Goal: Task Accomplishment & Management: Complete application form

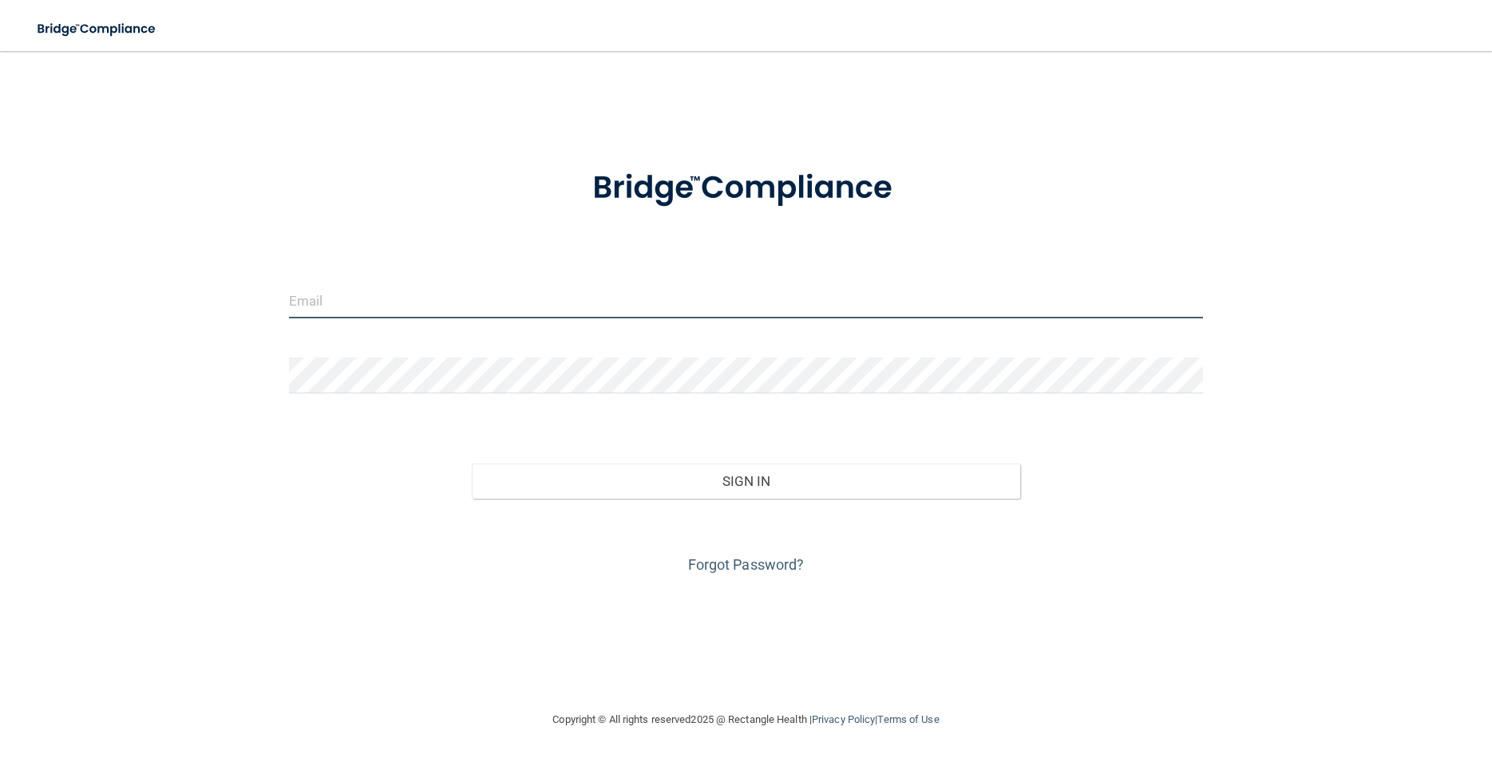
click at [316, 304] on input "email" at bounding box center [746, 301] width 914 height 36
type input "[EMAIL_ADDRESS][DOMAIN_NAME]"
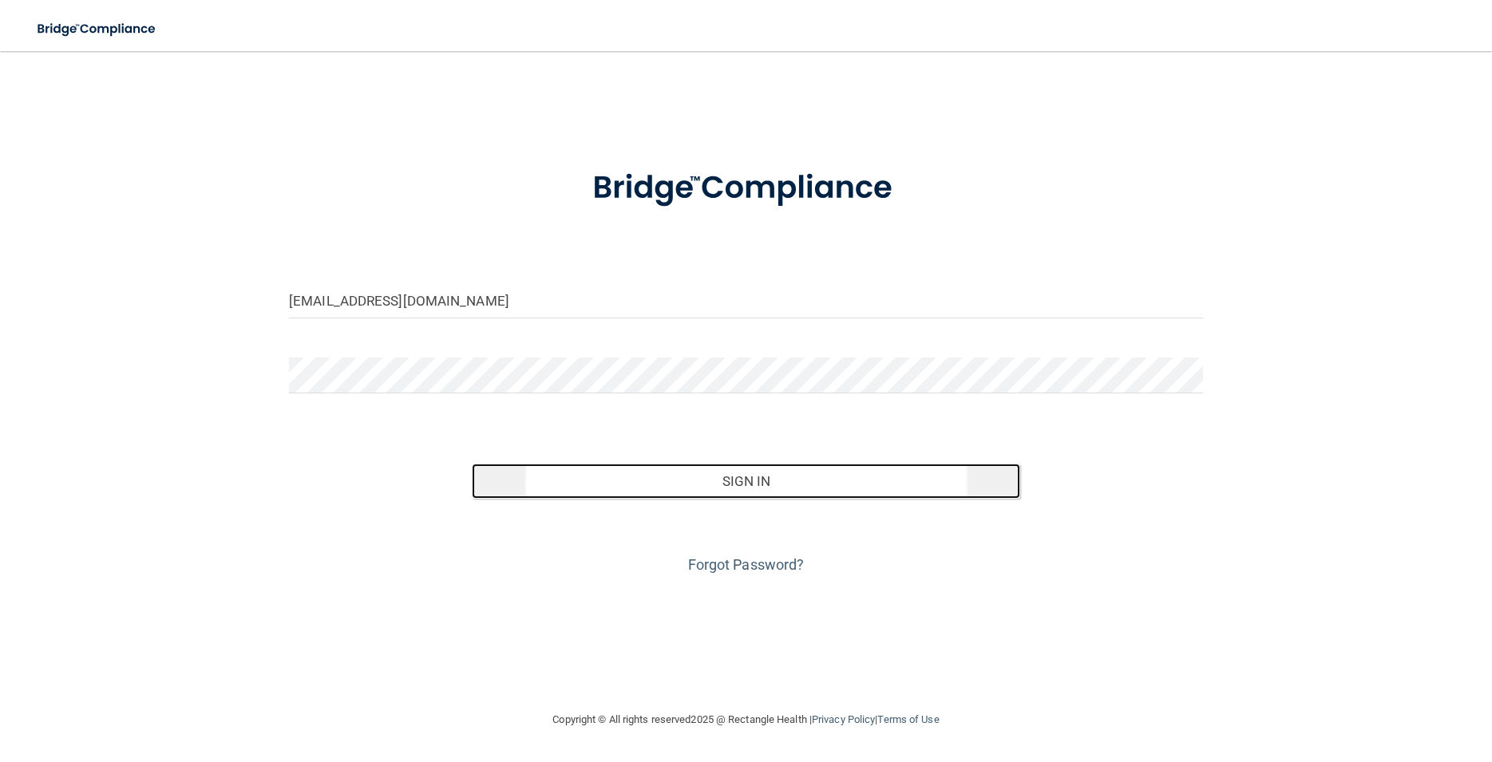
click at [673, 475] on button "Sign In" at bounding box center [746, 481] width 548 height 35
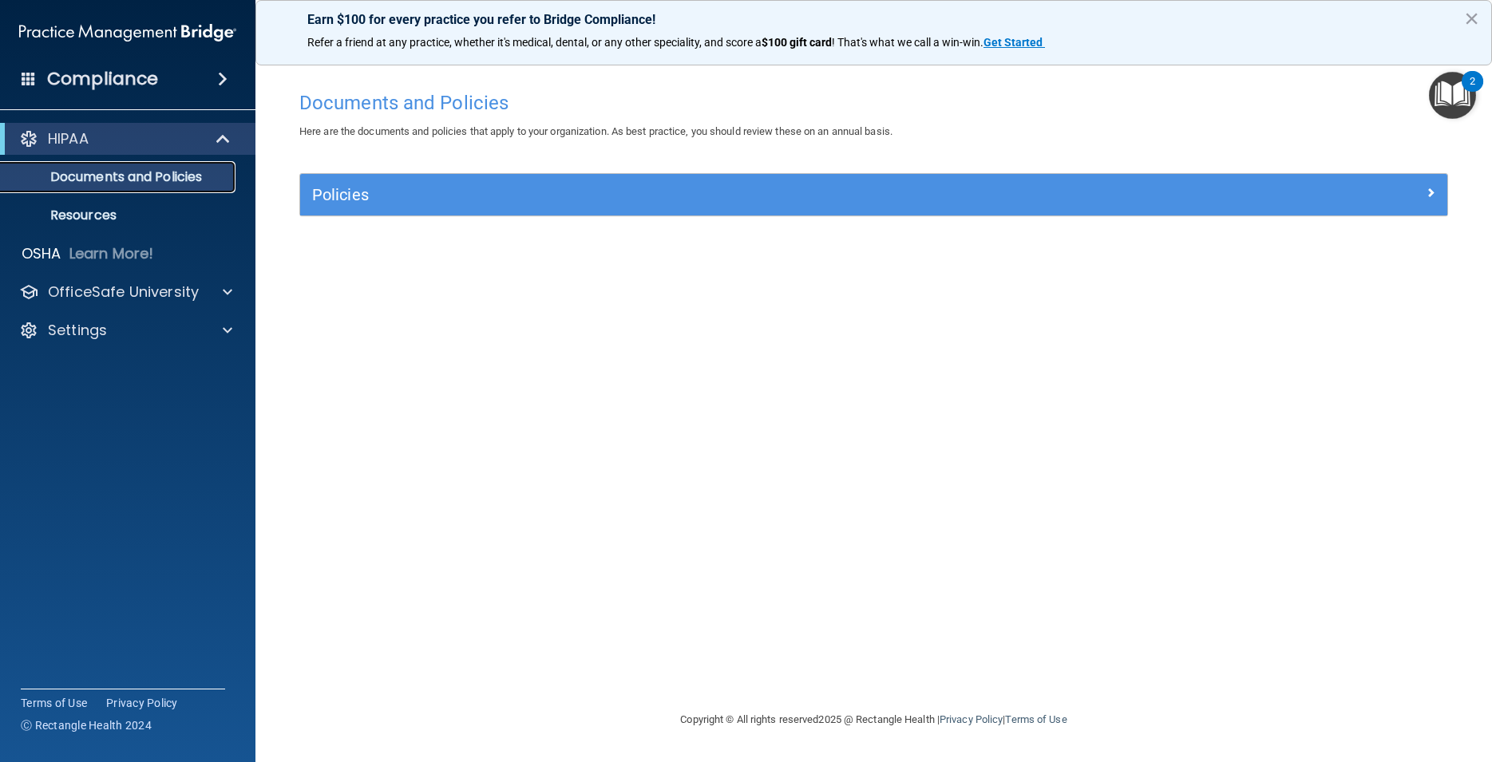
click at [151, 176] on p "Documents and Policies" at bounding box center [119, 177] width 218 height 16
click at [91, 219] on p "Resources" at bounding box center [119, 216] width 218 height 16
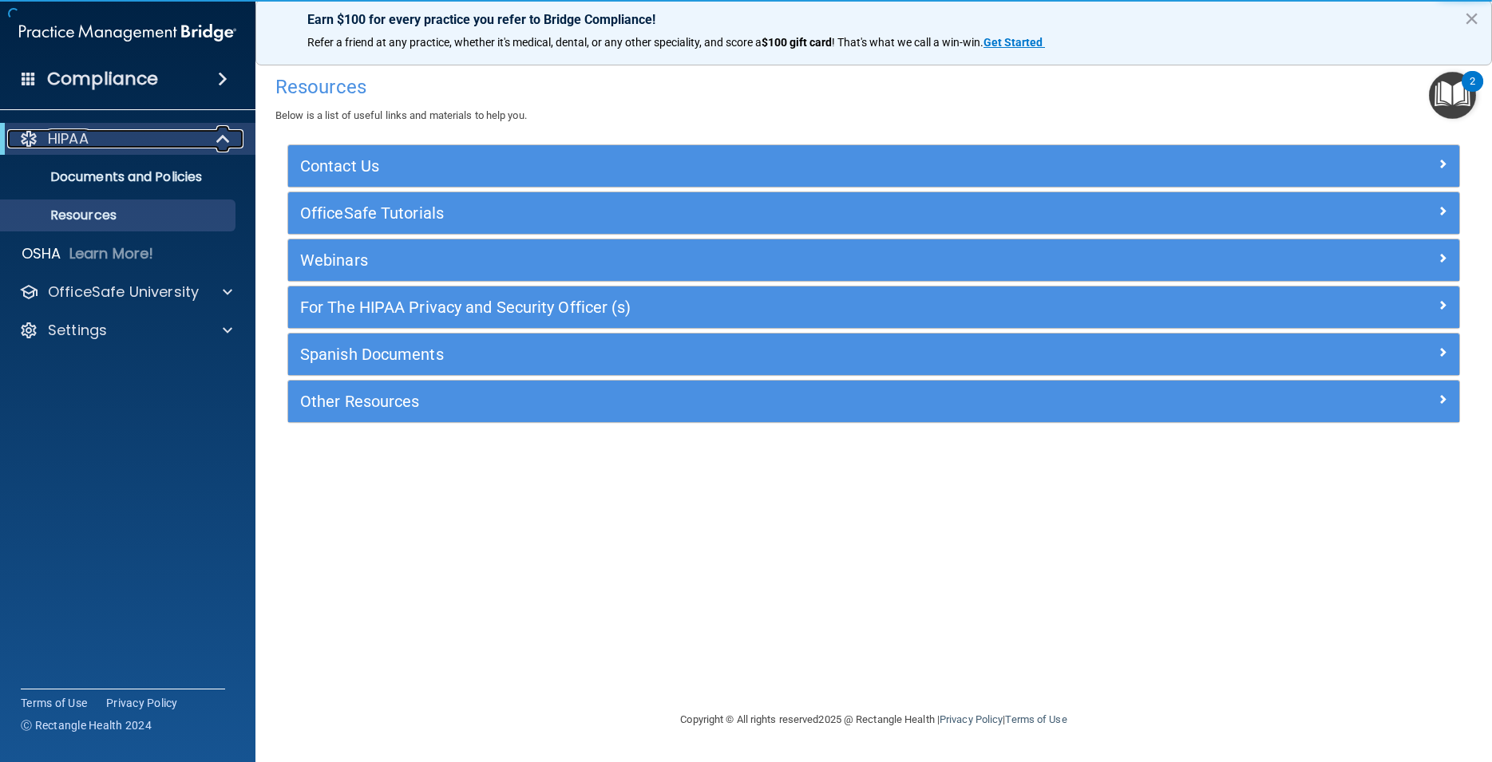
click at [221, 138] on span at bounding box center [225, 138] width 14 height 19
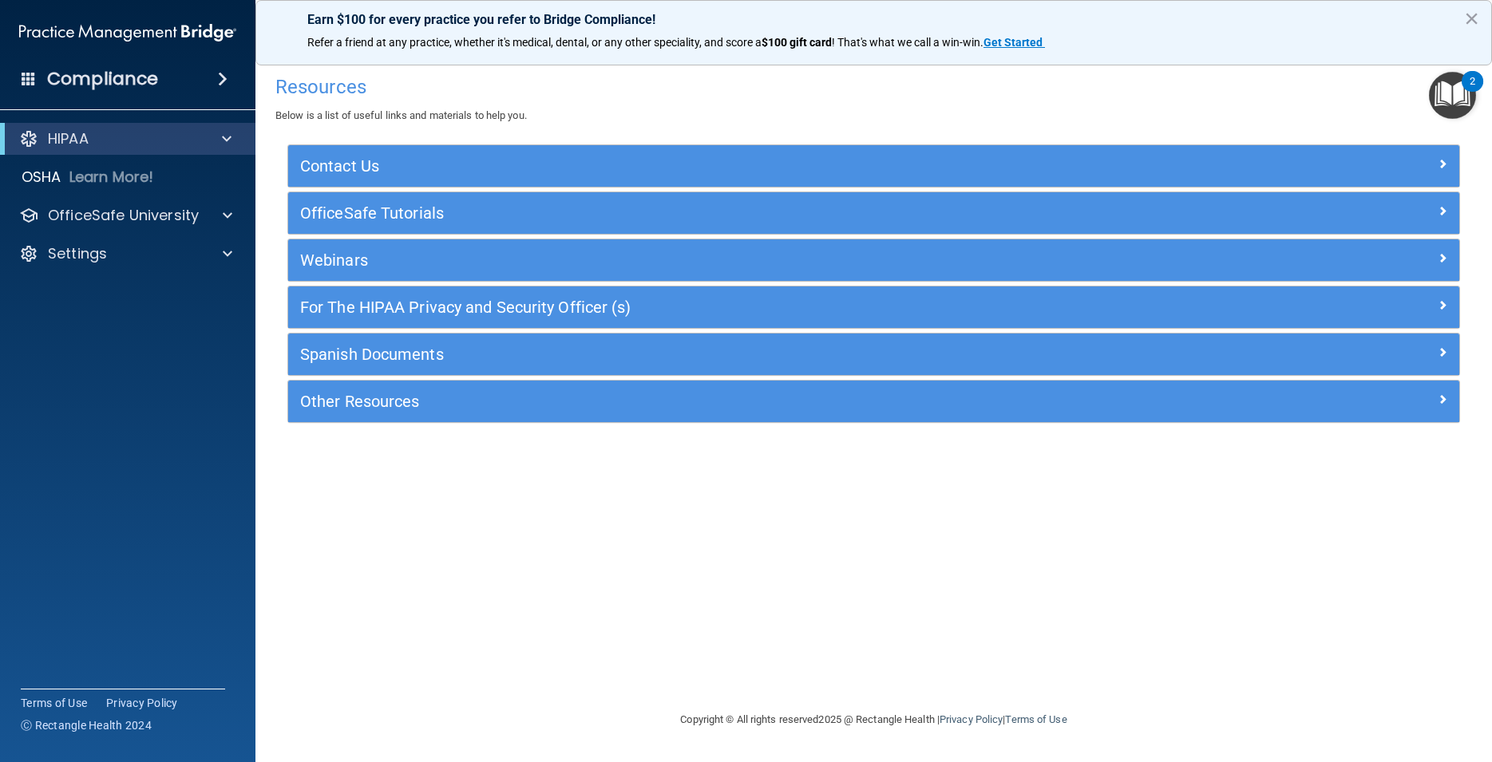
click at [222, 80] on span at bounding box center [223, 78] width 10 height 19
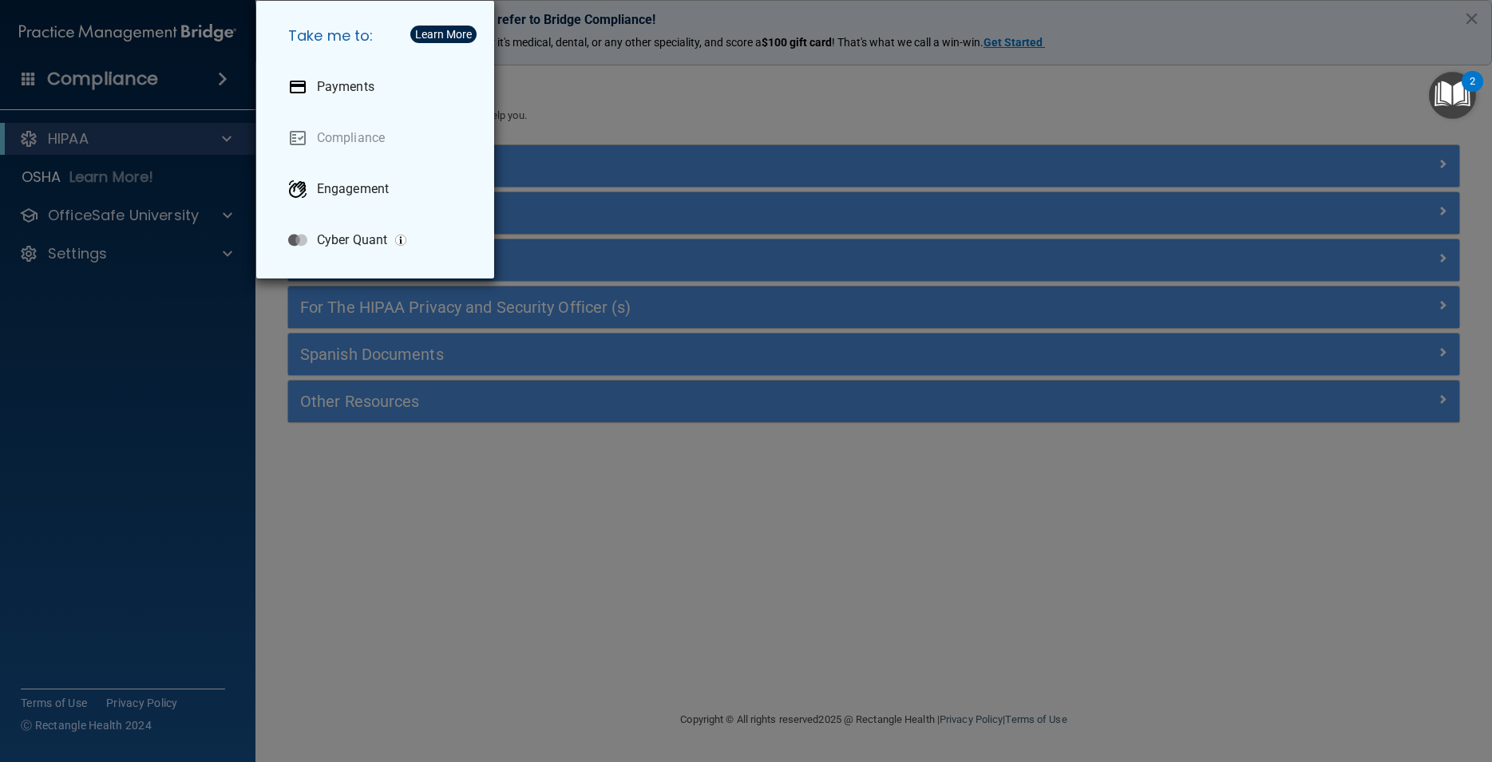
click at [222, 78] on div "Take me to: Payments Compliance Engagement Cyber Quant" at bounding box center [746, 381] width 1492 height 762
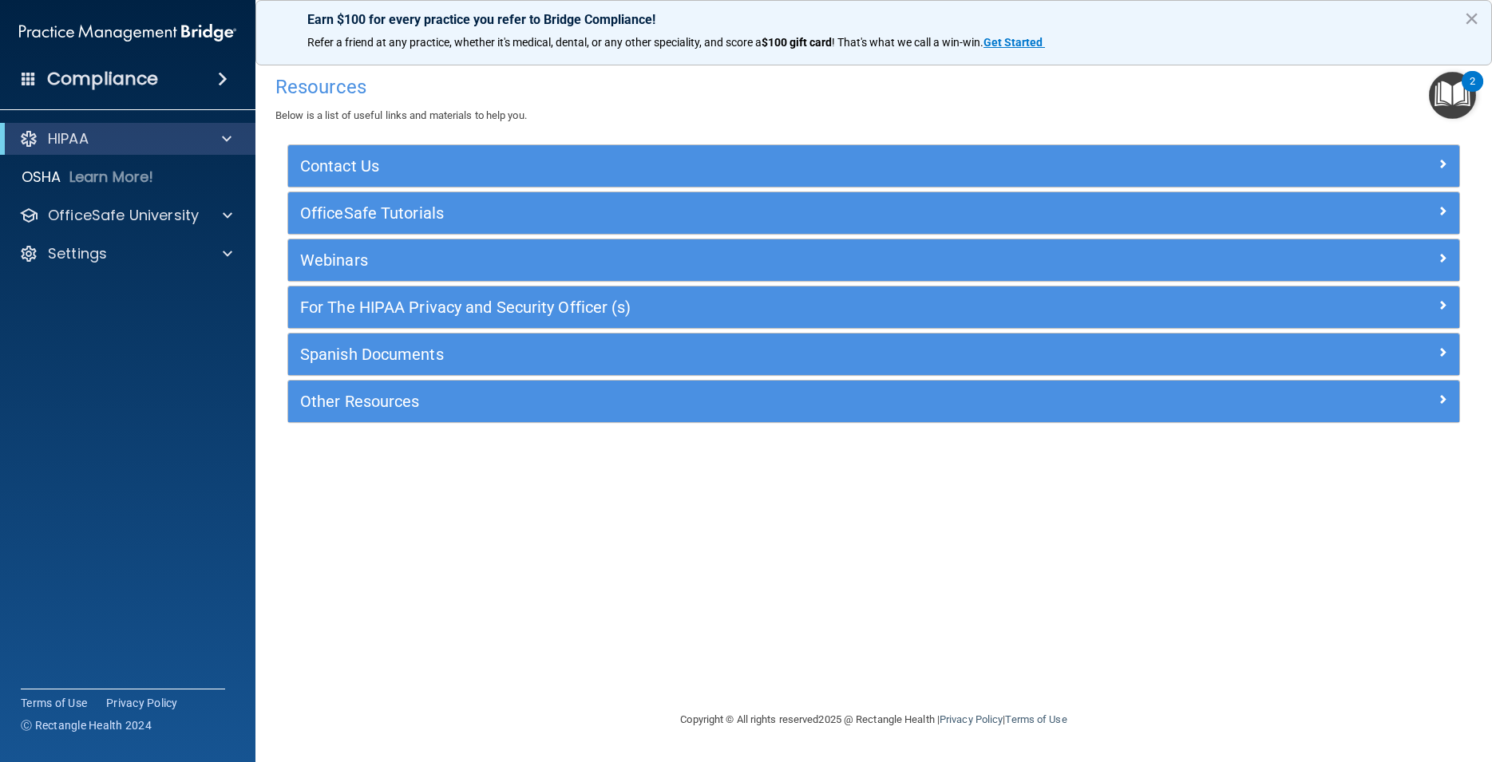
click at [1457, 89] on img "Open Resource Center, 2 new notifications" at bounding box center [1452, 95] width 47 height 47
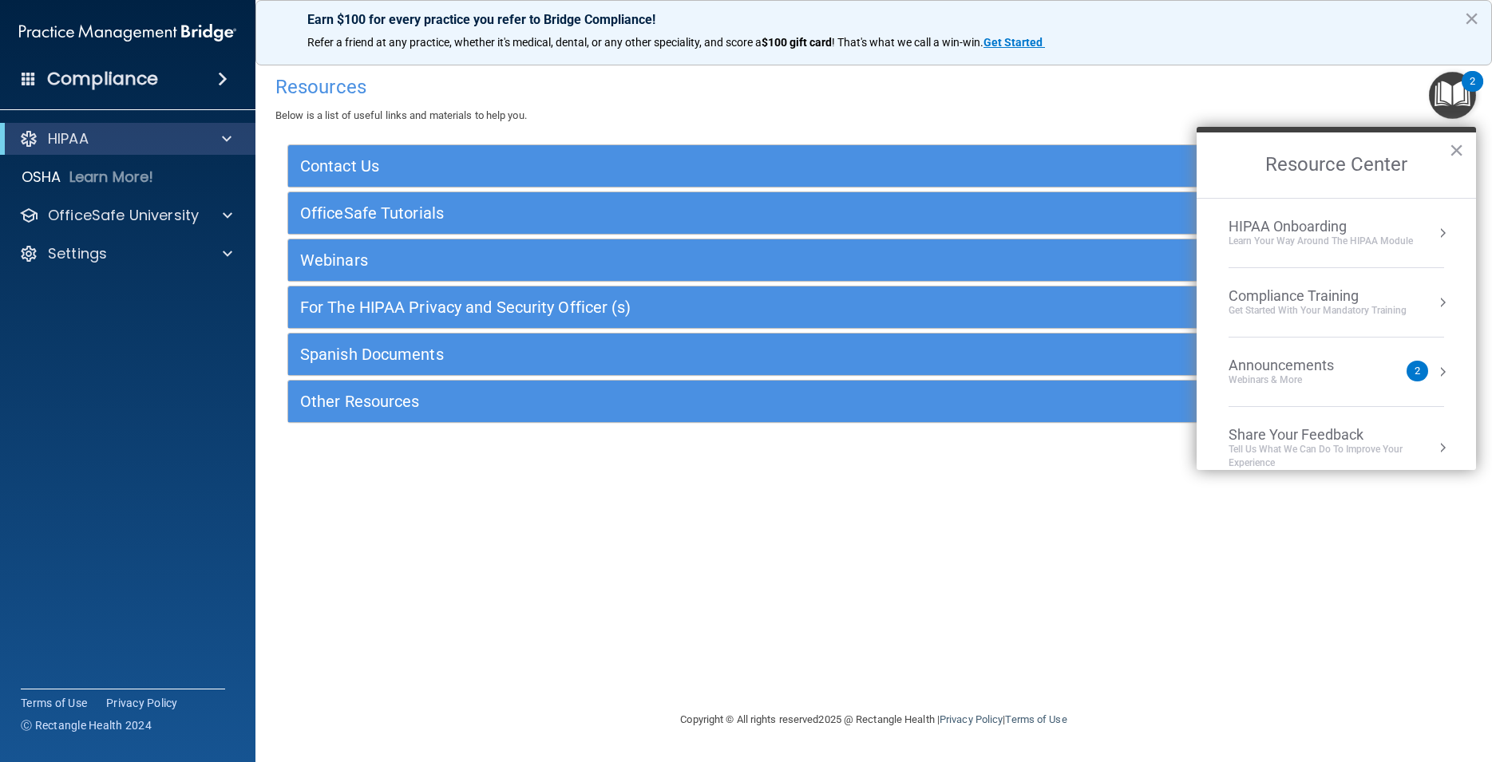
click at [1338, 370] on div "Announcements" at bounding box center [1296, 366] width 137 height 18
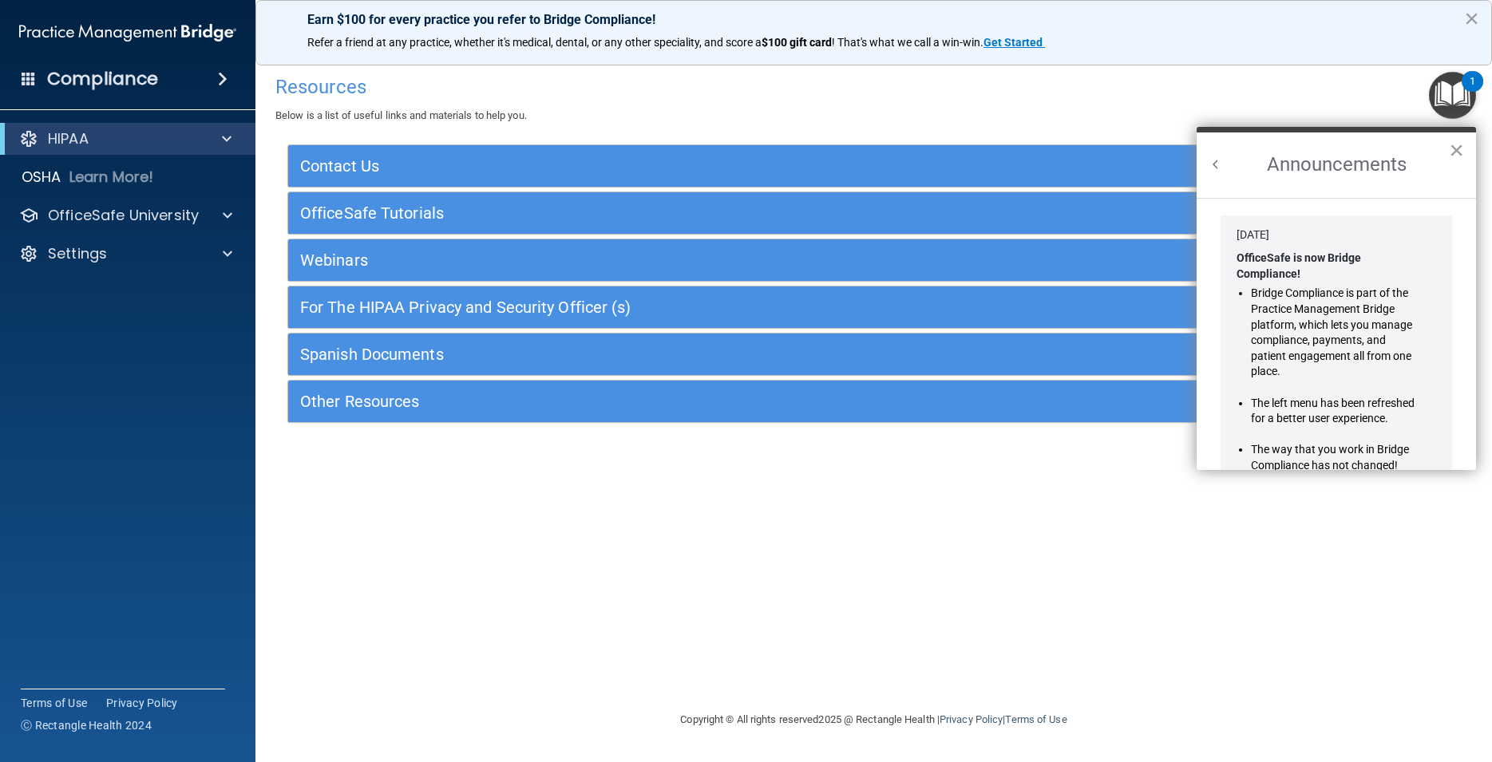
click at [1456, 148] on button "×" at bounding box center [1456, 150] width 15 height 26
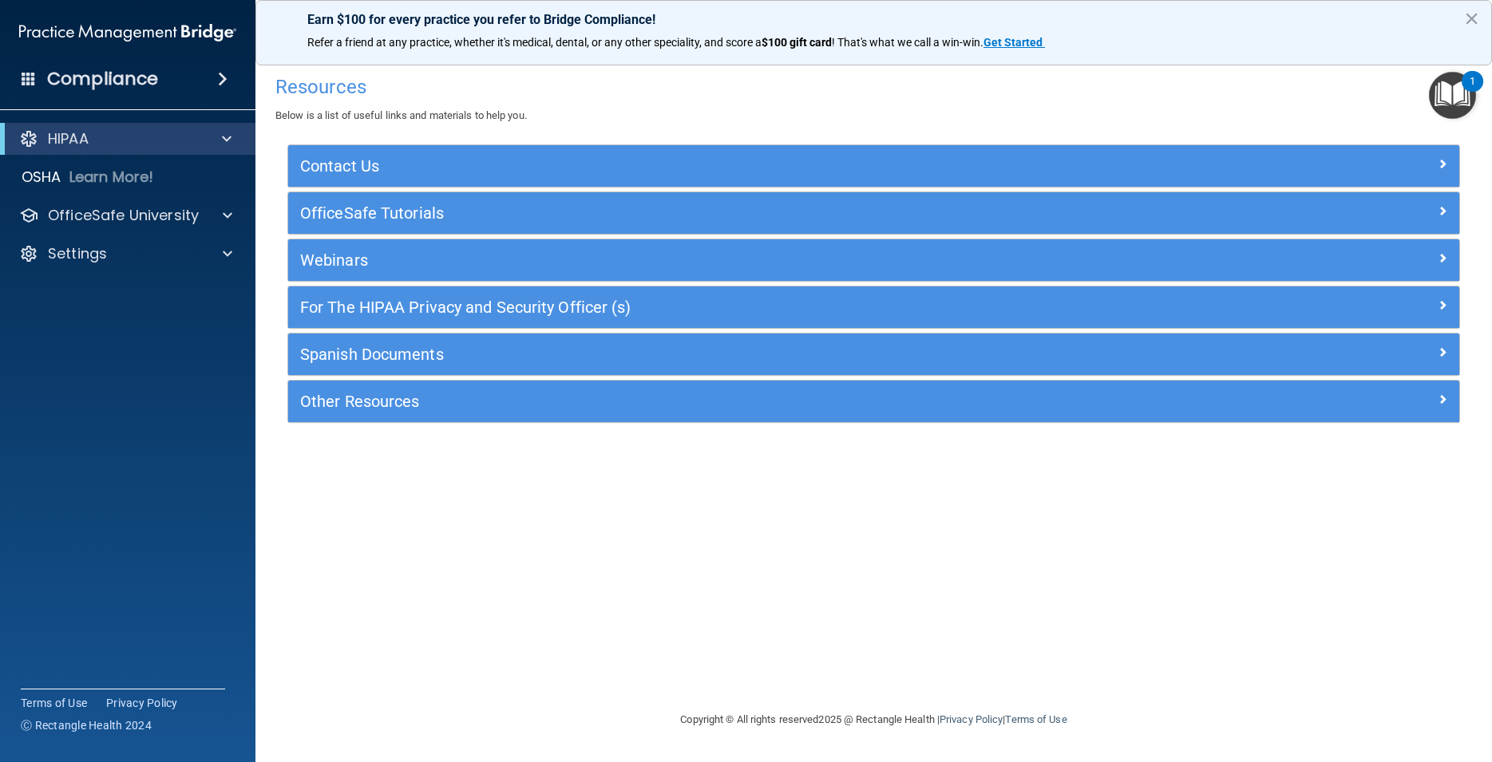
click at [1448, 93] on img "Open Resource Center, 1 new notification" at bounding box center [1452, 95] width 47 height 47
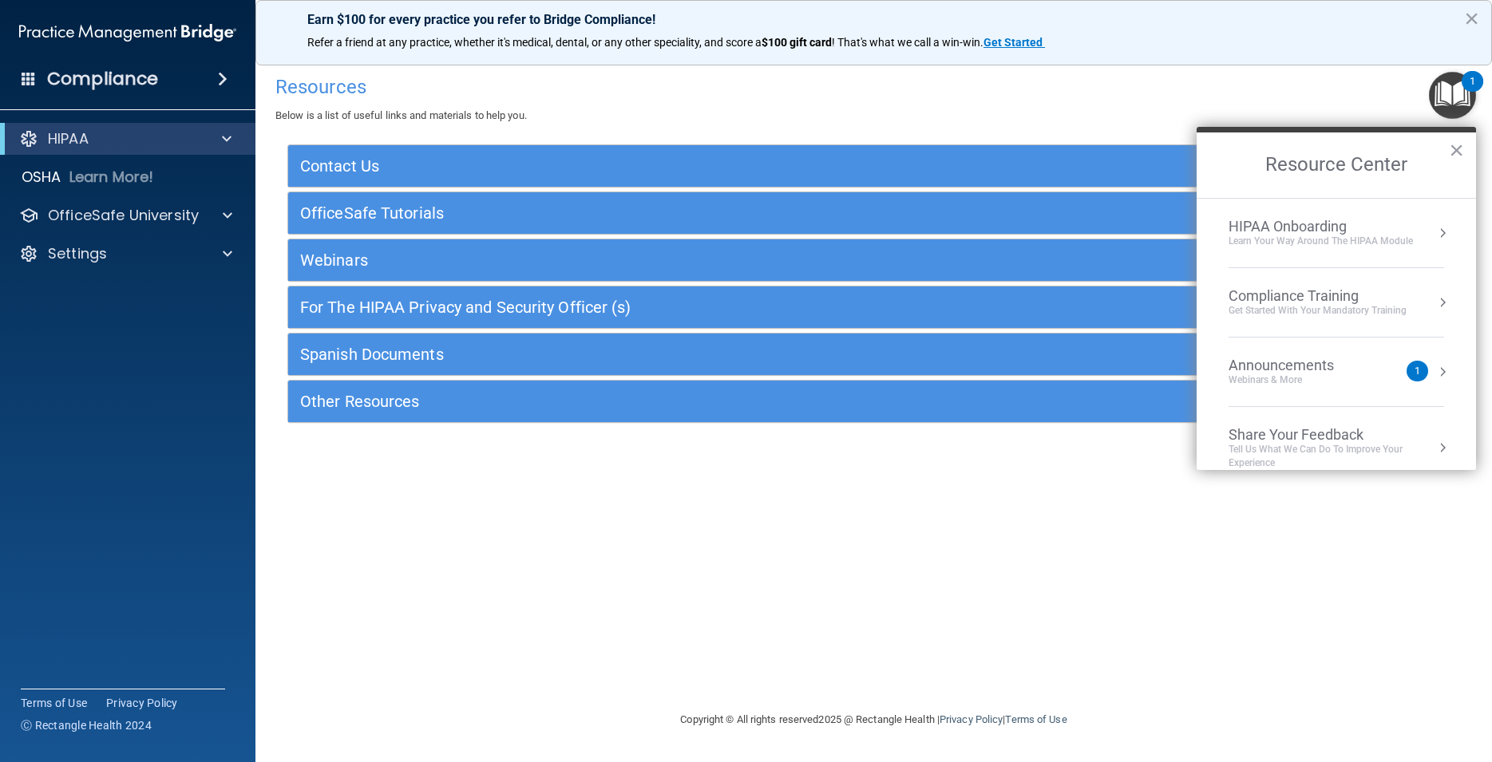
click at [1287, 308] on div "Get Started with your mandatory training" at bounding box center [1317, 311] width 178 height 14
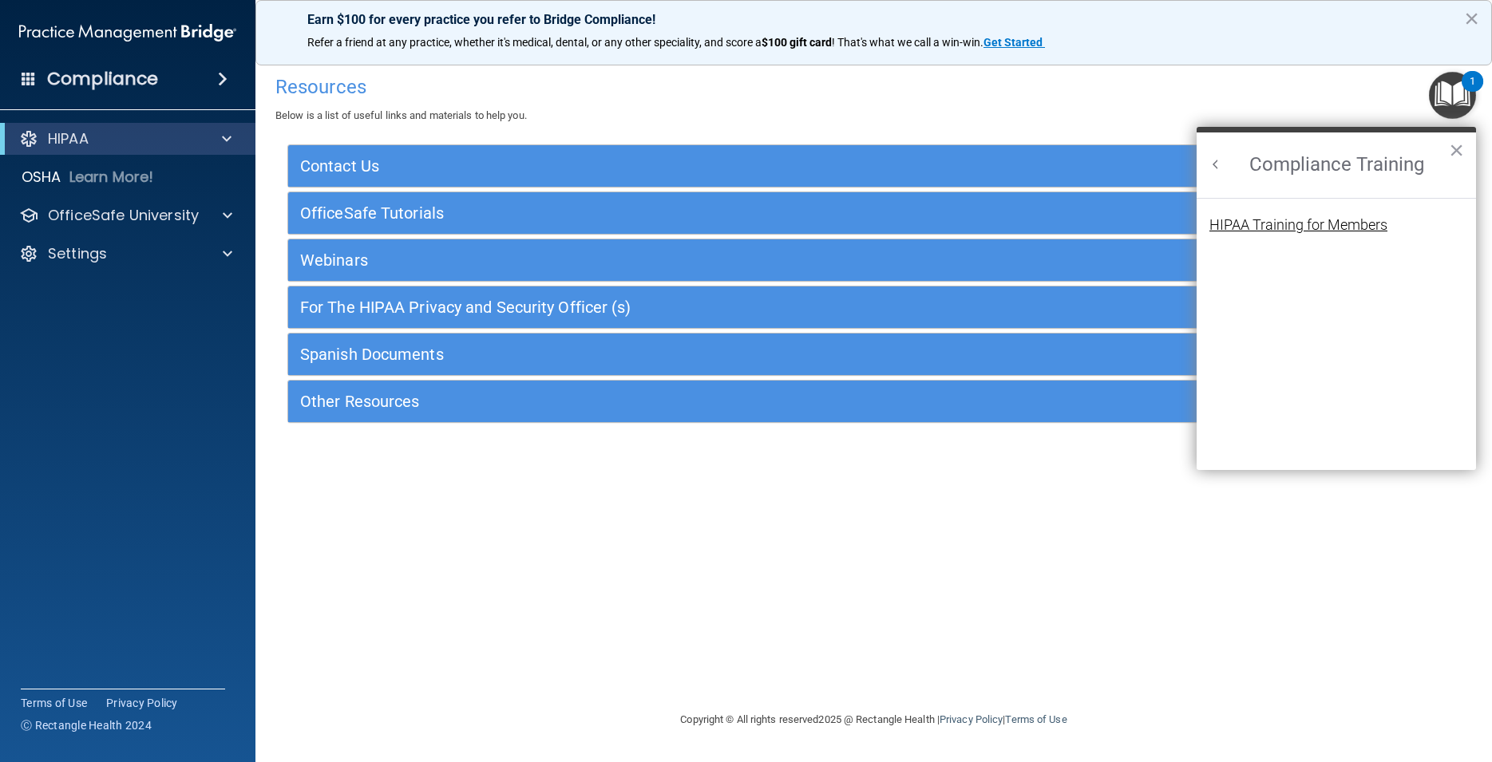
click at [1315, 224] on div "HIPAA Training for Members" at bounding box center [1298, 225] width 178 height 14
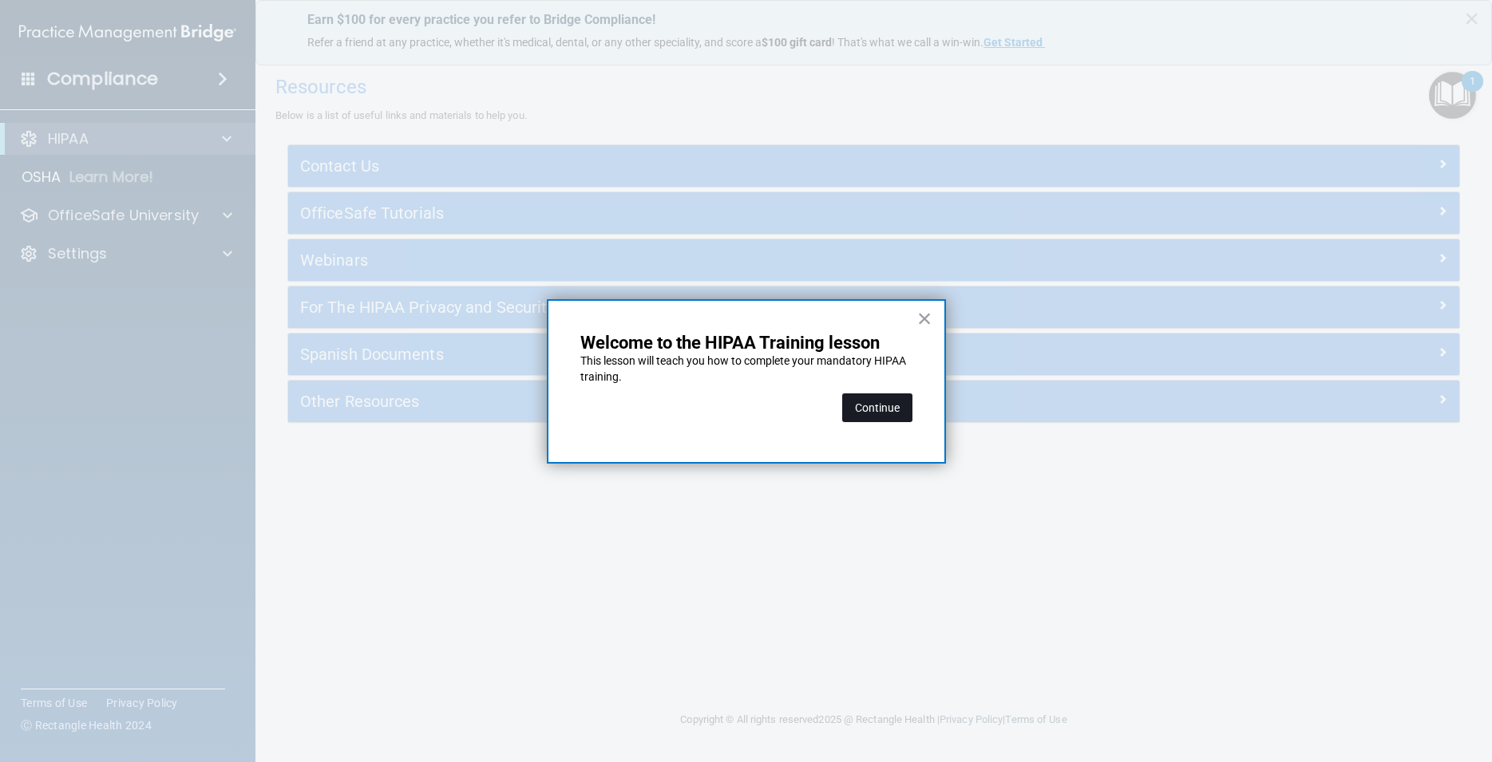
click at [861, 405] on button "Continue" at bounding box center [877, 407] width 70 height 29
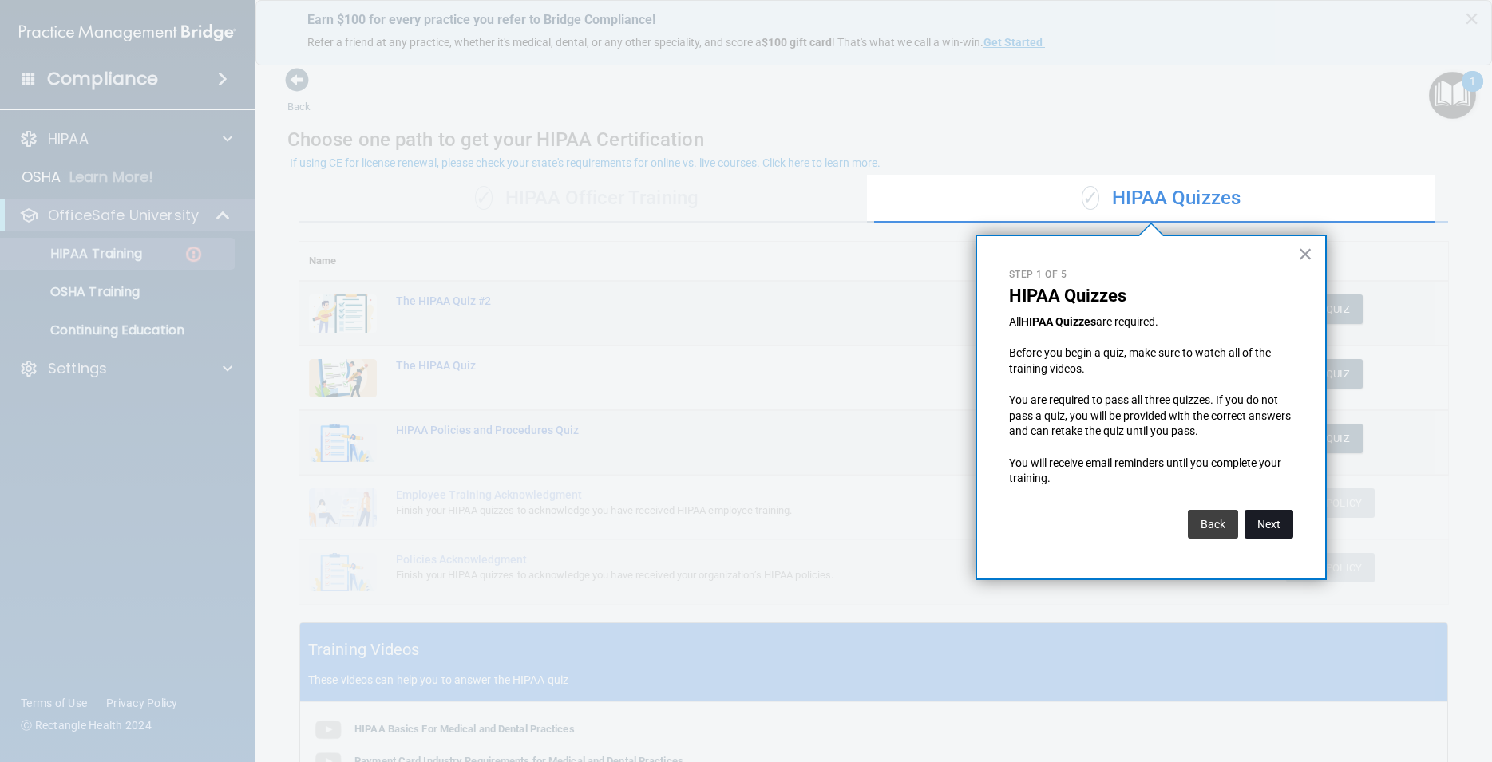
click at [1267, 528] on button "Next" at bounding box center [1268, 524] width 49 height 29
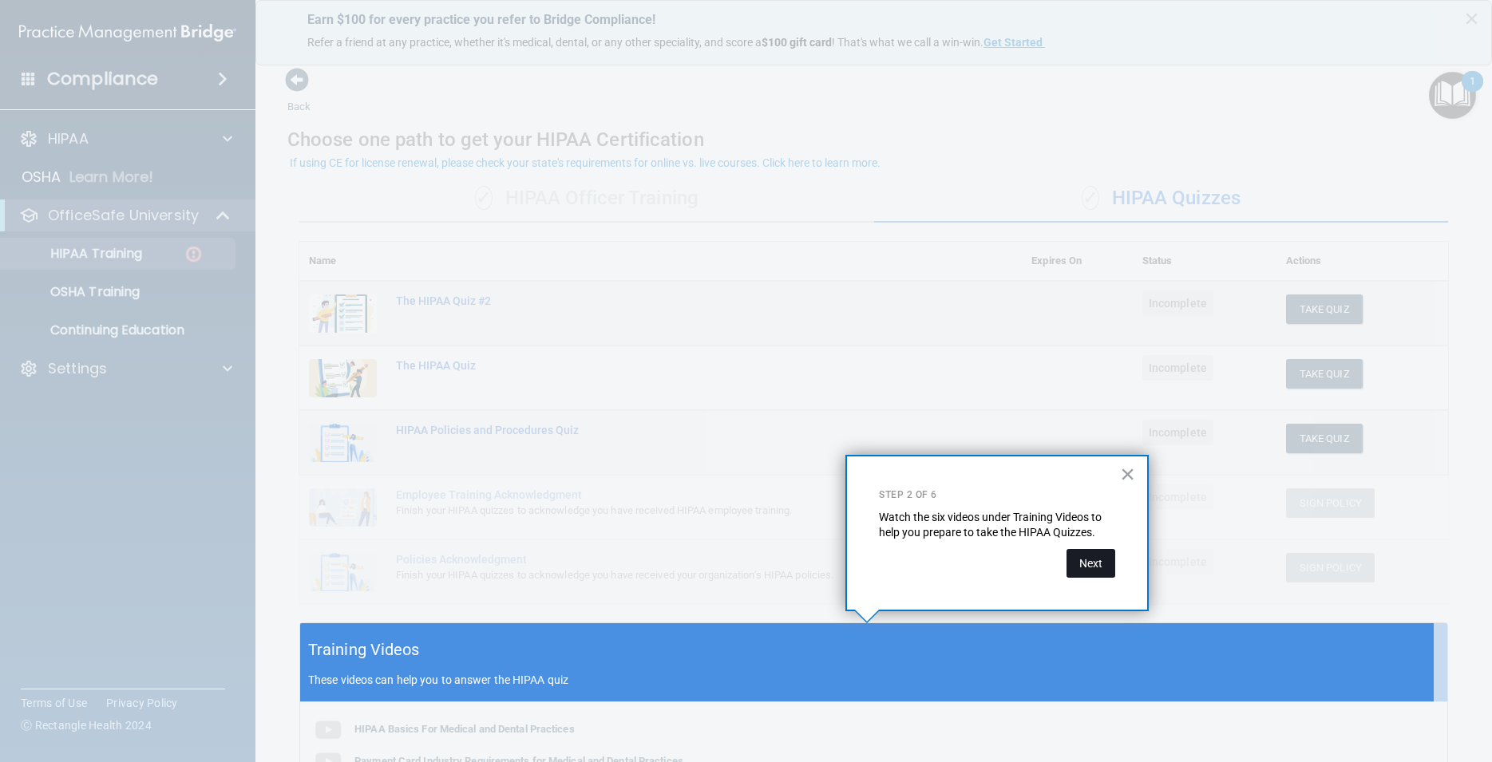
click at [1086, 561] on button "Next" at bounding box center [1090, 563] width 49 height 29
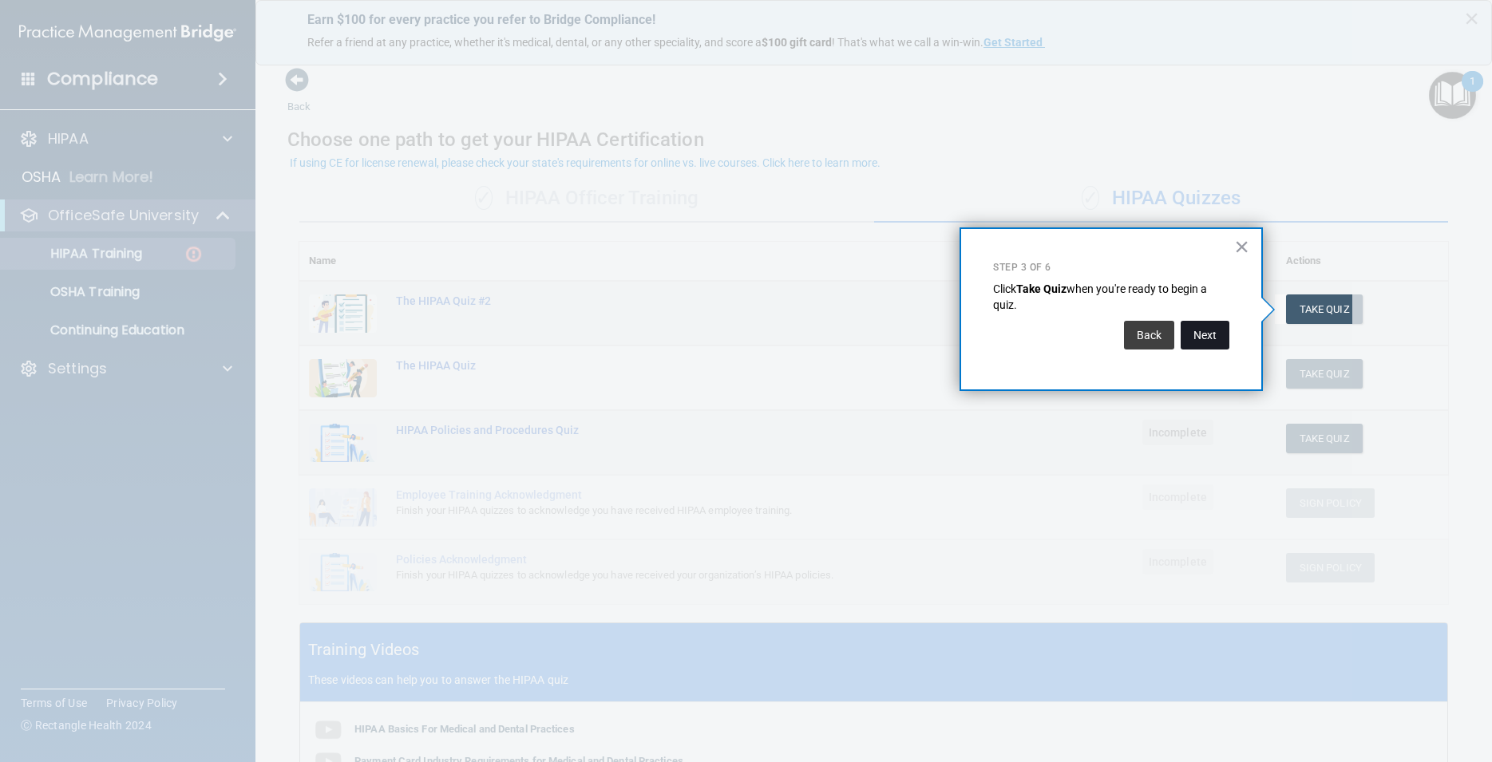
click at [1212, 335] on button "Next" at bounding box center [1204, 335] width 49 height 29
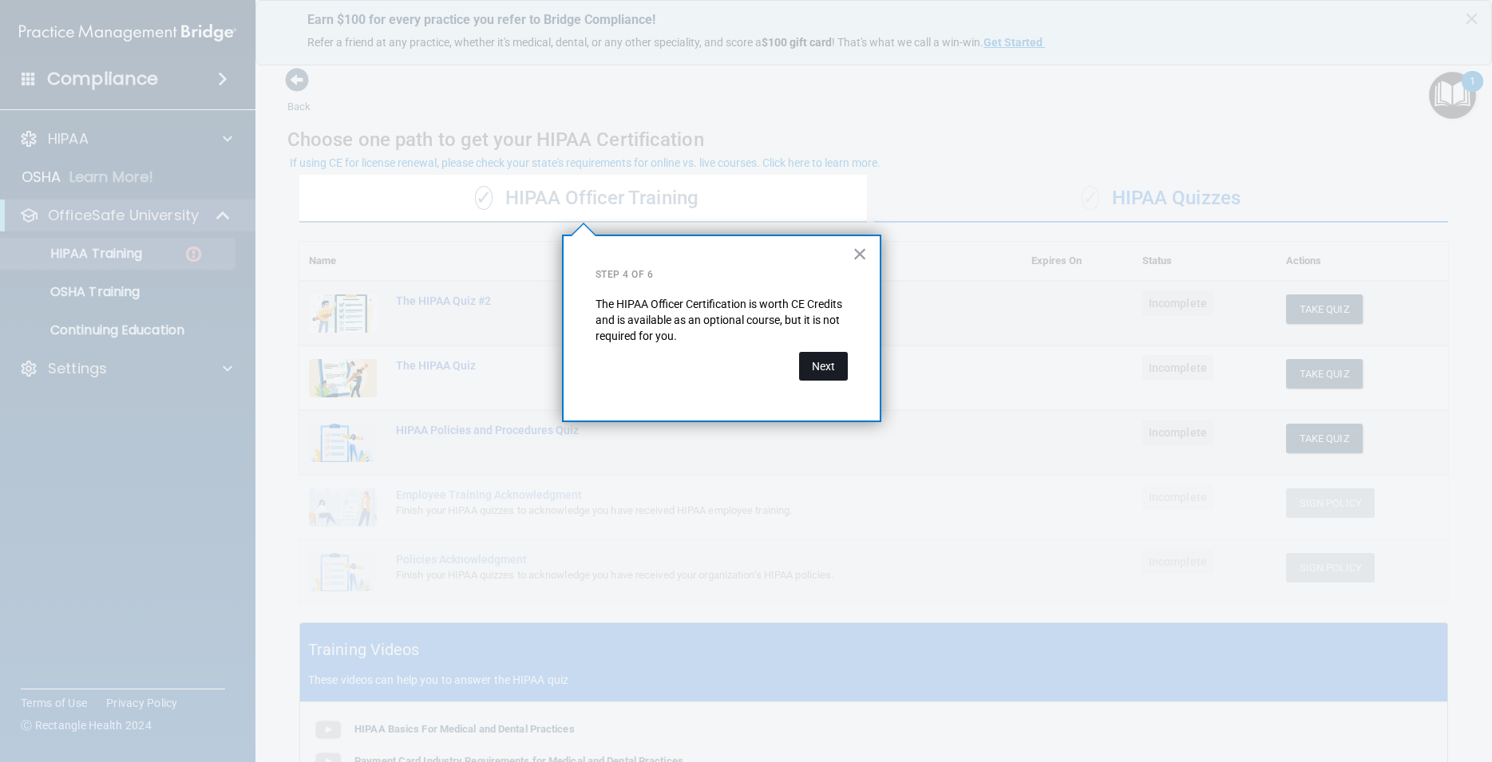
click at [824, 367] on button "Next" at bounding box center [823, 366] width 49 height 29
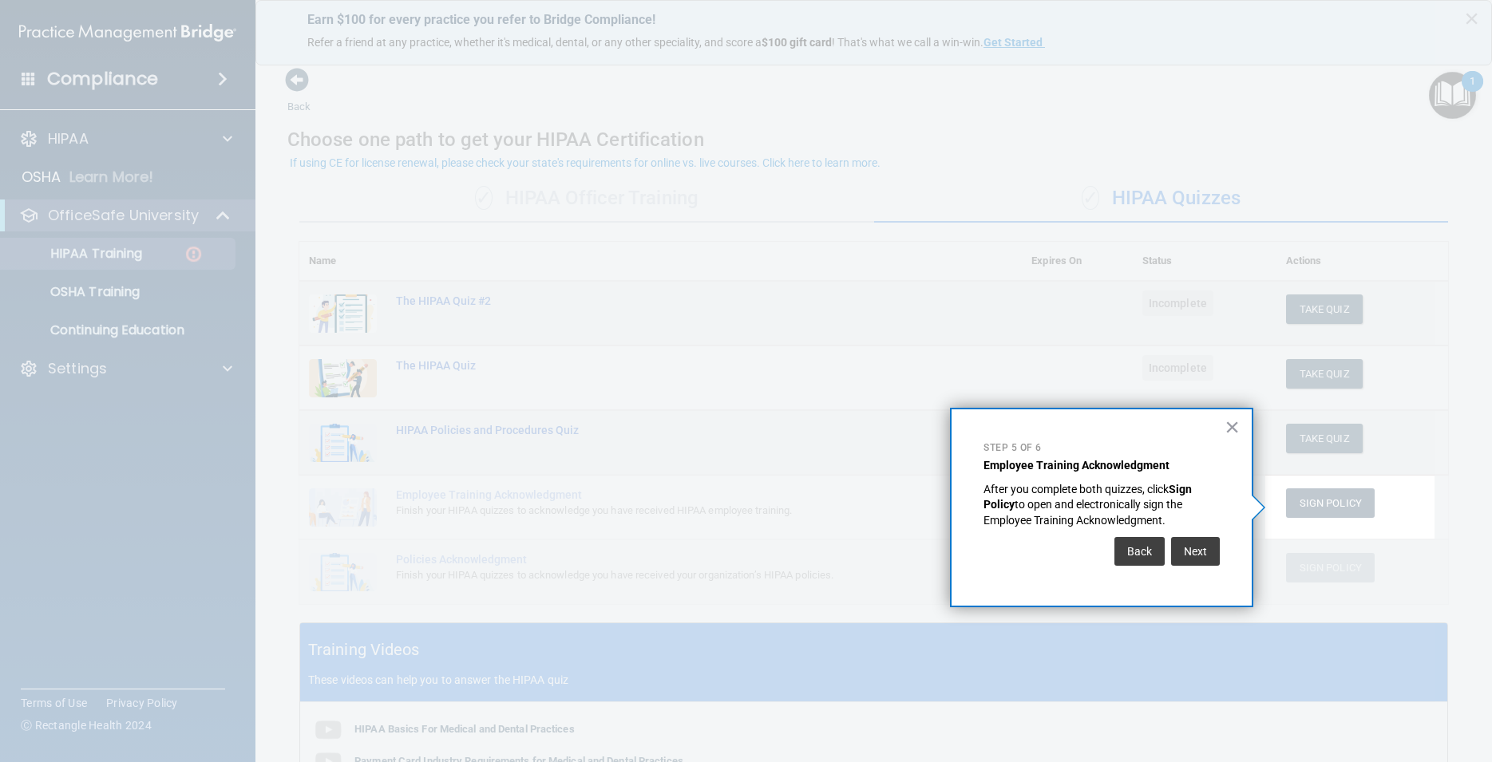
click at [109, 279] on div at bounding box center [632, 381] width 1265 height 762
click at [1195, 550] on button "Next" at bounding box center [1195, 551] width 49 height 29
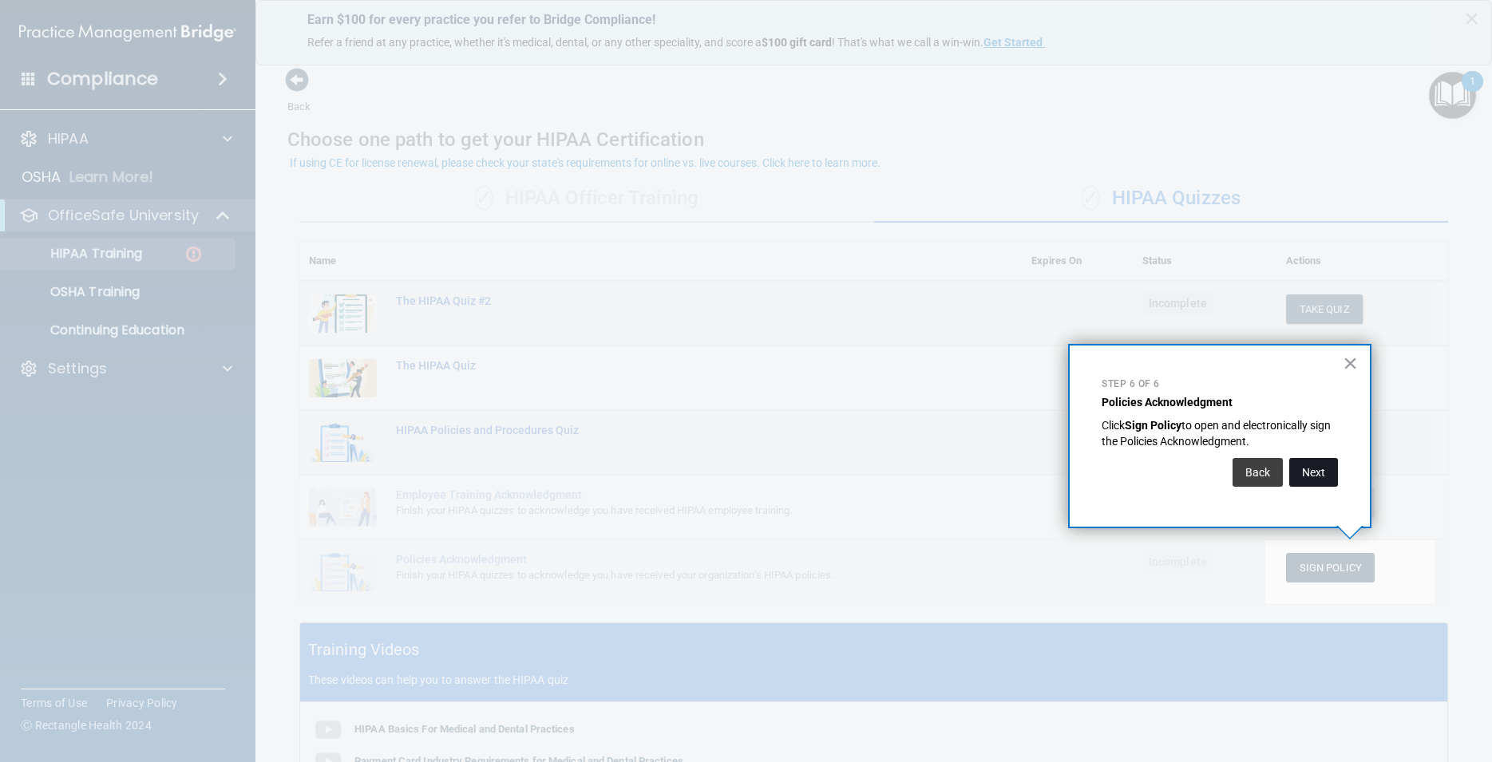
click at [1316, 475] on button "Next" at bounding box center [1313, 472] width 49 height 29
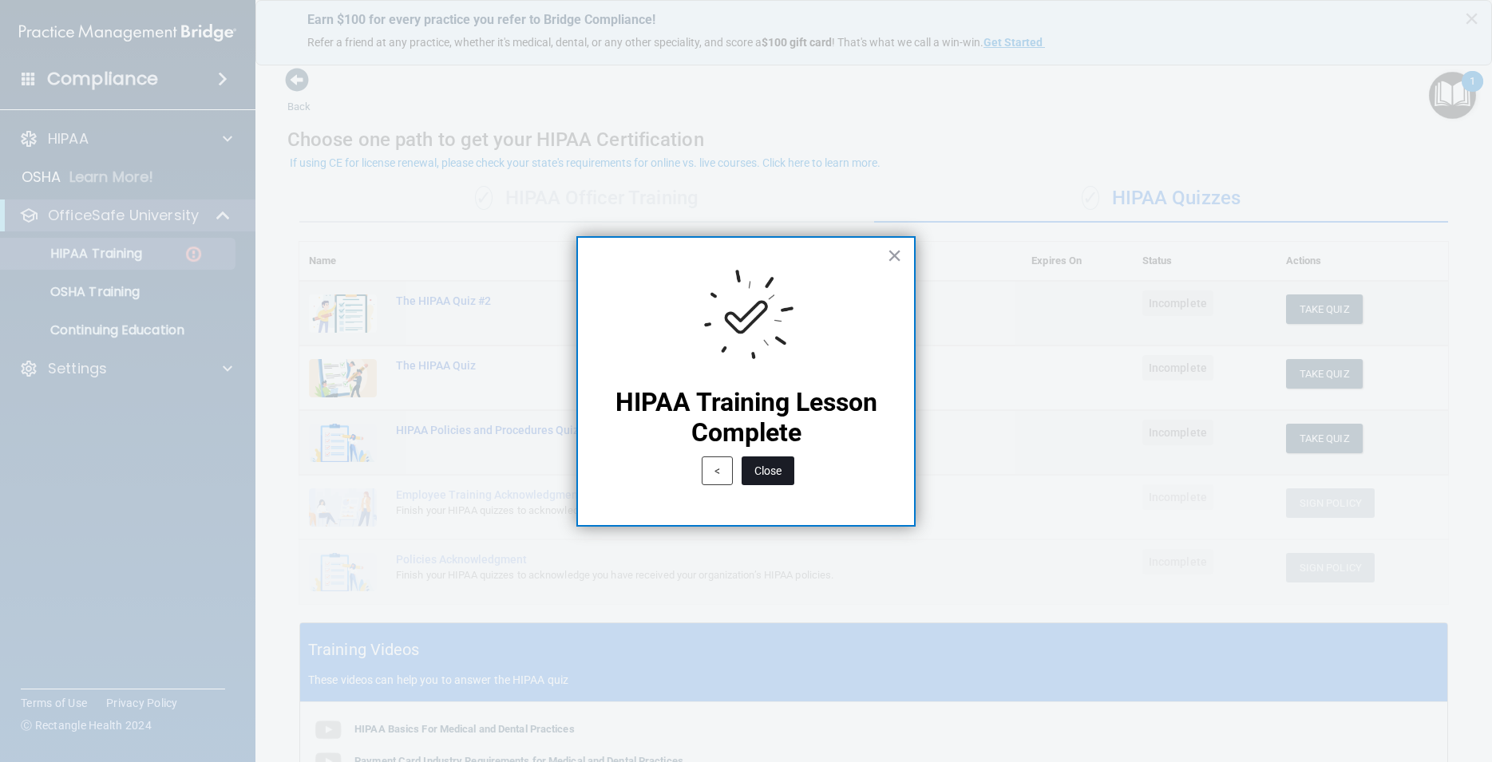
click at [775, 464] on button "Close" at bounding box center [767, 471] width 53 height 29
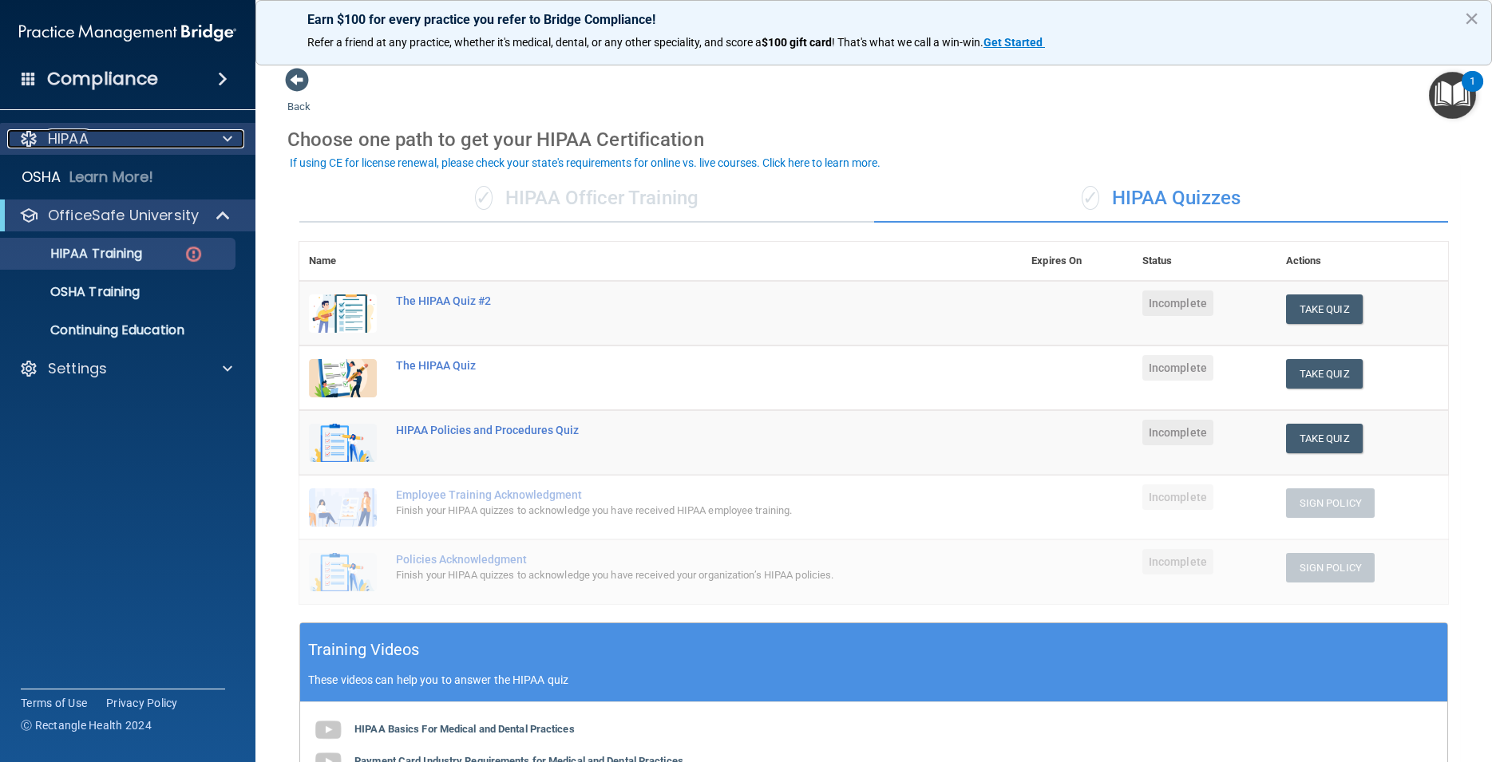
click at [223, 136] on span at bounding box center [228, 138] width 10 height 19
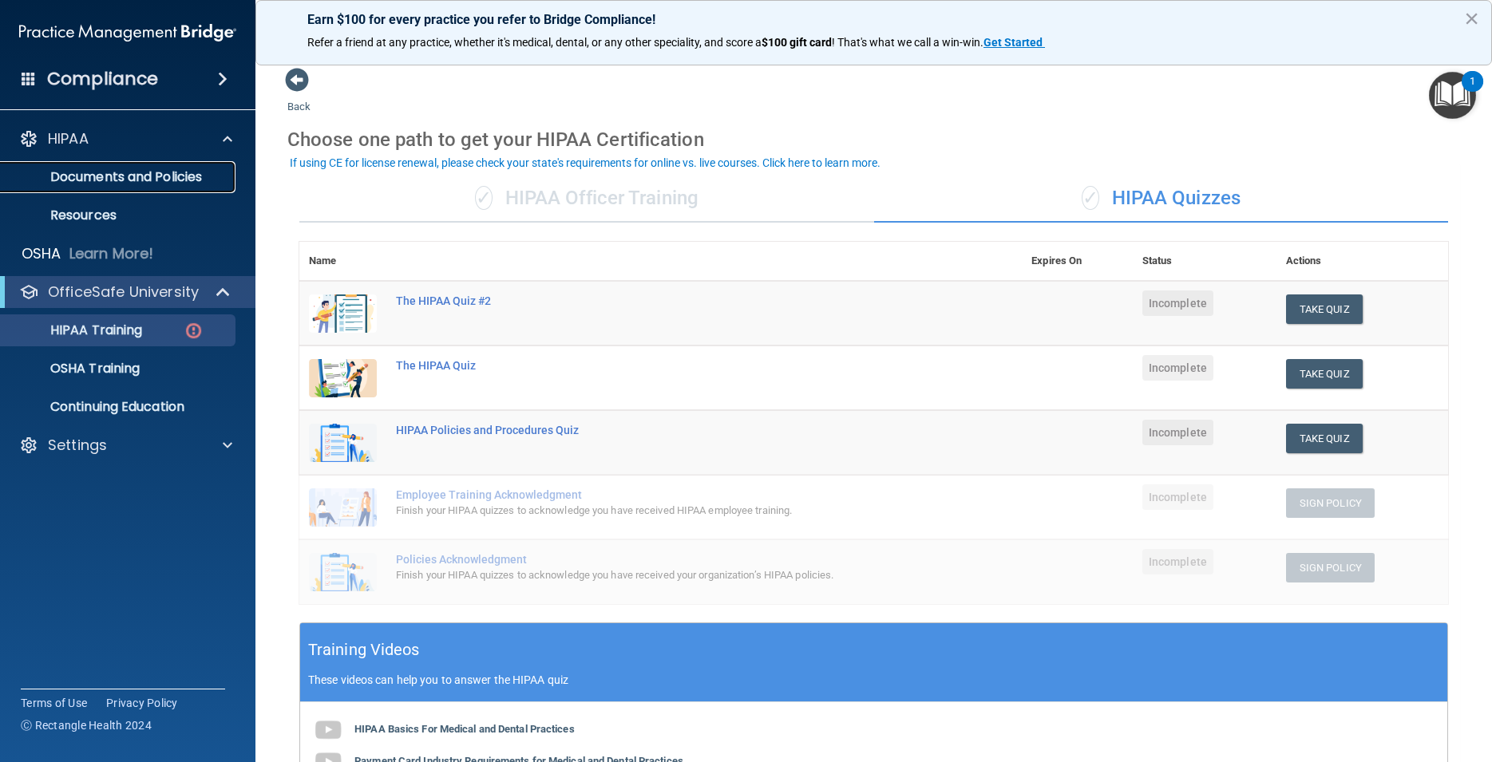
click at [196, 176] on p "Documents and Policies" at bounding box center [119, 177] width 218 height 16
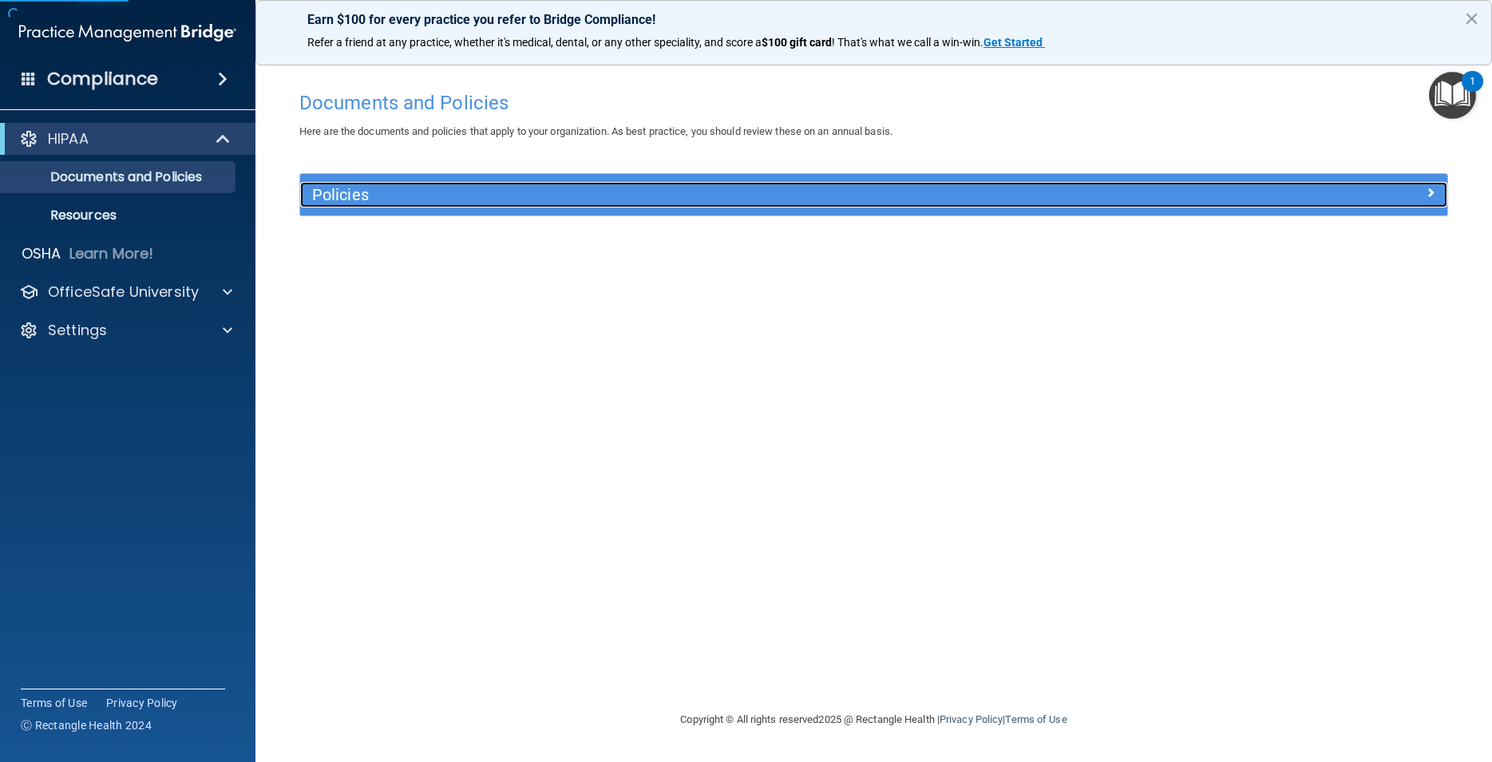
click at [341, 200] on h5 "Policies" at bounding box center [730, 195] width 836 height 18
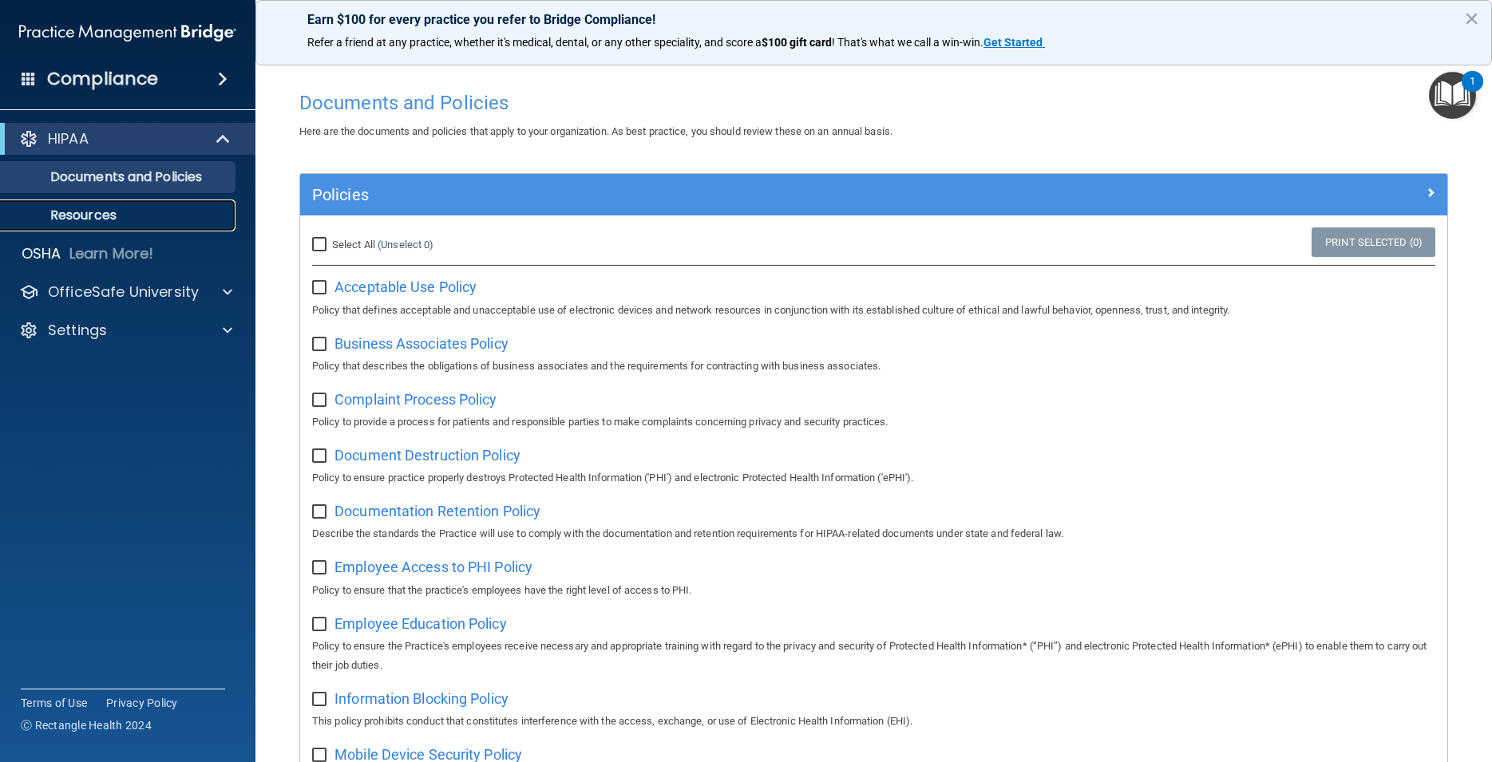
click at [77, 213] on p "Resources" at bounding box center [119, 216] width 218 height 16
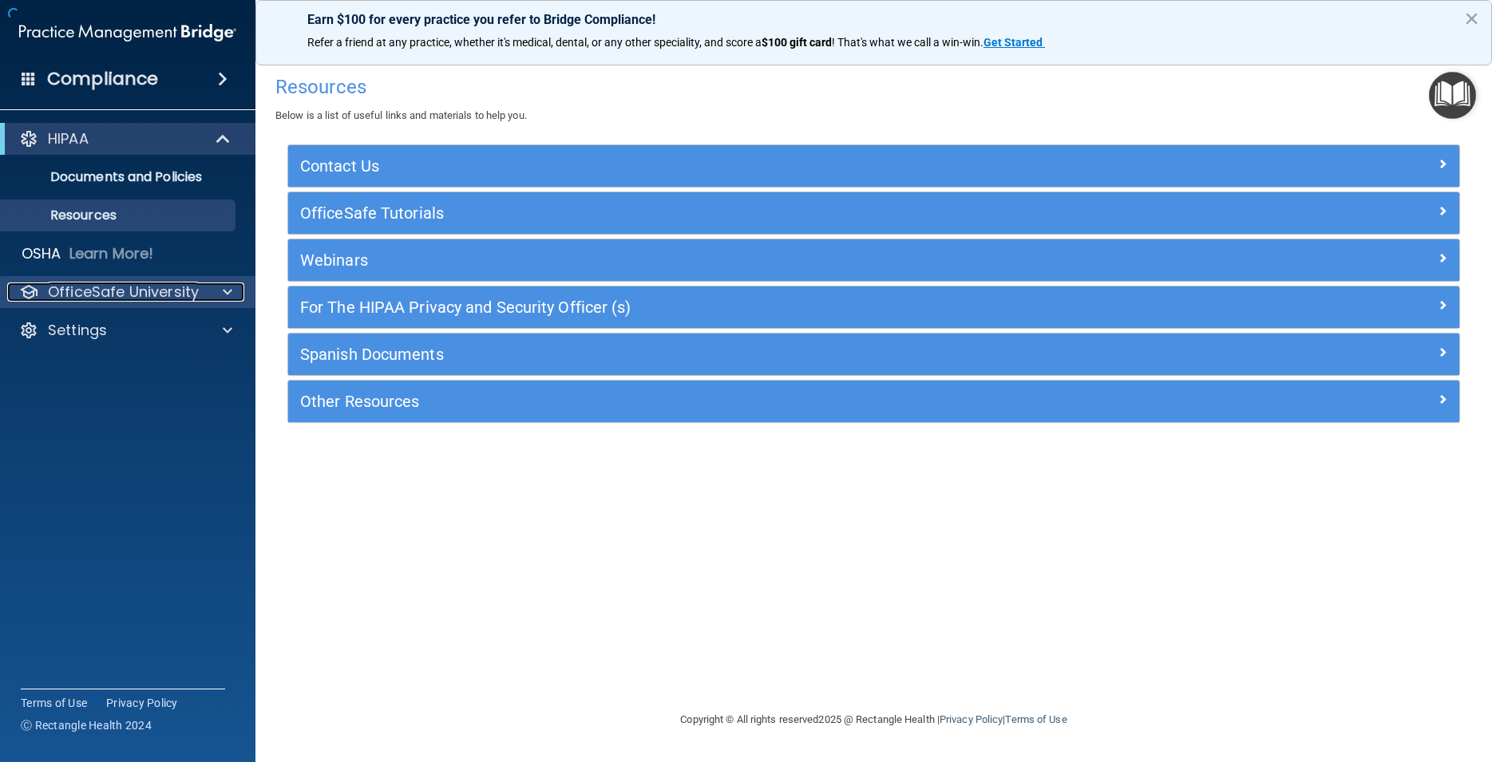
click at [89, 294] on p "OfficeSafe University" at bounding box center [123, 292] width 151 height 19
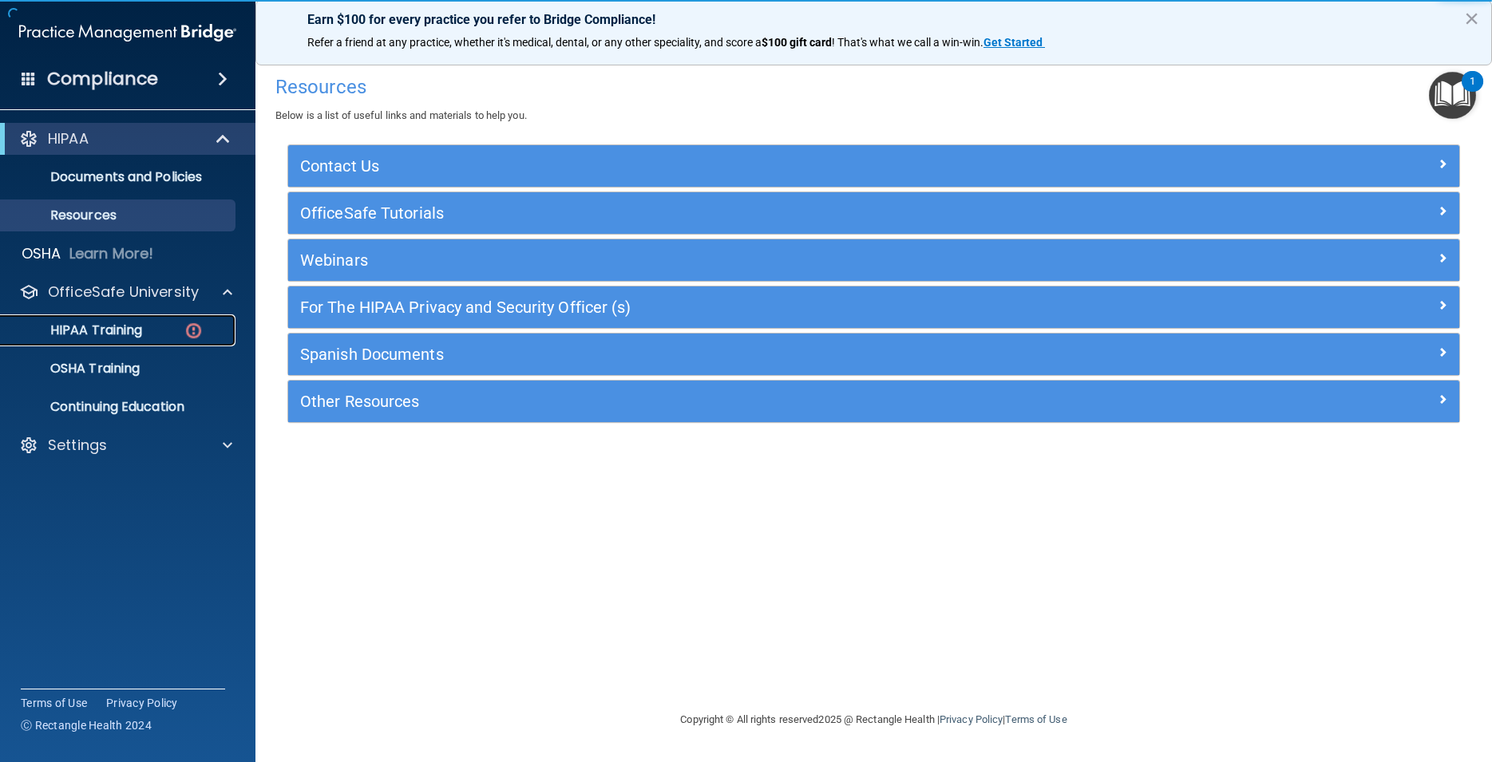
click at [96, 330] on p "HIPAA Training" at bounding box center [76, 330] width 132 height 16
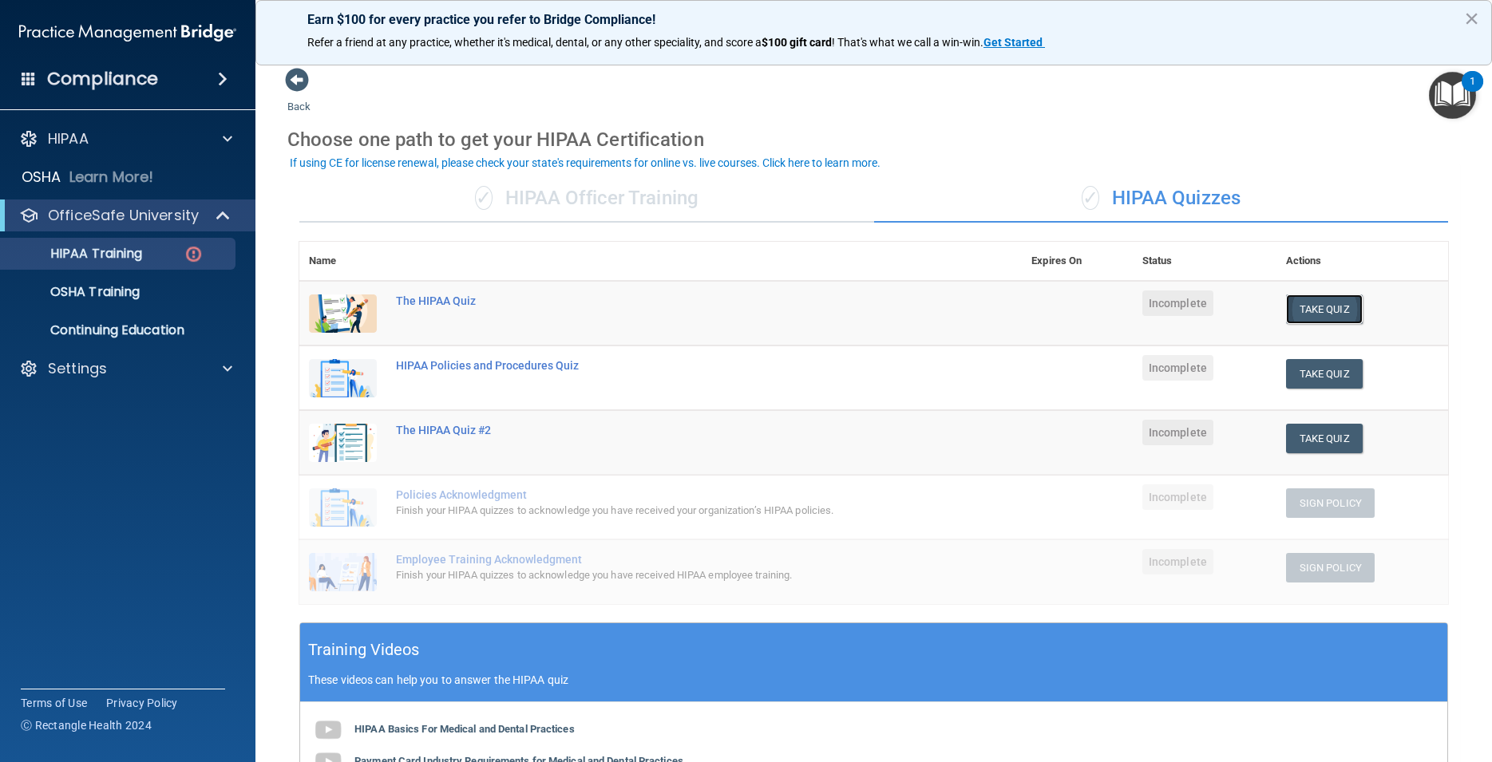
click at [1324, 312] on button "Take Quiz" at bounding box center [1324, 310] width 77 height 30
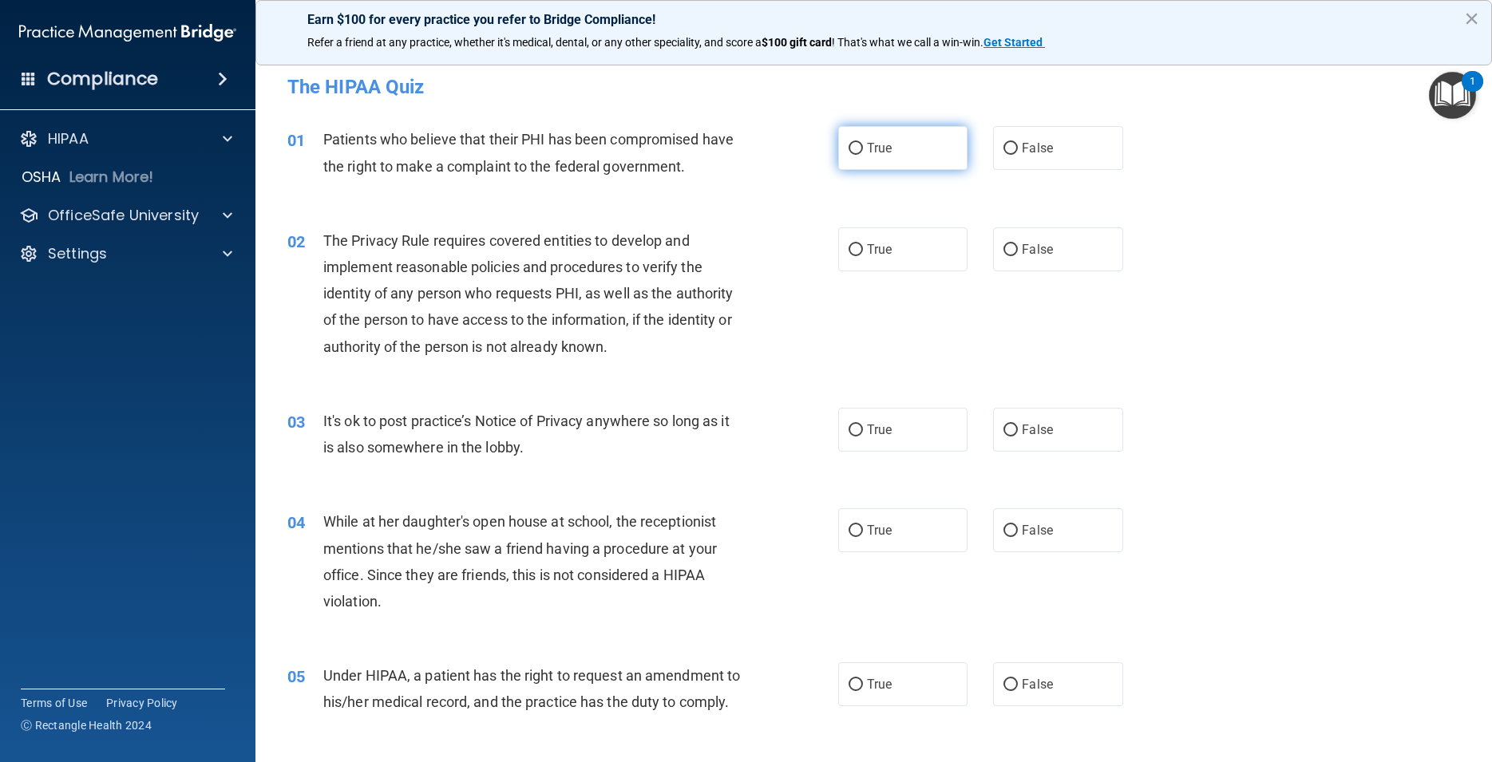
click at [848, 150] on input "True" at bounding box center [855, 149] width 14 height 12
radio input "true"
drag, startPoint x: 847, startPoint y: 247, endPoint x: 868, endPoint y: 266, distance: 28.3
click at [848, 247] on input "True" at bounding box center [855, 250] width 14 height 12
radio input "true"
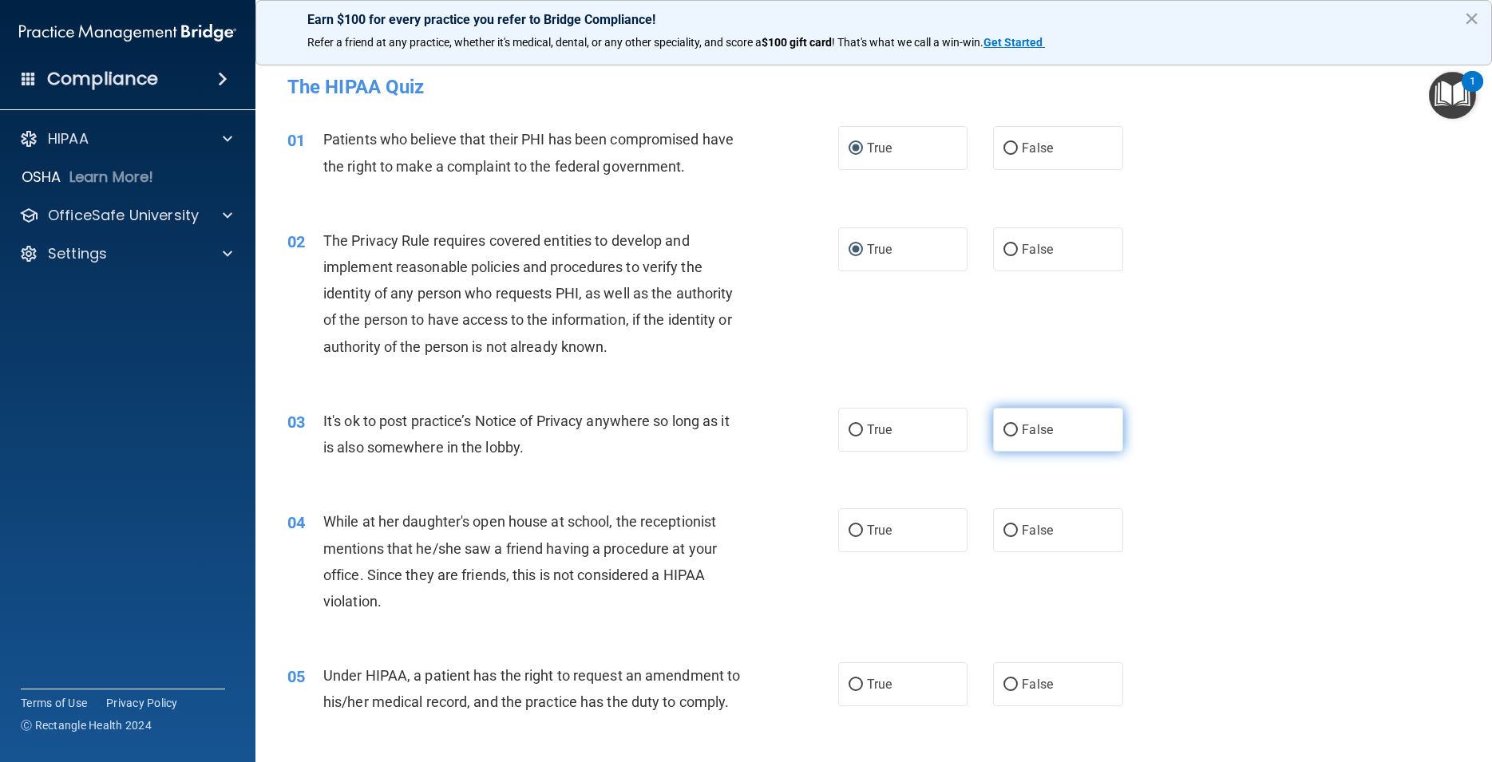
click at [1003, 426] on input "False" at bounding box center [1010, 431] width 14 height 12
radio input "true"
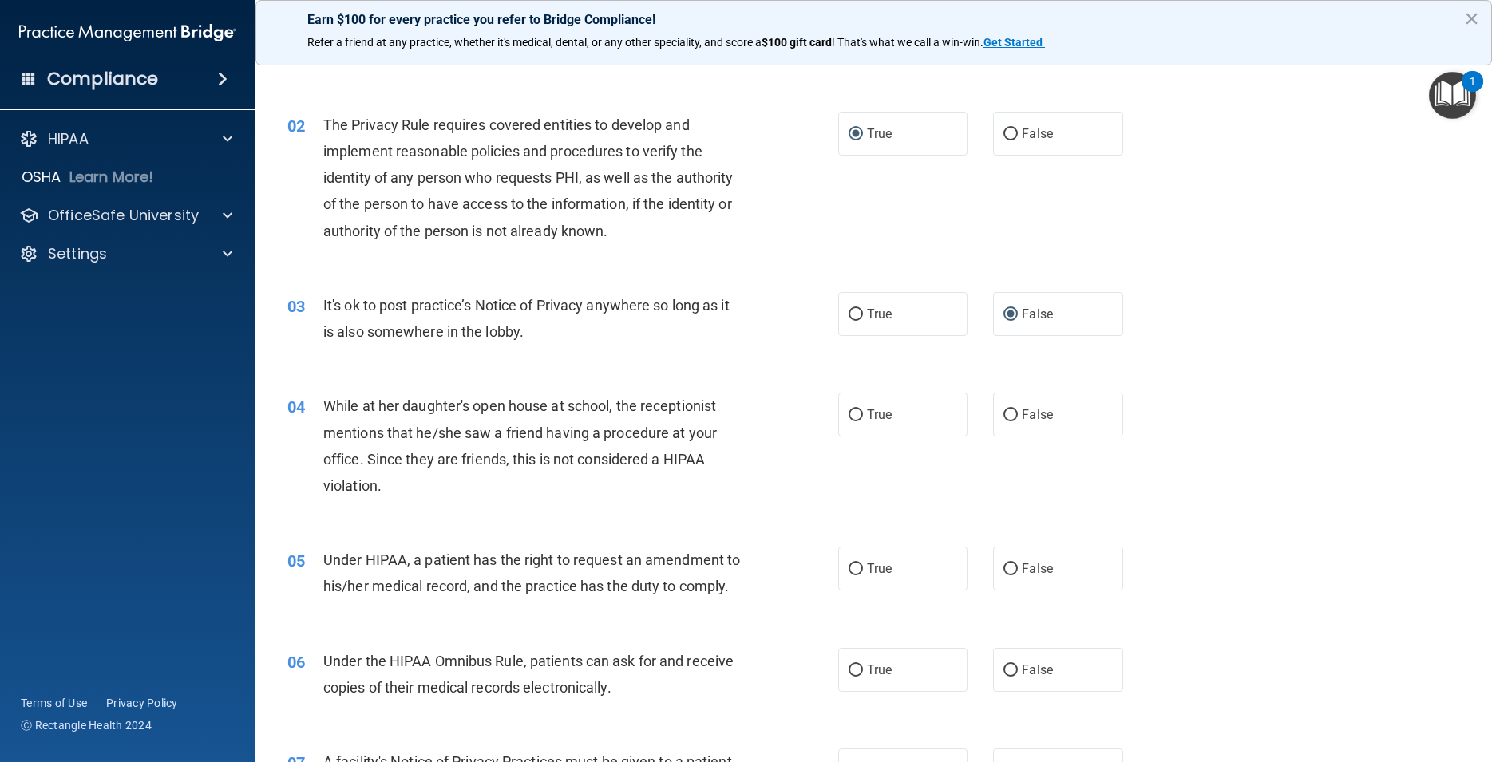
scroll to position [144, 0]
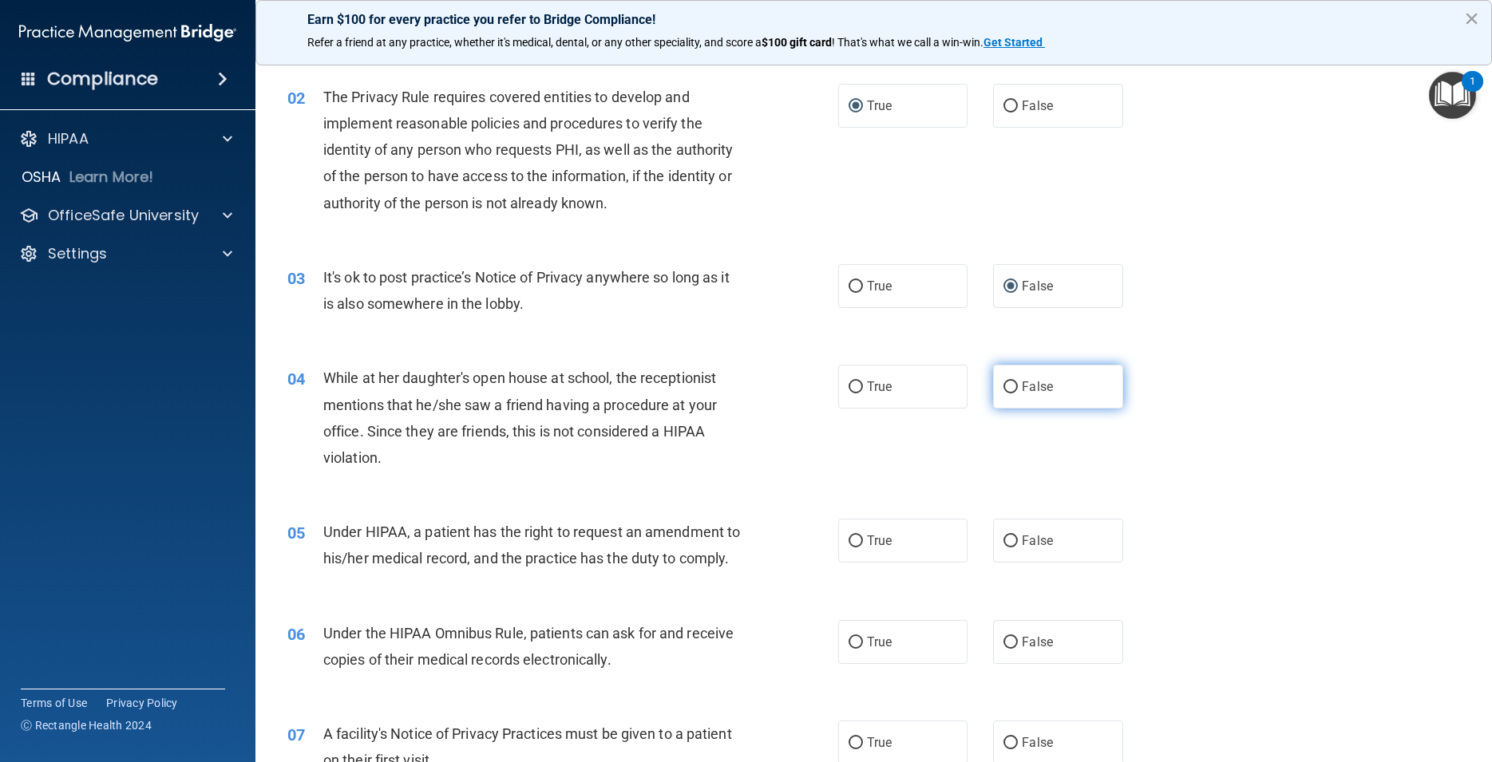
click at [1003, 389] on input "False" at bounding box center [1010, 388] width 14 height 12
radio input "true"
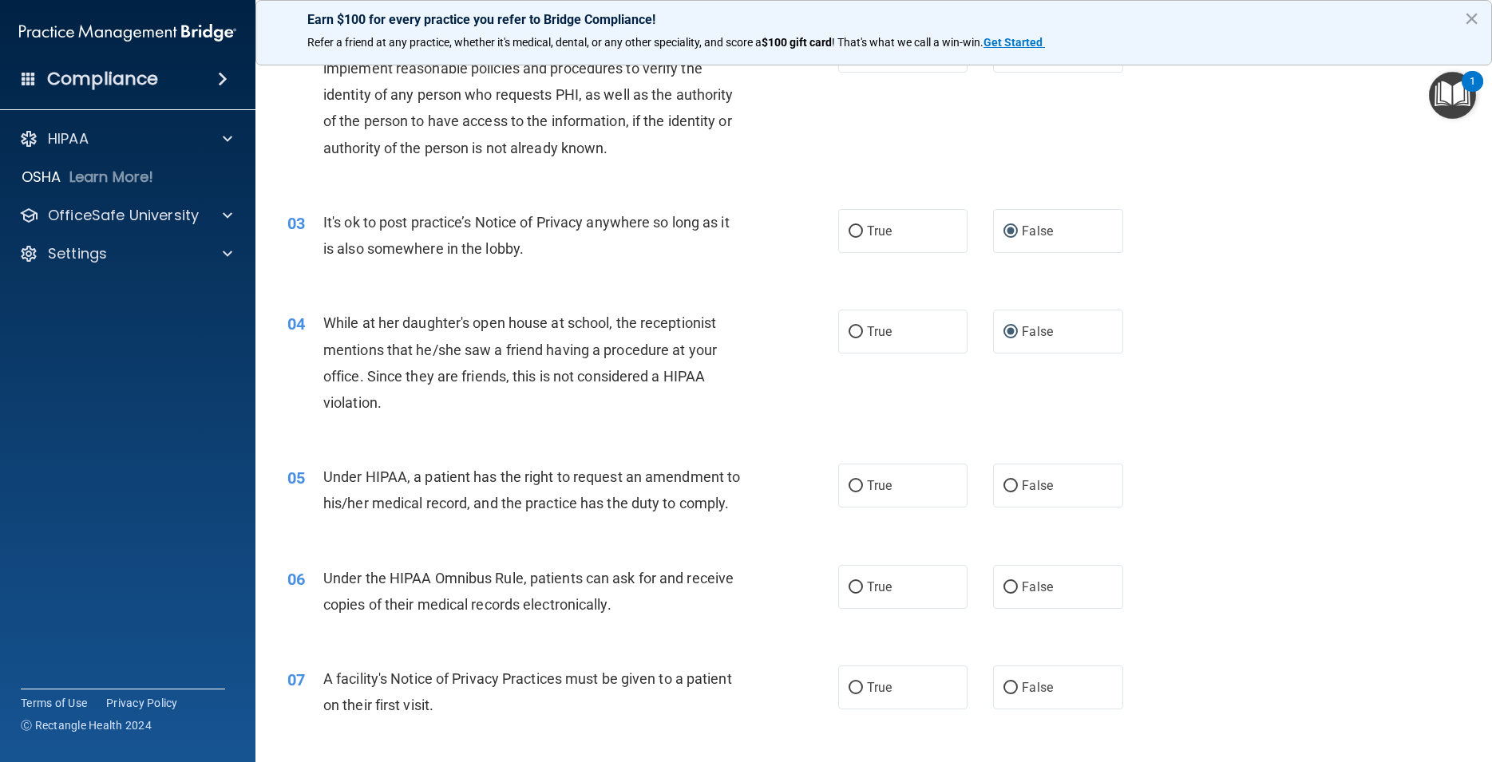
scroll to position [216, 0]
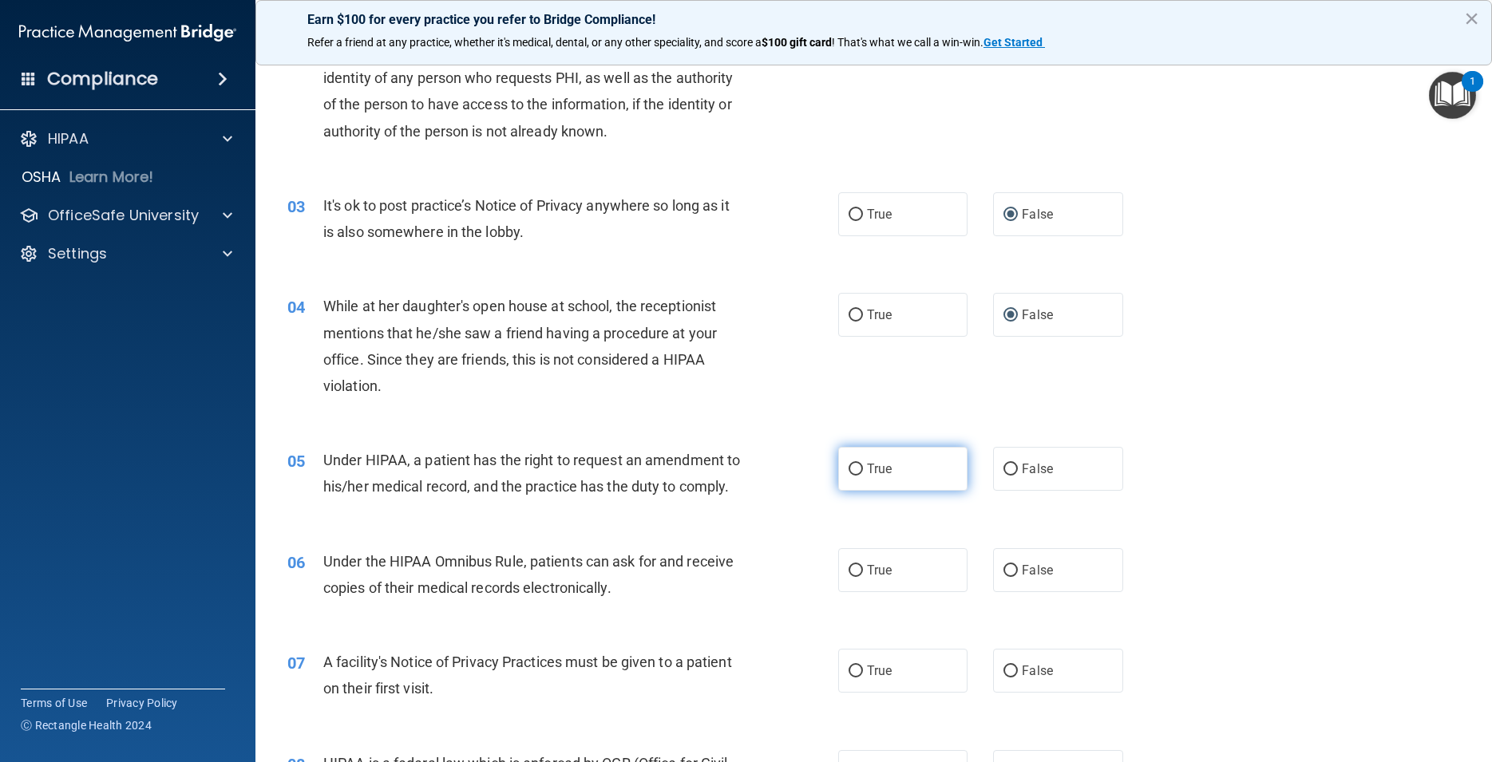
click at [852, 469] on input "True" at bounding box center [855, 470] width 14 height 12
radio input "true"
click at [852, 577] on input "True" at bounding box center [855, 571] width 14 height 12
radio input "true"
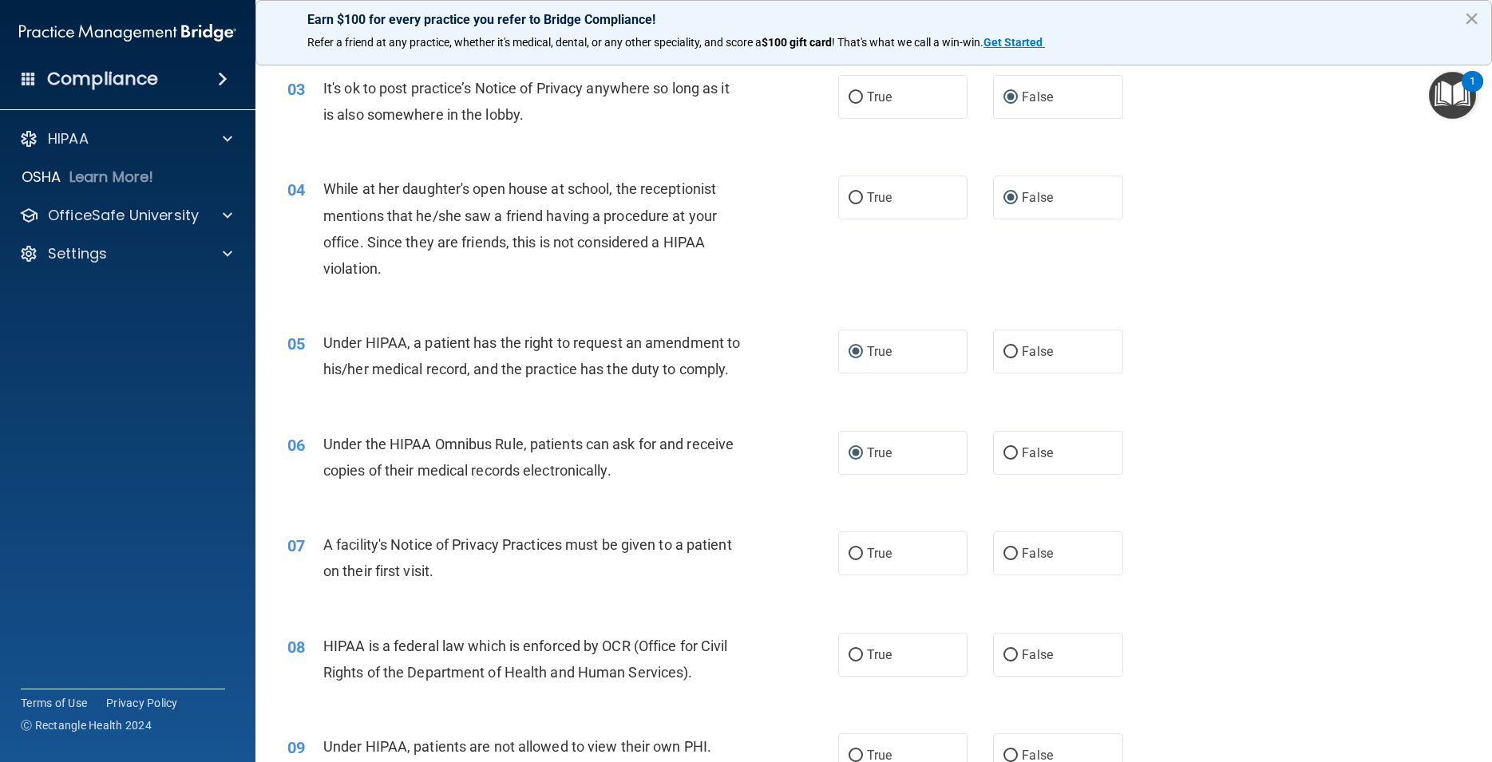
scroll to position [359, 0]
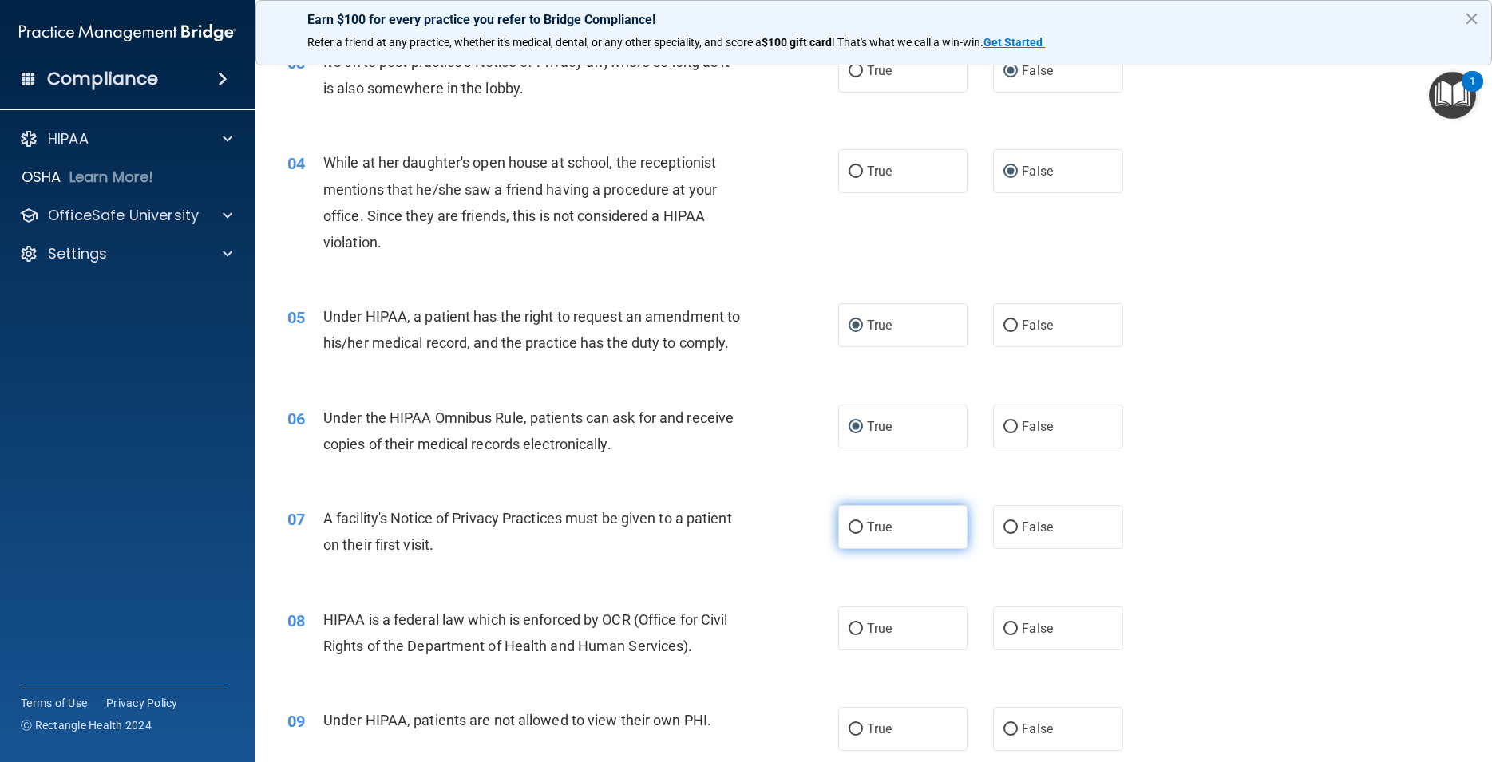
click at [848, 534] on input "True" at bounding box center [855, 528] width 14 height 12
radio input "true"
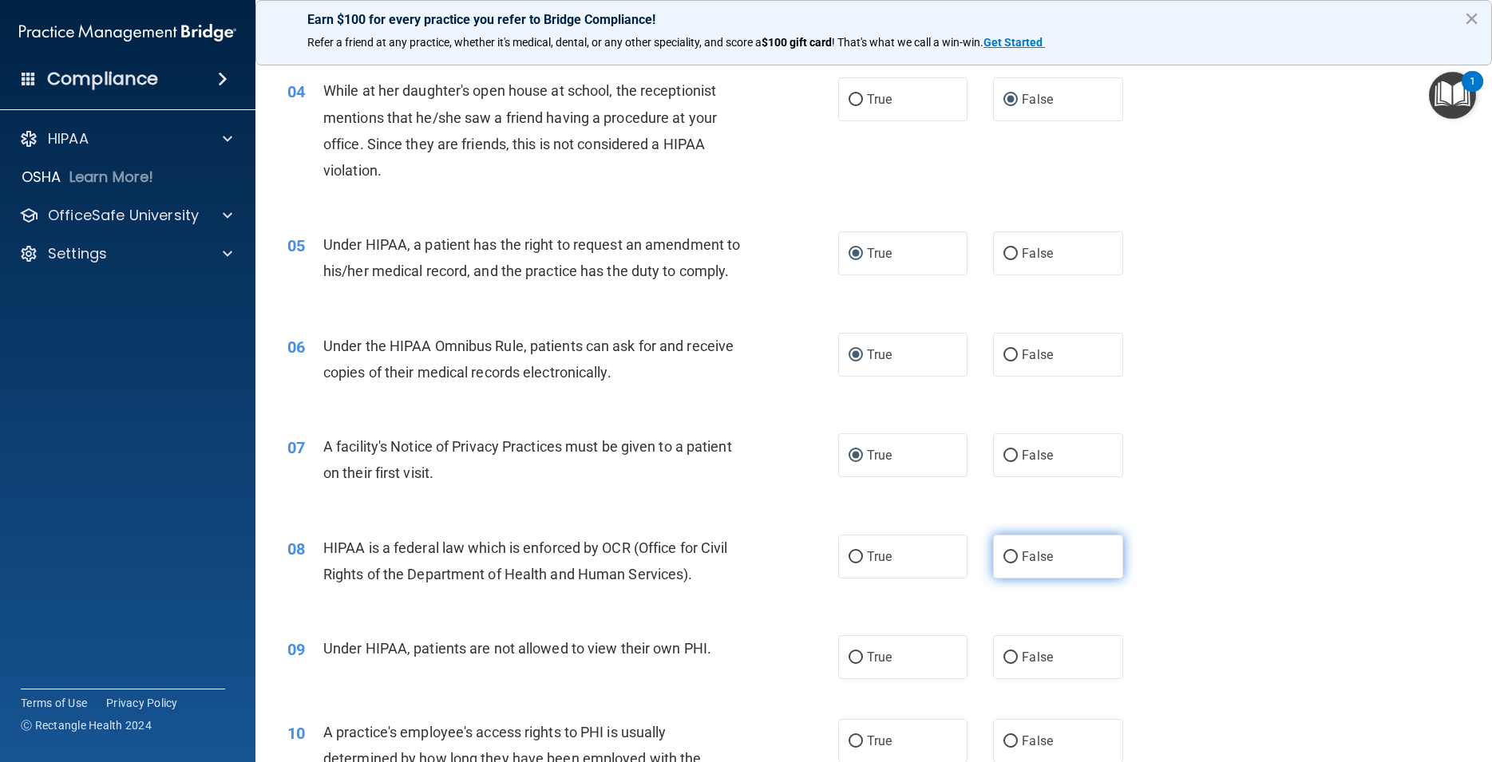
click at [1003, 563] on input "False" at bounding box center [1010, 558] width 14 height 12
radio input "true"
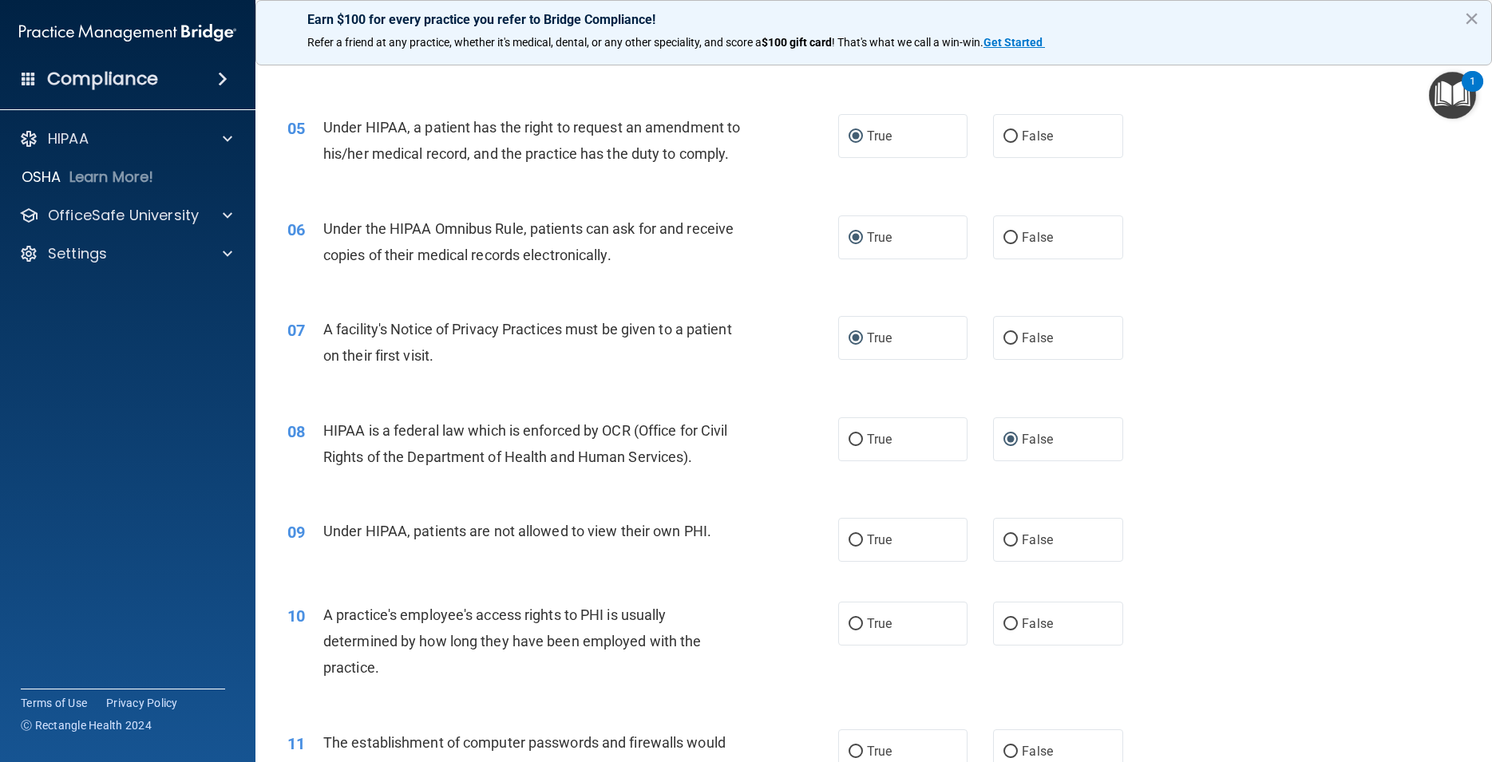
scroll to position [575, 0]
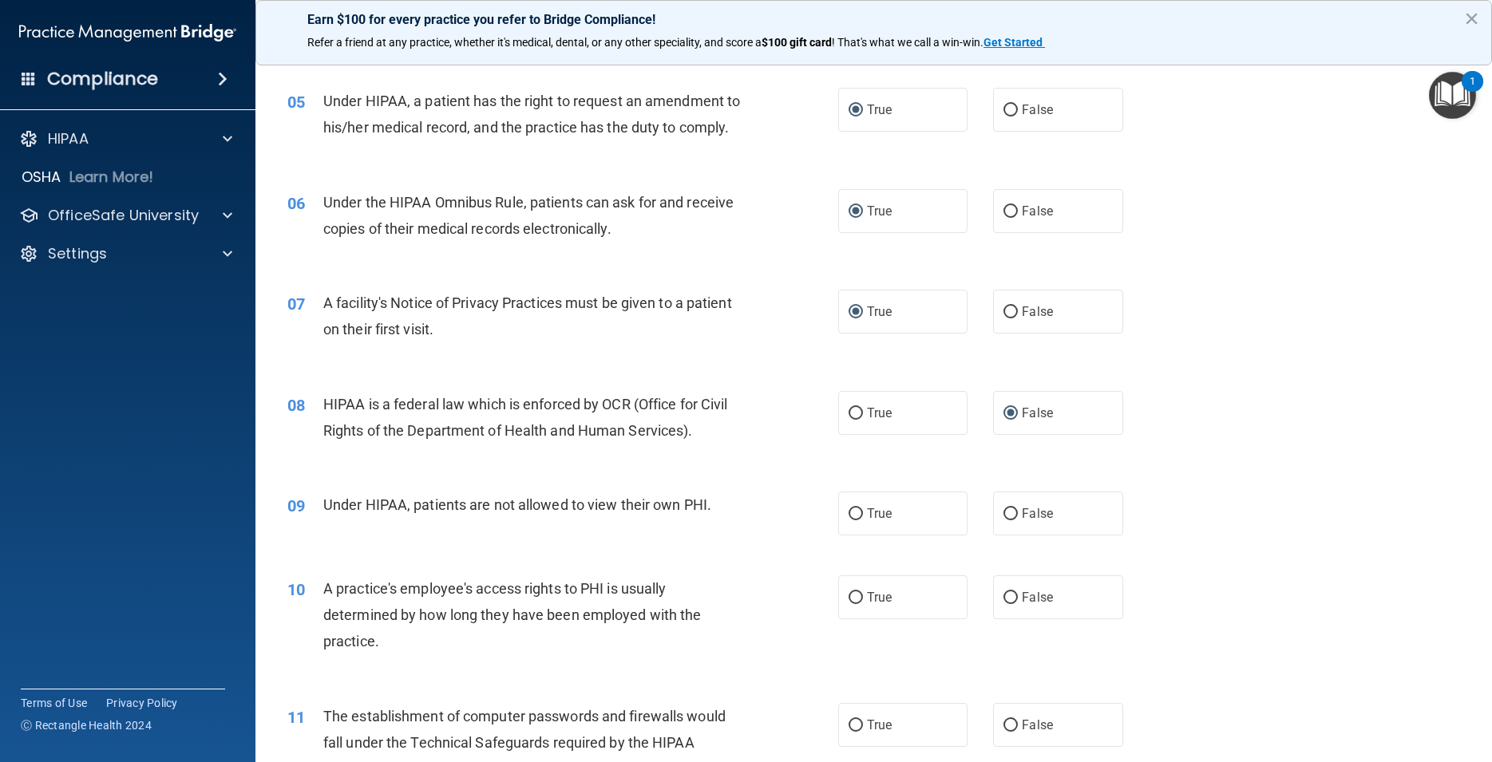
drag, startPoint x: 1002, startPoint y: 538, endPoint x: 979, endPoint y: 557, distance: 29.4
click at [1003, 520] on input "False" at bounding box center [1010, 514] width 14 height 12
radio input "true"
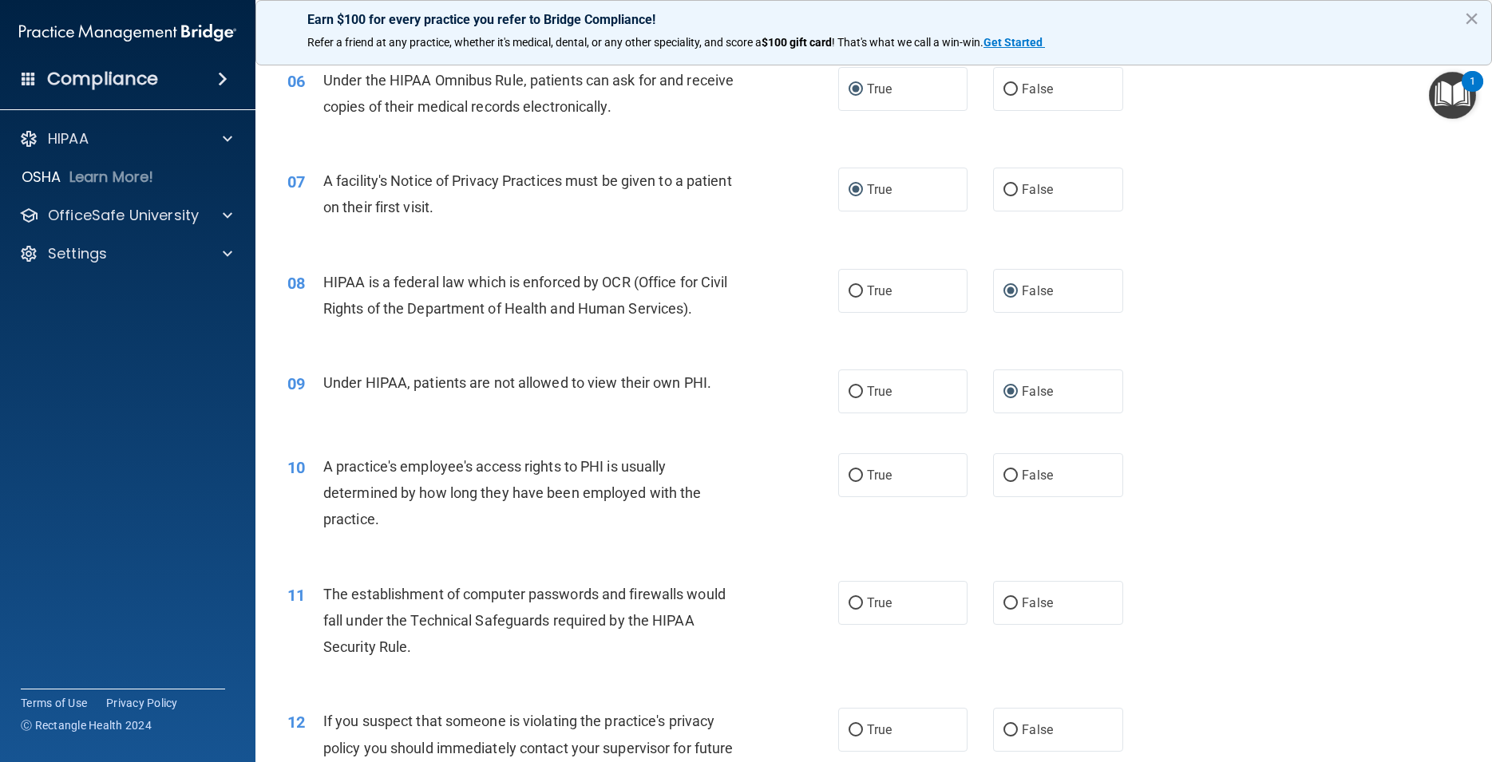
scroll to position [718, 0]
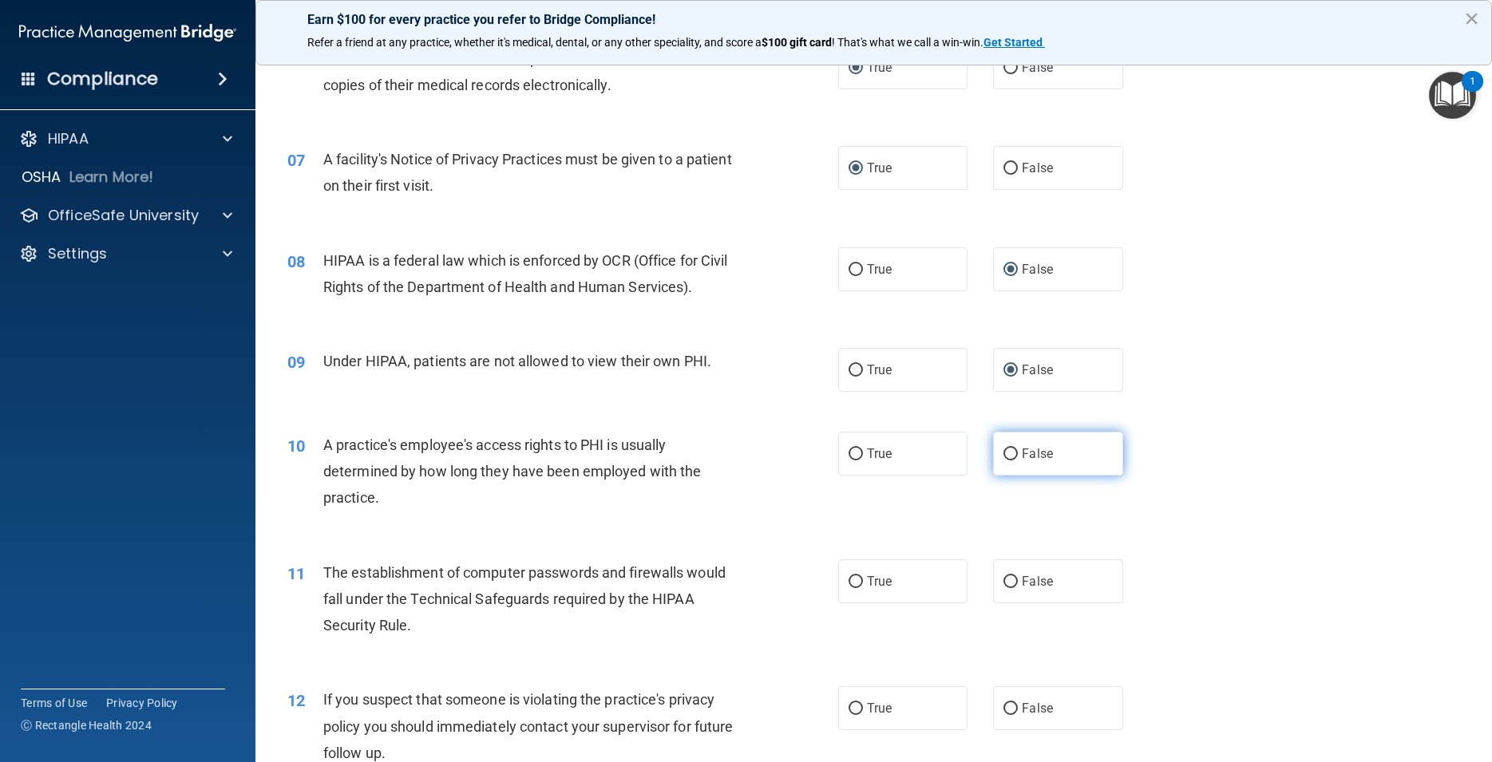
click at [1006, 461] on input "False" at bounding box center [1010, 455] width 14 height 12
radio input "true"
click at [848, 588] on input "True" at bounding box center [855, 582] width 14 height 12
radio input "true"
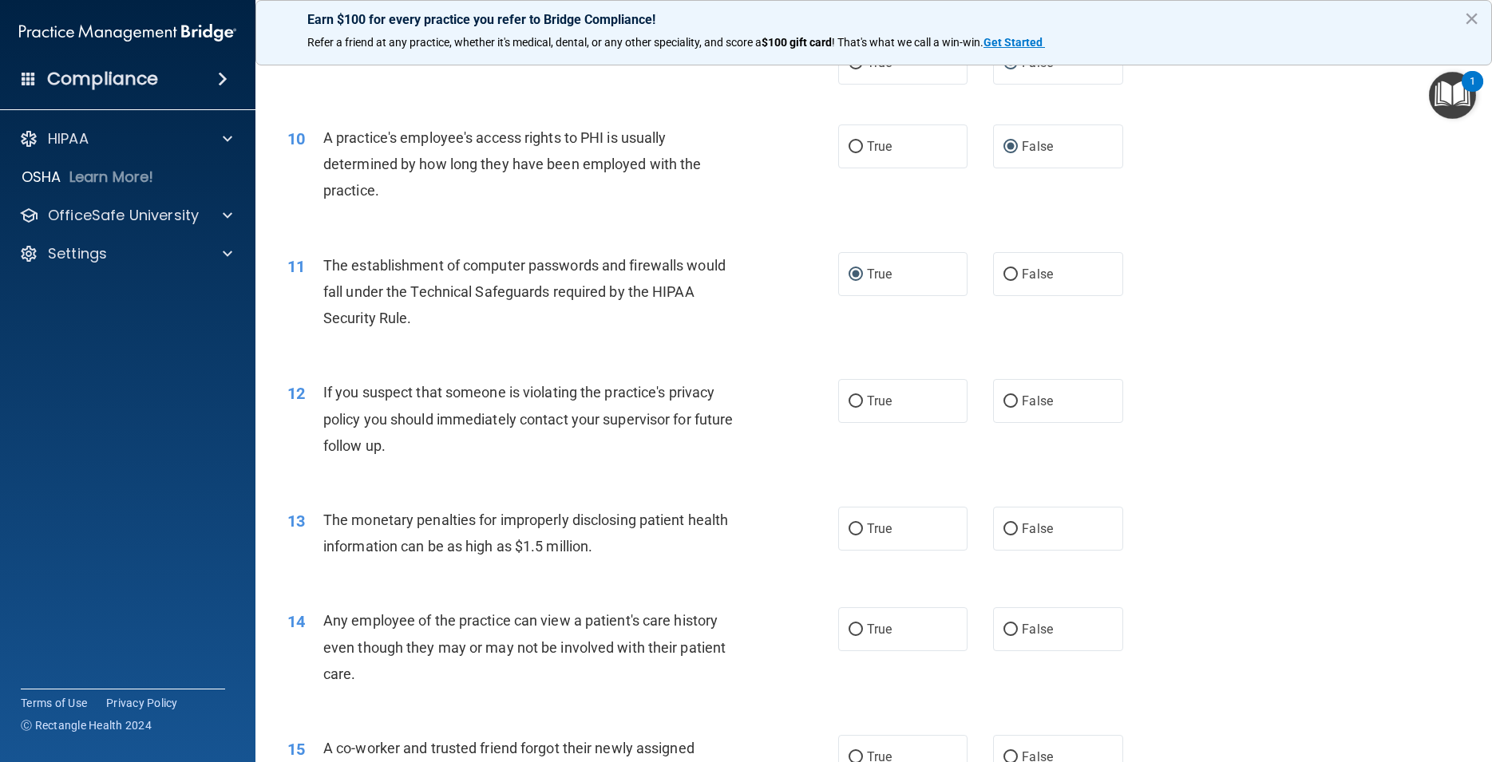
scroll to position [1078, 0]
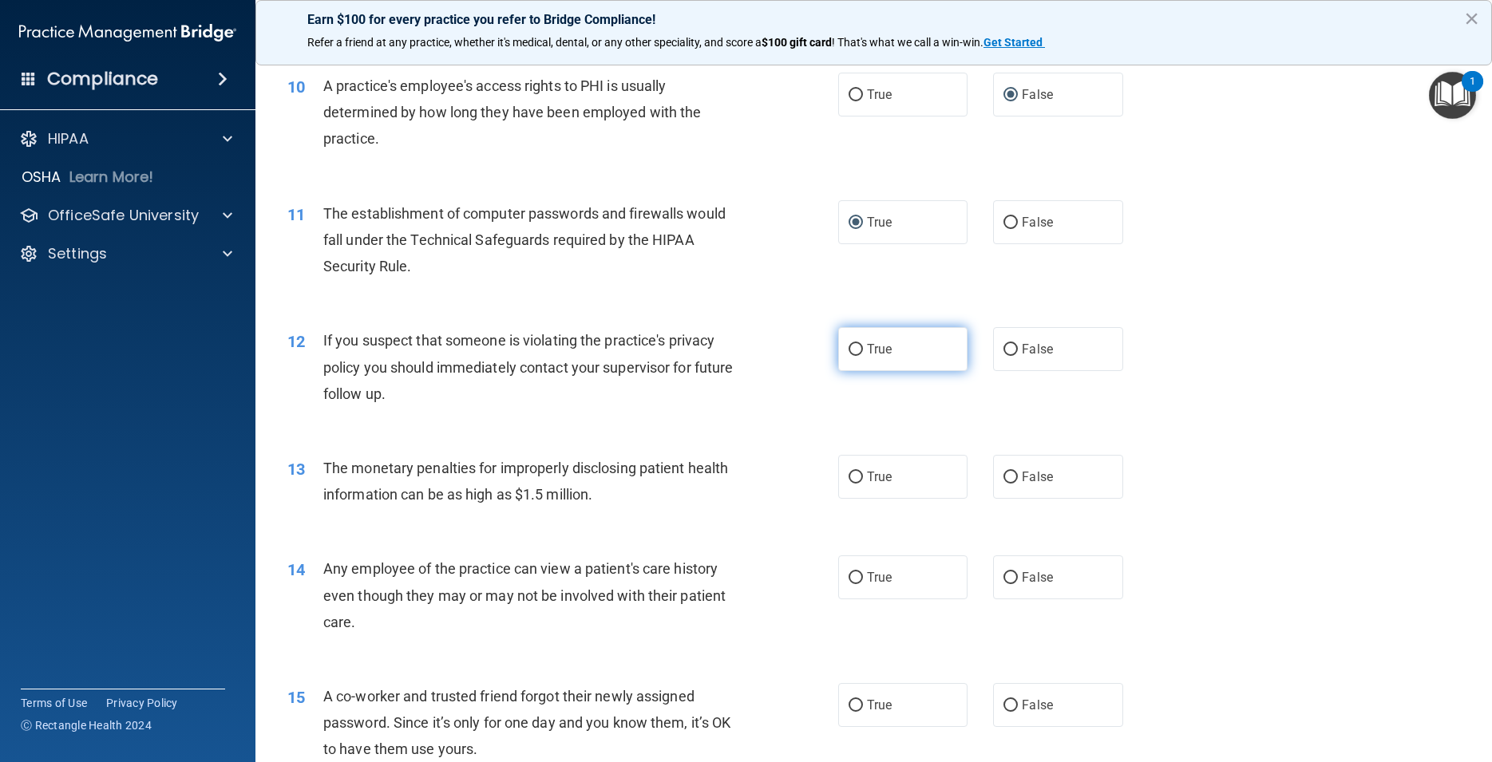
click at [849, 356] on input "True" at bounding box center [855, 350] width 14 height 12
radio input "true"
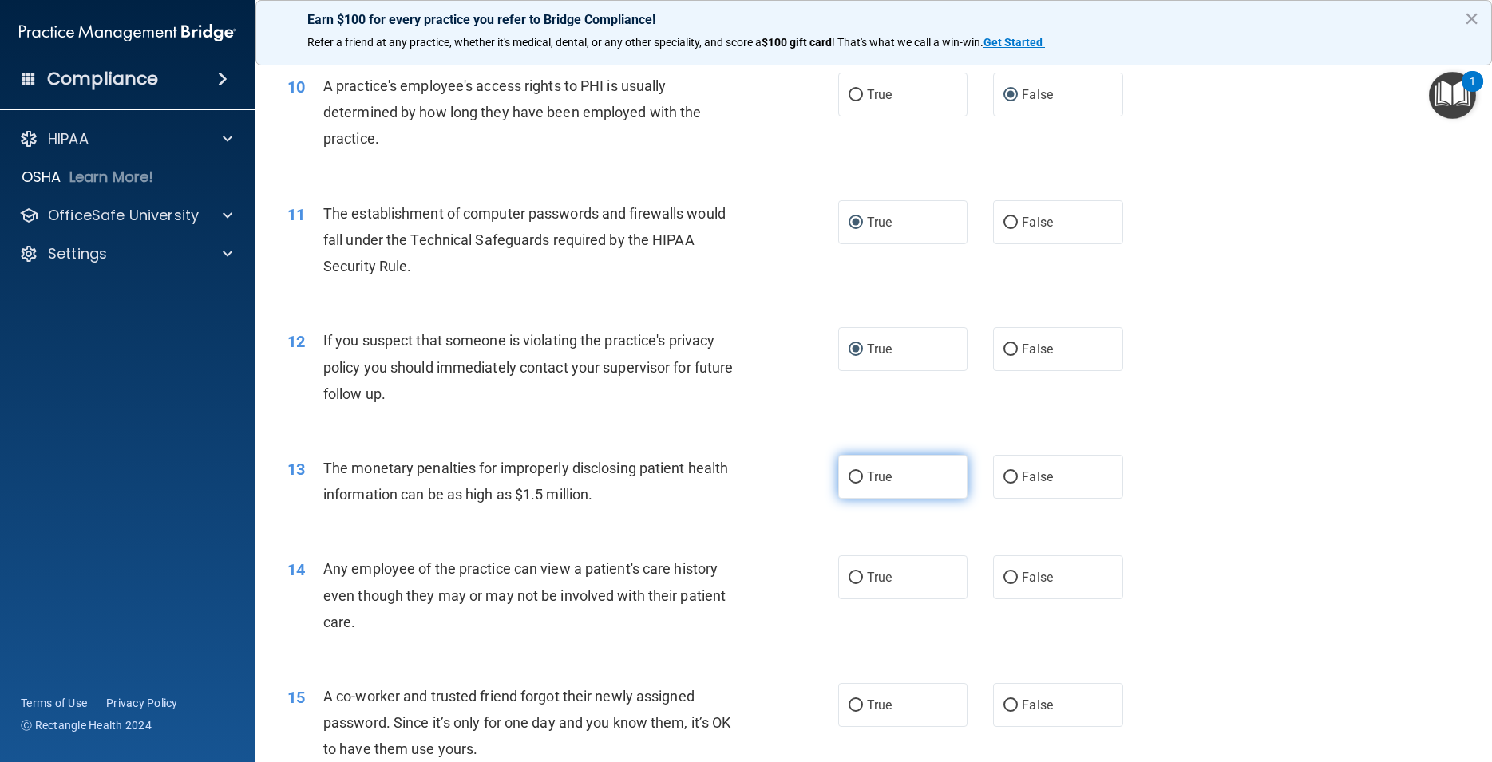
click at [851, 484] on input "True" at bounding box center [855, 478] width 14 height 12
radio input "true"
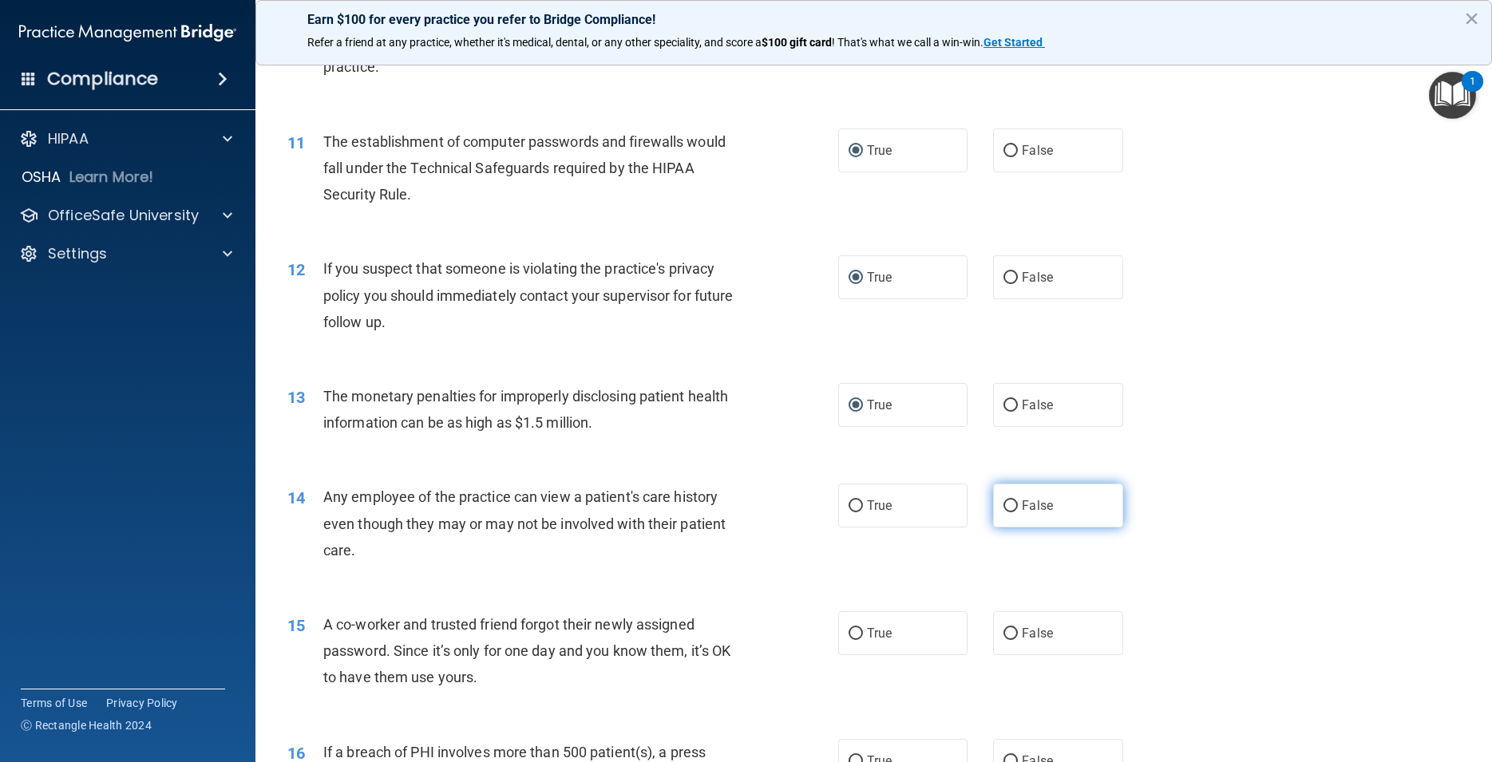
click at [1006, 512] on input "False" at bounding box center [1010, 506] width 14 height 12
radio input "true"
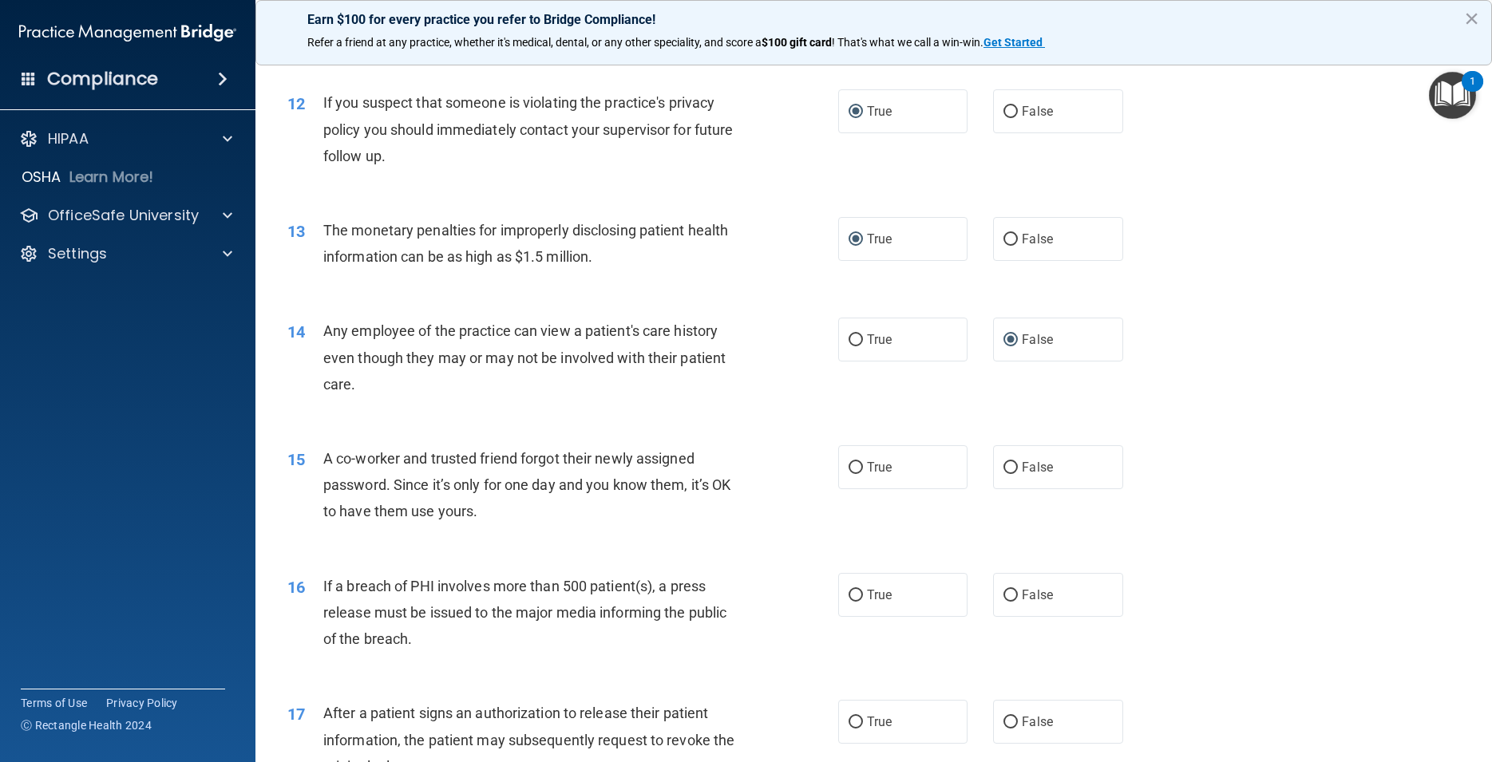
scroll to position [1365, 0]
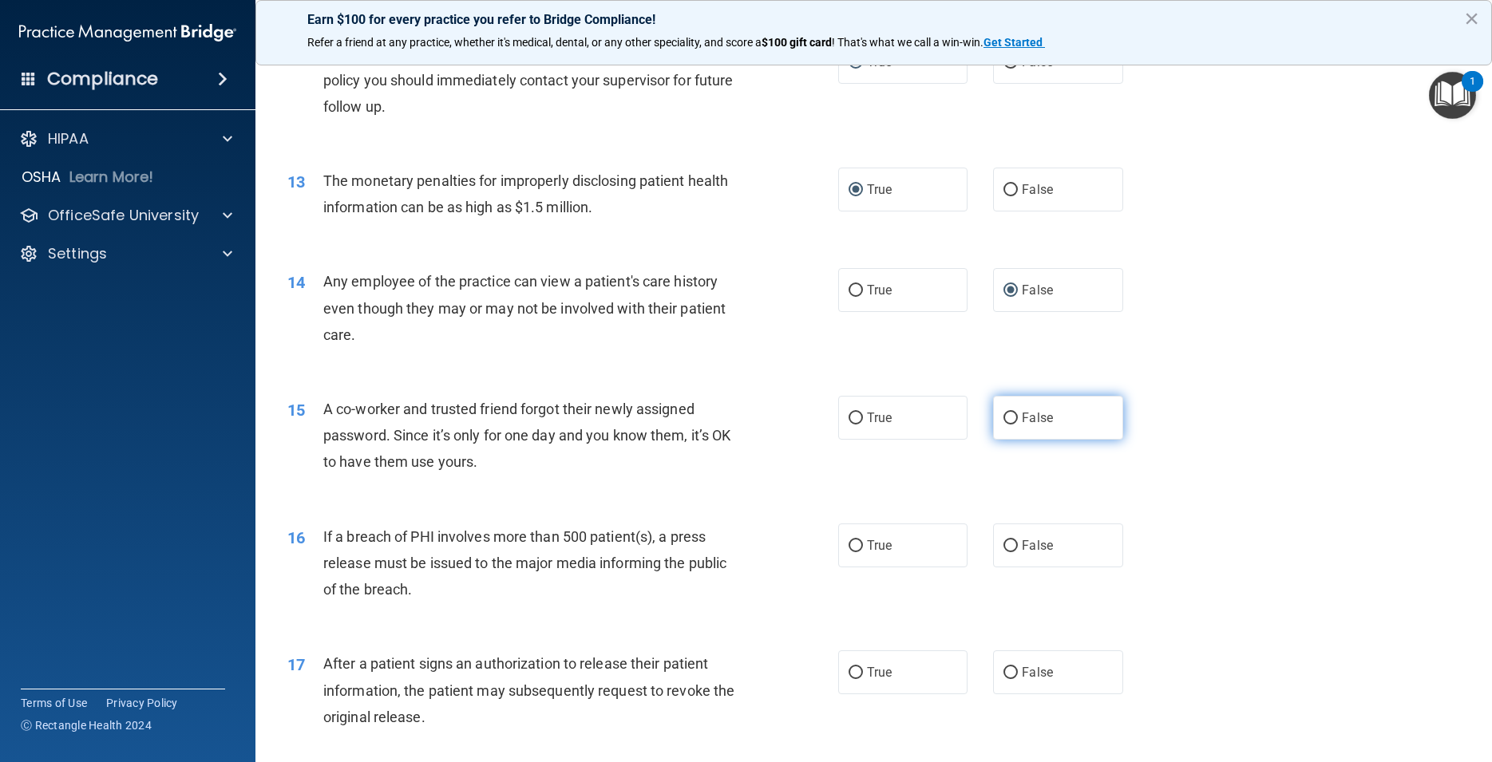
click at [1011, 440] on label "False" at bounding box center [1057, 418] width 129 height 44
click at [1011, 425] on input "False" at bounding box center [1010, 419] width 14 height 12
radio input "true"
click at [848, 552] on input "True" at bounding box center [855, 546] width 14 height 12
radio input "true"
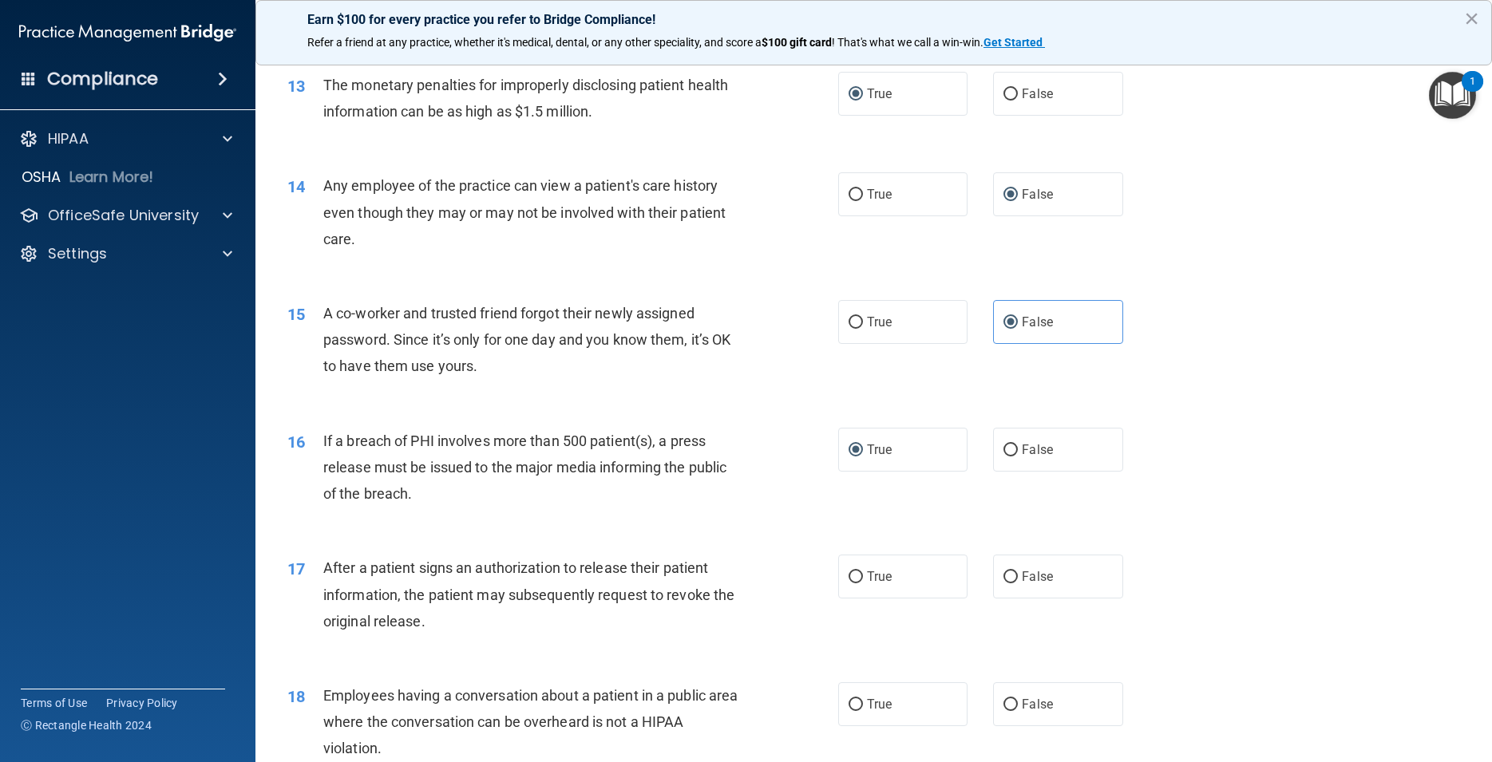
scroll to position [1580, 0]
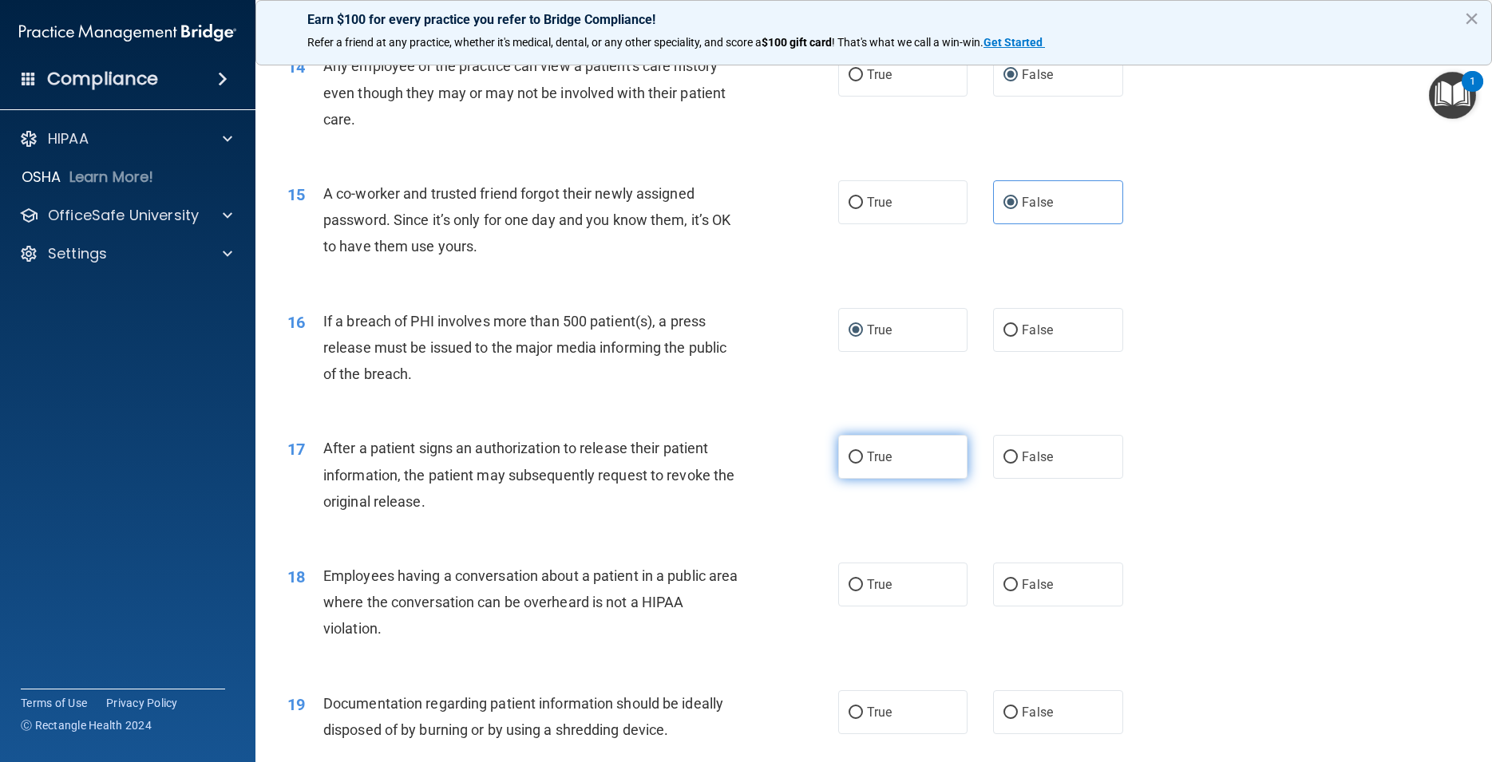
click at [848, 464] on input "True" at bounding box center [855, 458] width 14 height 12
radio input "true"
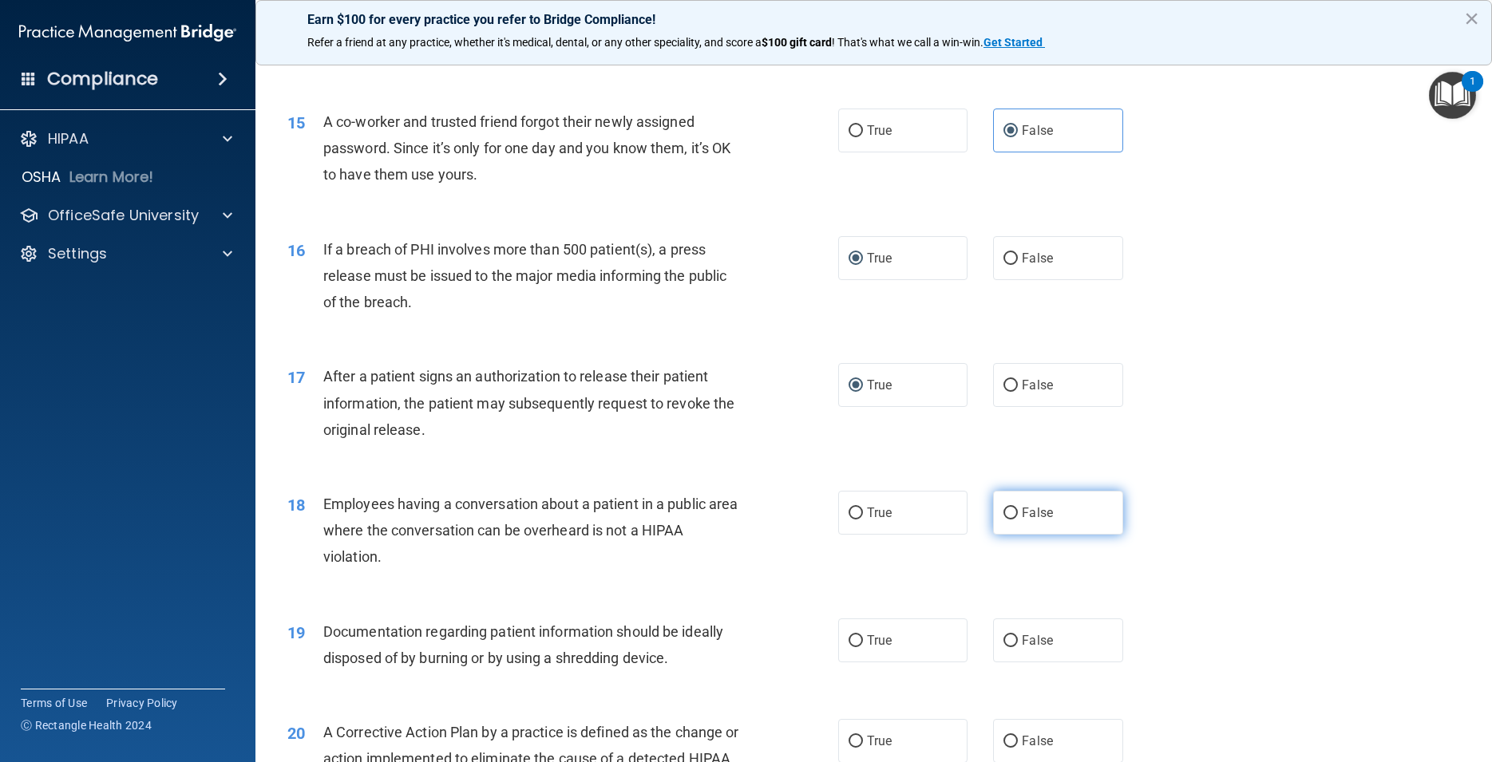
click at [1003, 520] on input "False" at bounding box center [1010, 514] width 14 height 12
radio input "true"
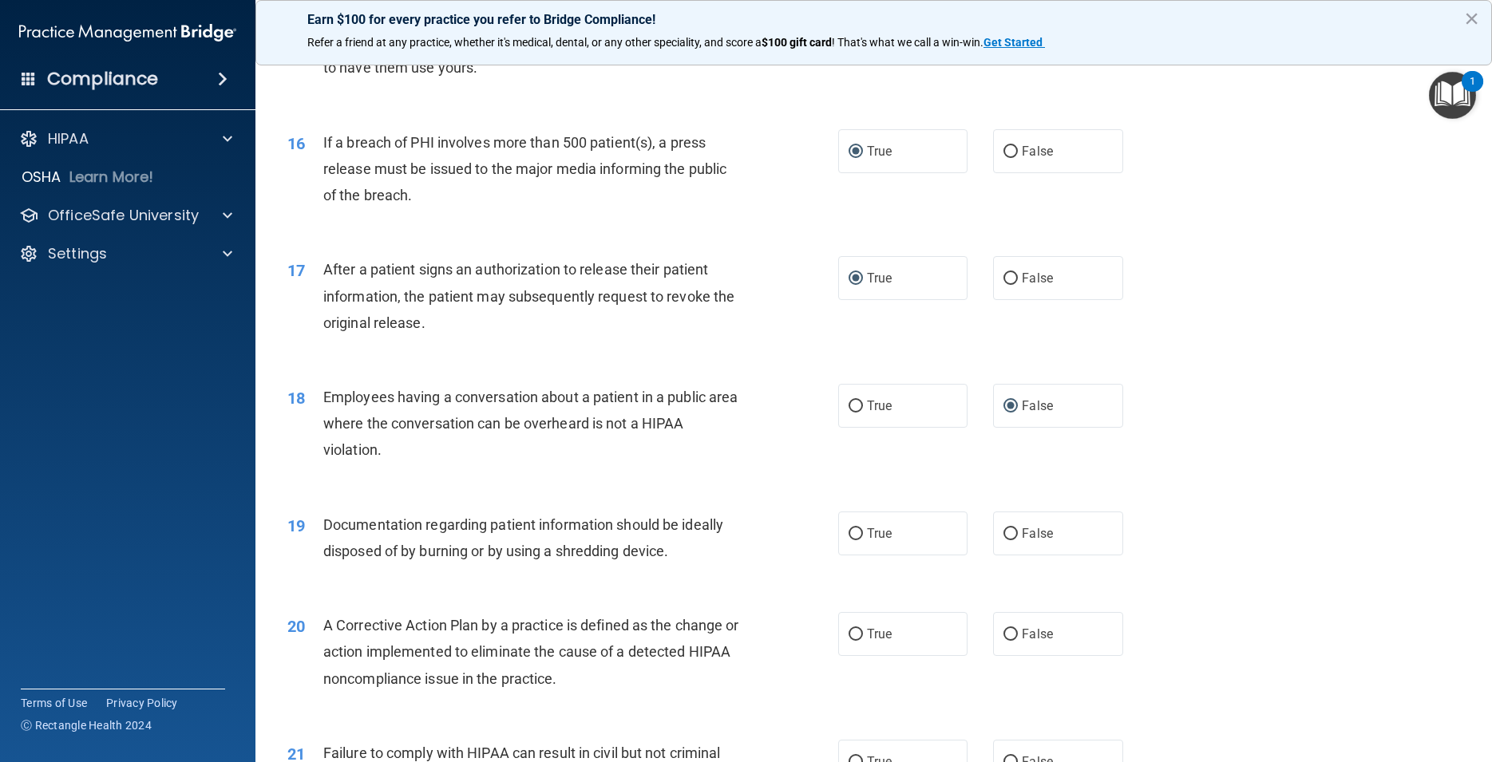
scroll to position [1868, 0]
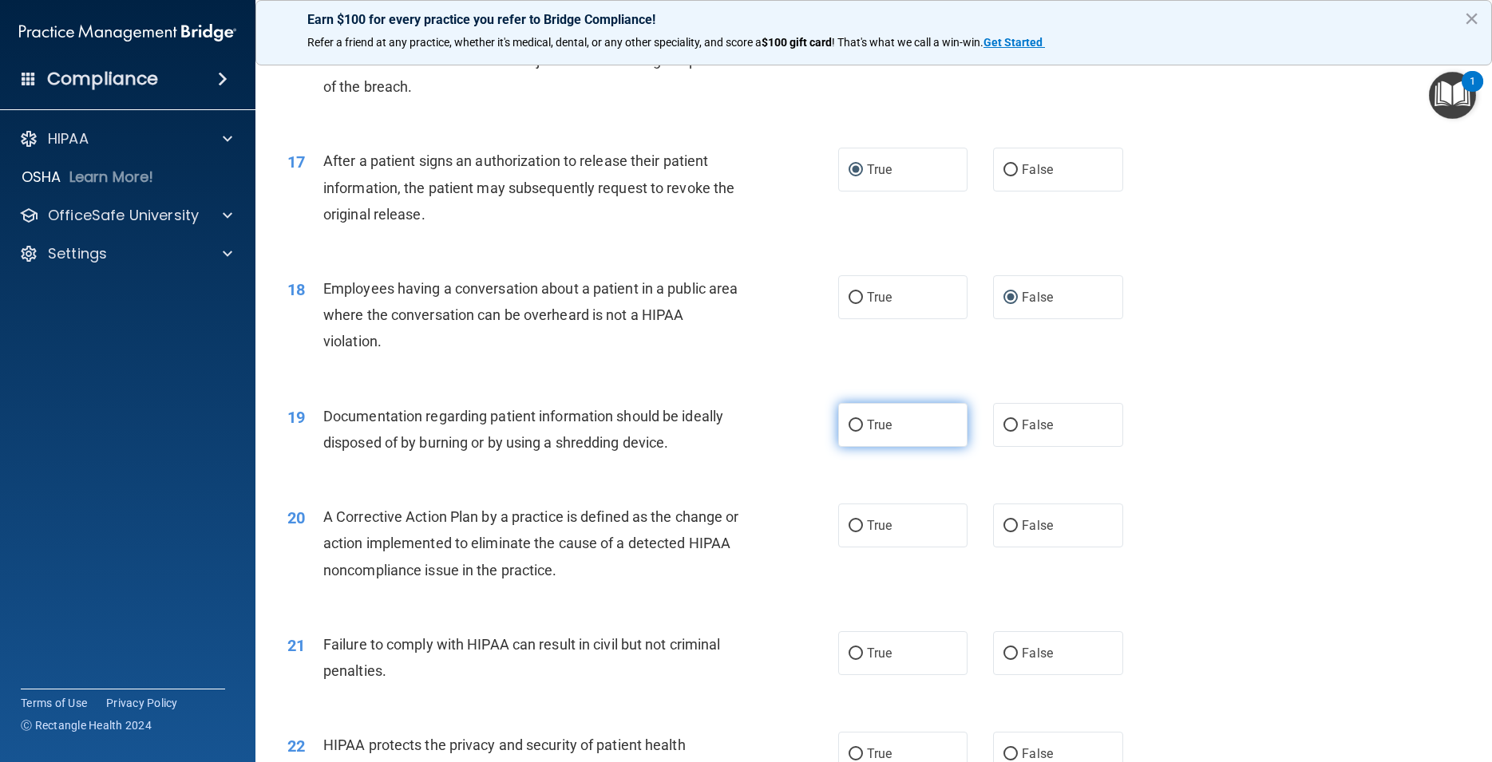
click at [850, 432] on input "True" at bounding box center [855, 426] width 14 height 12
radio input "true"
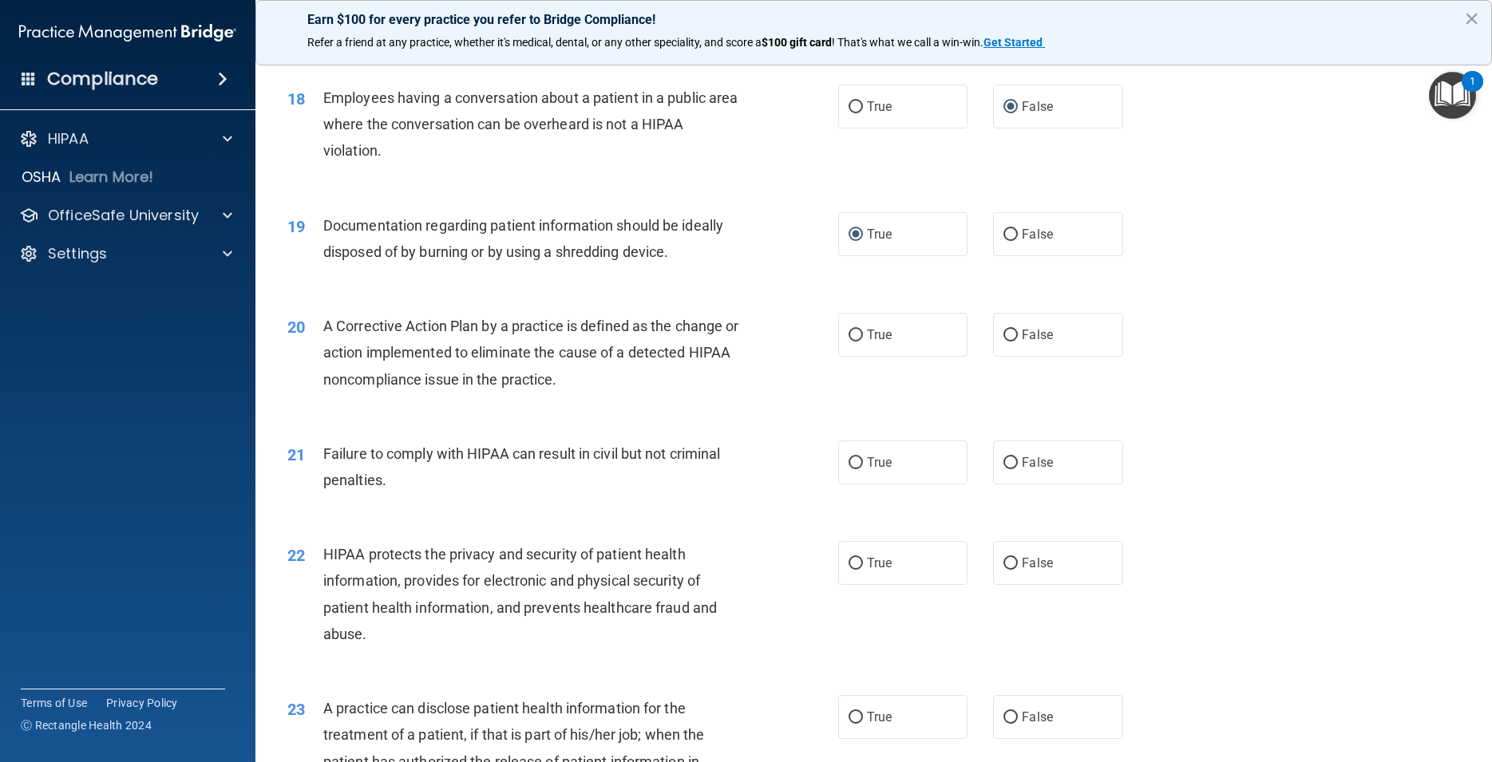
scroll to position [2083, 0]
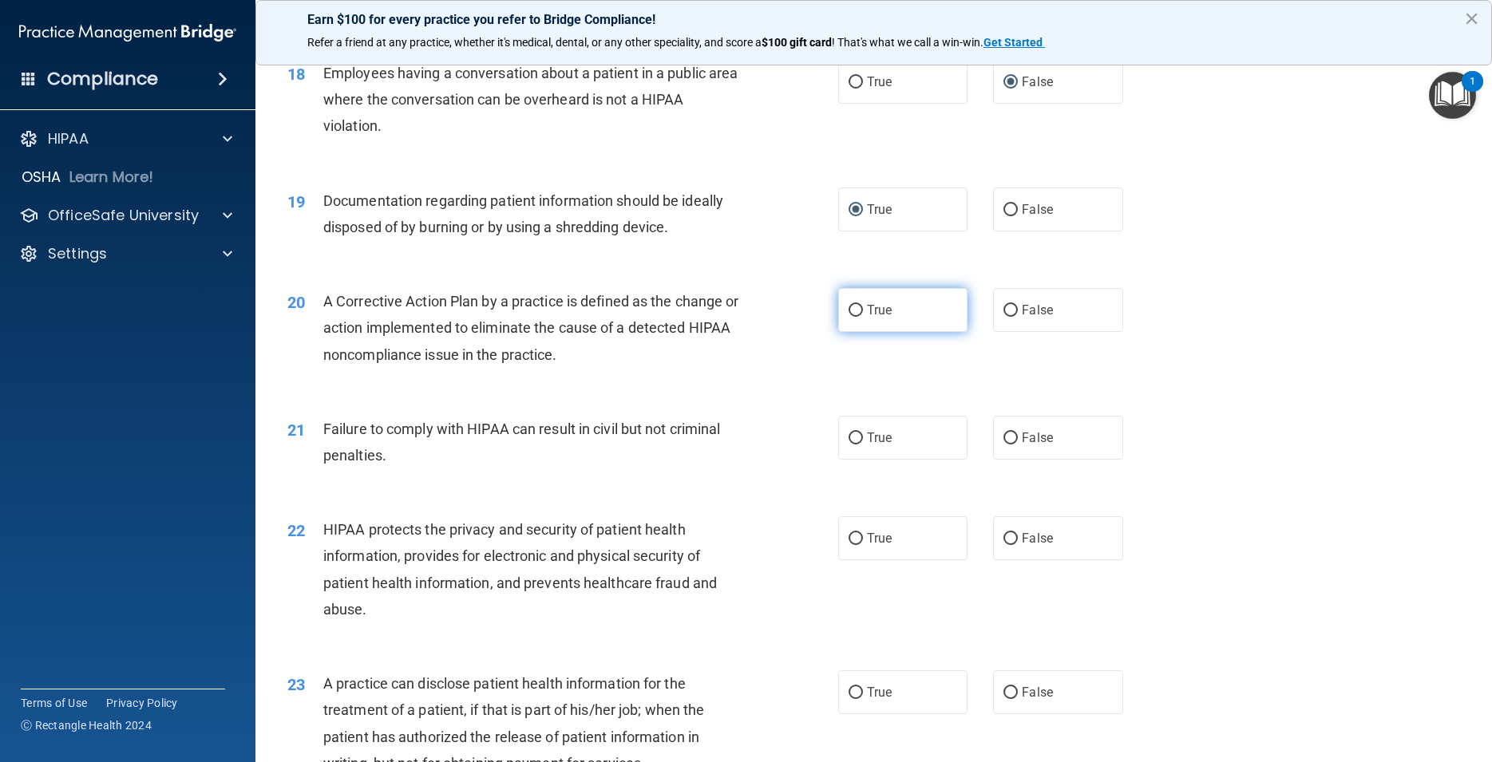
click at [851, 317] on input "True" at bounding box center [855, 311] width 14 height 12
radio input "true"
click at [1006, 445] on input "False" at bounding box center [1010, 439] width 14 height 12
radio input "true"
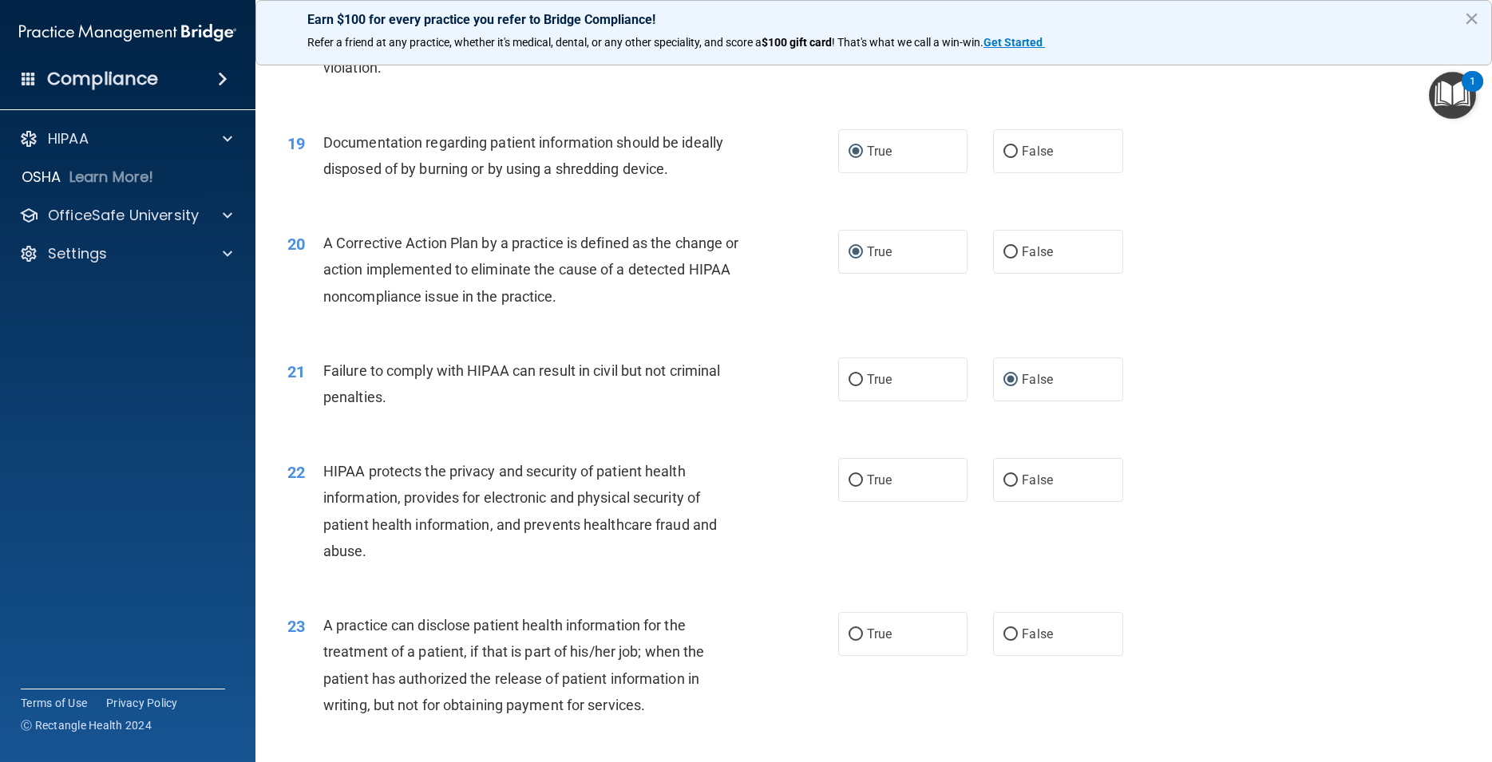
scroll to position [2155, 0]
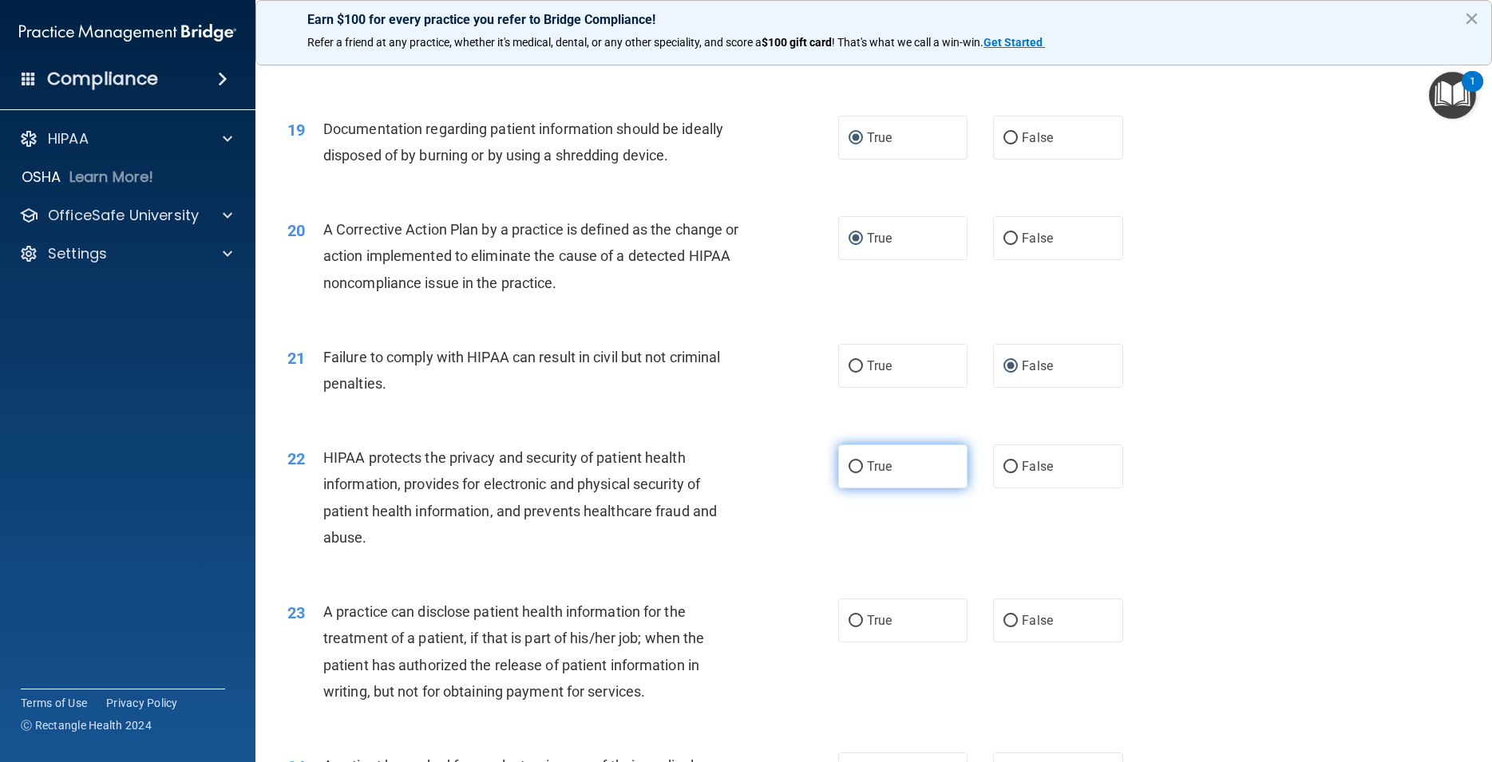
click at [848, 473] on input "True" at bounding box center [855, 467] width 14 height 12
radio input "true"
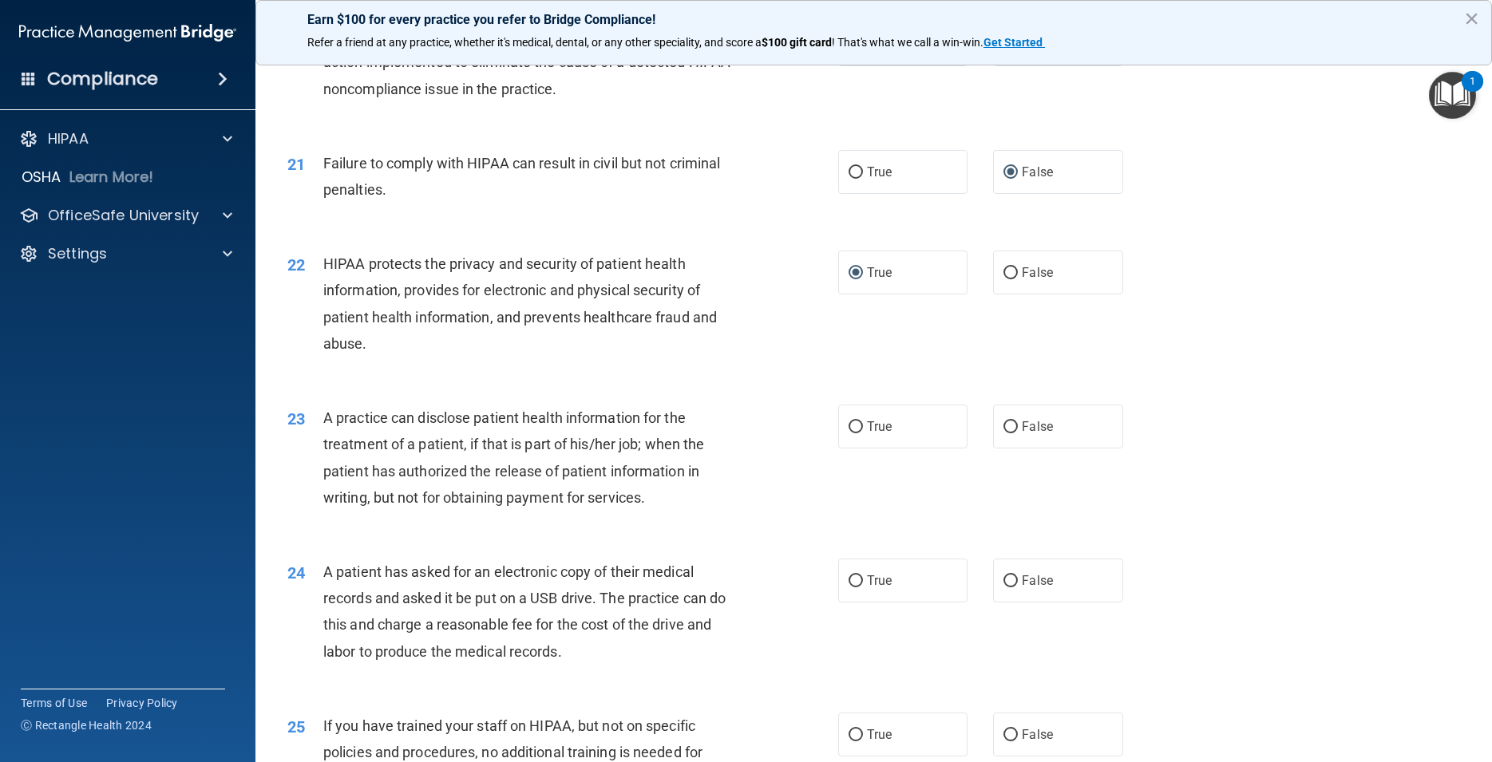
scroll to position [2371, 0]
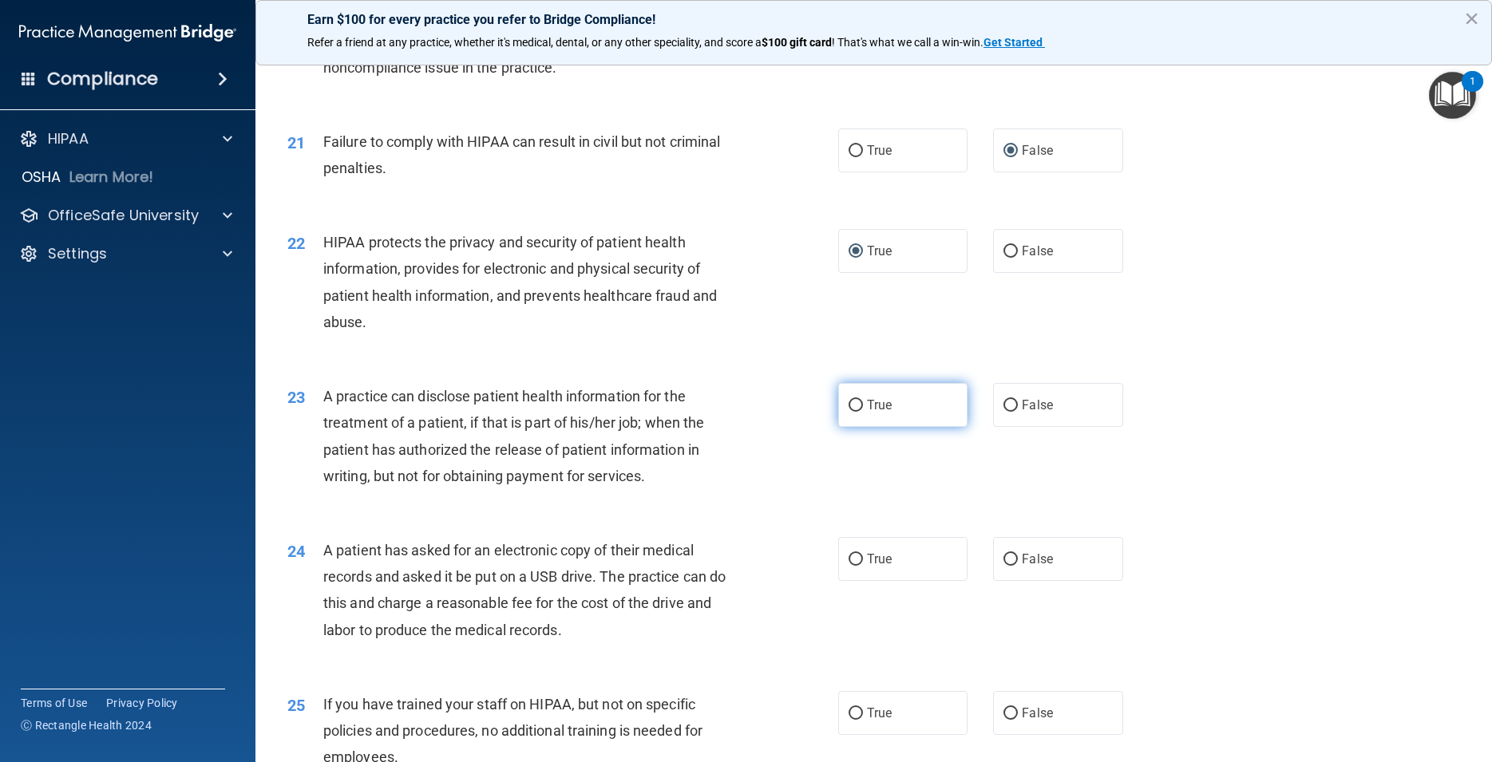
click at [848, 412] on input "True" at bounding box center [855, 406] width 14 height 12
radio input "true"
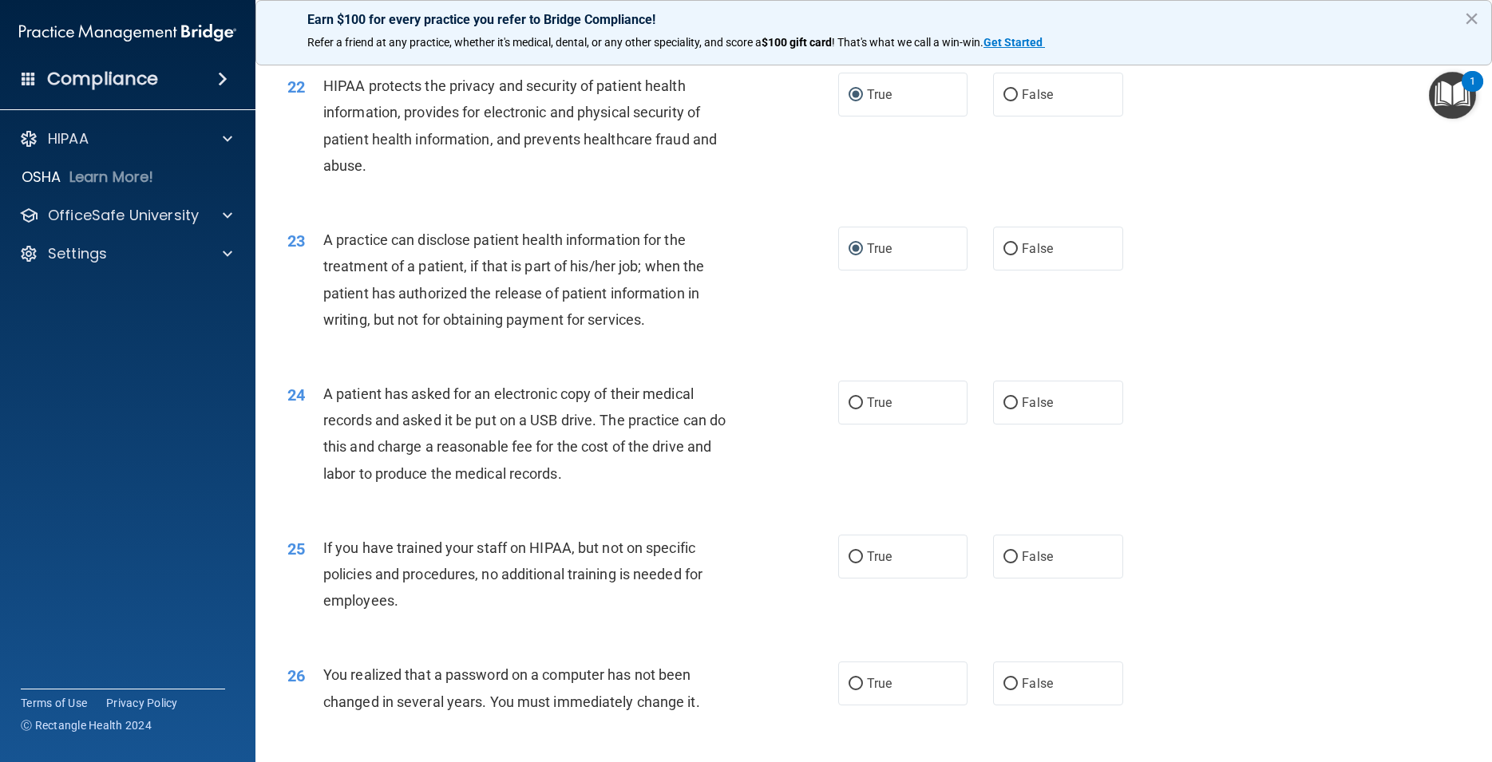
scroll to position [2586, 0]
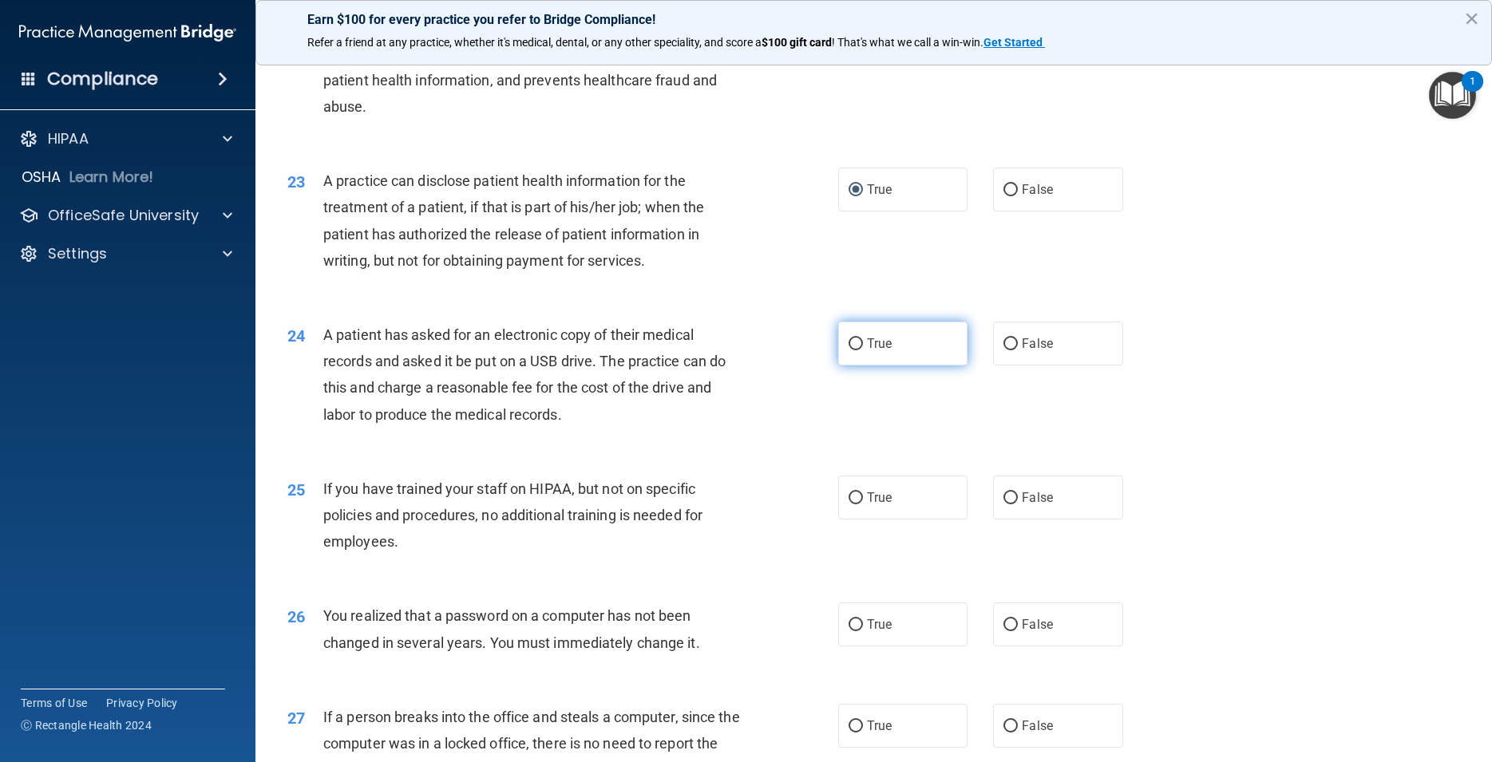
click at [851, 350] on input "True" at bounding box center [855, 344] width 14 height 12
radio input "true"
click at [1003, 504] on input "False" at bounding box center [1010, 498] width 14 height 12
radio input "true"
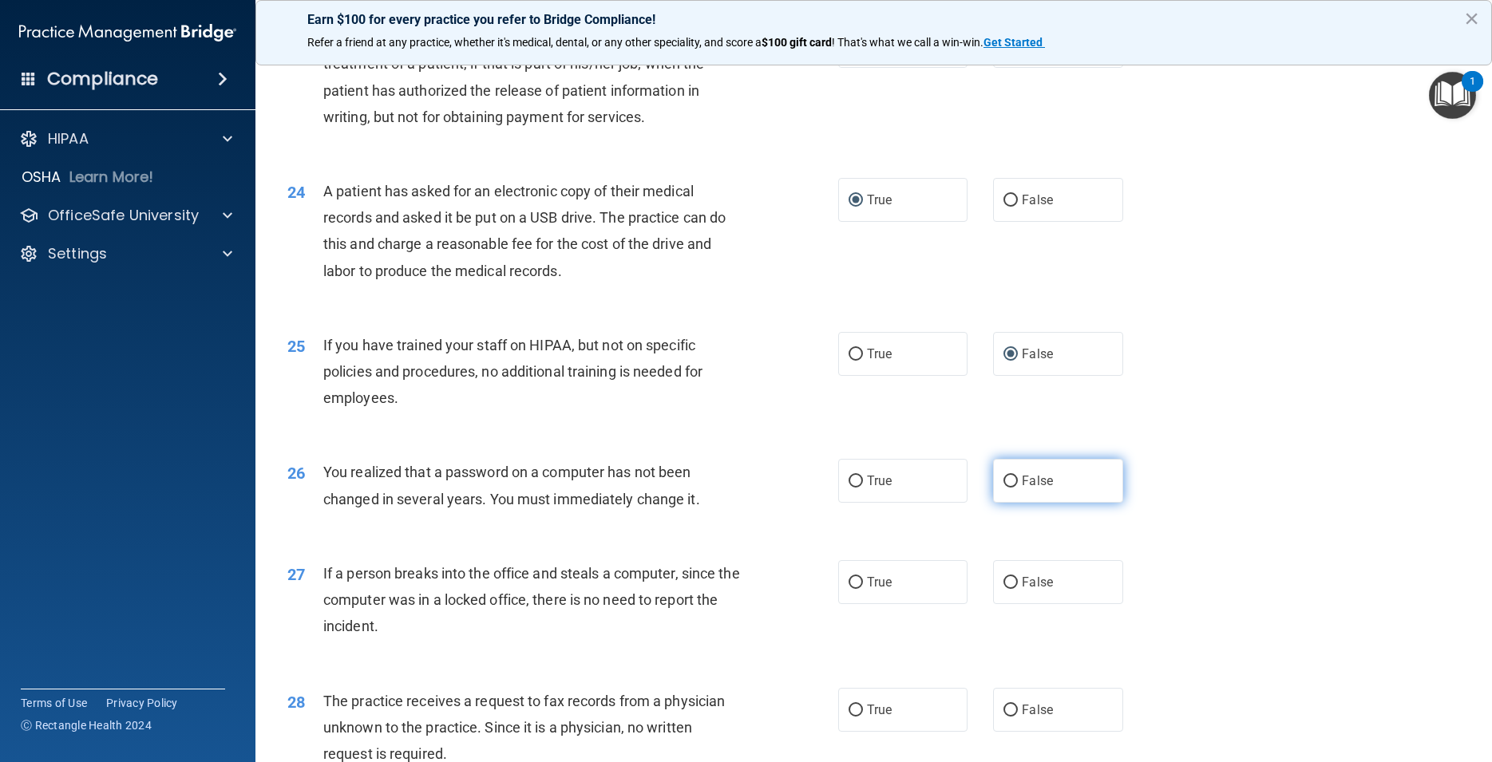
click at [1003, 488] on input "False" at bounding box center [1010, 482] width 14 height 12
radio input "true"
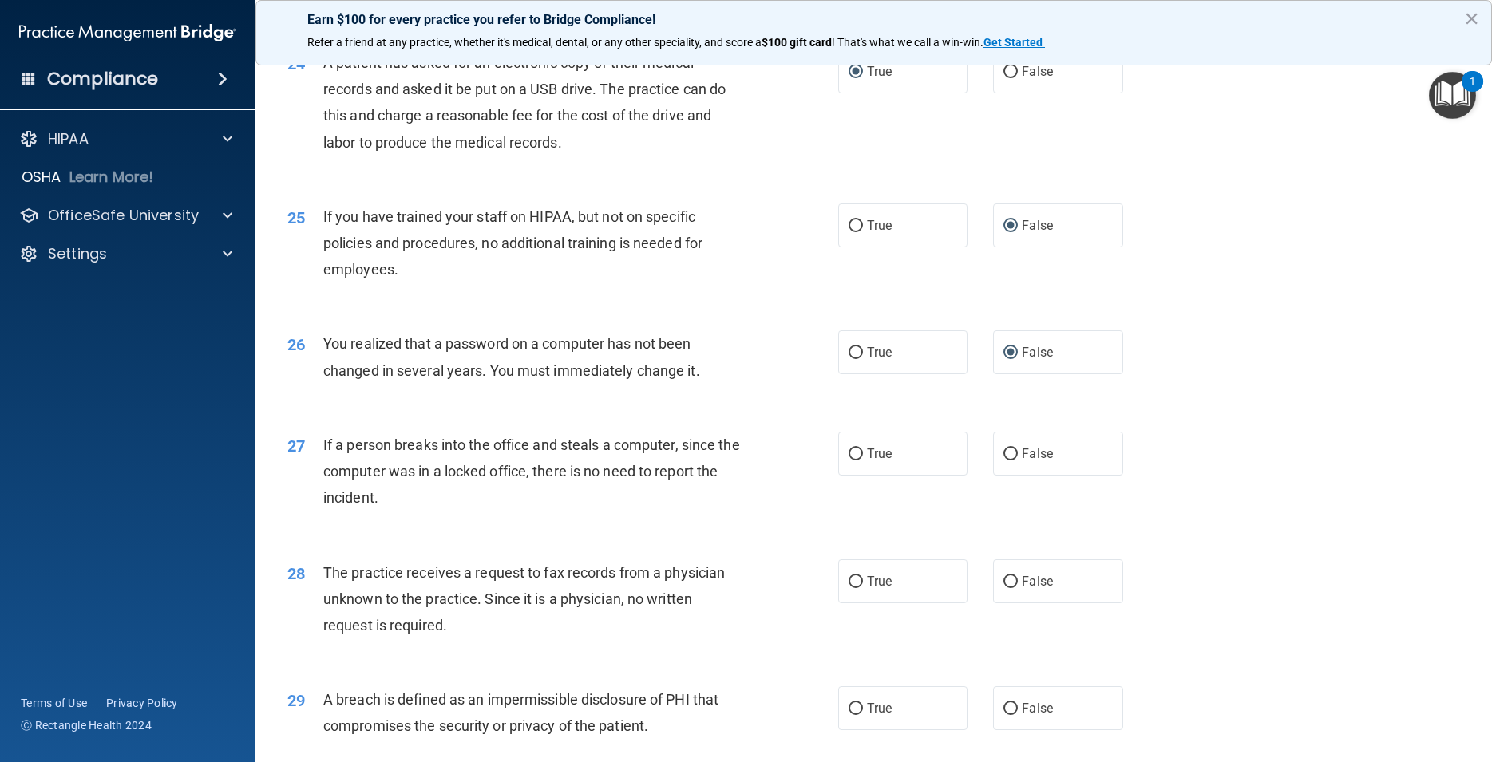
scroll to position [2873, 0]
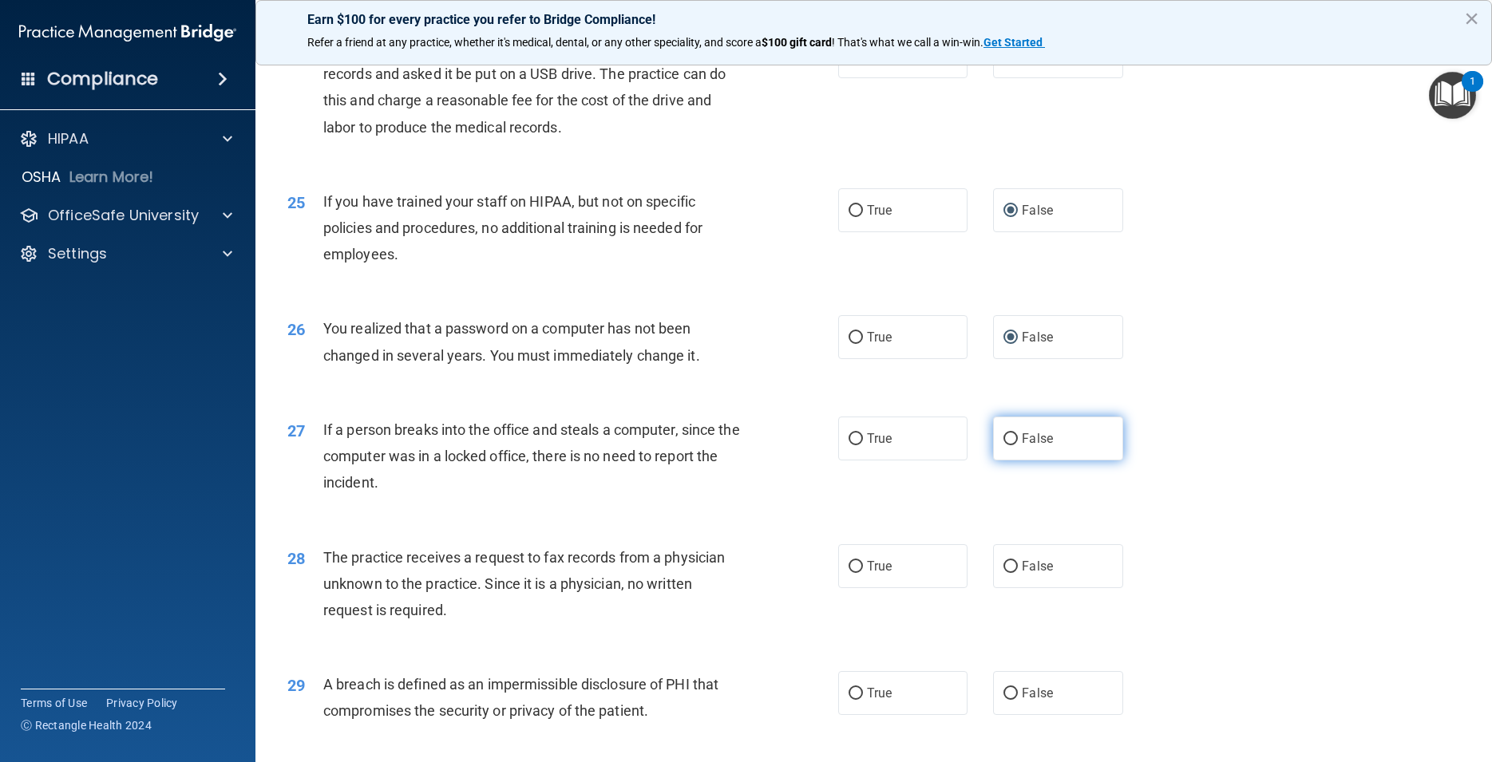
click at [1003, 445] on input "False" at bounding box center [1010, 439] width 14 height 12
radio input "true"
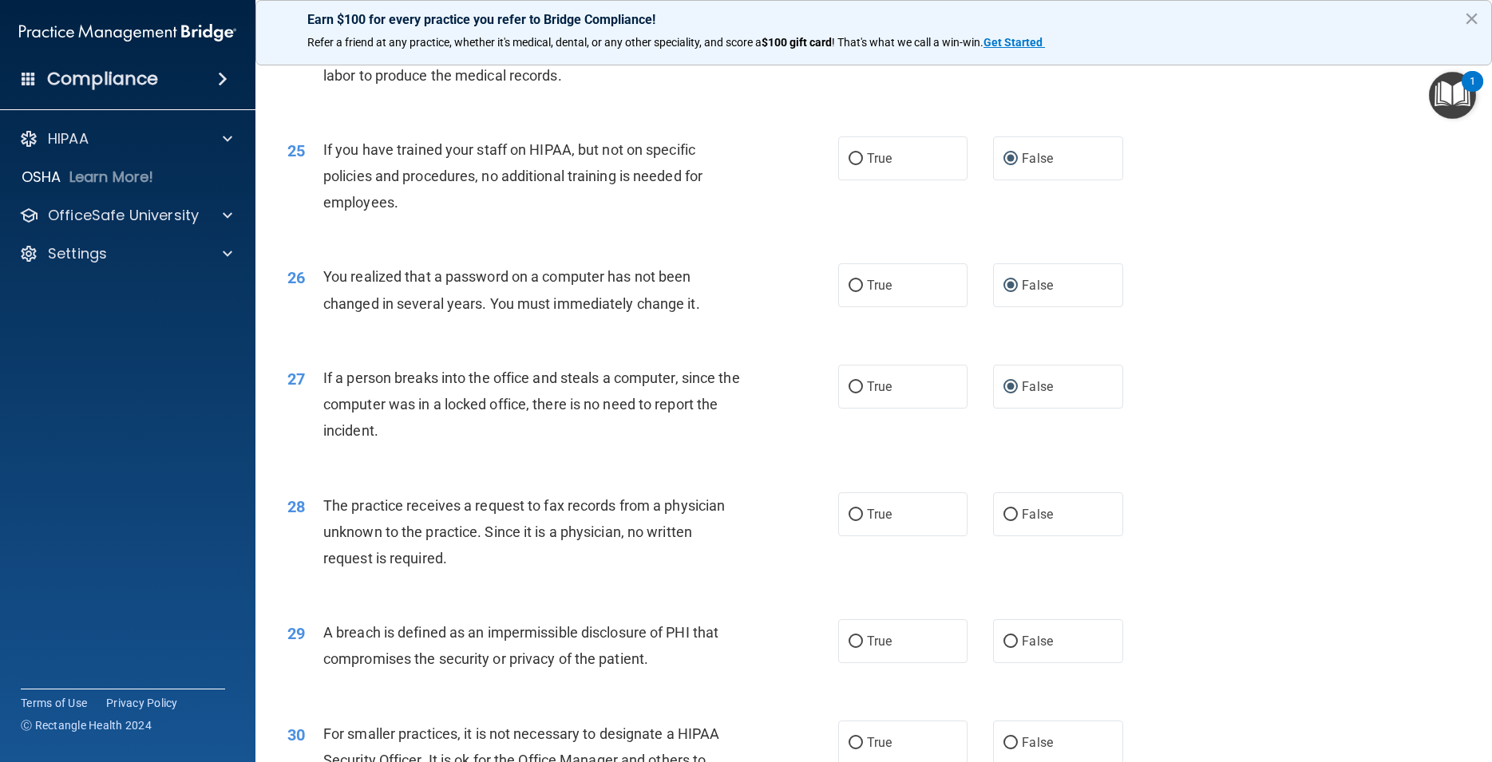
scroll to position [2945, 0]
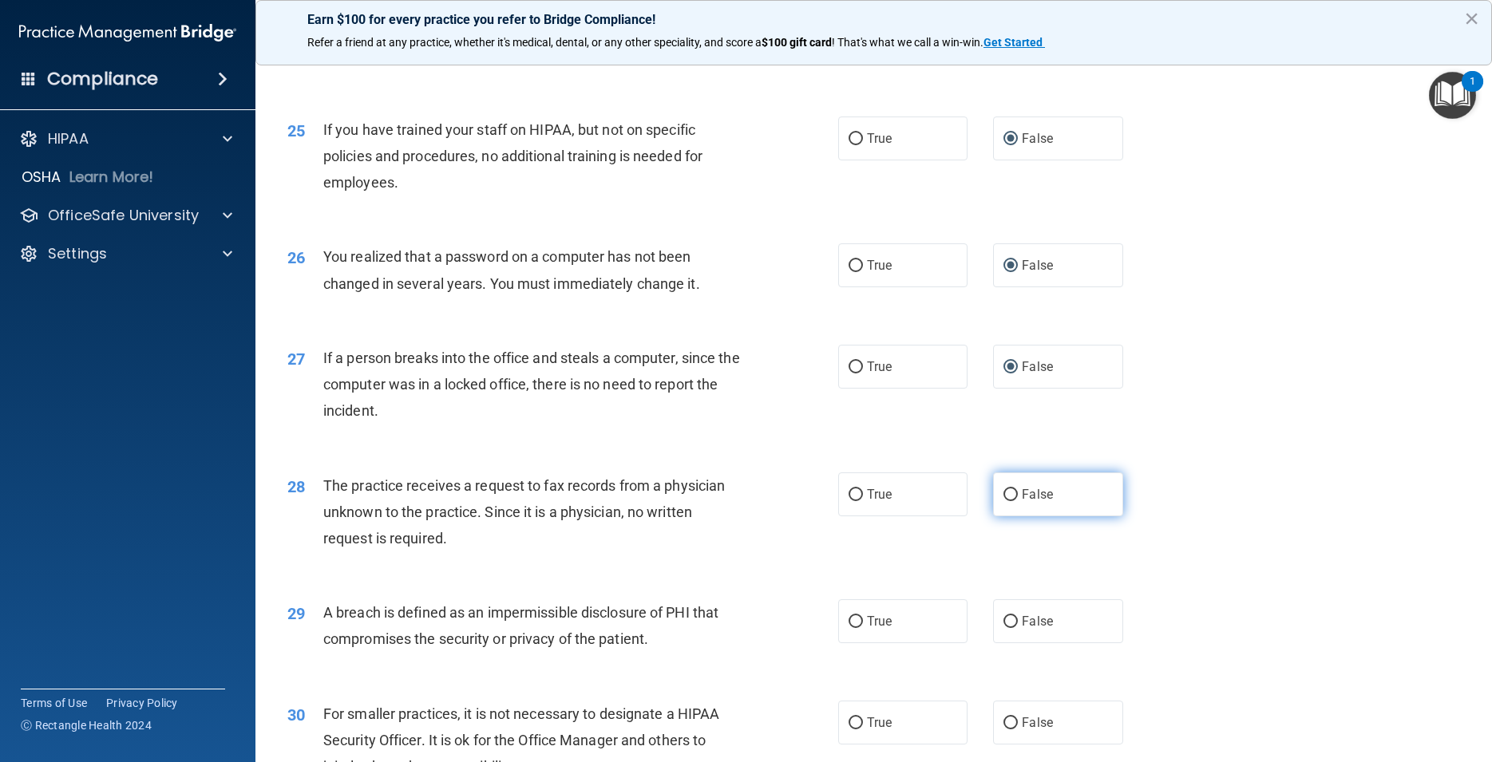
click at [1009, 501] on input "False" at bounding box center [1010, 495] width 14 height 12
radio input "true"
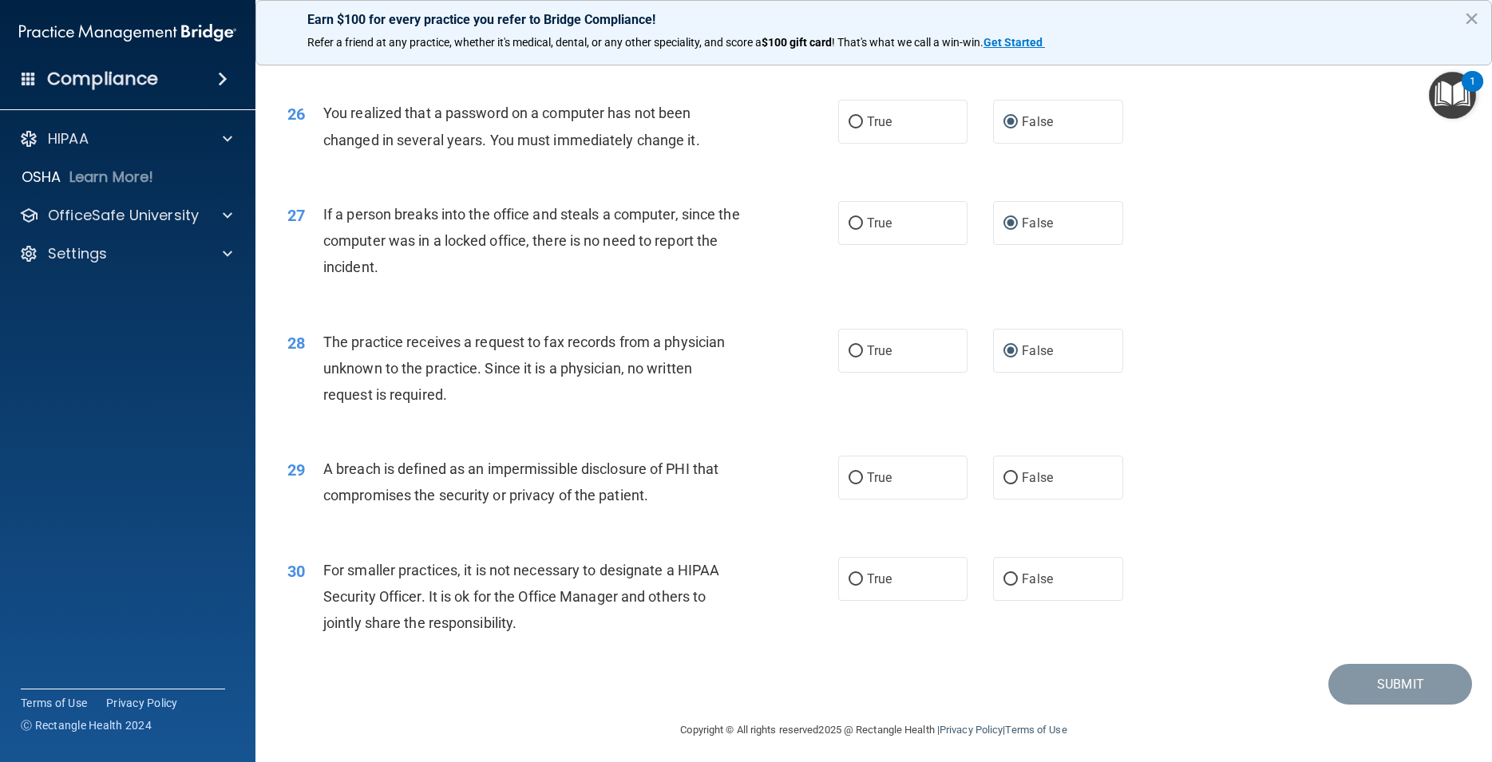
scroll to position [3122, 0]
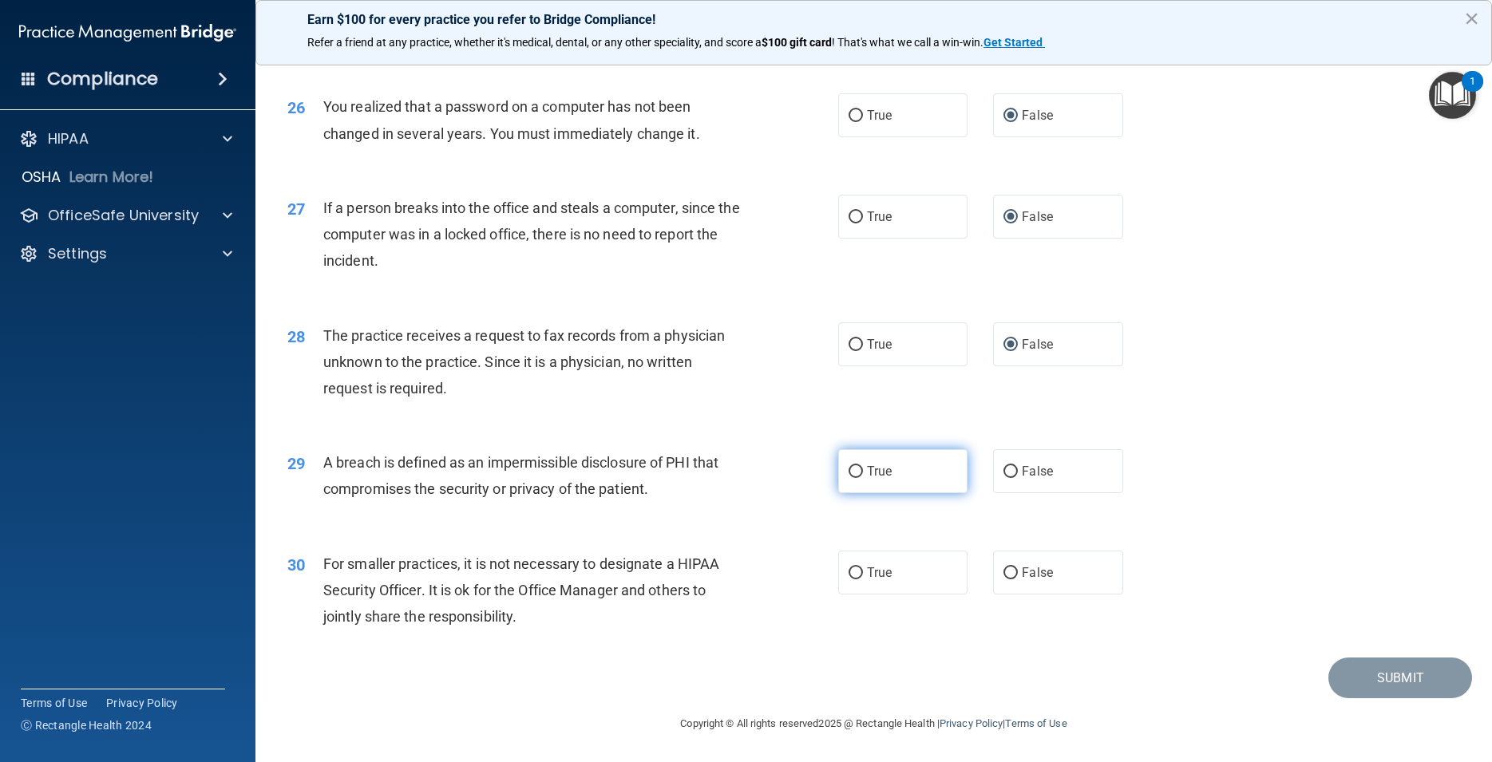
click at [852, 472] on input "True" at bounding box center [855, 472] width 14 height 12
radio input "true"
click at [1004, 569] on input "False" at bounding box center [1010, 573] width 14 height 12
radio input "true"
click at [1386, 677] on button "Submit" at bounding box center [1400, 678] width 144 height 41
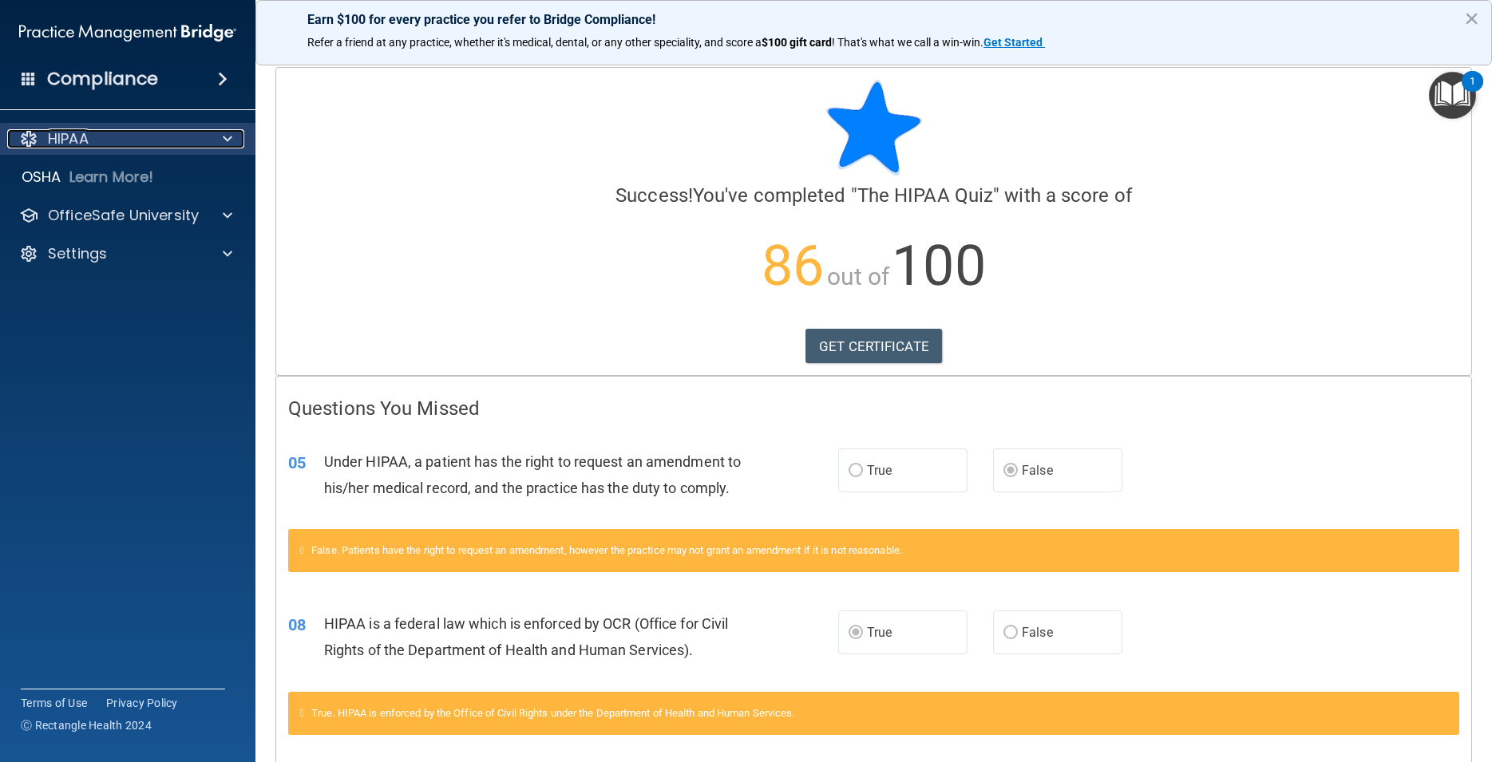
click at [231, 136] on span at bounding box center [228, 138] width 10 height 19
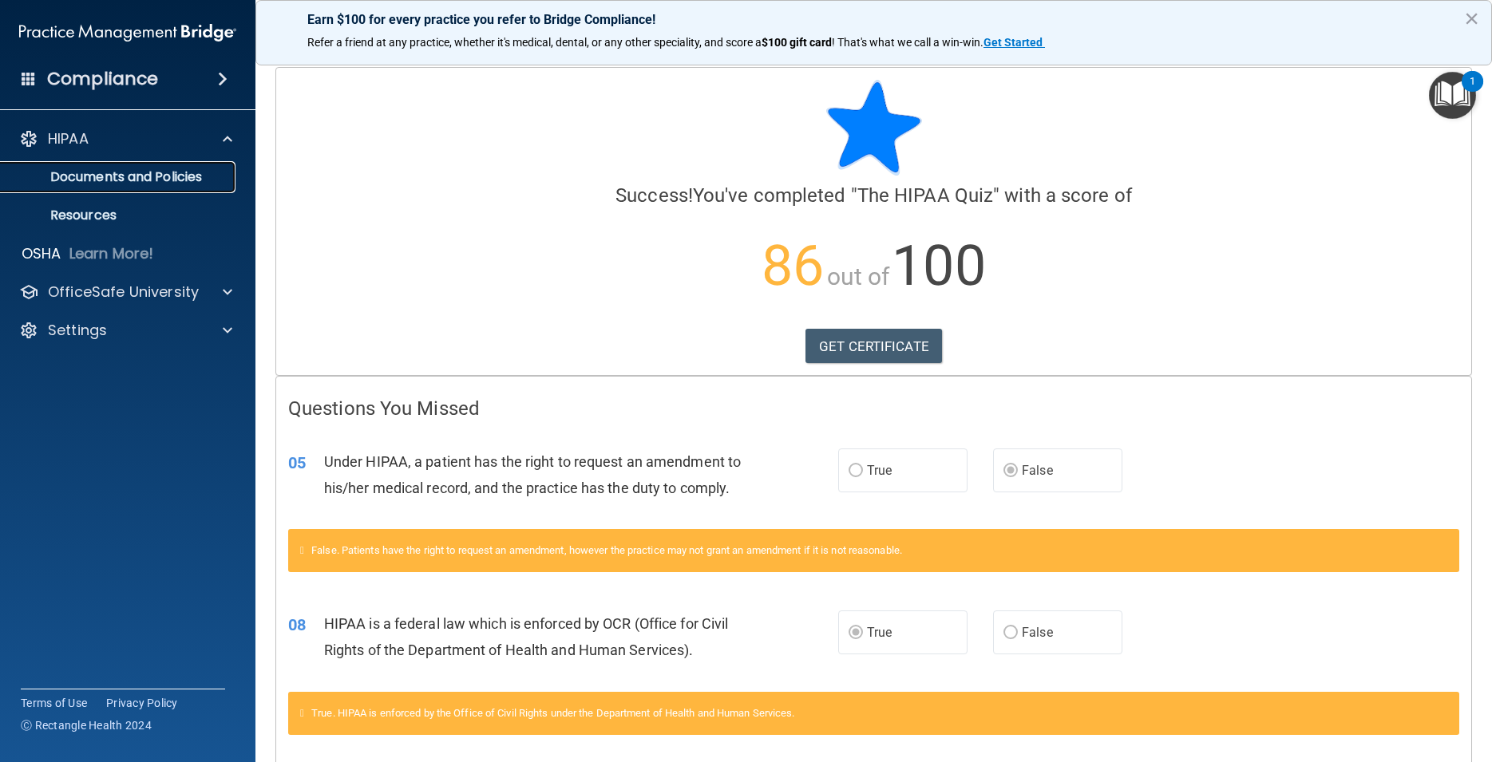
click at [185, 184] on p "Documents and Policies" at bounding box center [119, 177] width 218 height 16
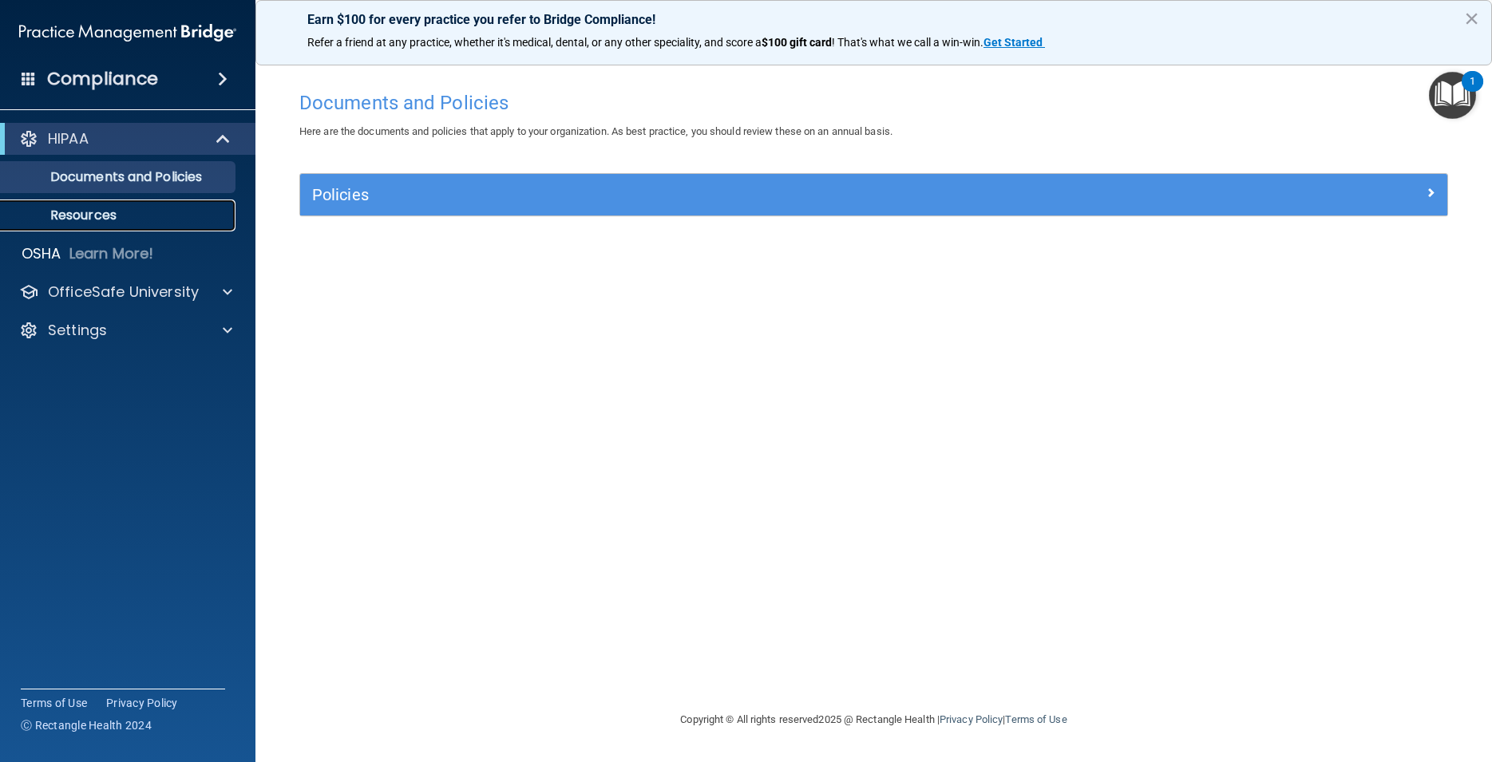
click at [129, 217] on p "Resources" at bounding box center [119, 216] width 218 height 16
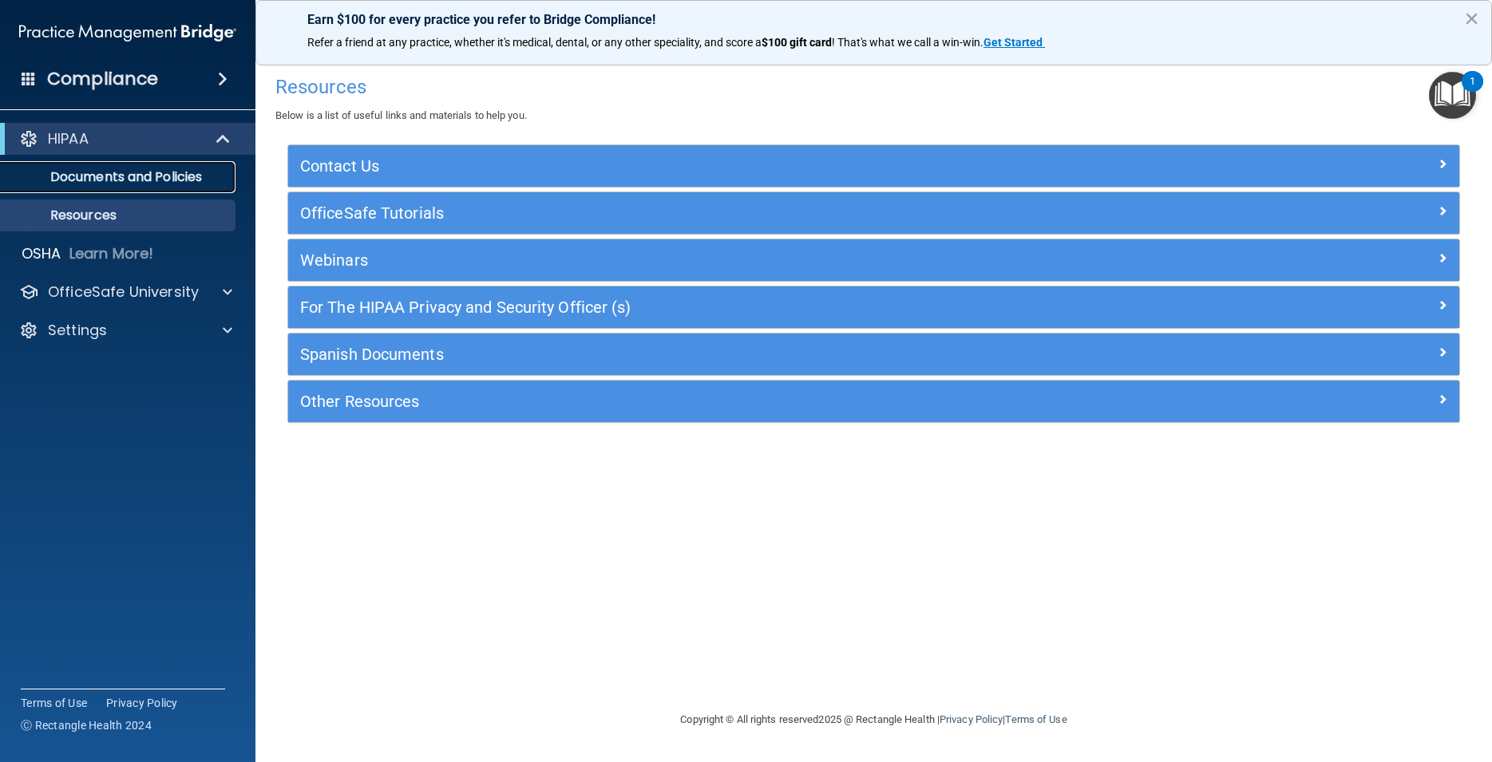
click at [137, 175] on p "Documents and Policies" at bounding box center [119, 177] width 218 height 16
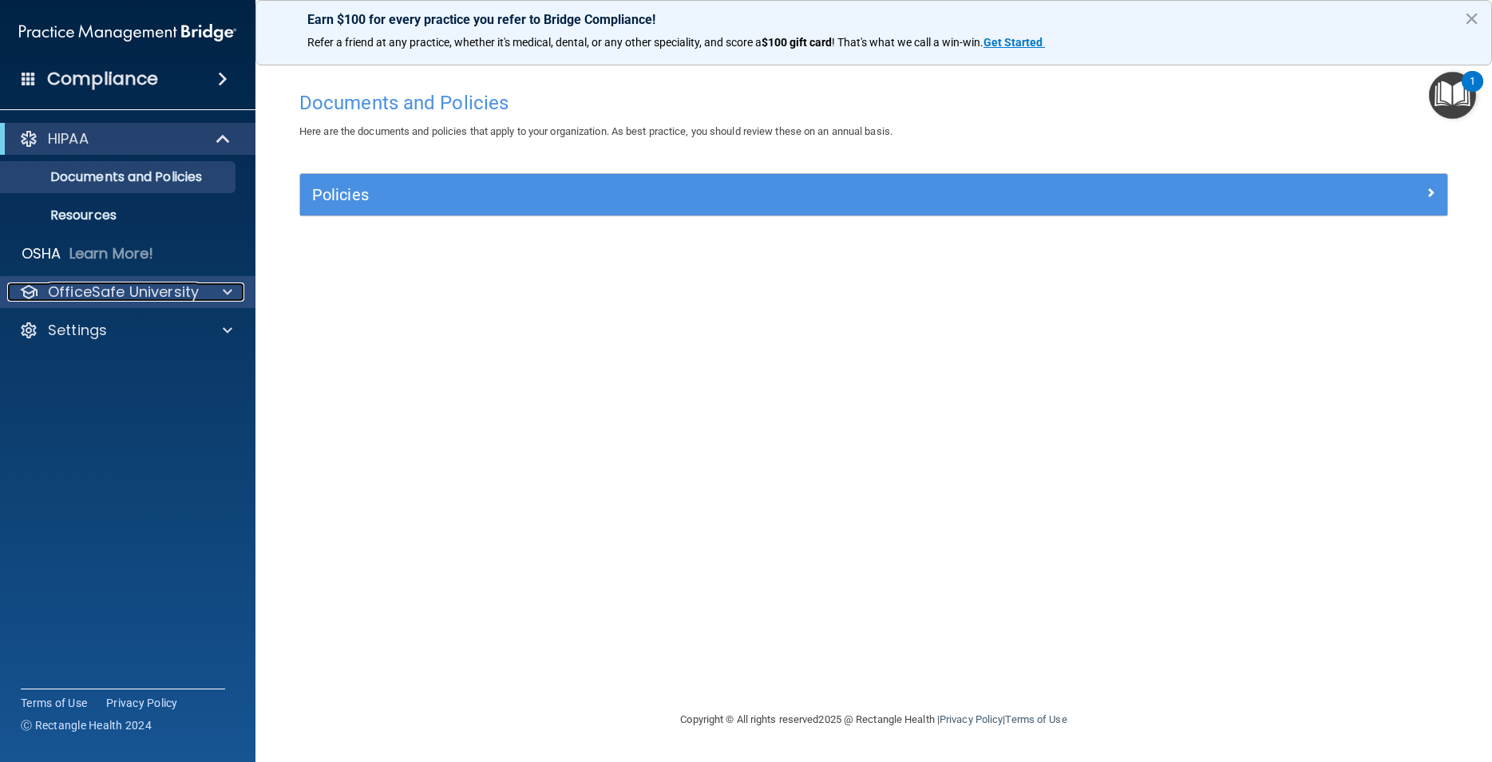
click at [222, 294] on div at bounding box center [225, 292] width 40 height 19
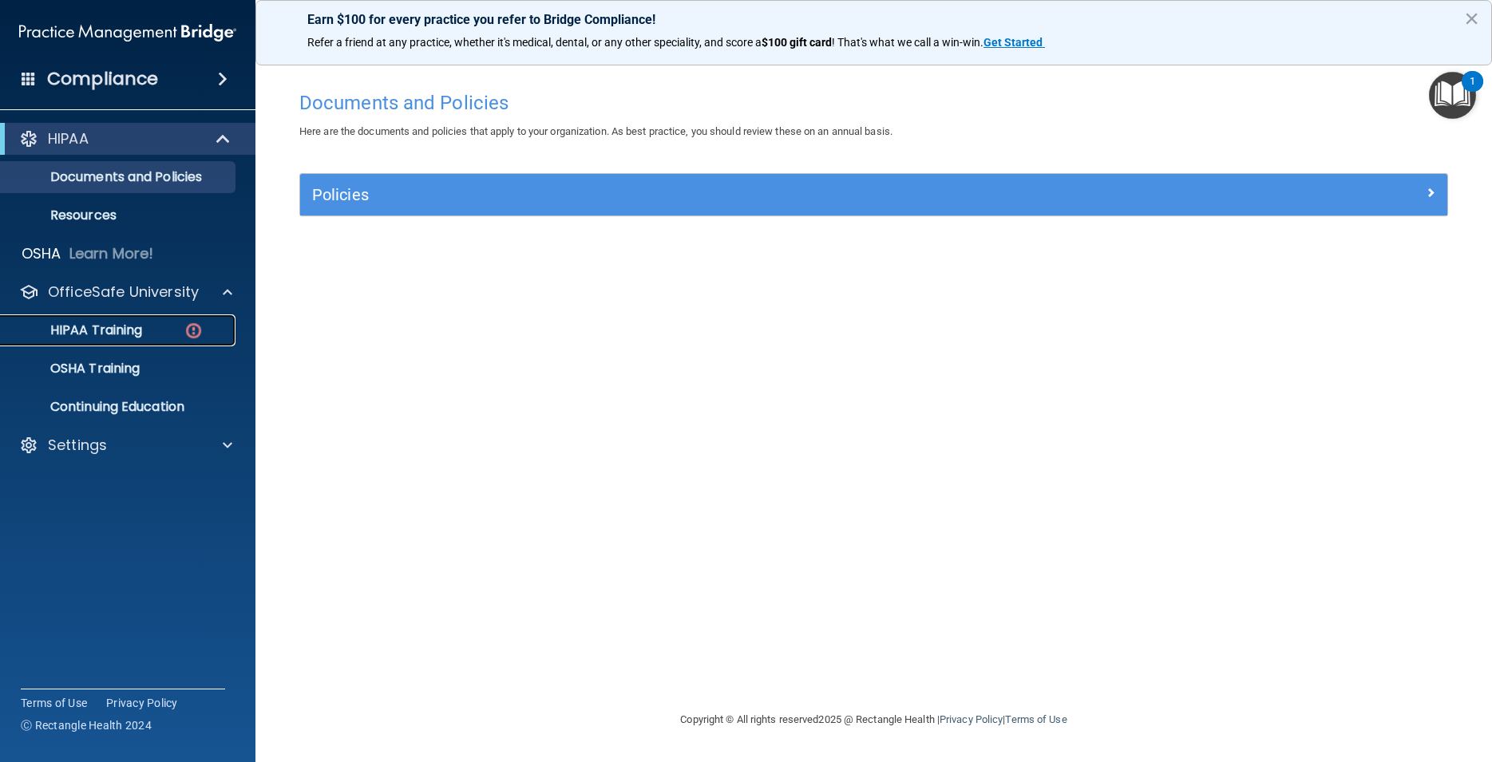
click at [201, 326] on img at bounding box center [194, 331] width 20 height 20
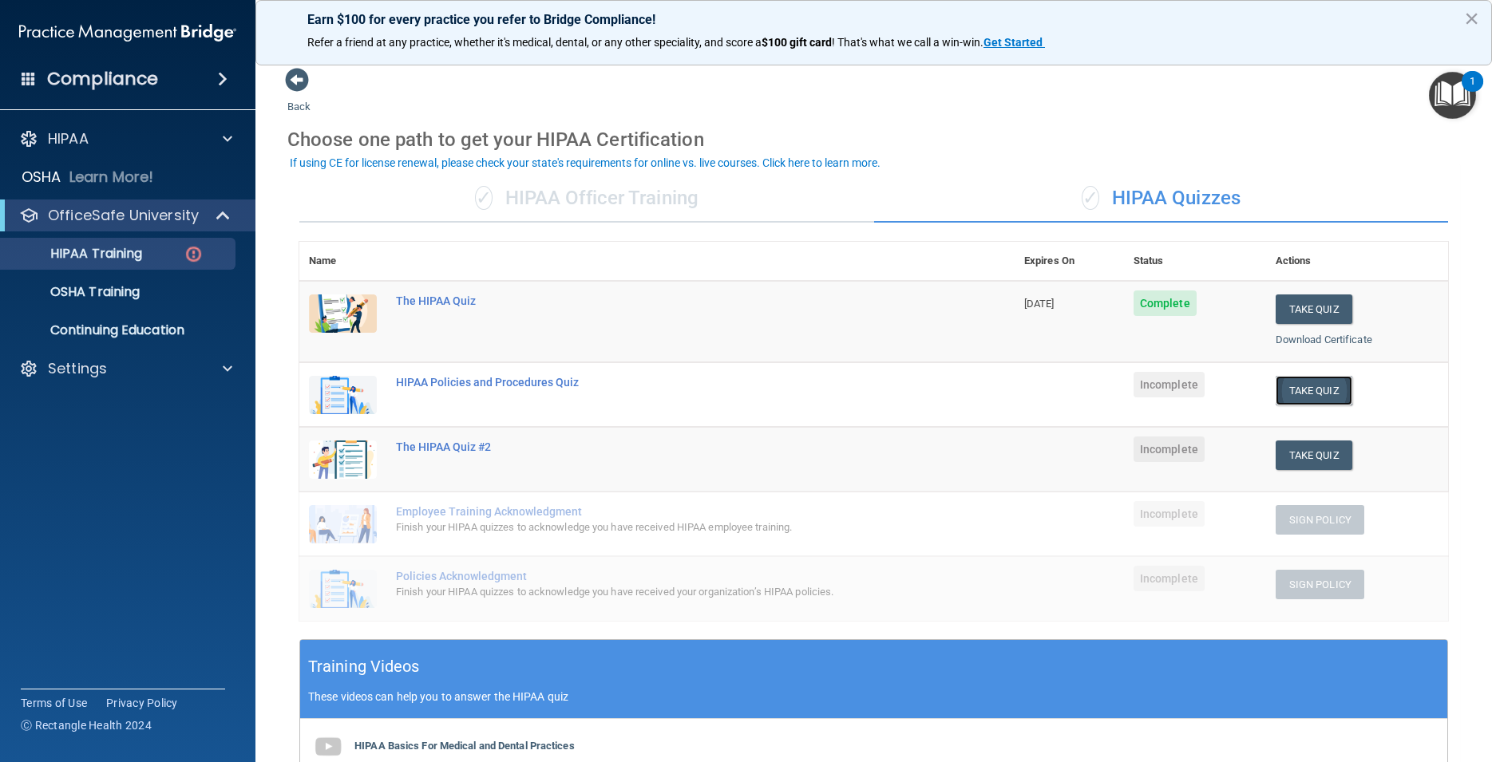
click at [1289, 392] on button "Take Quiz" at bounding box center [1313, 391] width 77 height 30
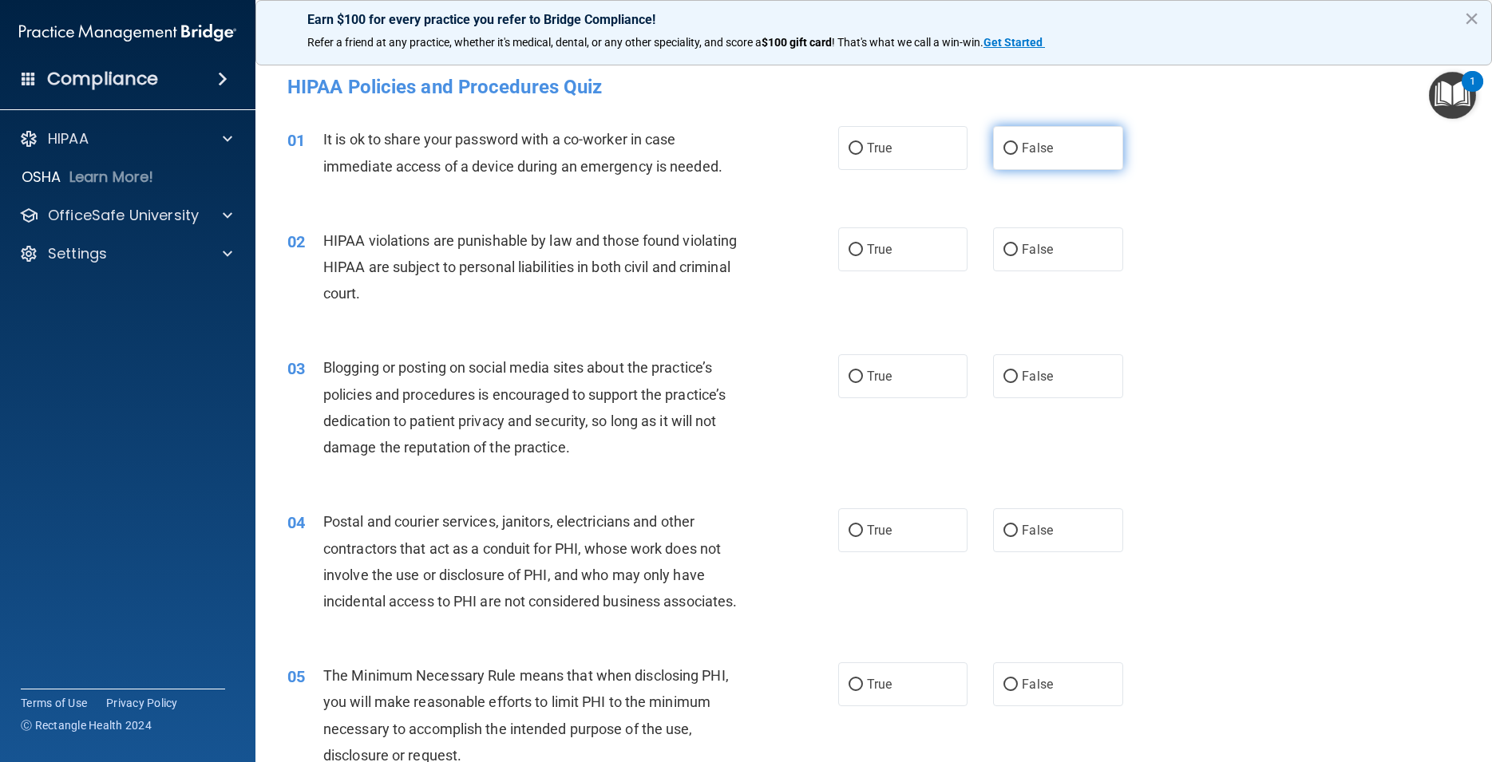
click at [1003, 151] on input "False" at bounding box center [1010, 149] width 14 height 12
radio input "true"
click at [850, 250] on input "True" at bounding box center [855, 250] width 14 height 12
radio input "true"
click at [851, 378] on input "True" at bounding box center [855, 377] width 14 height 12
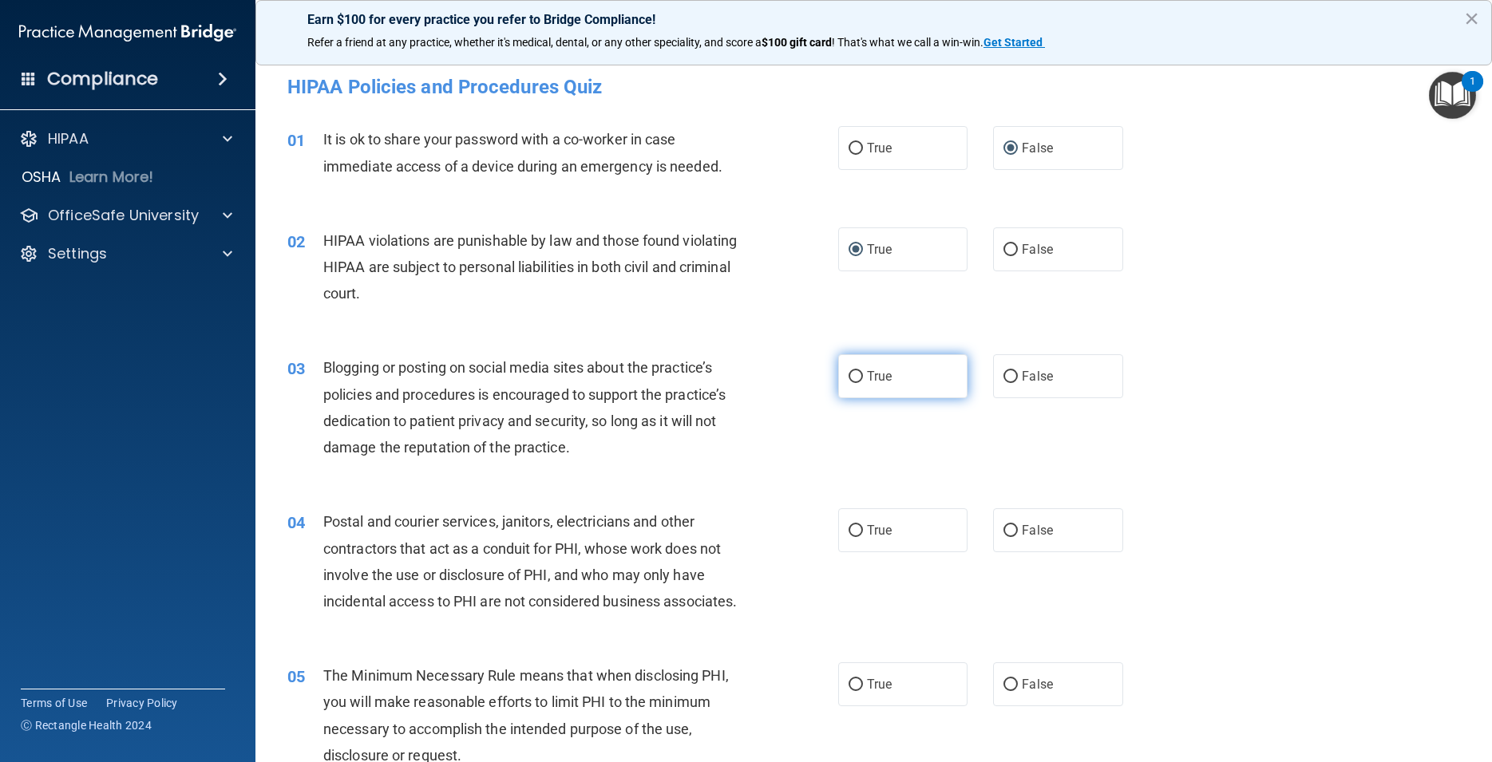
radio input "true"
click at [848, 532] on input "True" at bounding box center [855, 531] width 14 height 12
radio input "true"
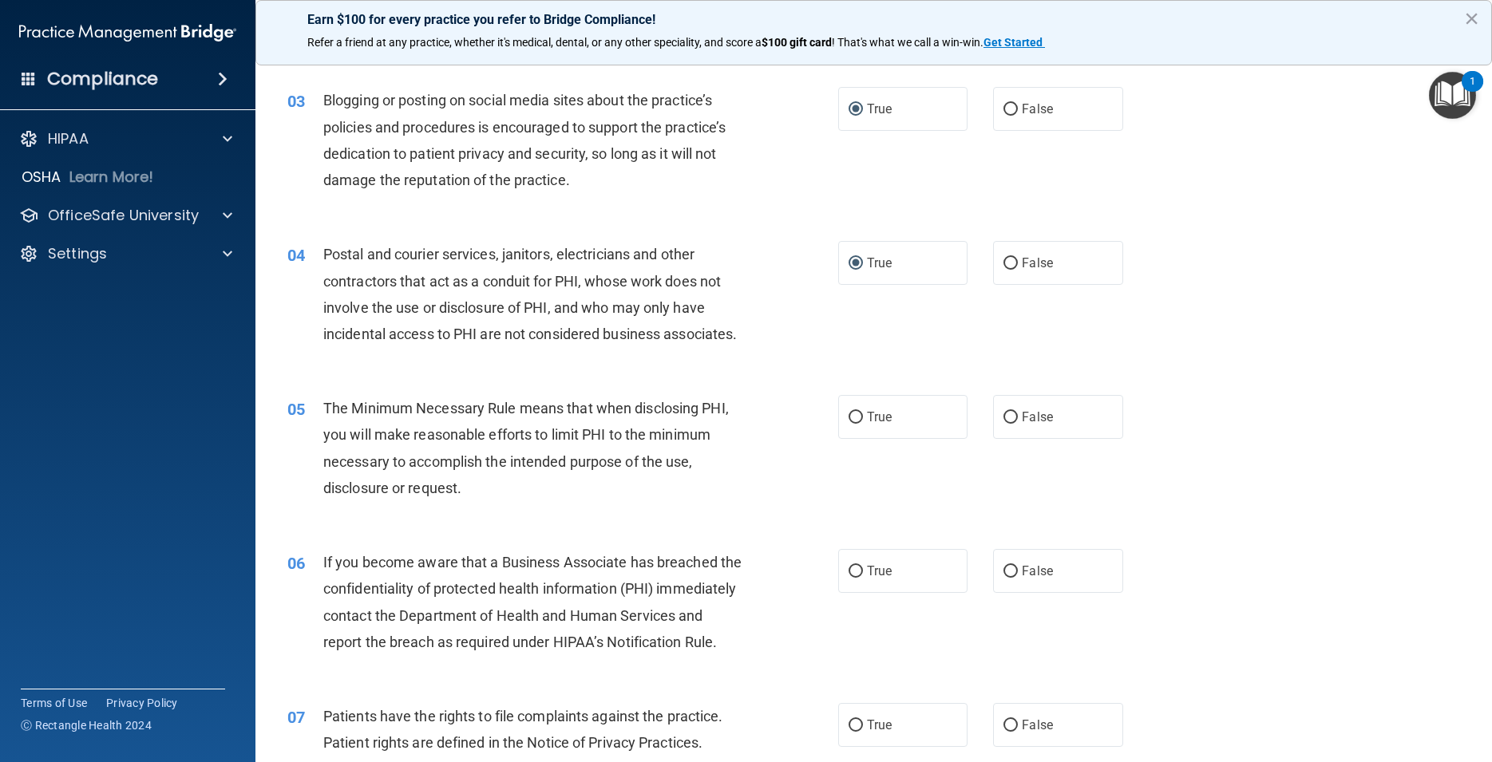
scroll to position [287, 0]
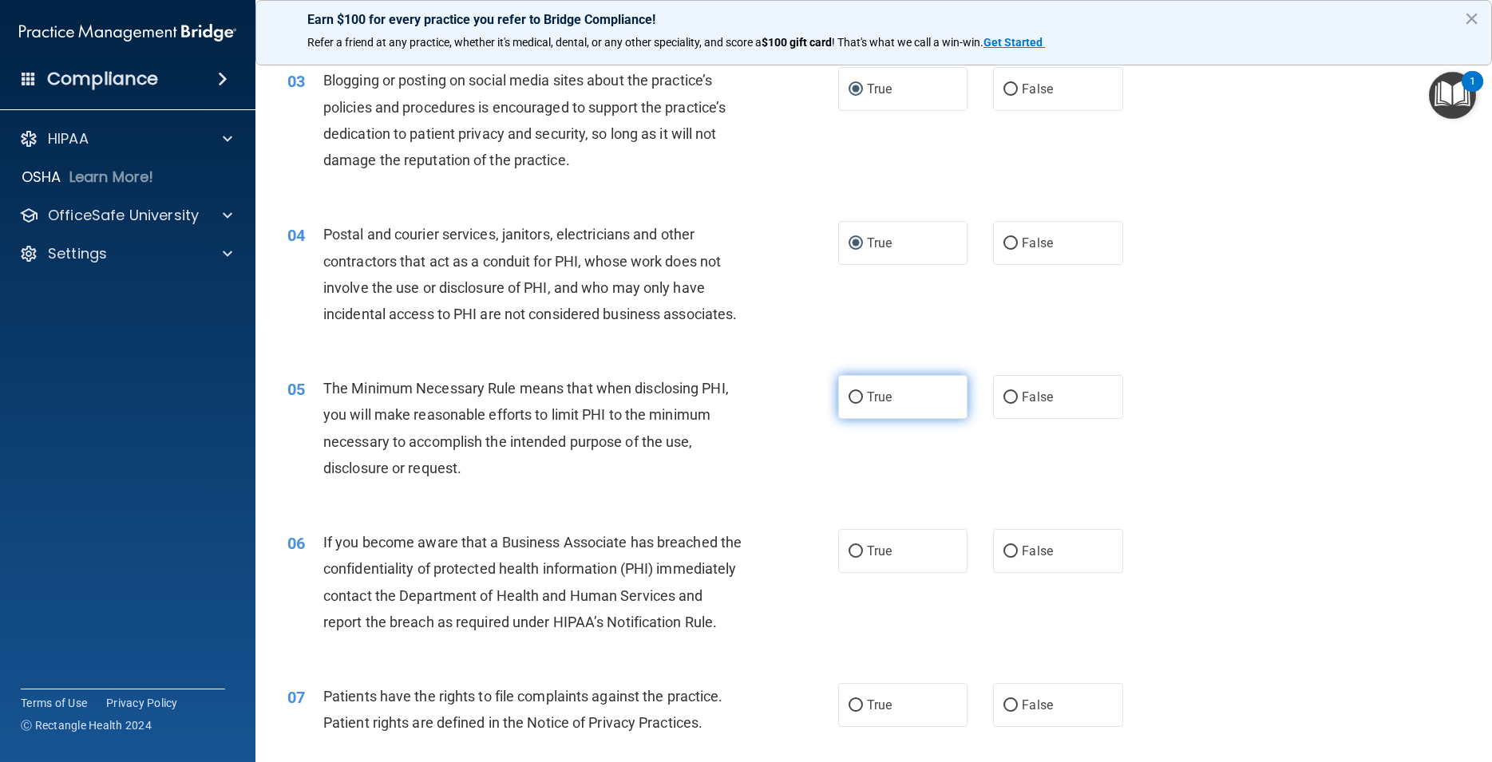
click at [848, 404] on input "True" at bounding box center [855, 398] width 14 height 12
radio input "true"
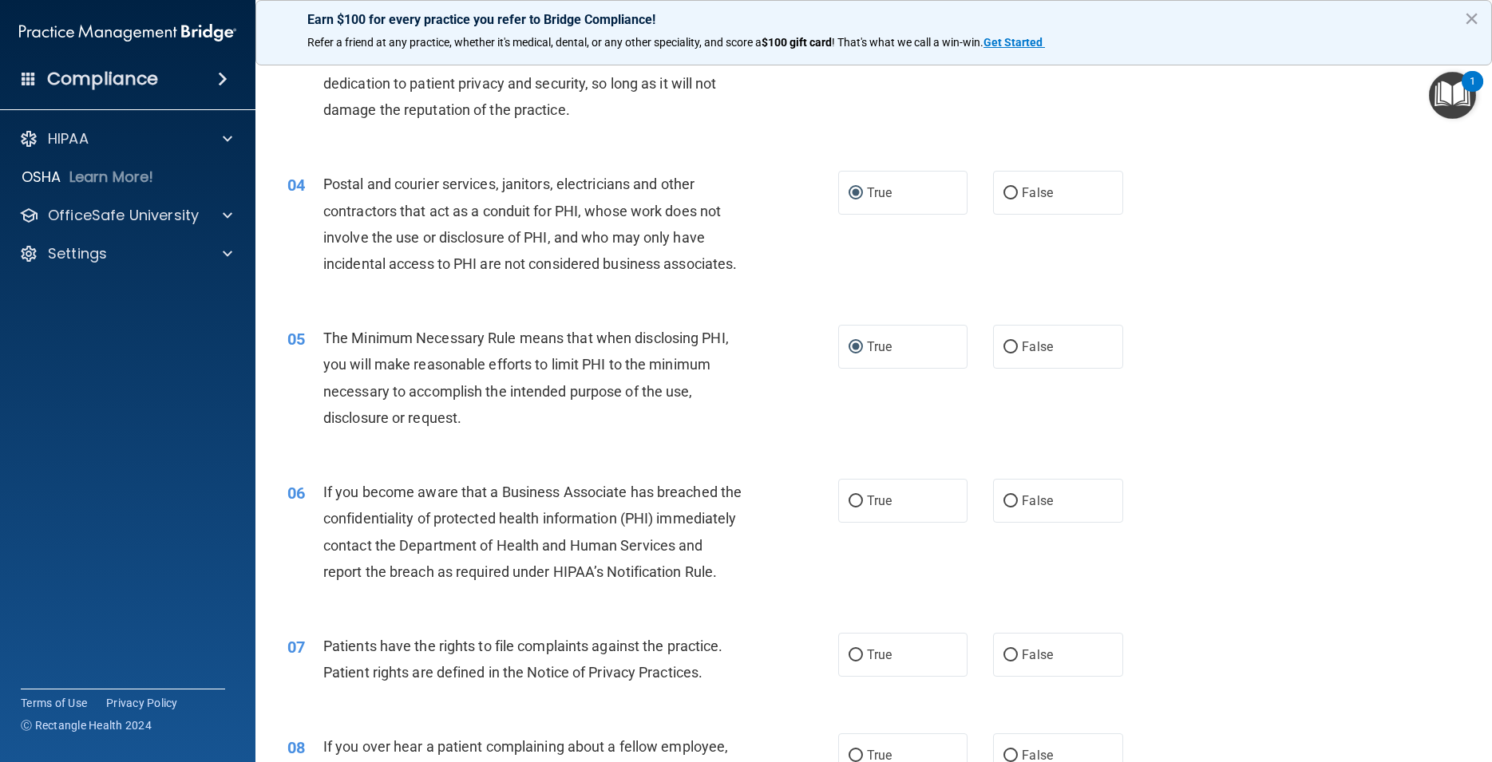
scroll to position [359, 0]
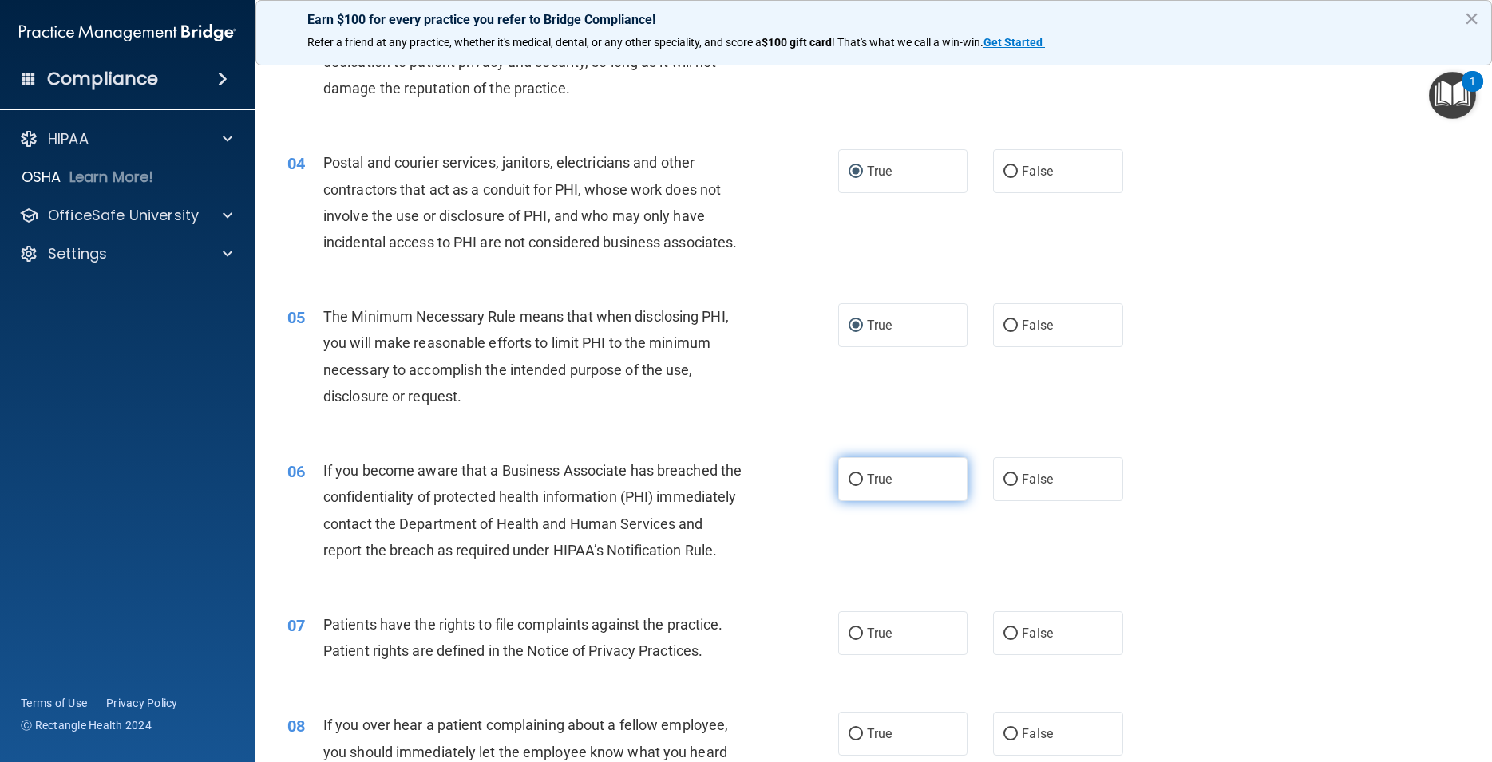
click at [852, 486] on input "True" at bounding box center [855, 480] width 14 height 12
radio input "true"
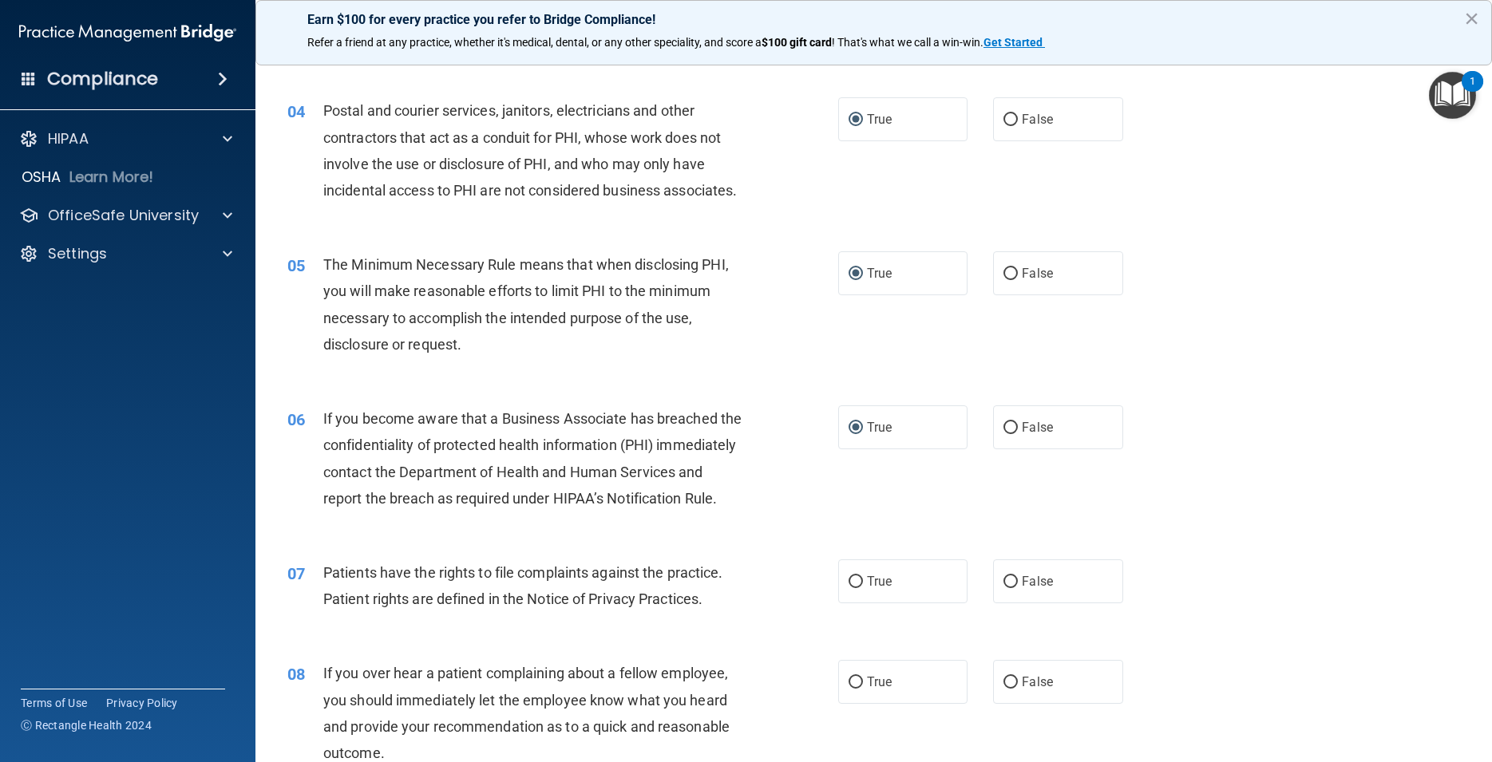
scroll to position [647, 0]
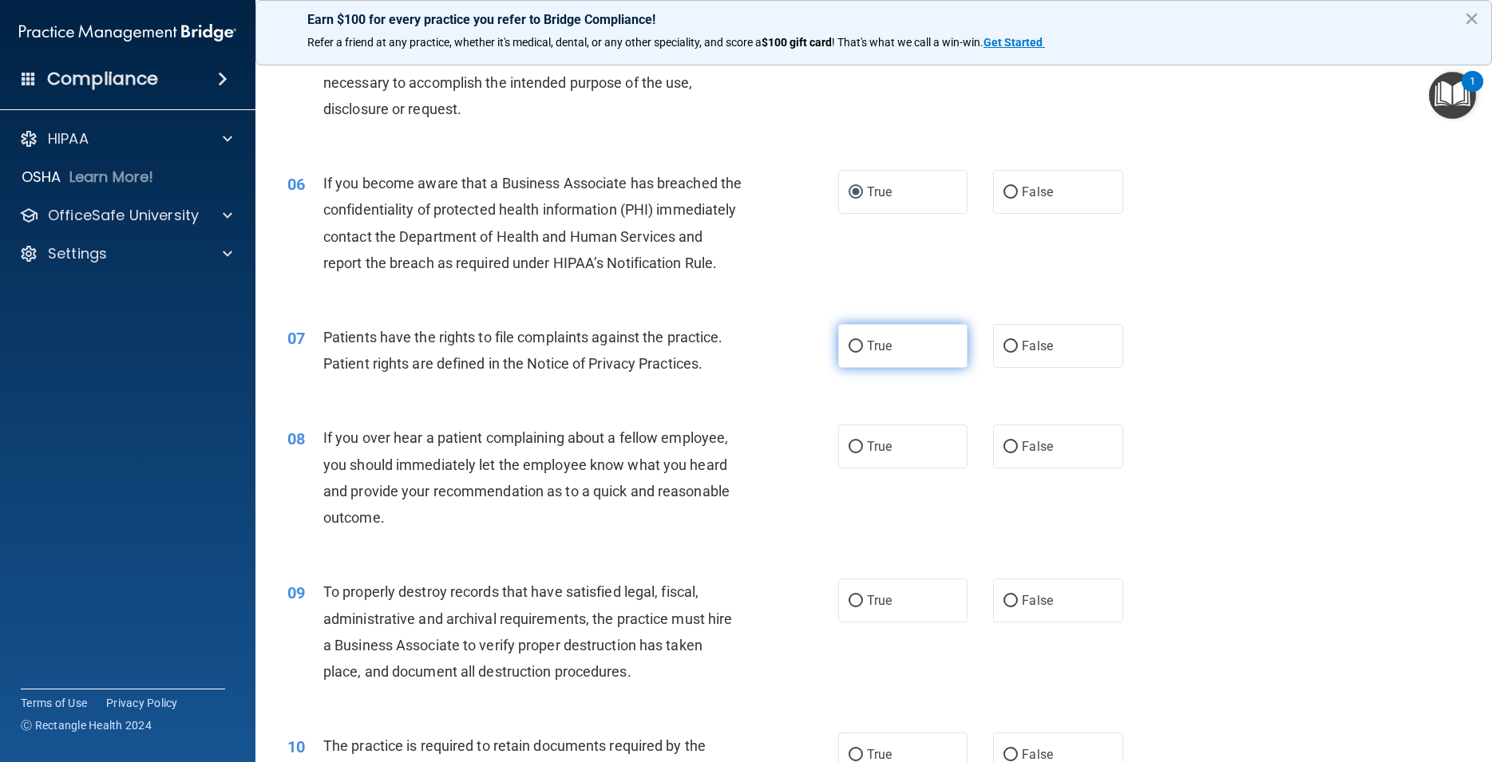
click at [848, 353] on input "True" at bounding box center [855, 347] width 14 height 12
radio input "true"
click at [852, 453] on input "True" at bounding box center [855, 447] width 14 height 12
radio input "true"
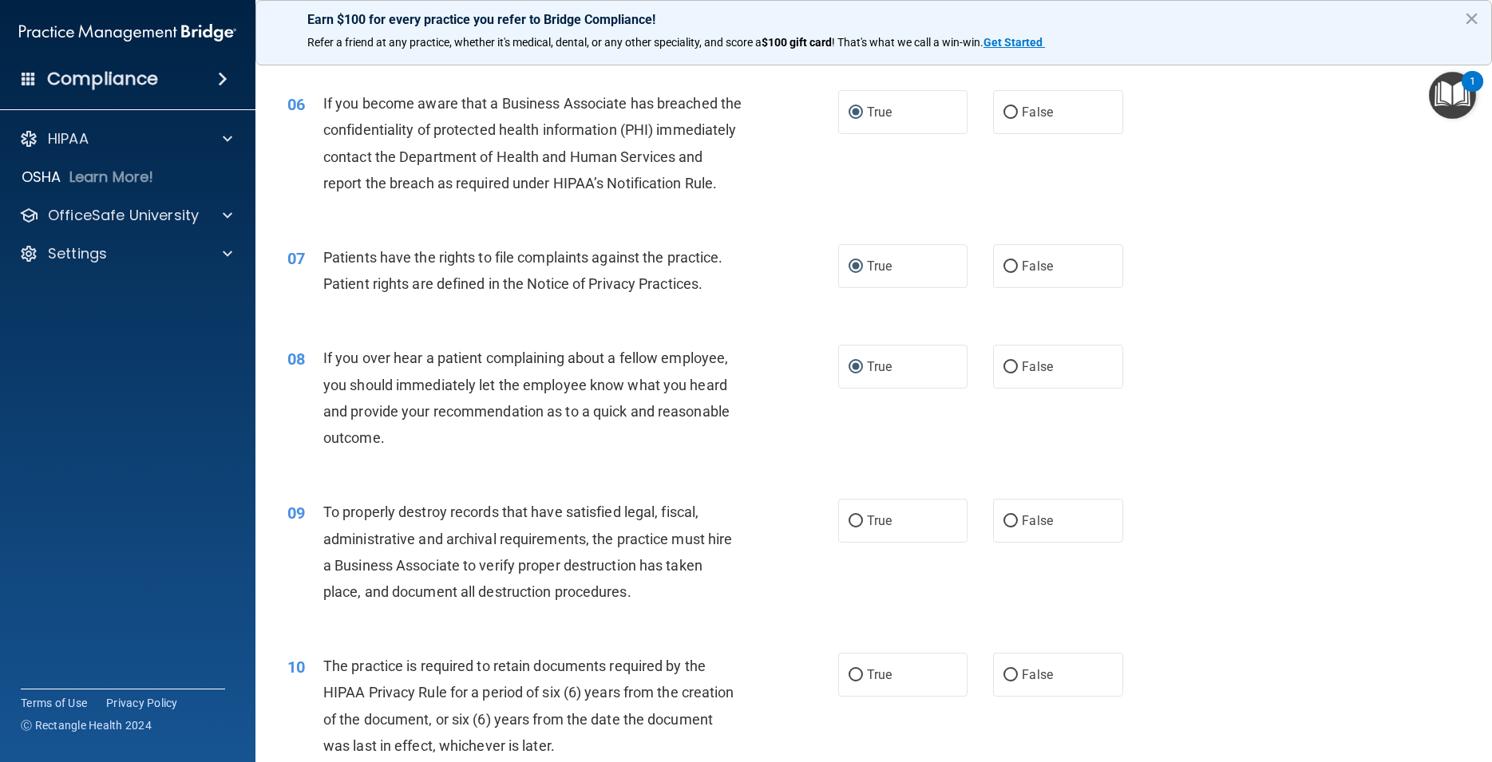
scroll to position [790, 0]
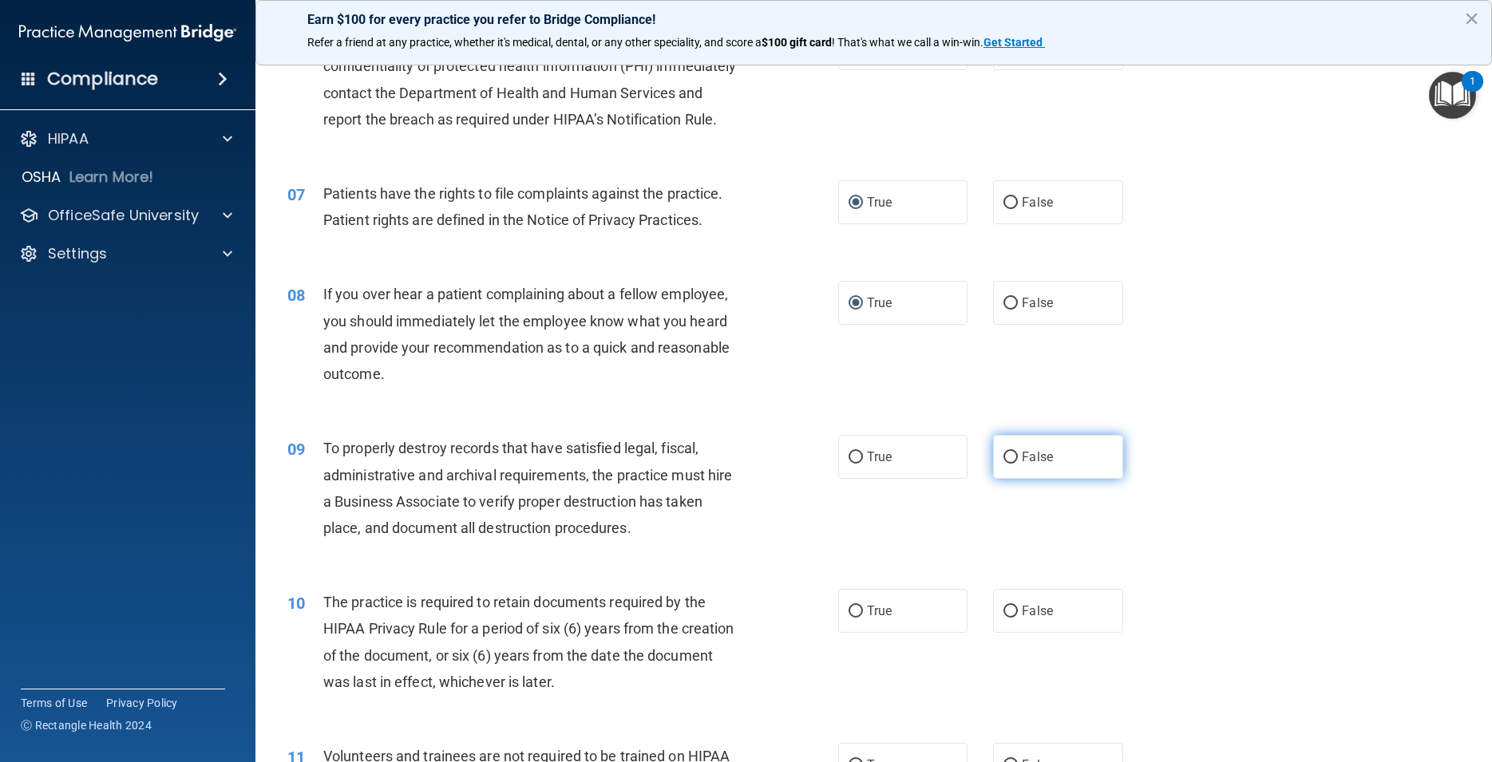
click at [1004, 464] on input "False" at bounding box center [1010, 458] width 14 height 12
radio input "true"
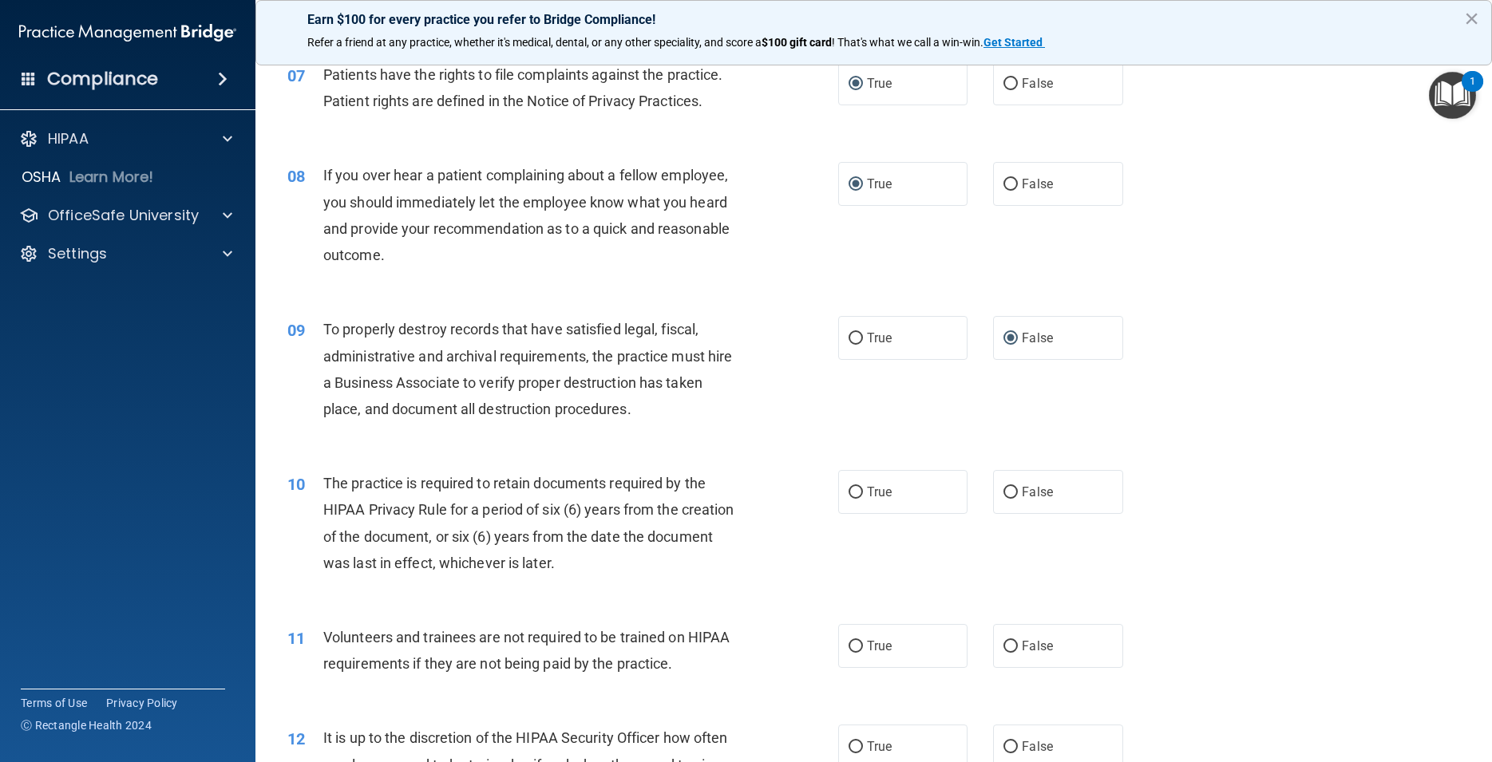
scroll to position [934, 0]
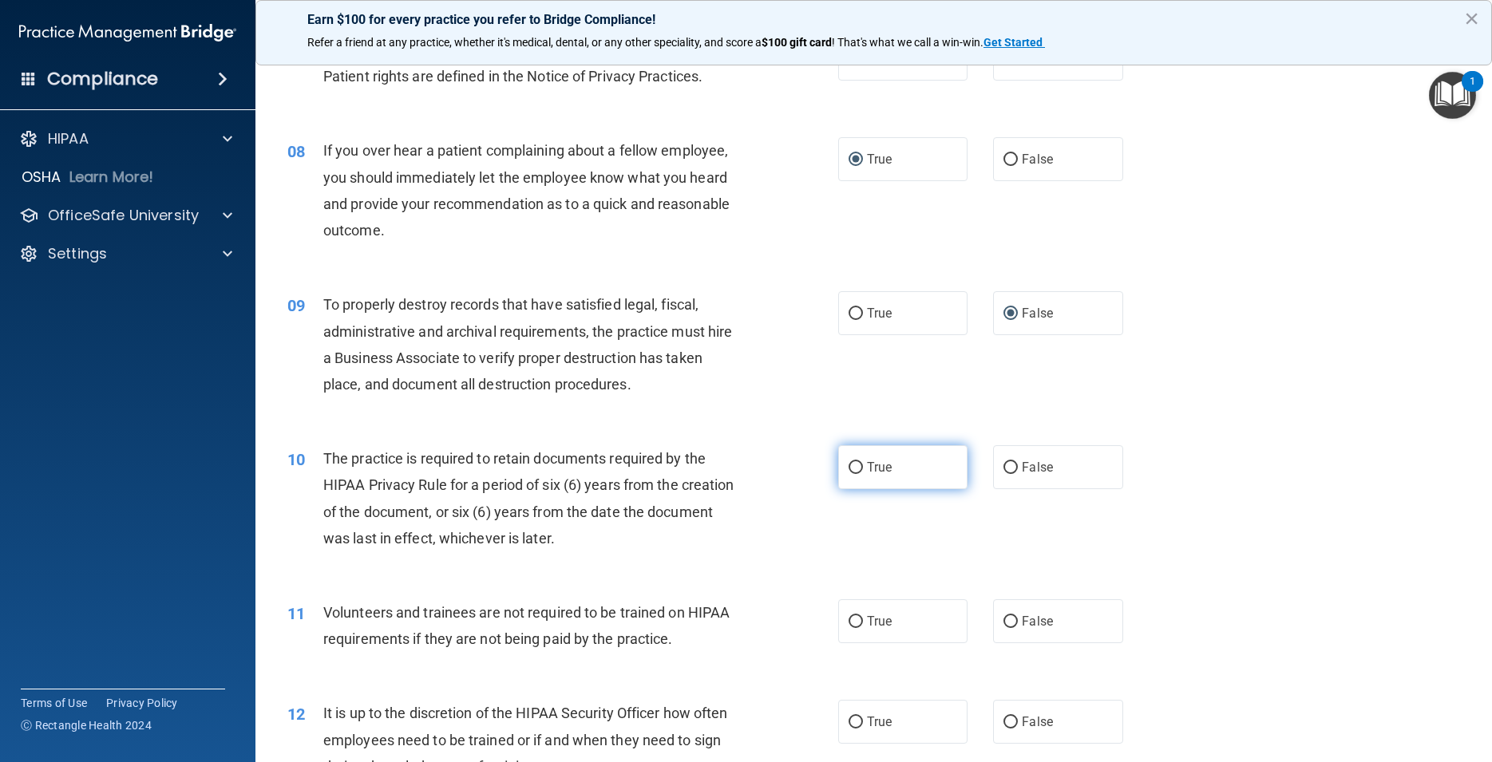
click at [850, 474] on input "True" at bounding box center [855, 468] width 14 height 12
radio input "true"
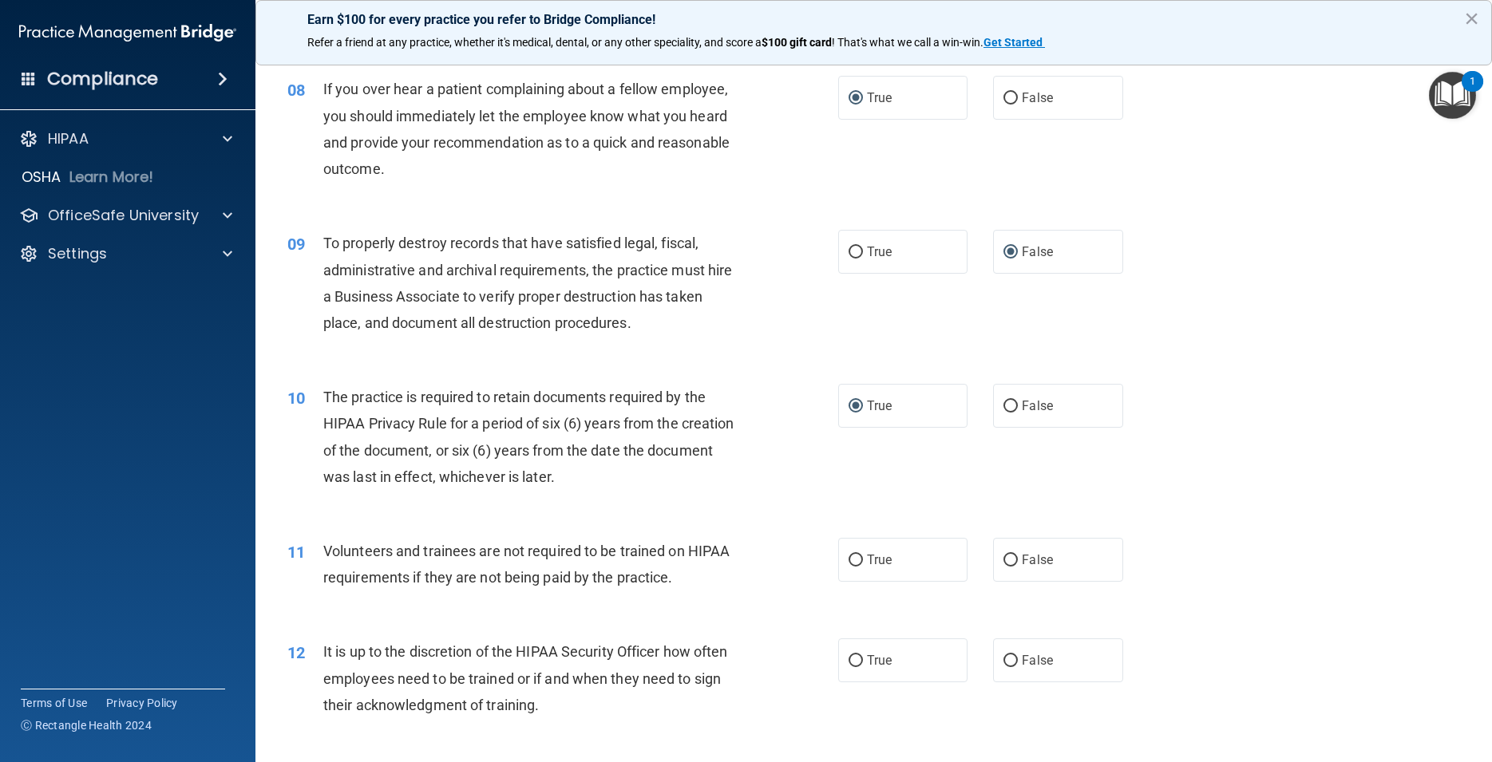
scroll to position [1078, 0]
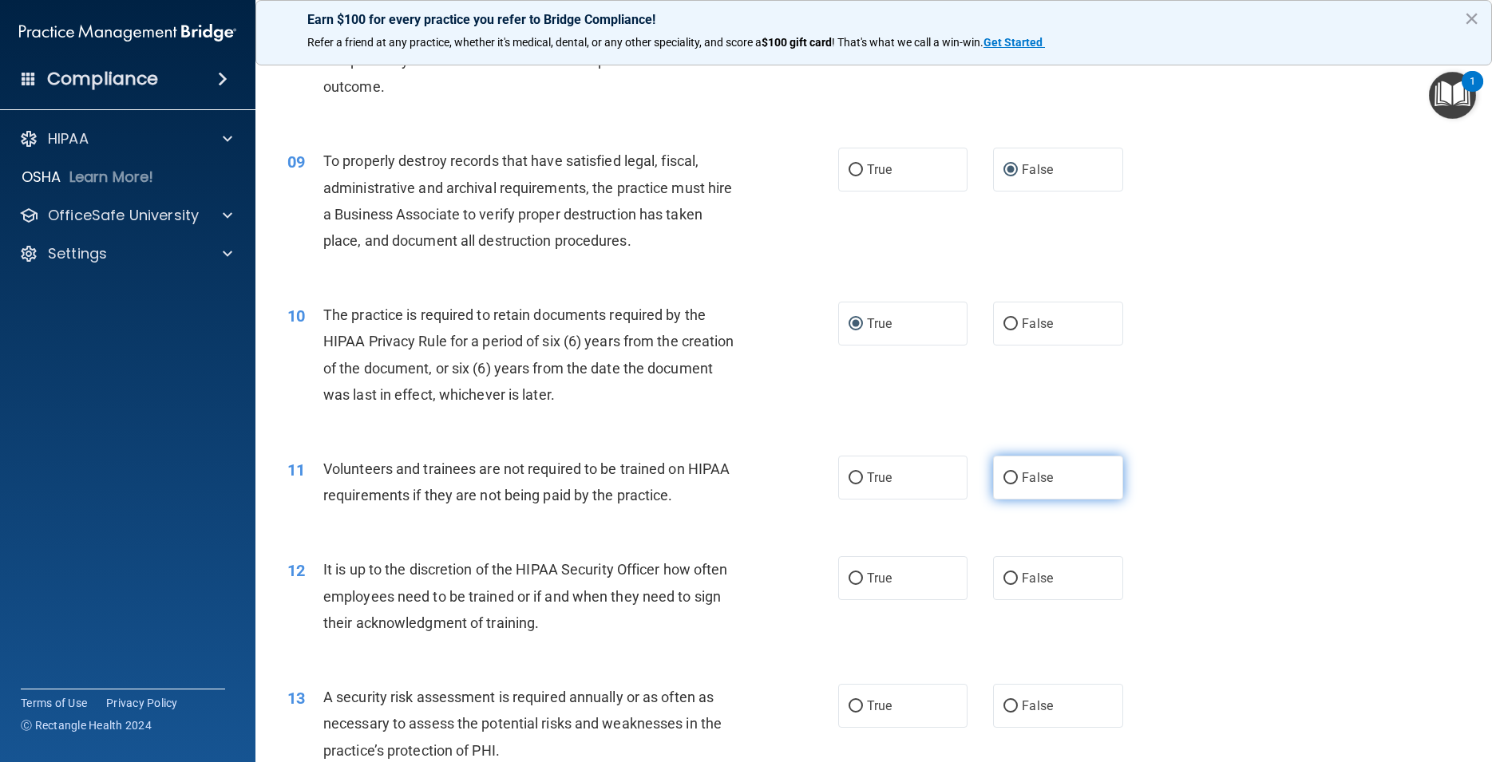
click at [1003, 484] on input "False" at bounding box center [1010, 479] width 14 height 12
radio input "true"
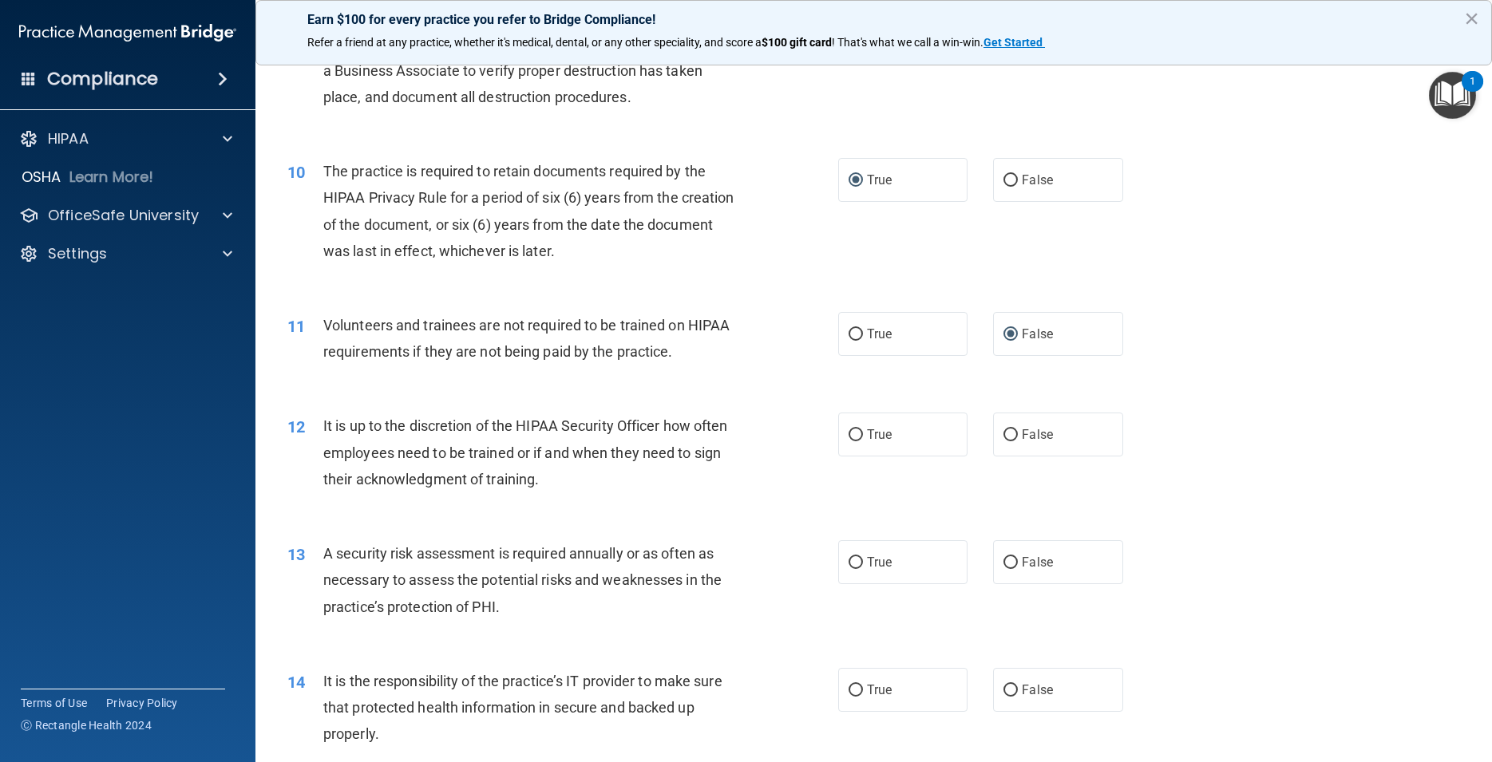
scroll to position [1293, 0]
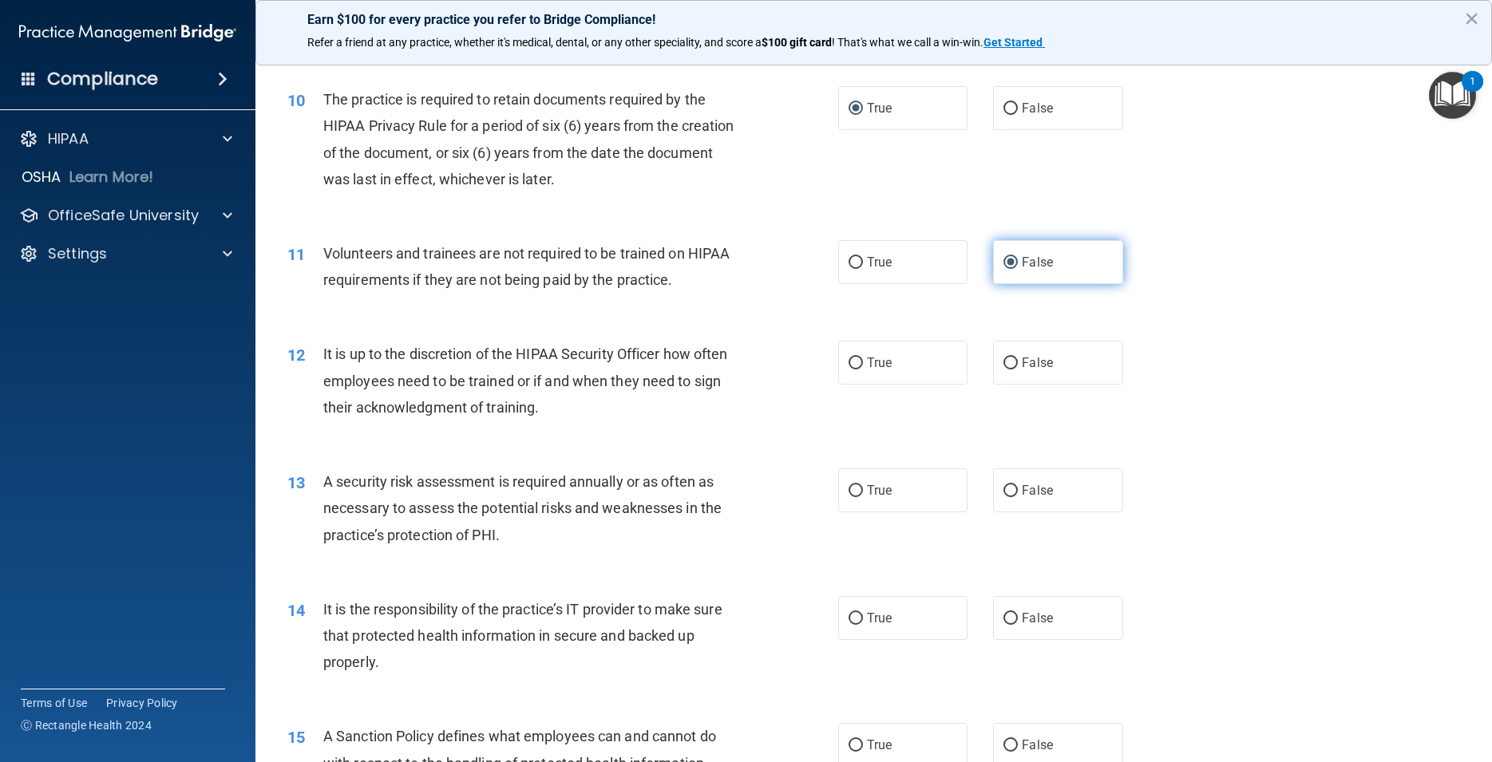
click at [1003, 269] on input "False" at bounding box center [1010, 263] width 14 height 12
click at [848, 269] on input "True" at bounding box center [855, 263] width 14 height 12
radio input "true"
radio input "false"
click at [1003, 370] on input "False" at bounding box center [1010, 364] width 14 height 12
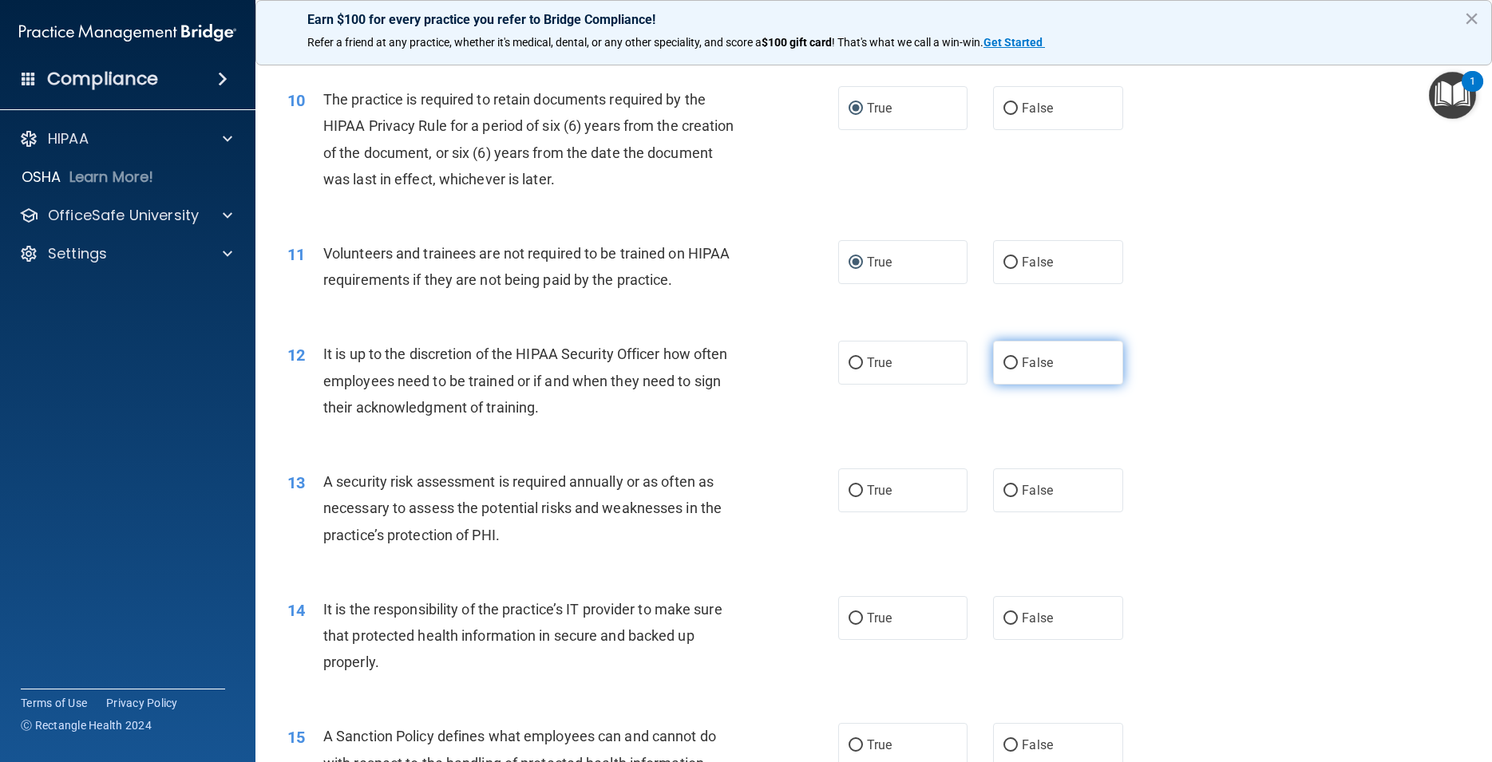
radio input "true"
click at [852, 497] on input "True" at bounding box center [855, 491] width 14 height 12
radio input "true"
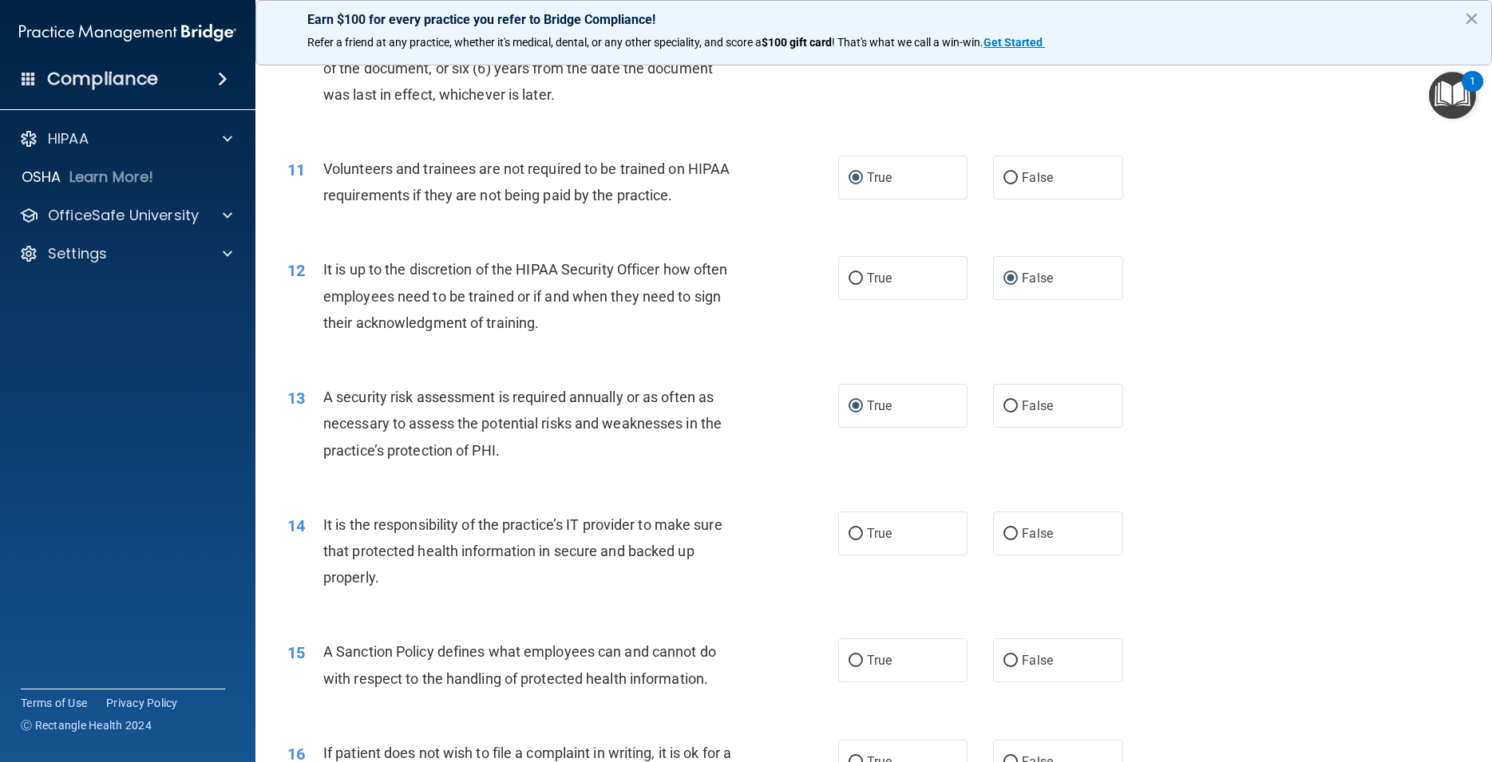
scroll to position [1509, 0]
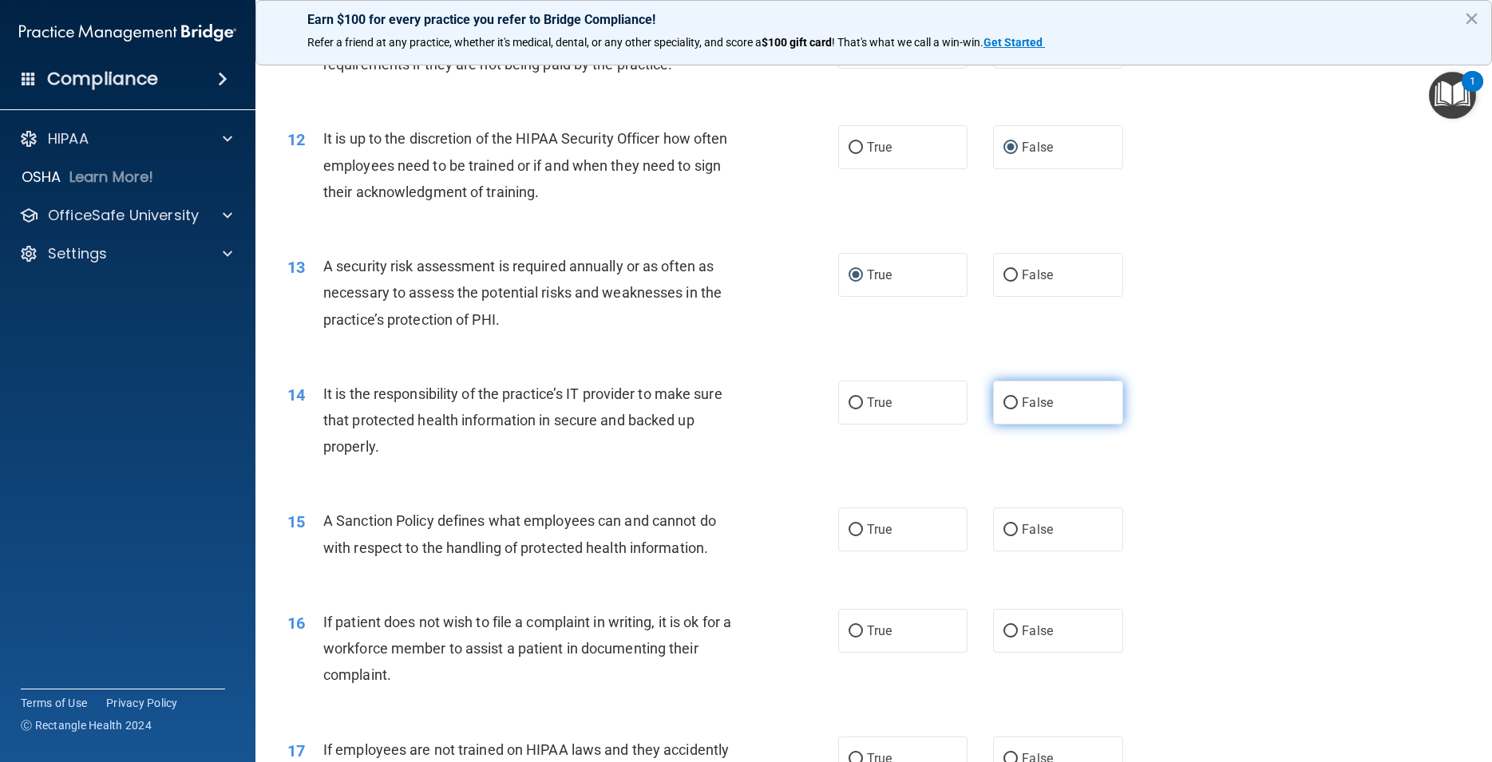
click at [1005, 409] on input "False" at bounding box center [1010, 403] width 14 height 12
radio input "true"
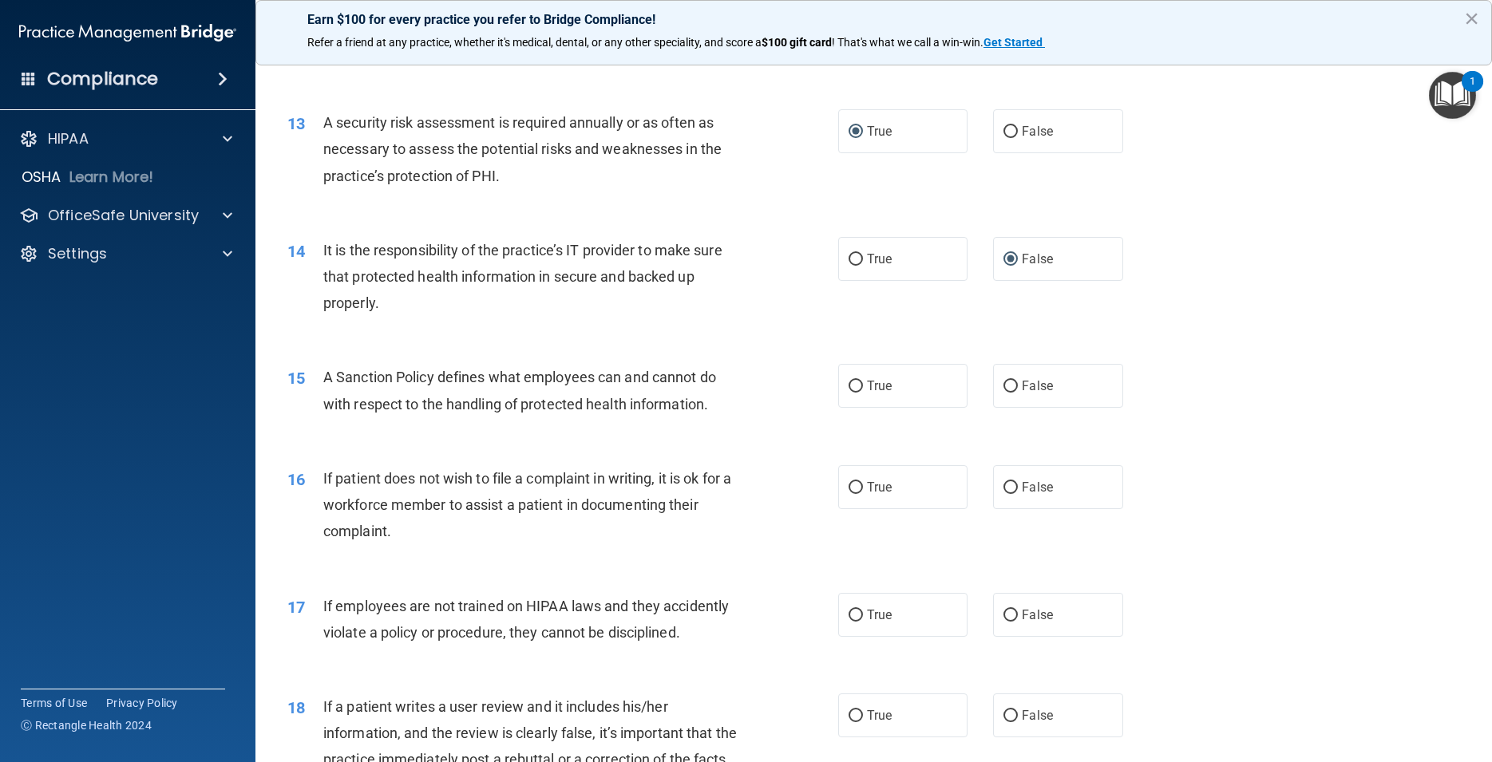
scroll to position [1724, 0]
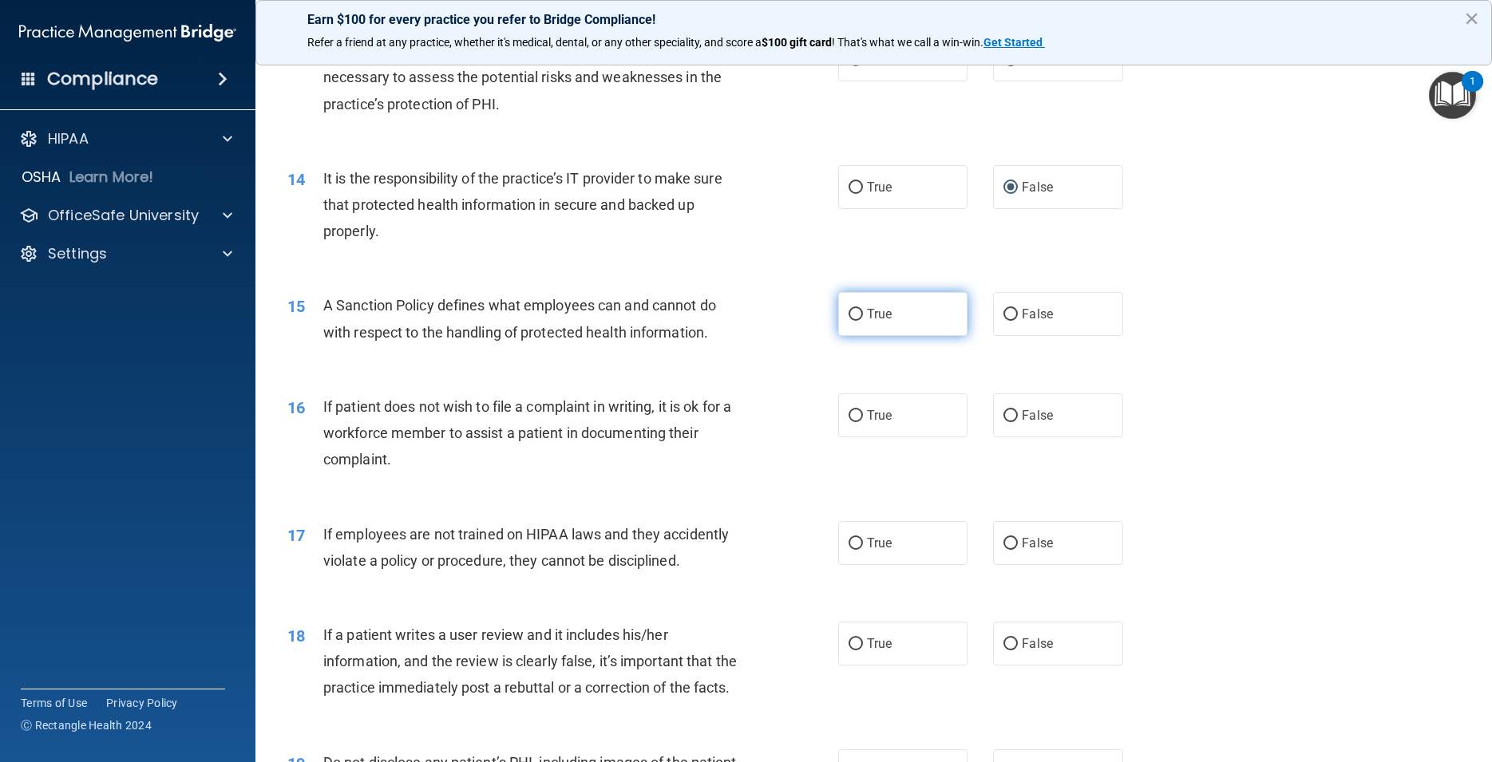
click at [850, 321] on input "True" at bounding box center [855, 315] width 14 height 12
radio input "true"
click at [848, 422] on input "True" at bounding box center [855, 416] width 14 height 12
radio input "true"
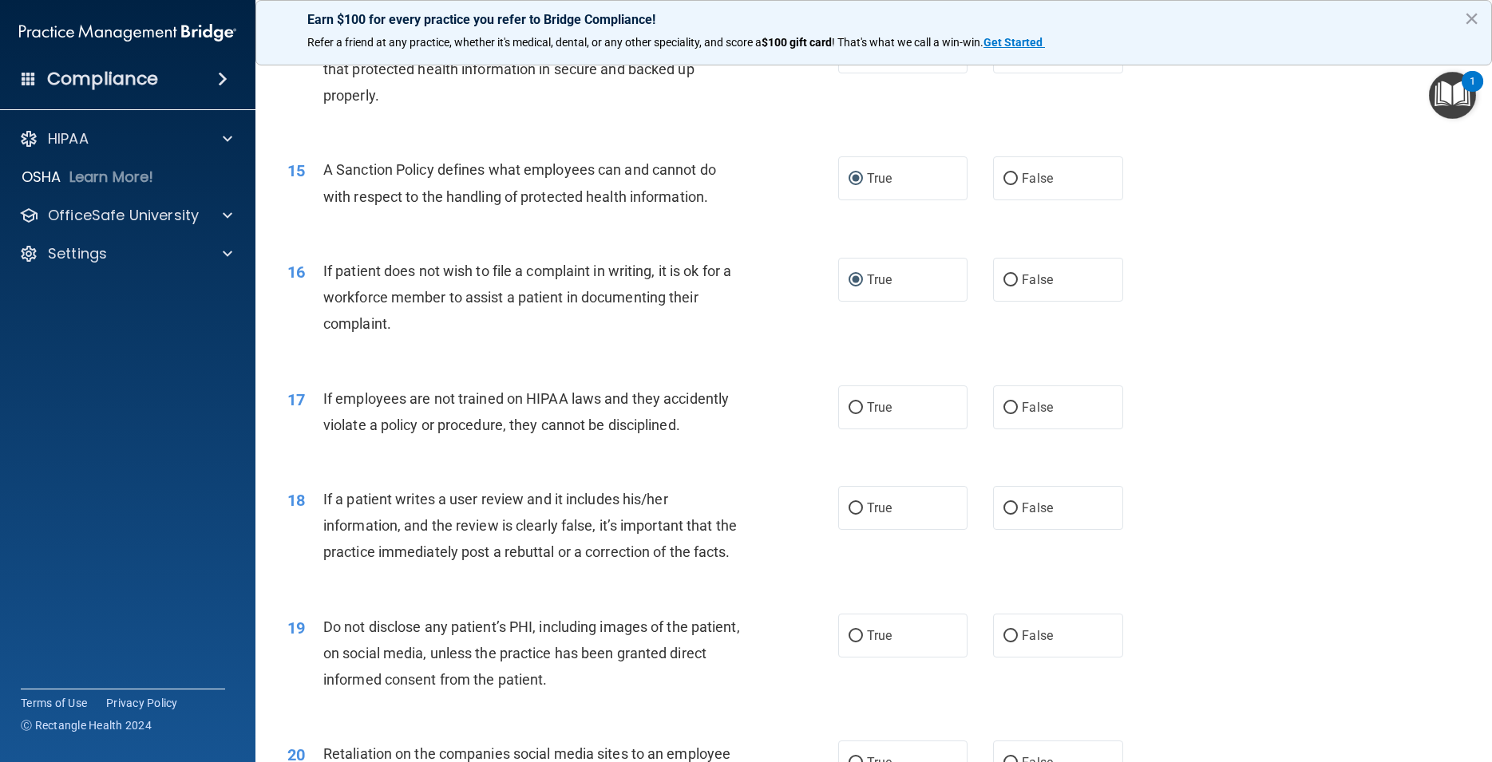
scroll to position [1868, 0]
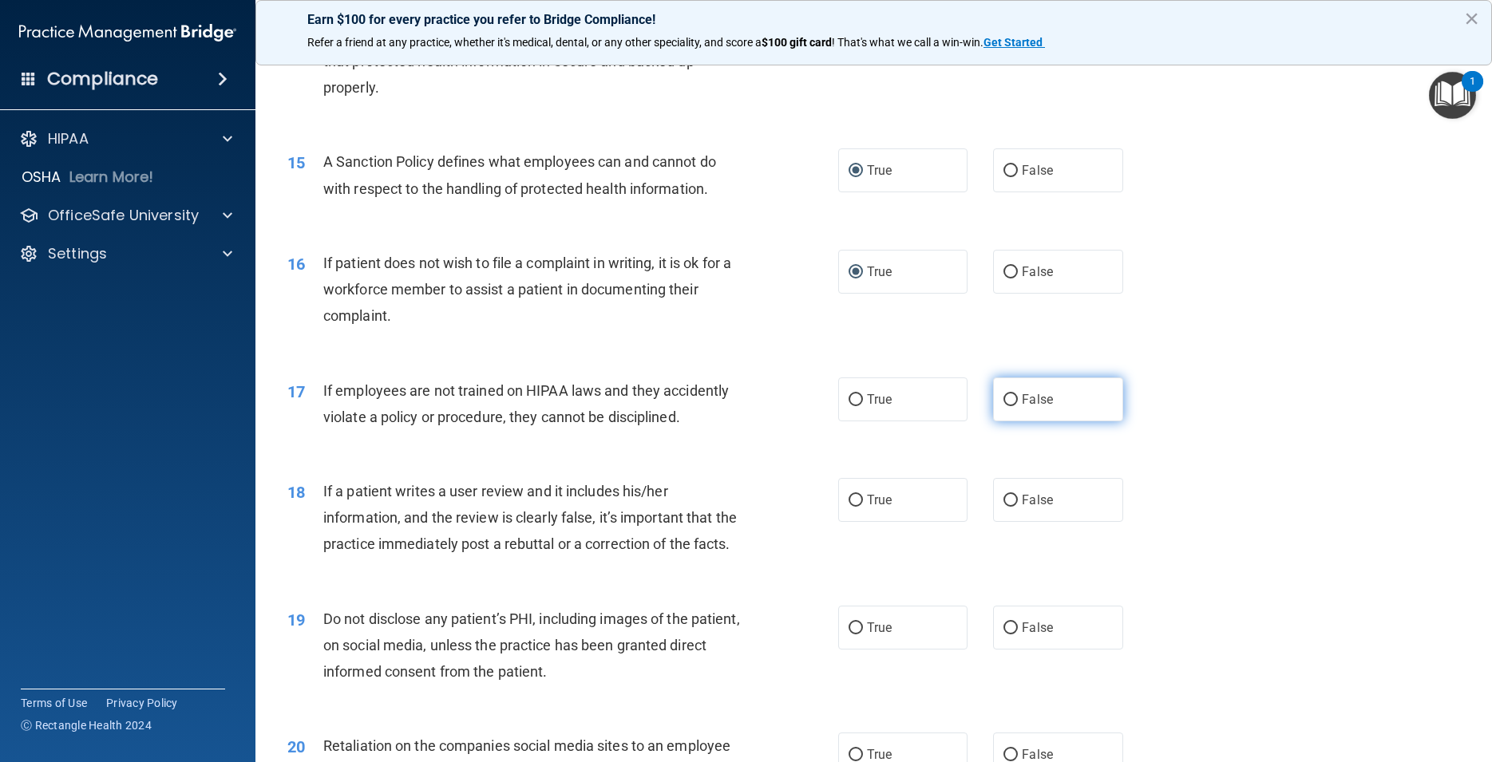
click at [1003, 406] on input "False" at bounding box center [1010, 400] width 14 height 12
radio input "true"
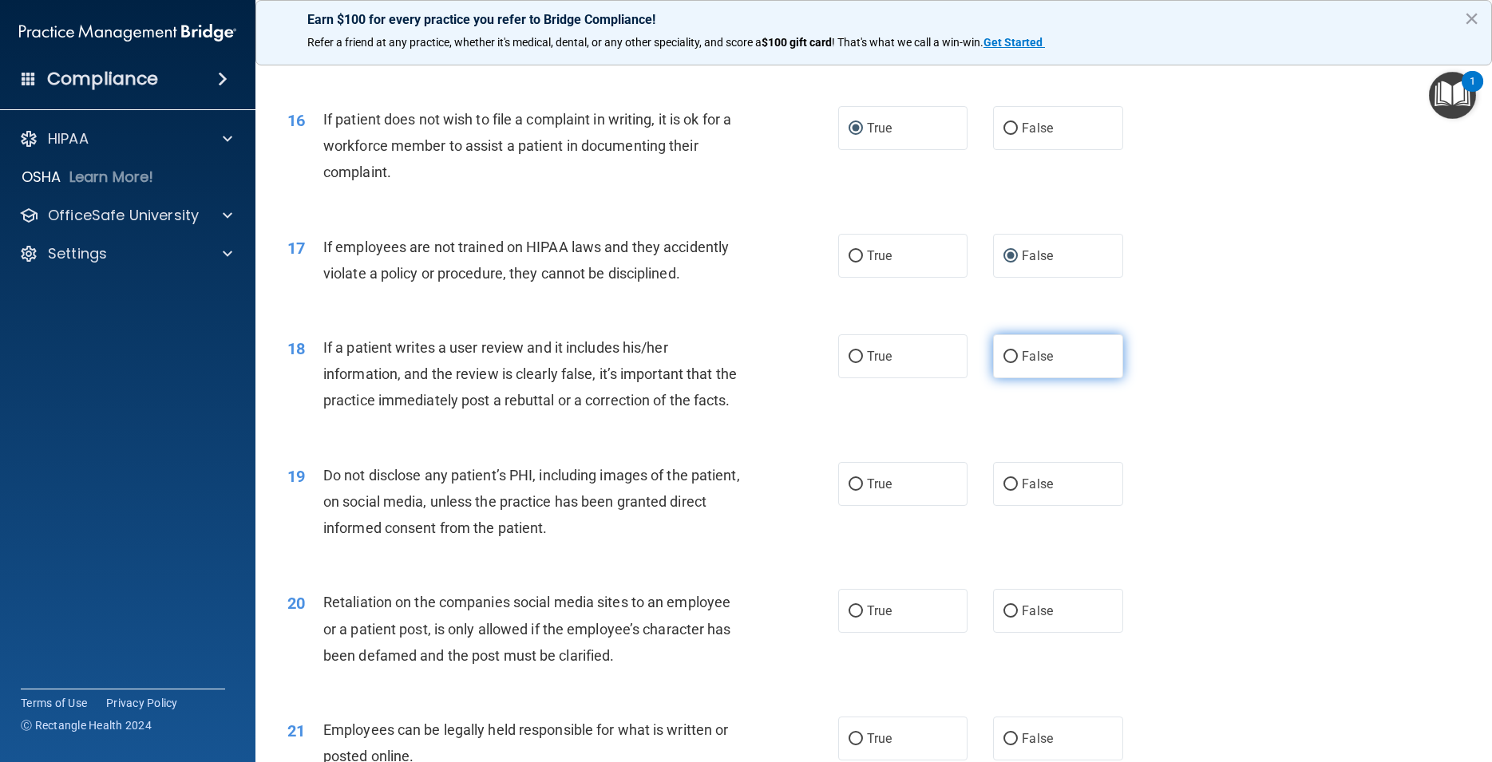
click at [1003, 363] on input "False" at bounding box center [1010, 357] width 14 height 12
radio input "true"
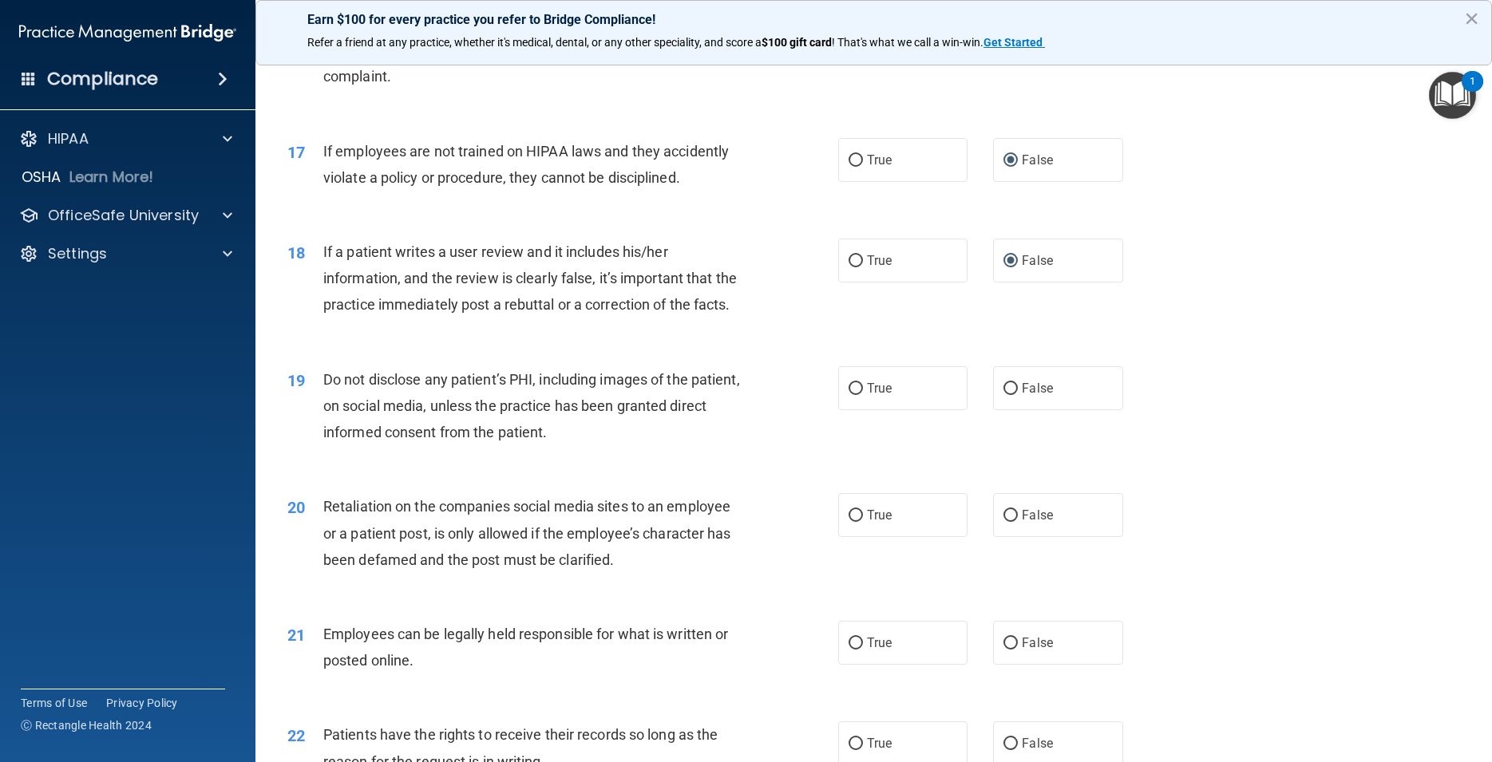
scroll to position [2155, 0]
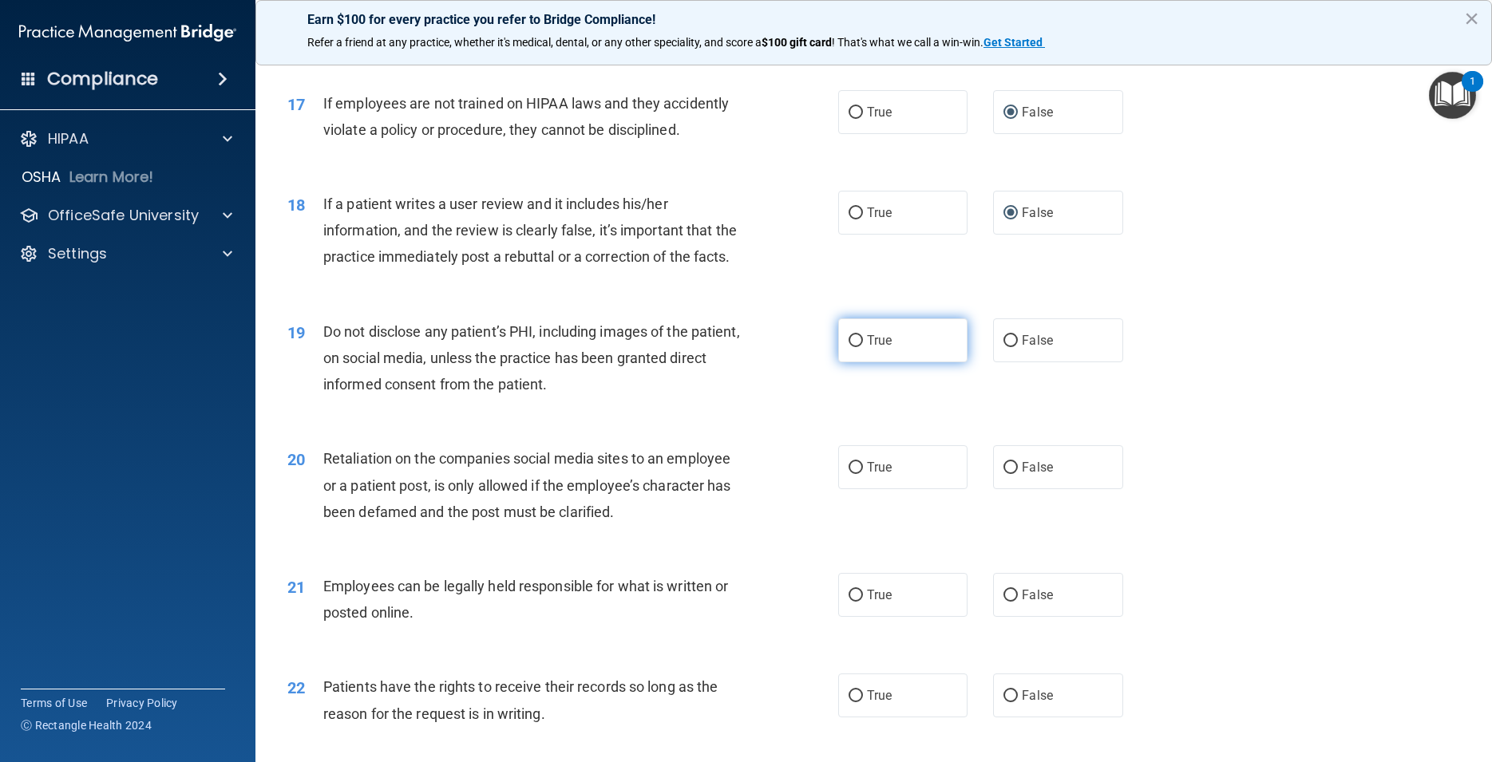
click at [851, 347] on input "True" at bounding box center [855, 341] width 14 height 12
radio input "true"
click at [1006, 474] on input "False" at bounding box center [1010, 468] width 14 height 12
radio input "true"
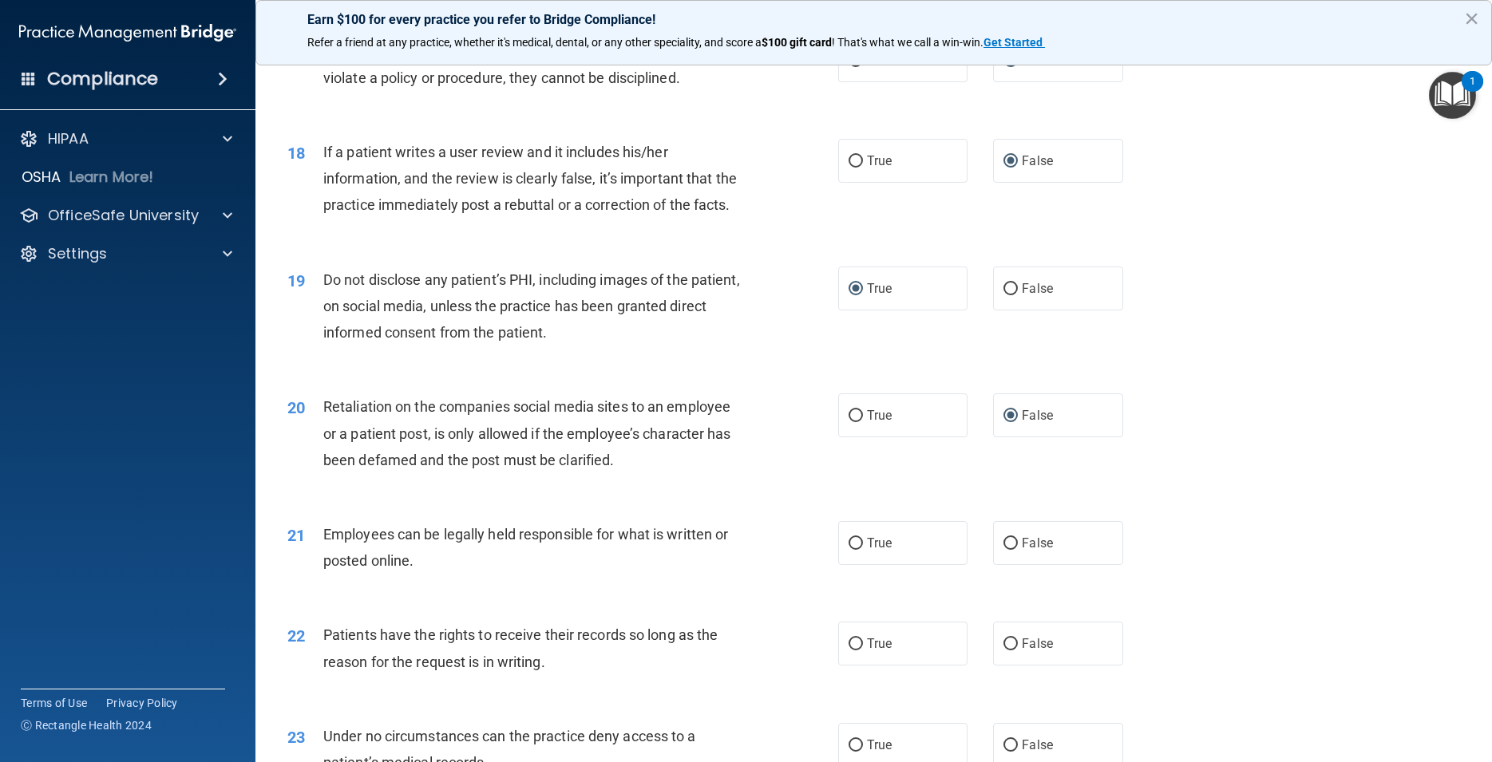
scroll to position [2227, 0]
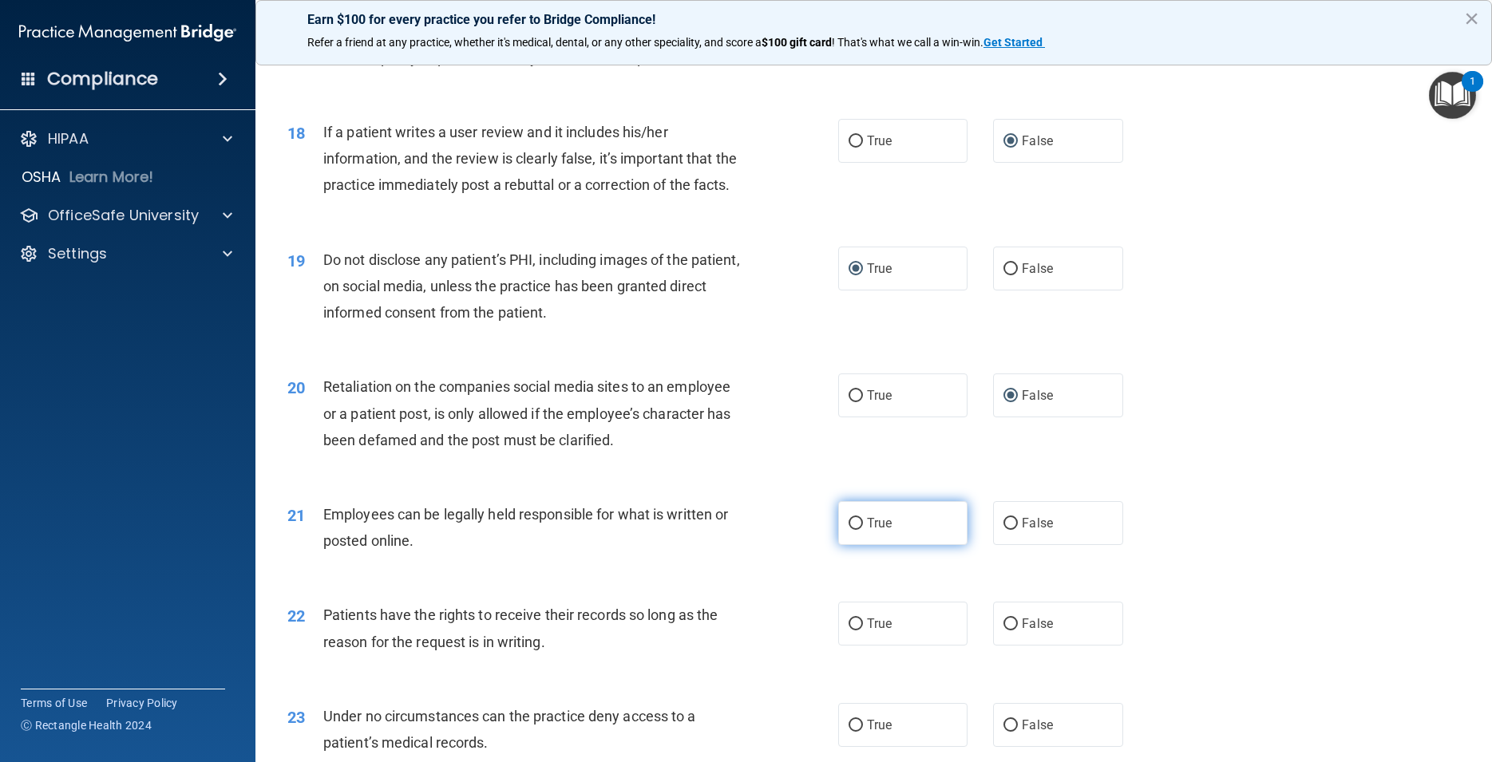
click at [848, 530] on input "True" at bounding box center [855, 524] width 14 height 12
radio input "true"
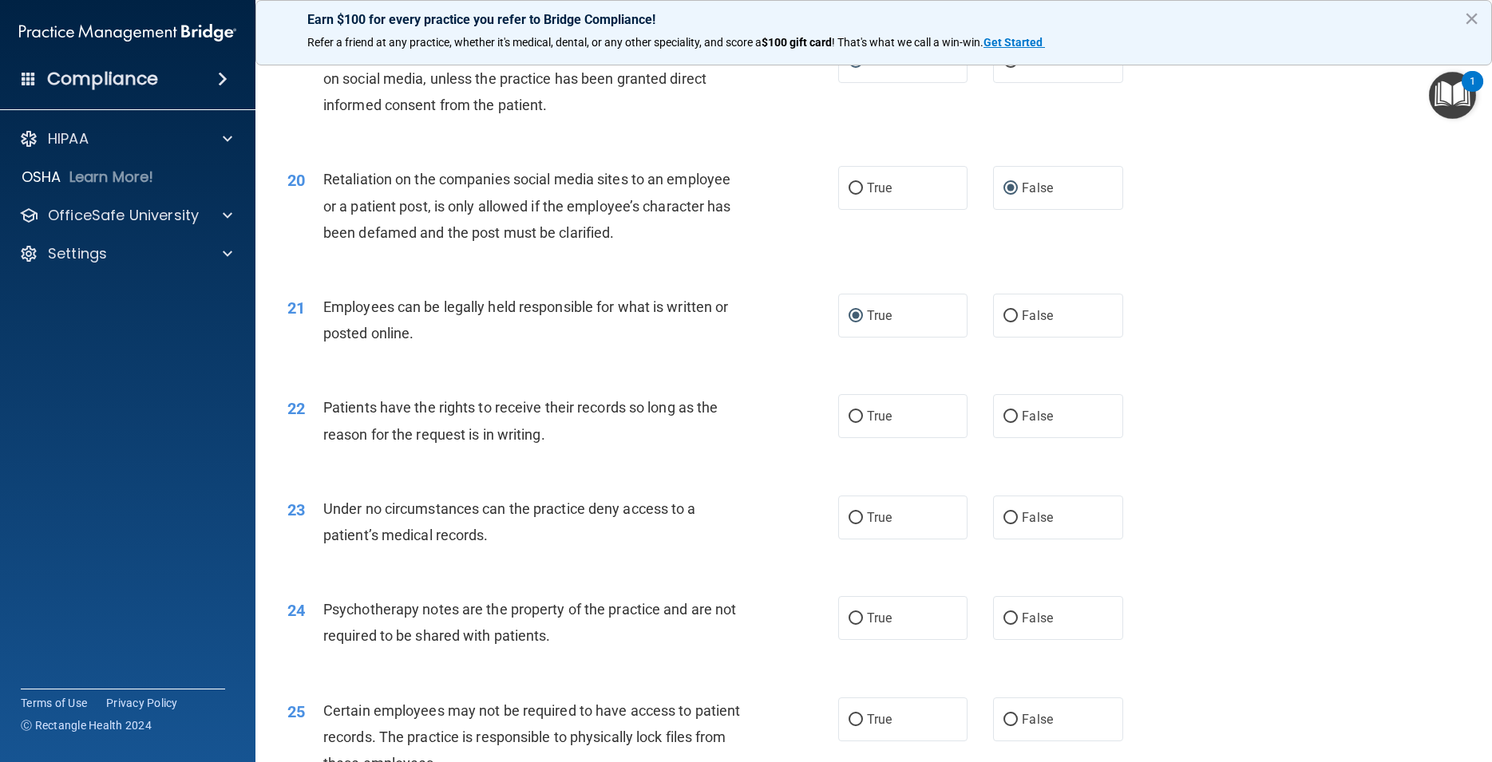
scroll to position [2442, 0]
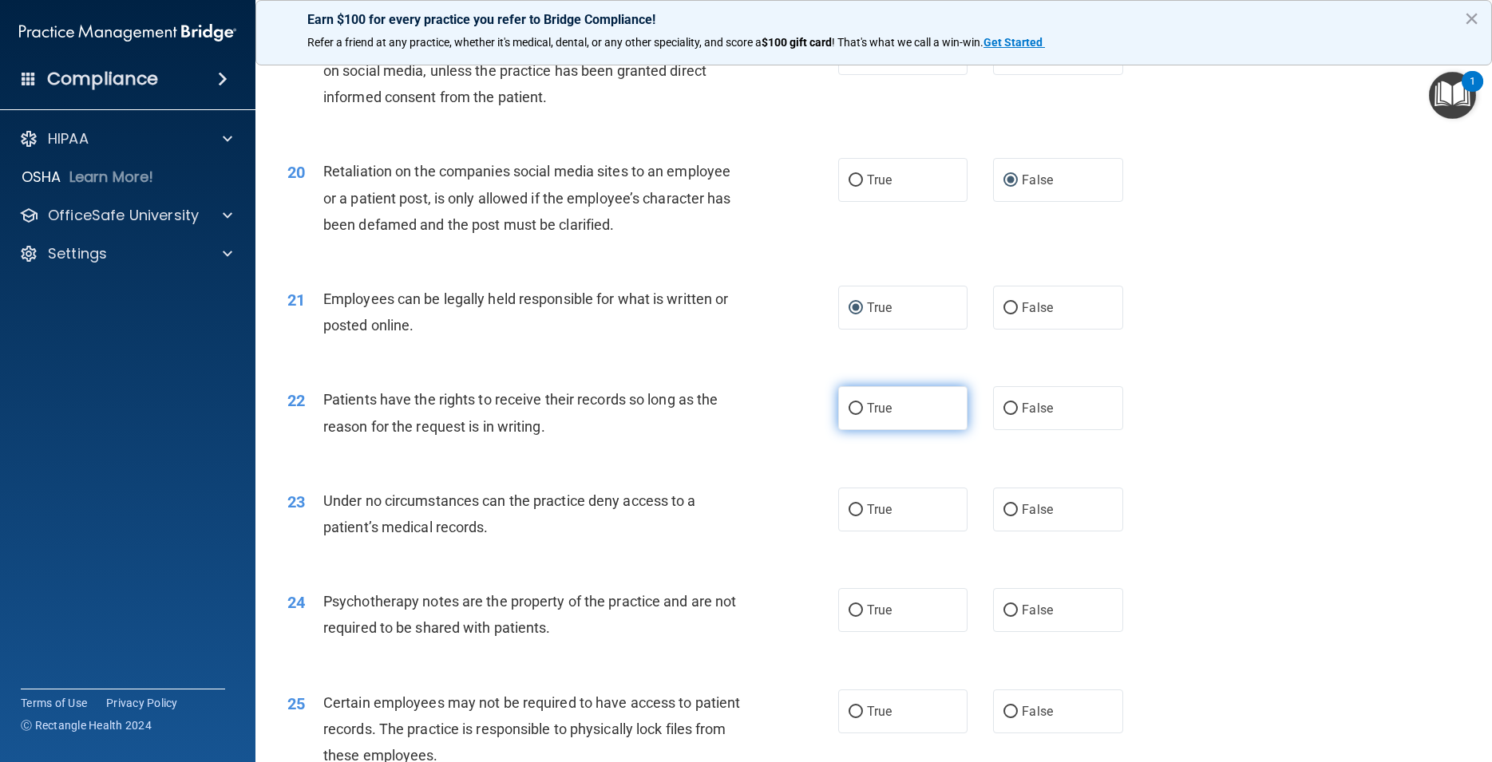
click at [855, 415] on input "True" at bounding box center [855, 409] width 14 height 12
radio input "true"
click at [848, 516] on input "True" at bounding box center [855, 510] width 14 height 12
radio input "true"
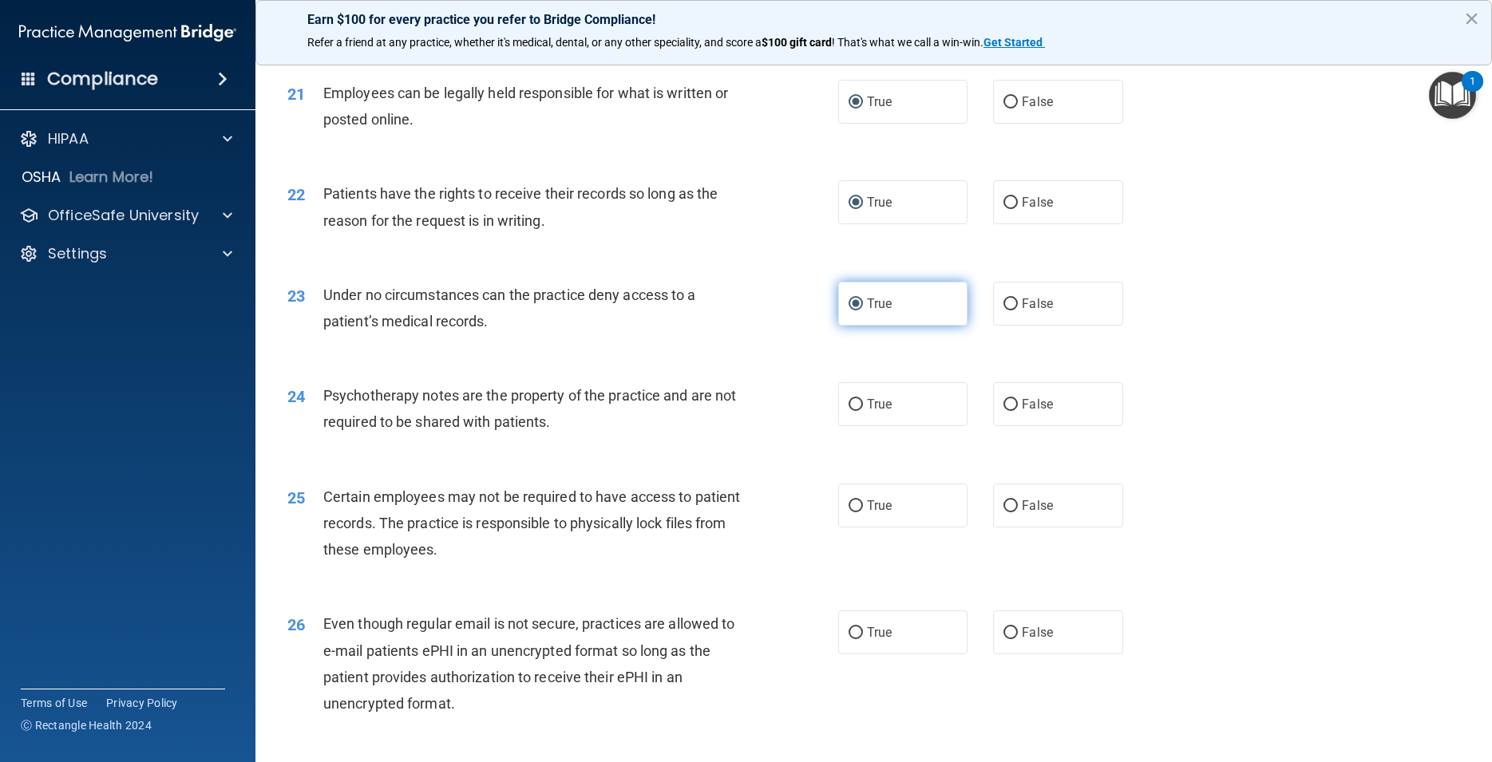
scroll to position [2658, 0]
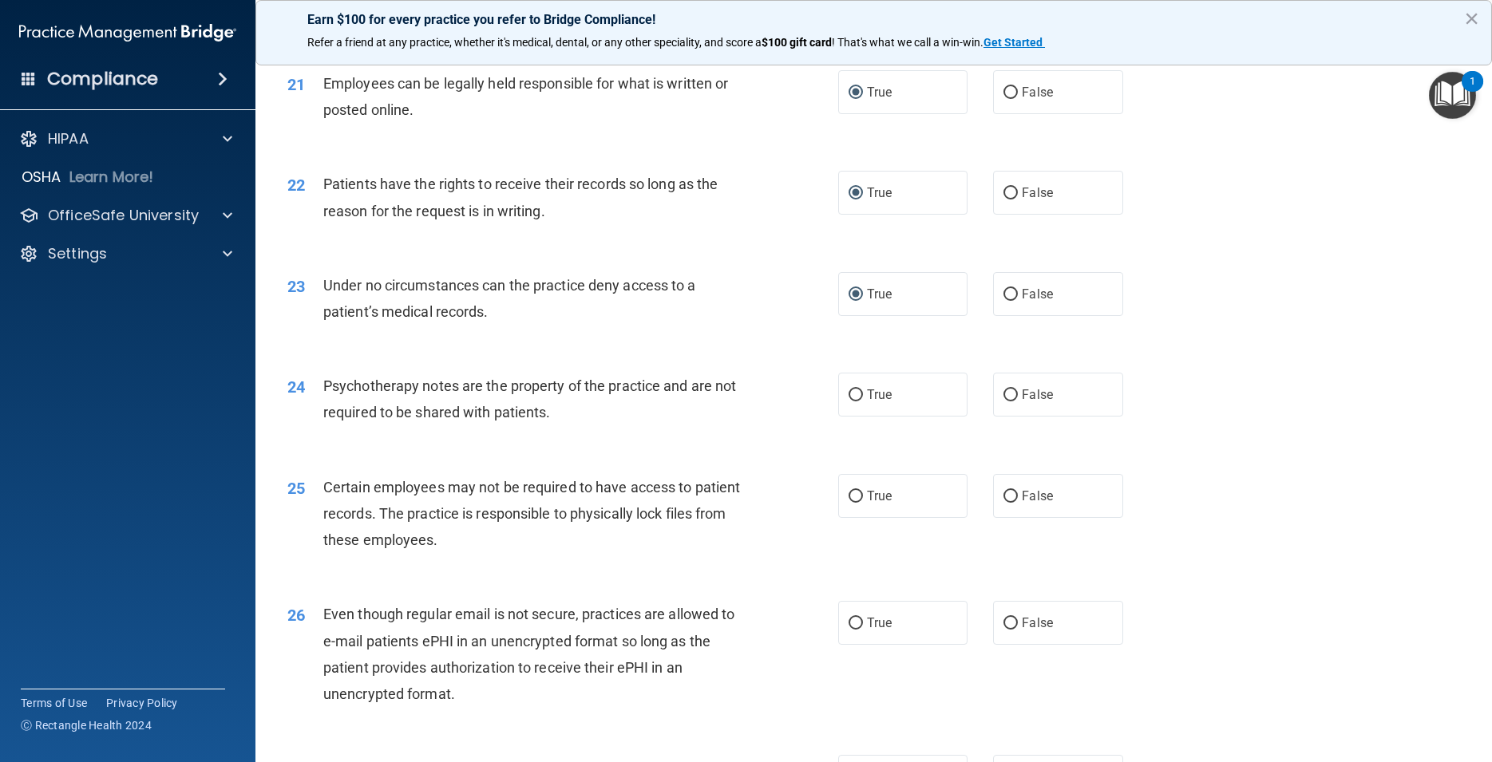
drag, startPoint x: 848, startPoint y: 471, endPoint x: 826, endPoint y: 537, distance: 69.9
click at [848, 401] on input "True" at bounding box center [855, 395] width 14 height 12
radio input "true"
click at [852, 503] on input "True" at bounding box center [855, 497] width 14 height 12
radio input "true"
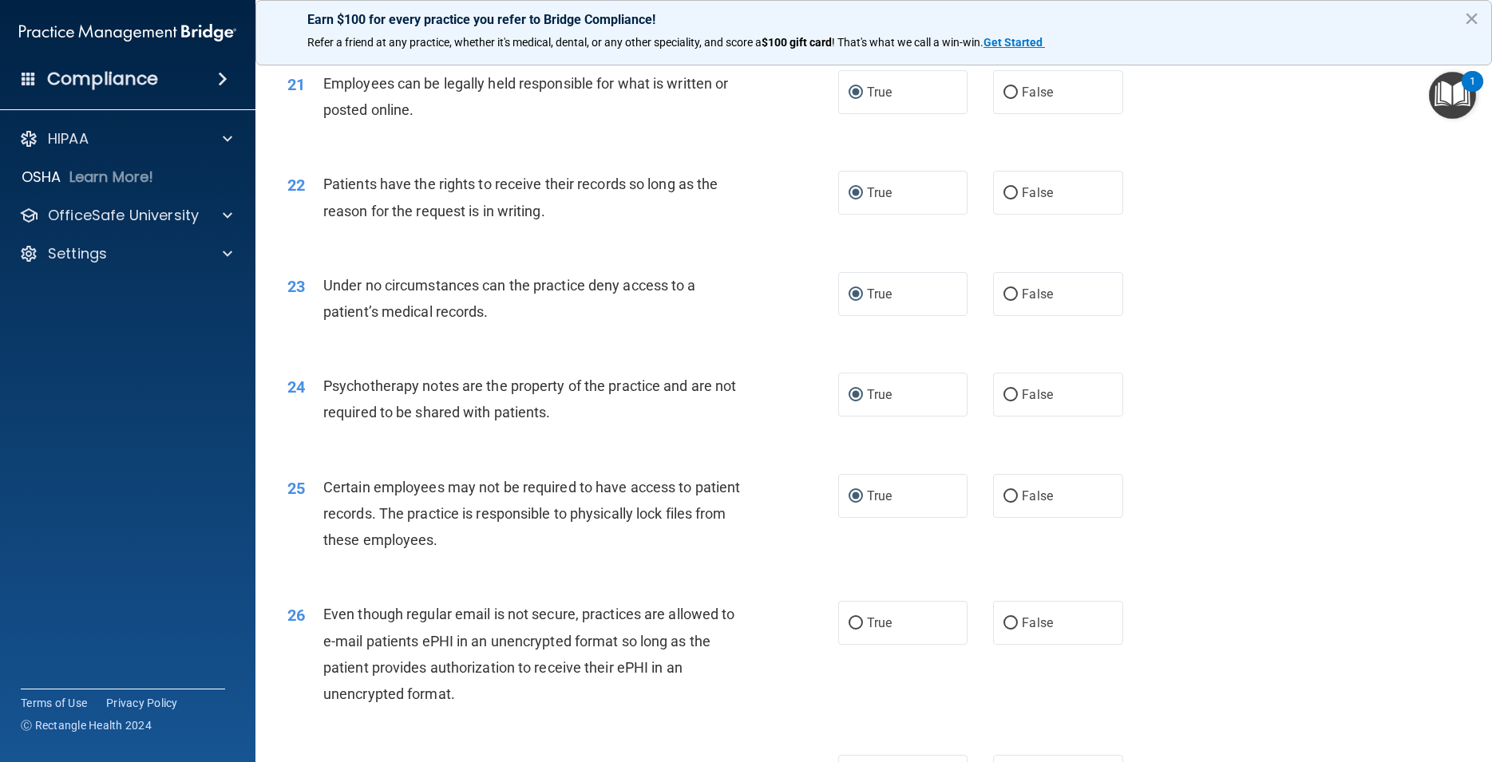
scroll to position [2873, 0]
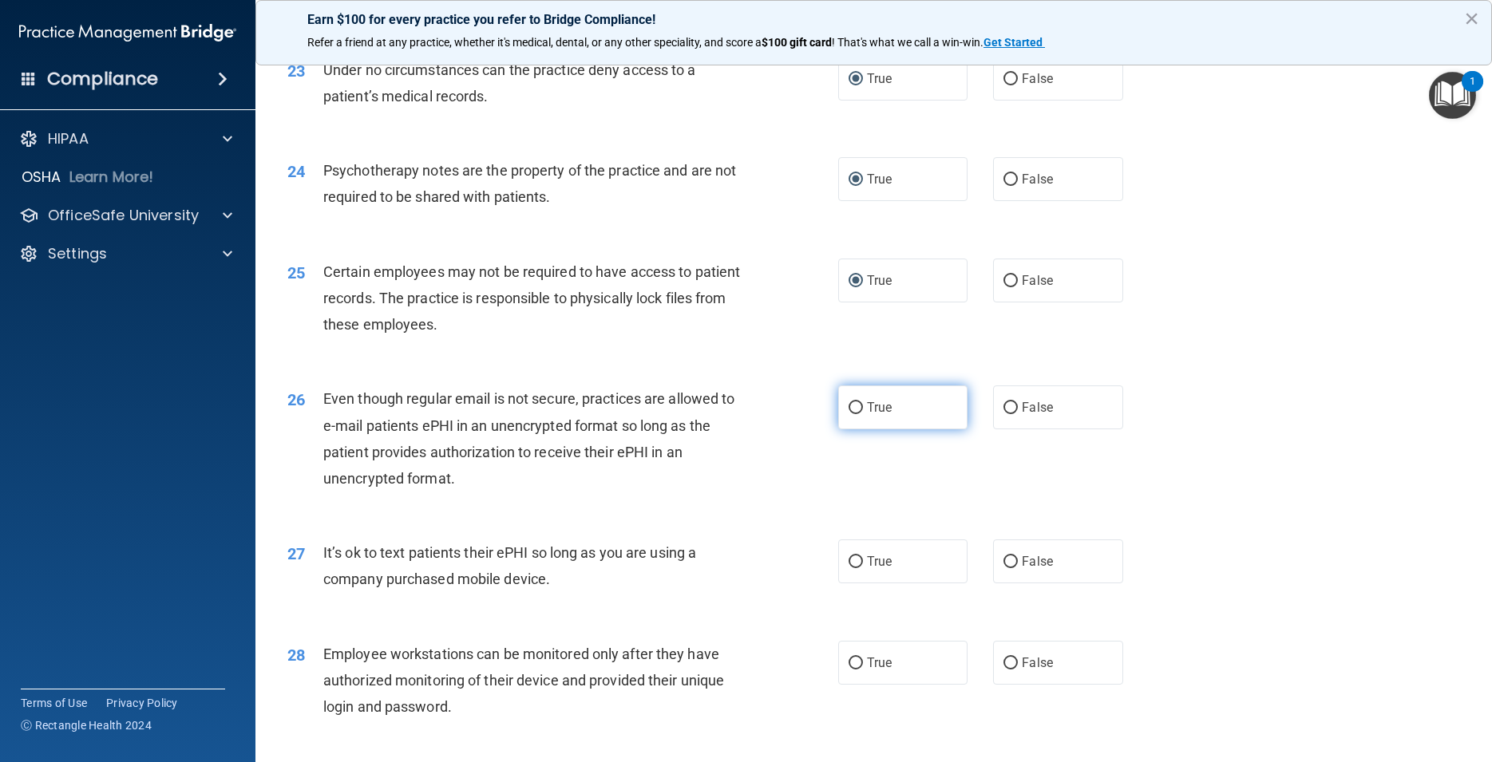
click at [848, 414] on input "True" at bounding box center [855, 408] width 14 height 12
radio input "true"
click at [1006, 568] on input "False" at bounding box center [1010, 562] width 14 height 12
radio input "true"
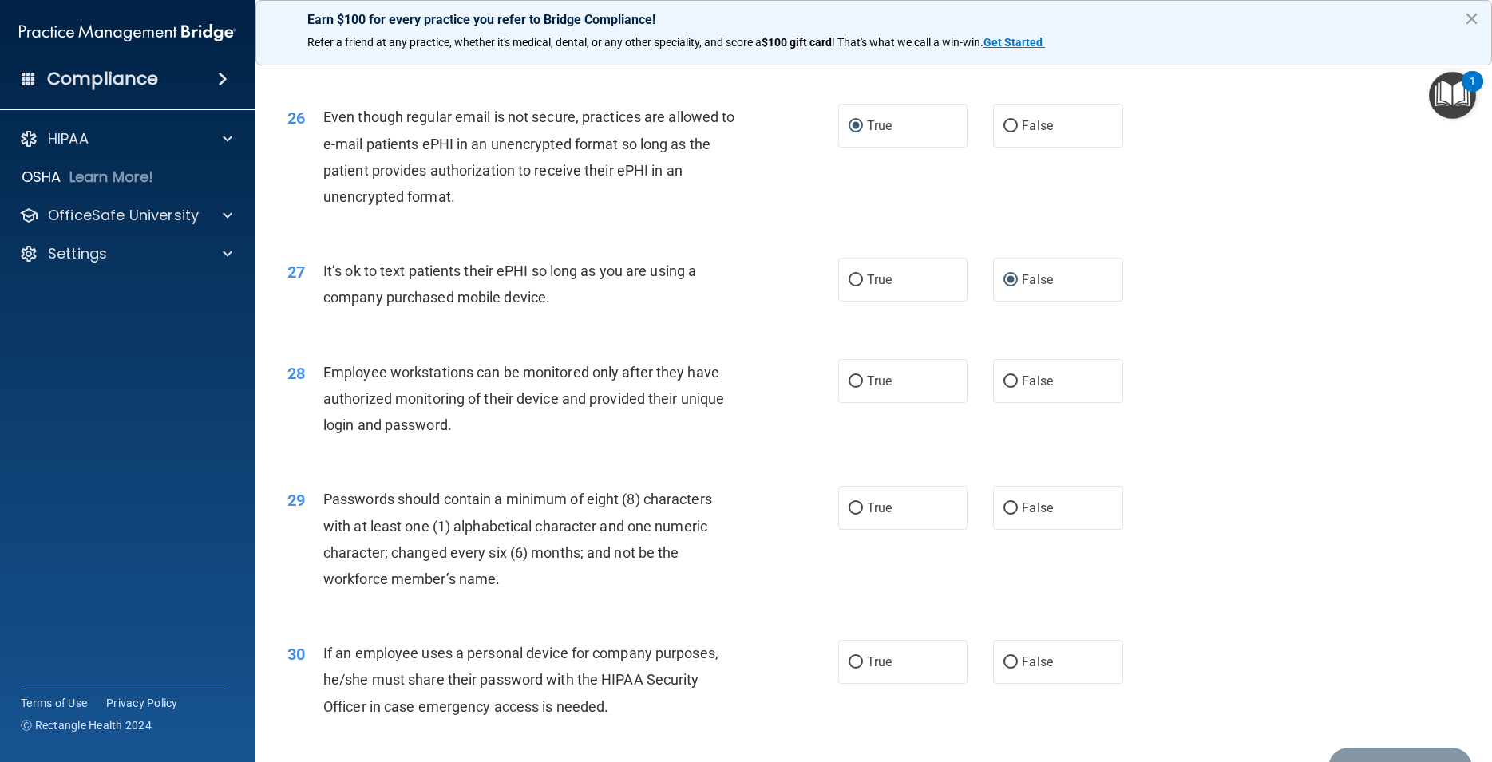
scroll to position [3161, 0]
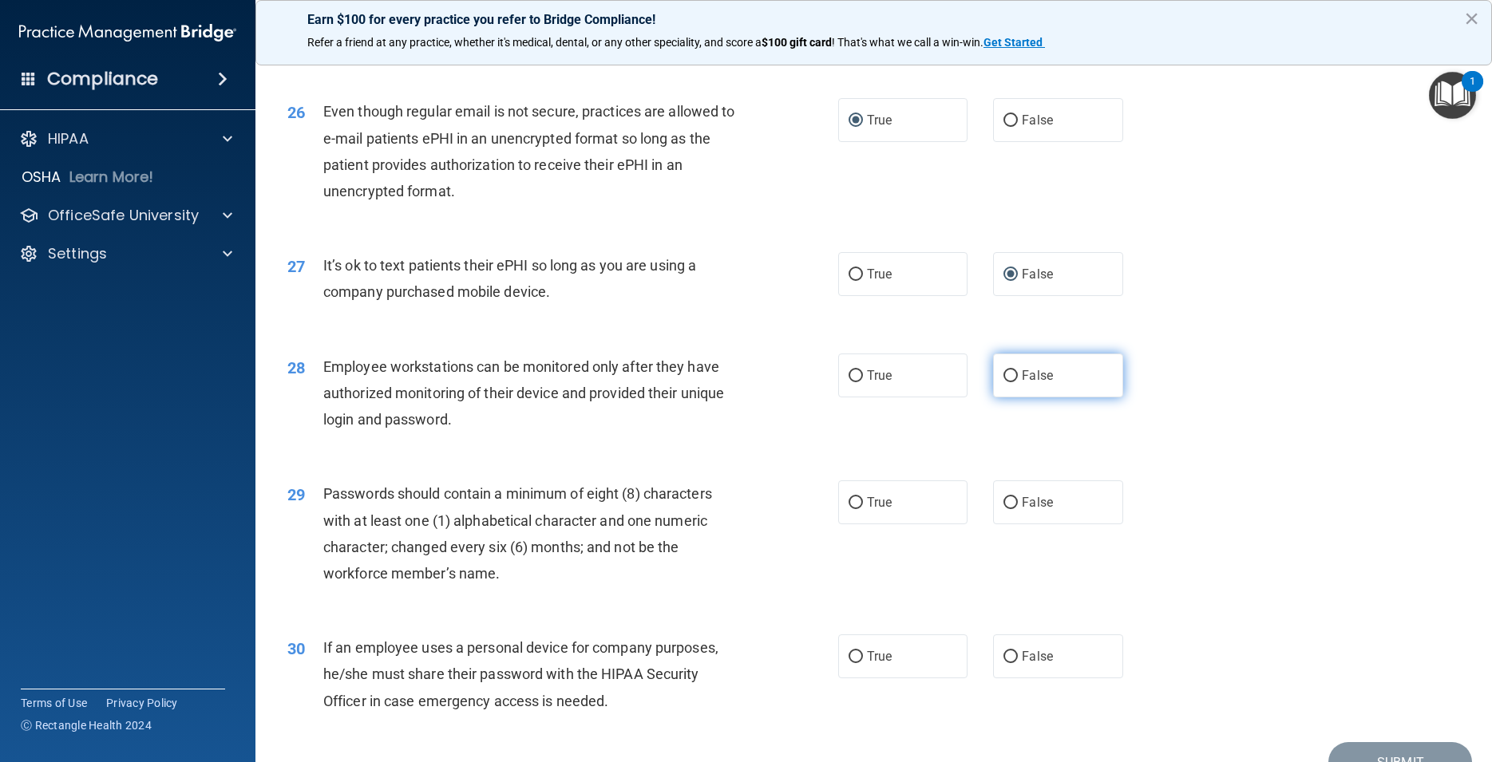
click at [1003, 382] on input "False" at bounding box center [1010, 376] width 14 height 12
radio input "true"
click at [848, 509] on input "True" at bounding box center [855, 503] width 14 height 12
radio input "true"
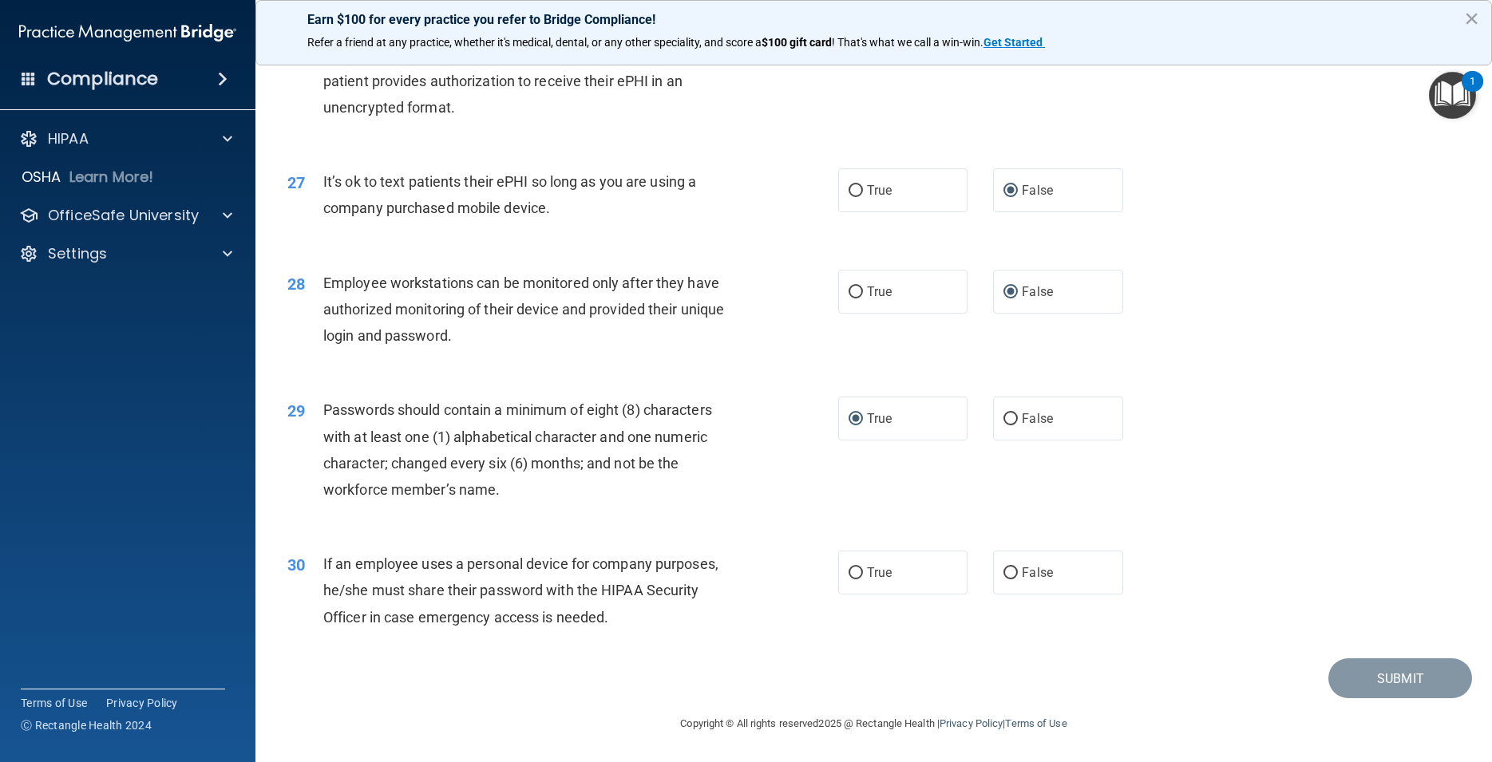
scroll to position [3325, 0]
click at [848, 572] on input "True" at bounding box center [855, 573] width 14 height 12
radio input "true"
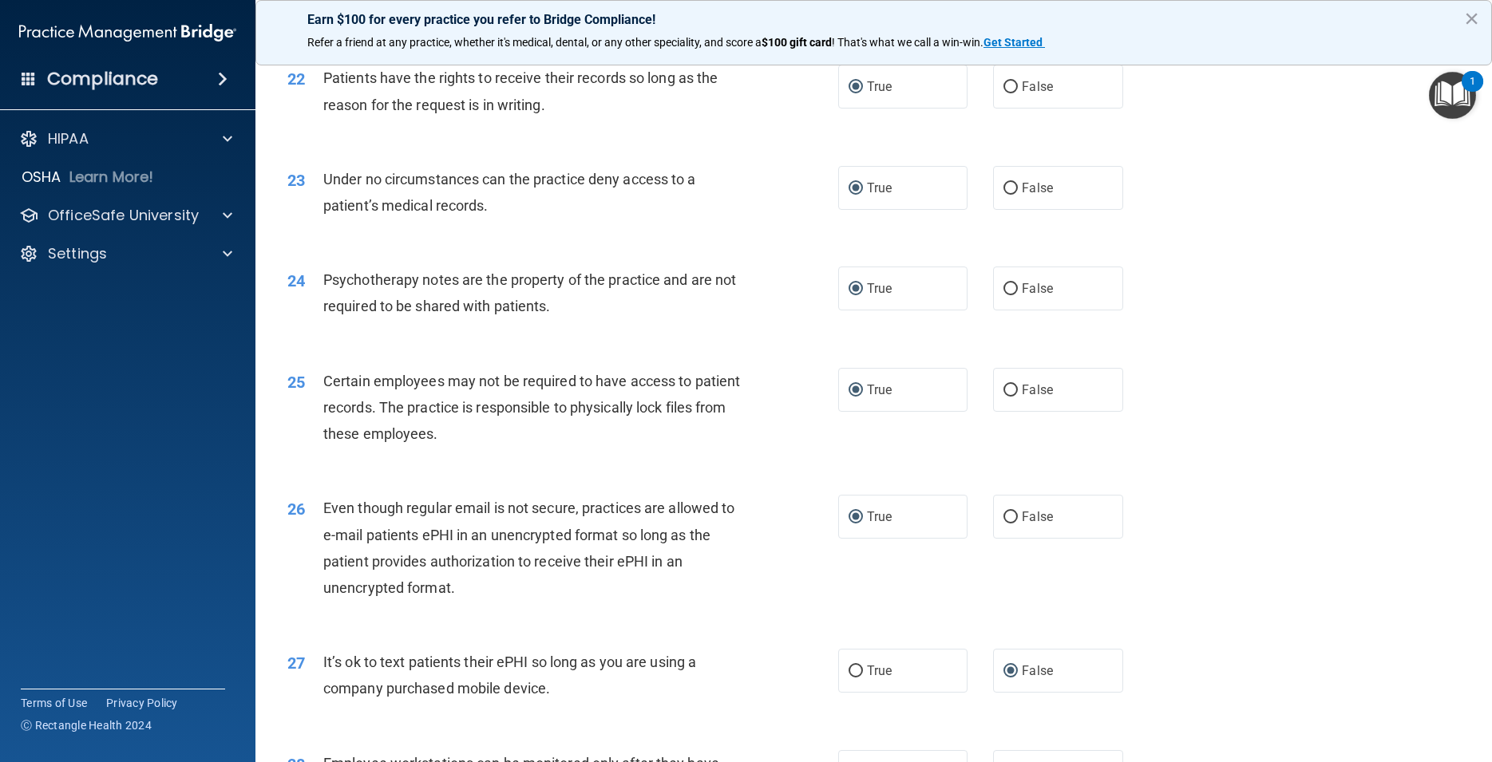
scroll to position [2750, 0]
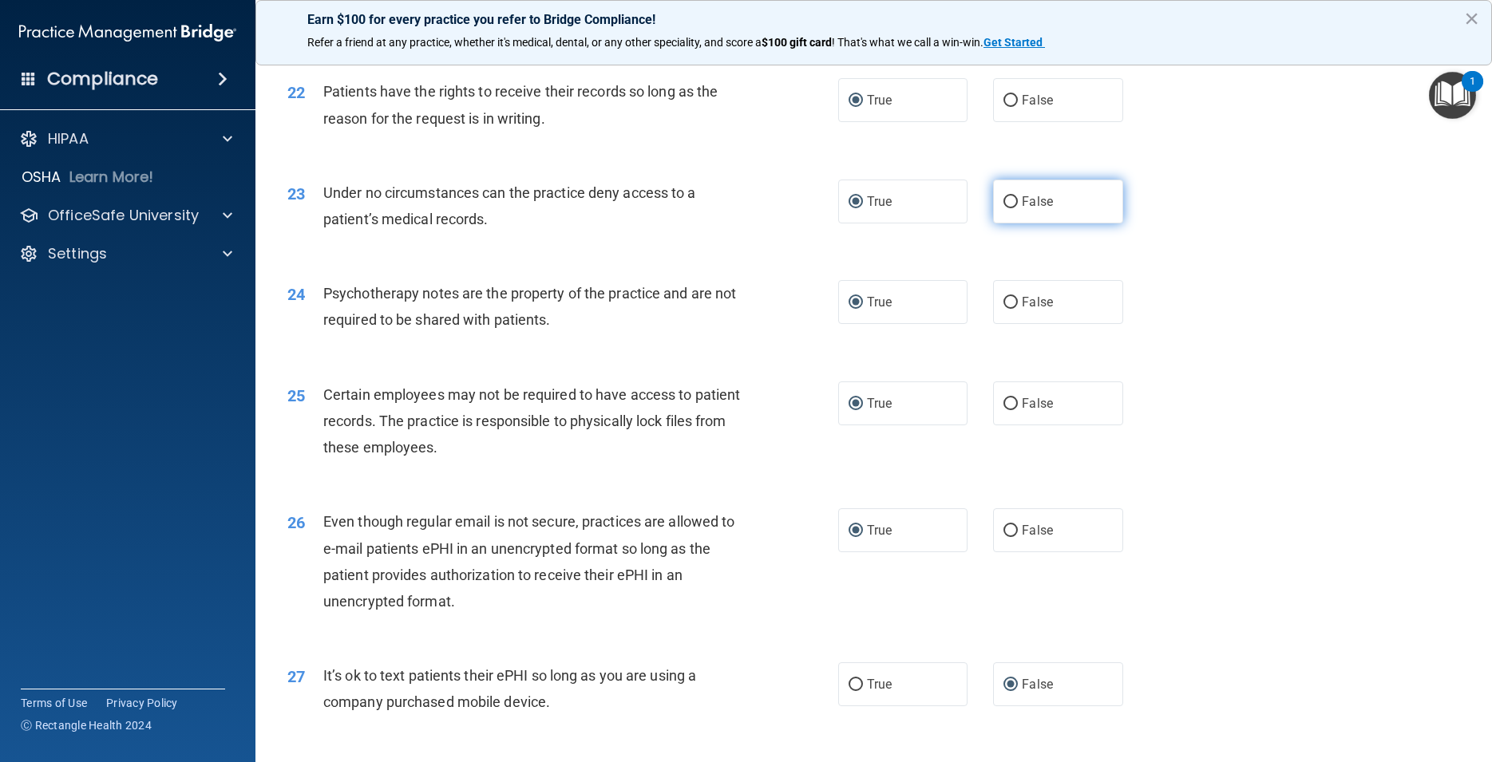
click at [993, 223] on label "False" at bounding box center [1057, 202] width 129 height 44
click at [1003, 208] on input "False" at bounding box center [1010, 202] width 14 height 12
radio input "true"
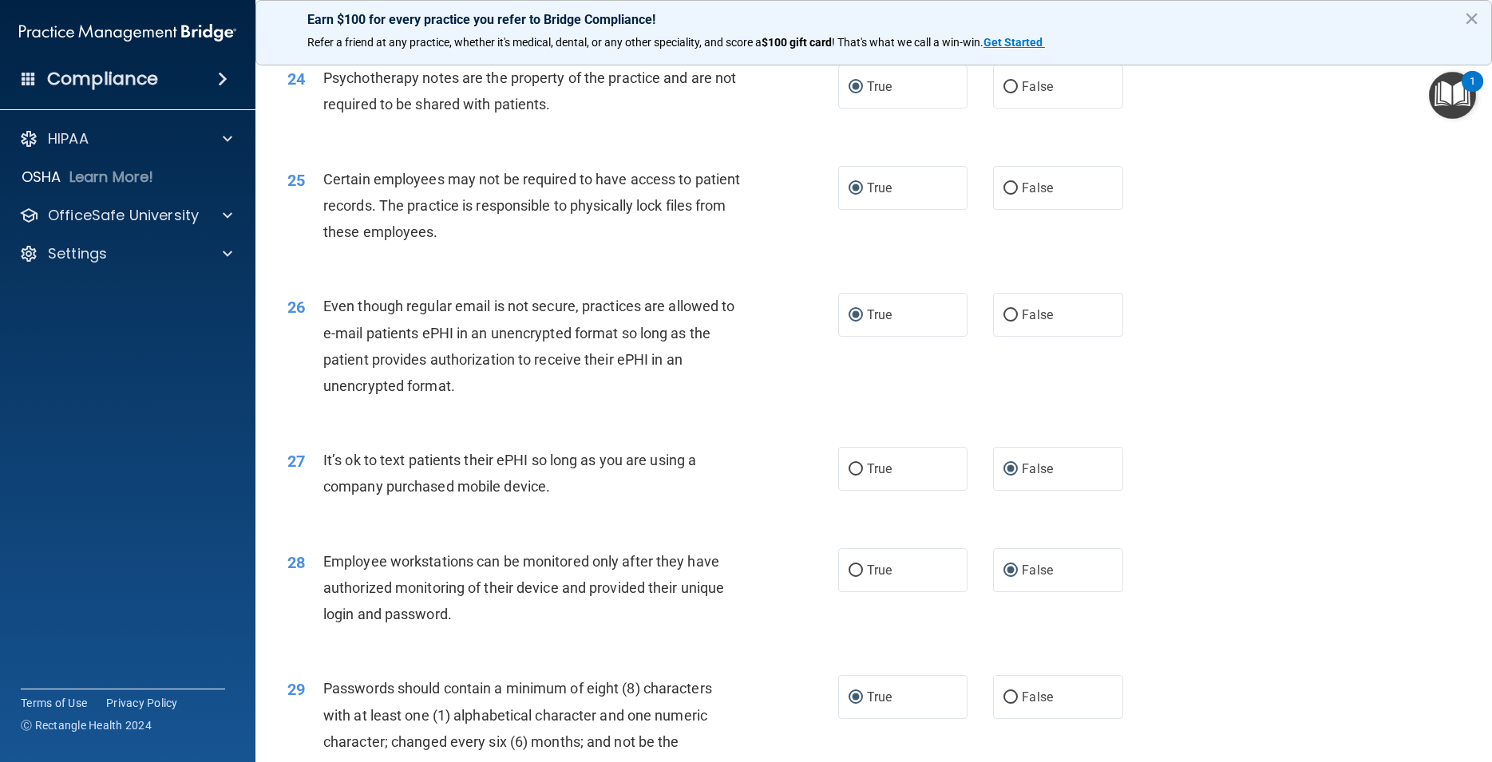
scroll to position [2894, 0]
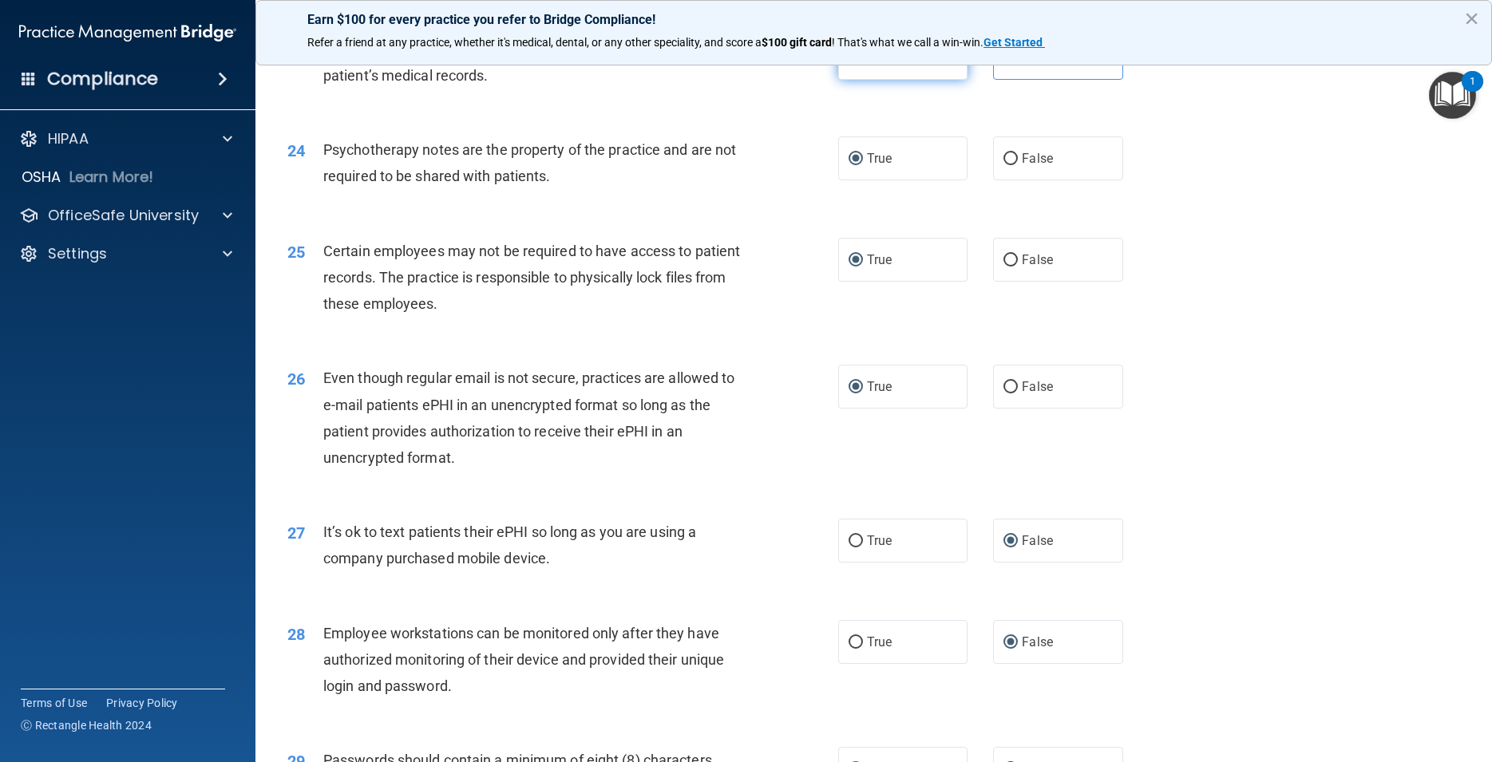
click at [848, 65] on input "True" at bounding box center [855, 59] width 14 height 12
radio input "true"
radio input "false"
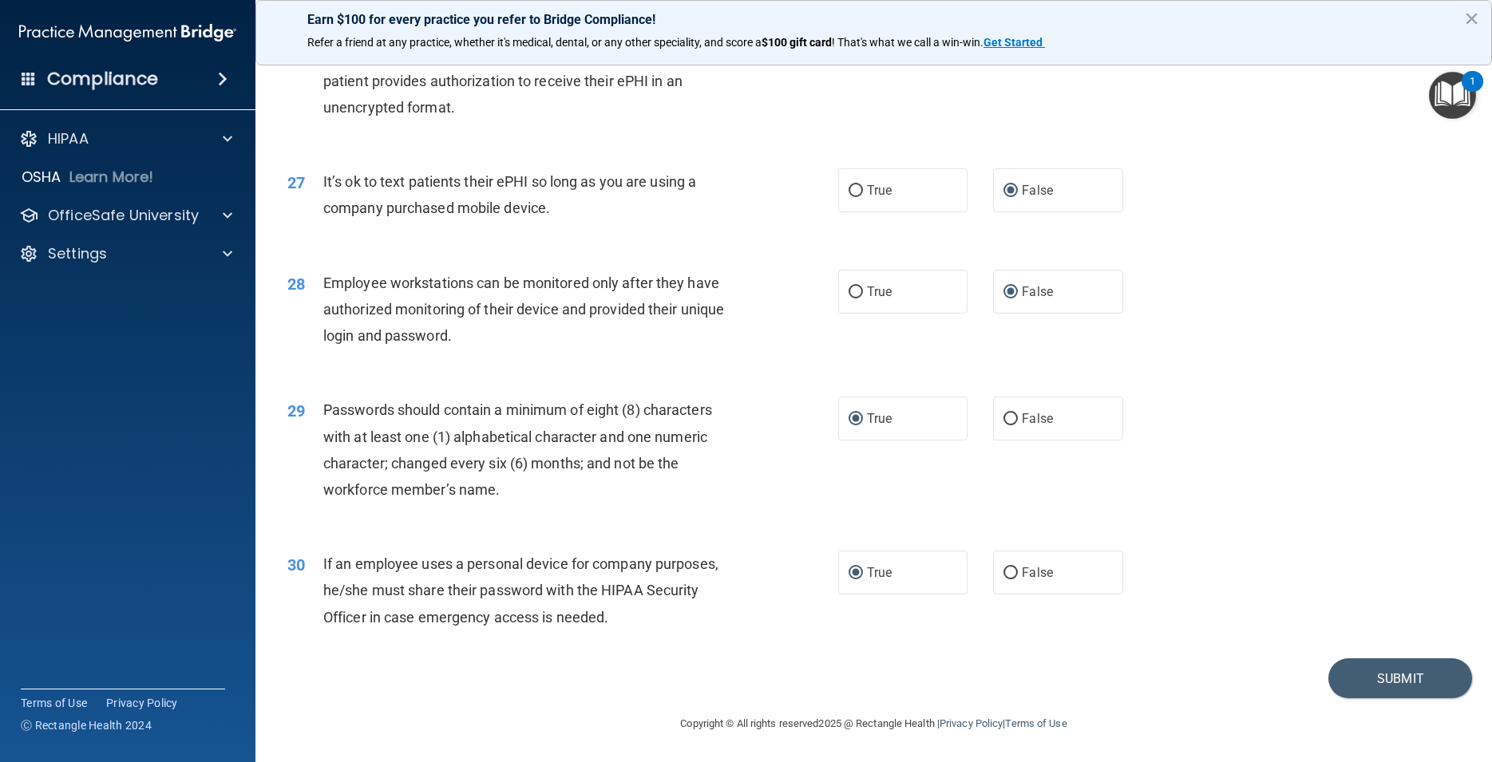
scroll to position [3325, 0]
click at [1361, 671] on button "Submit" at bounding box center [1400, 678] width 144 height 41
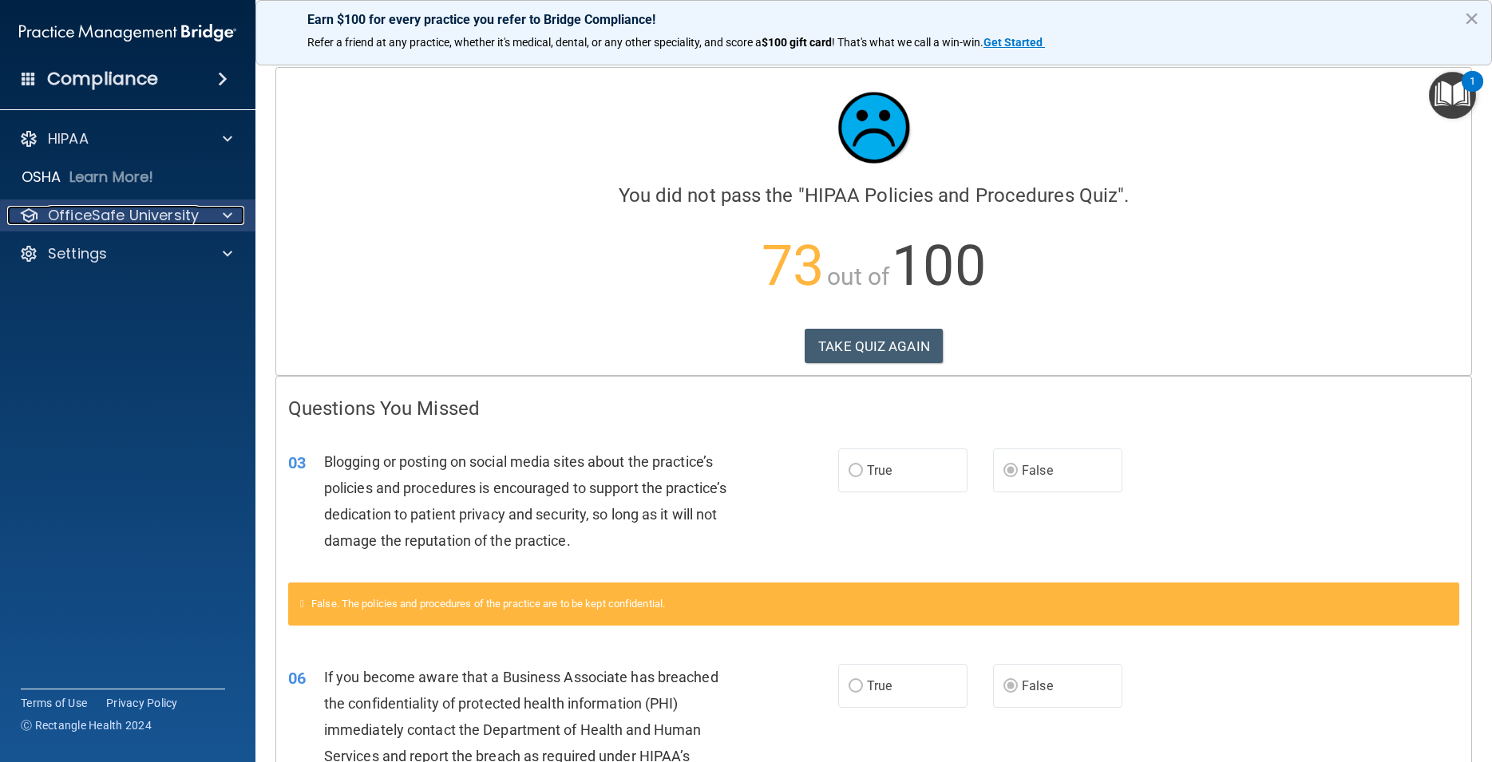
click at [168, 212] on p "OfficeSafe University" at bounding box center [123, 215] width 151 height 19
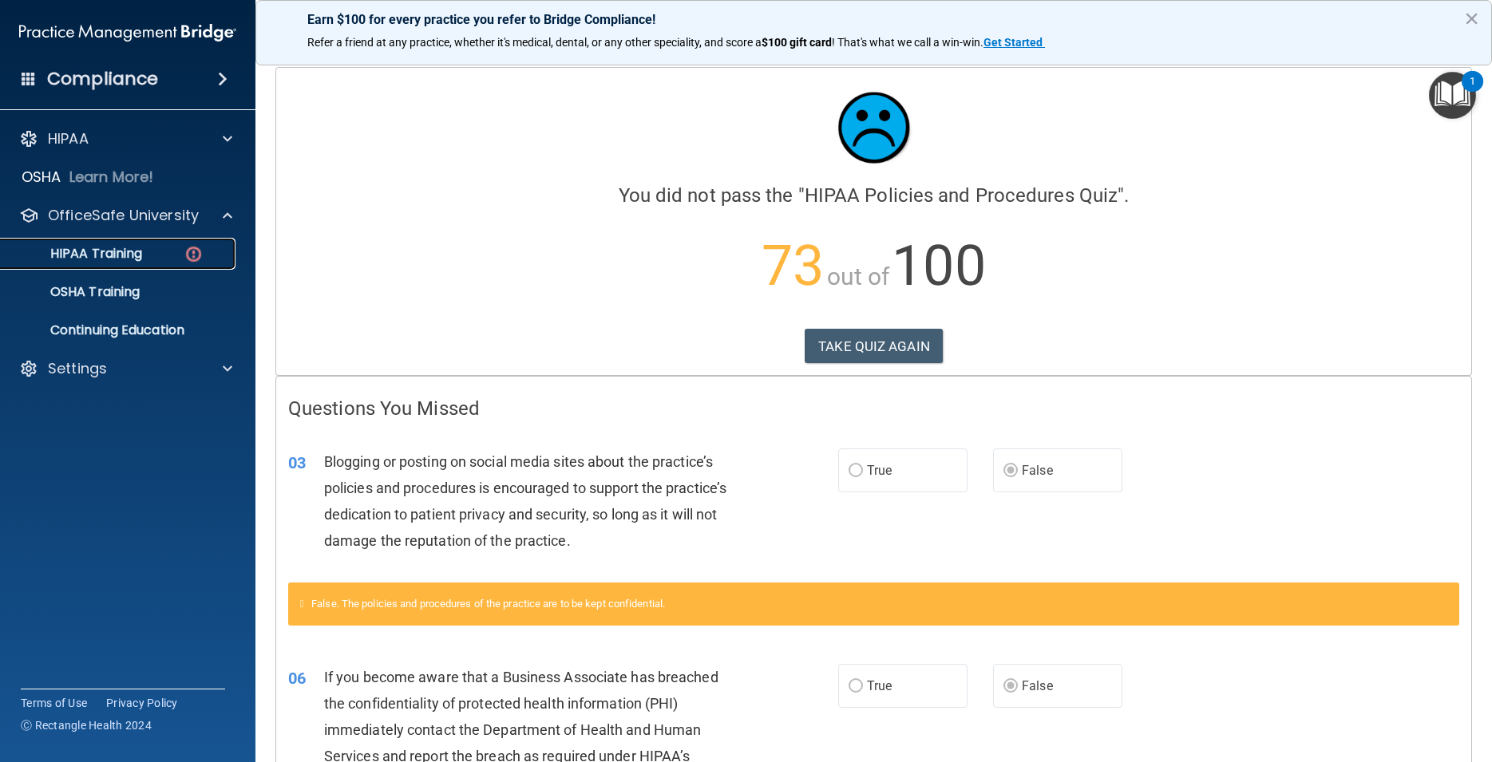
click at [190, 253] on img at bounding box center [194, 254] width 20 height 20
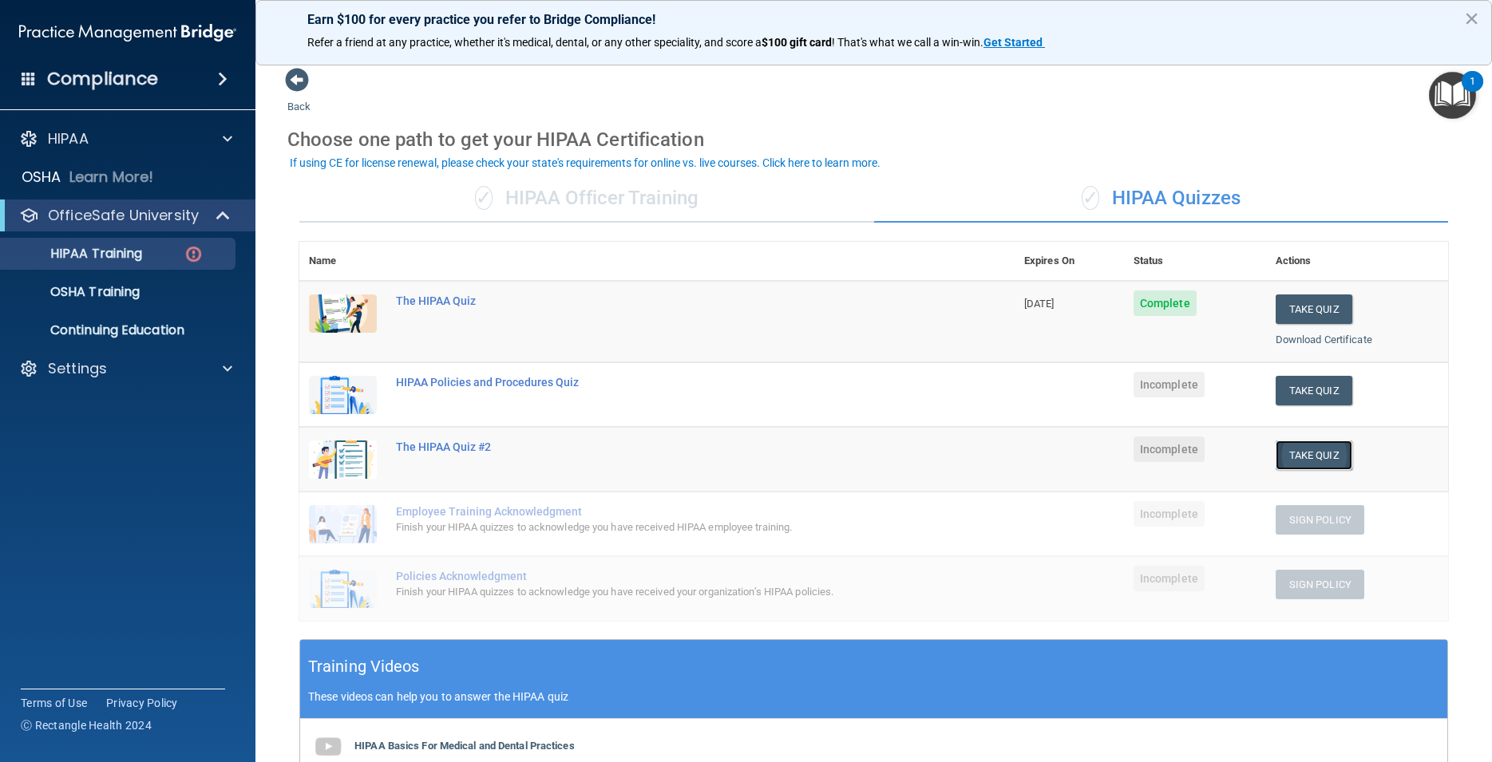
click at [1291, 453] on button "Take Quiz" at bounding box center [1313, 456] width 77 height 30
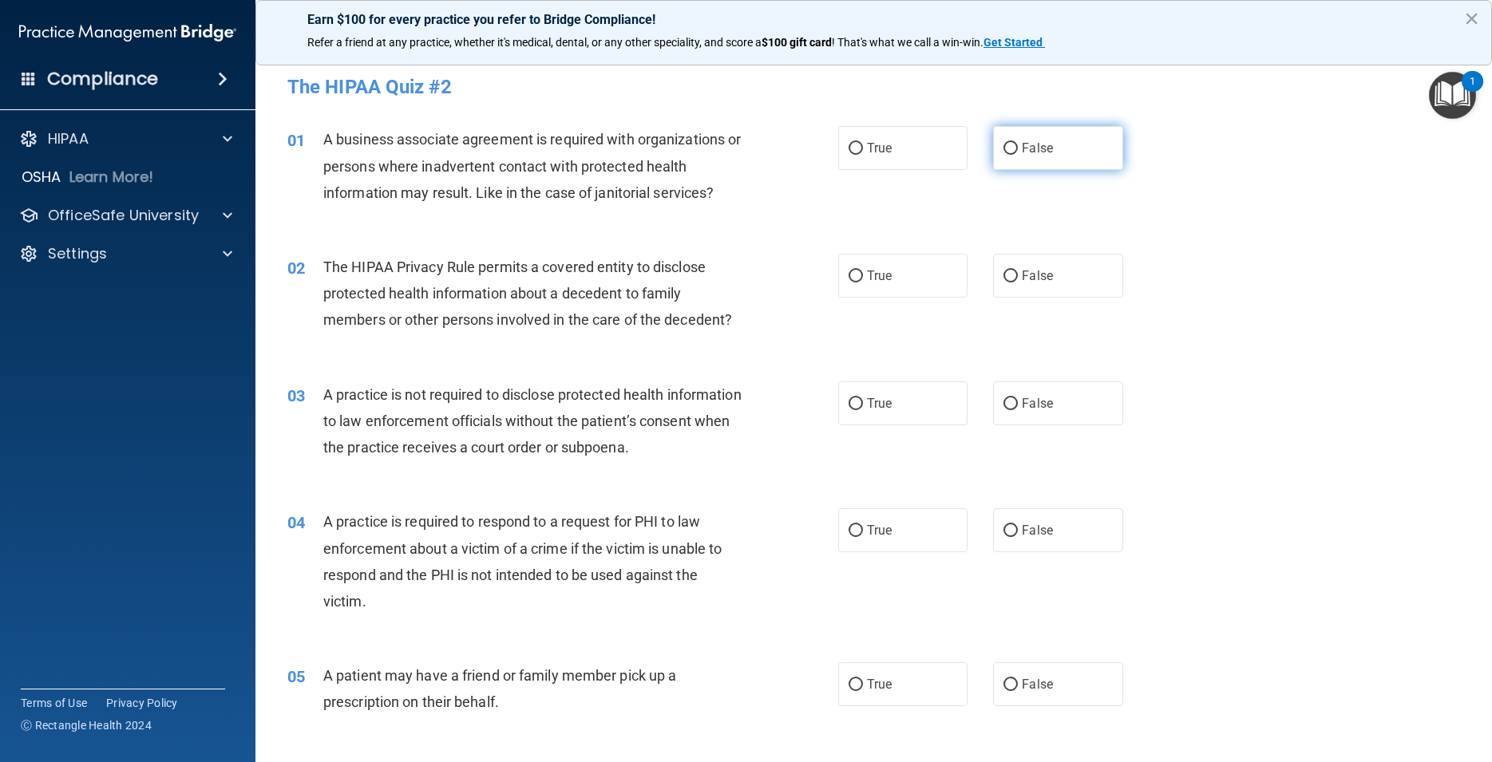
click at [1006, 146] on input "False" at bounding box center [1010, 149] width 14 height 12
radio input "true"
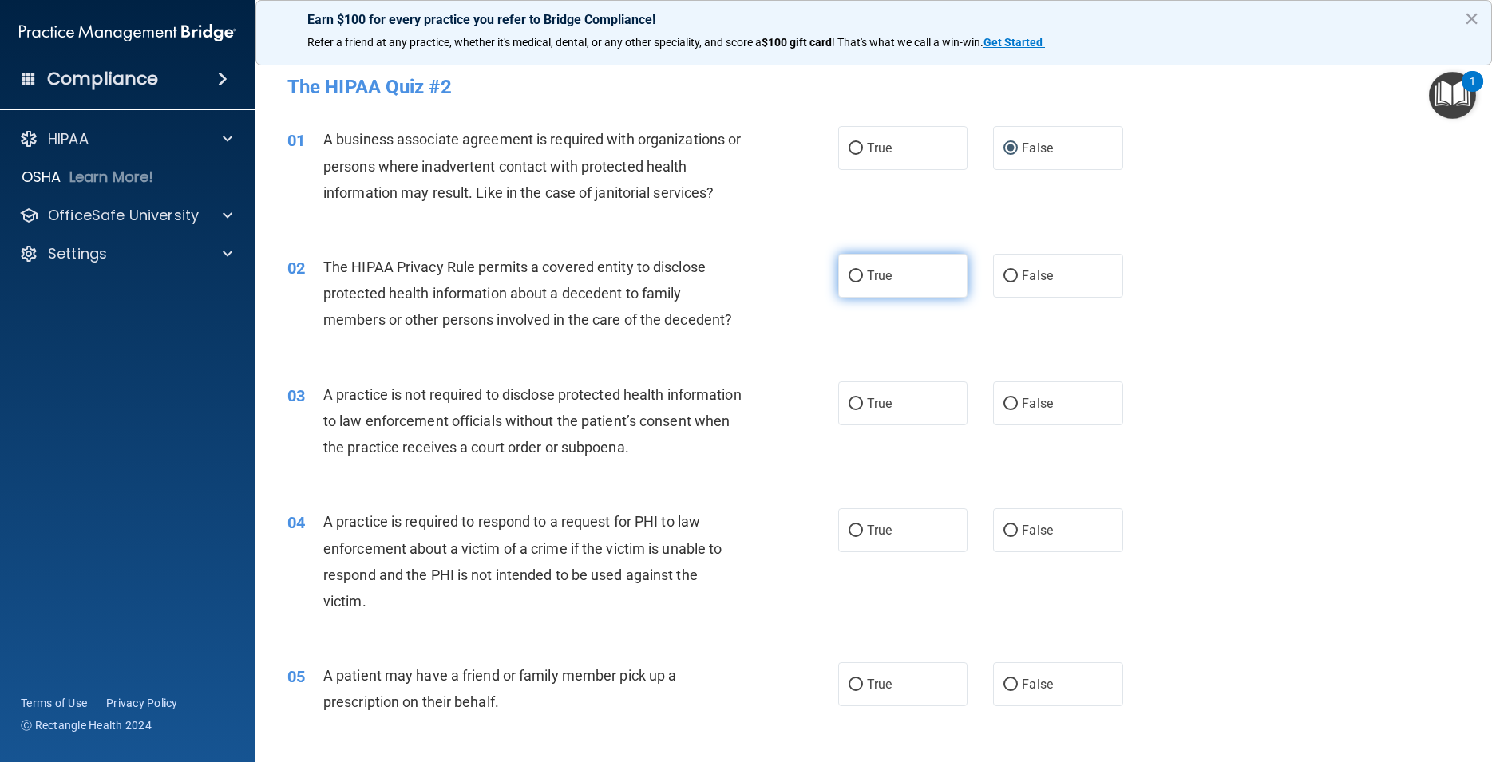
click at [848, 274] on input "True" at bounding box center [855, 277] width 14 height 12
radio input "true"
click at [1006, 405] on input "False" at bounding box center [1010, 404] width 14 height 12
radio input "true"
click at [852, 532] on input "True" at bounding box center [855, 531] width 14 height 12
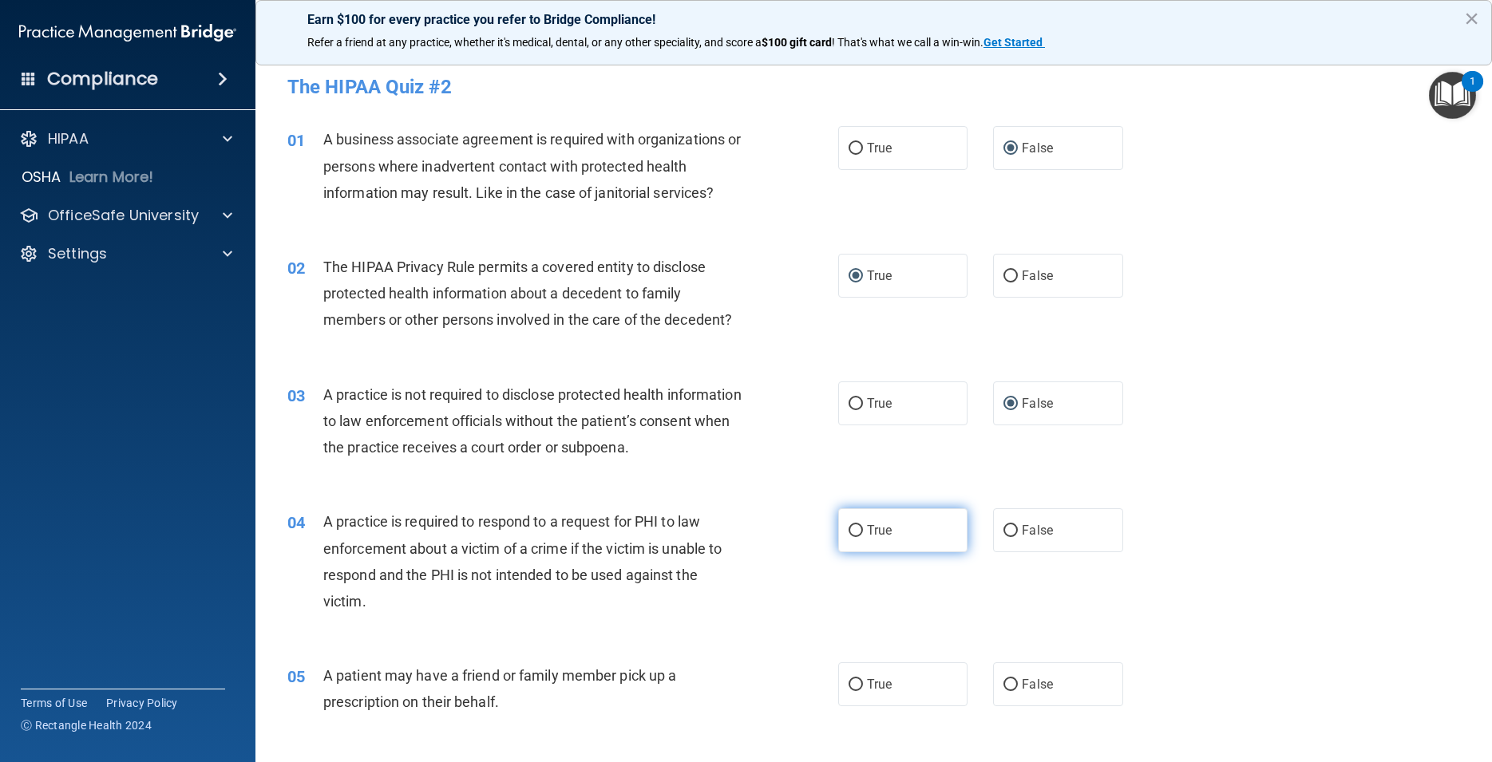
radio input "true"
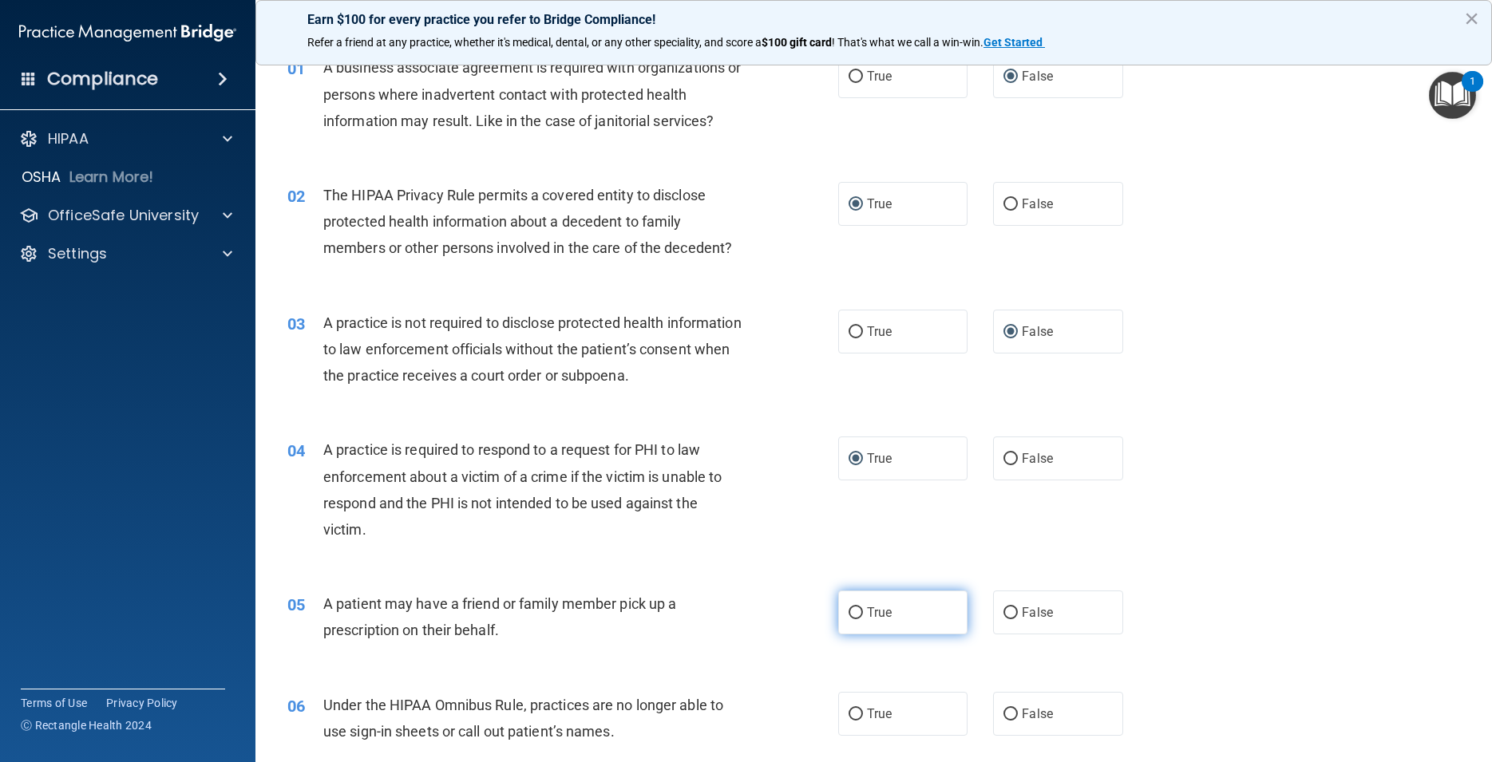
click at [849, 615] on input "True" at bounding box center [855, 613] width 14 height 12
radio input "true"
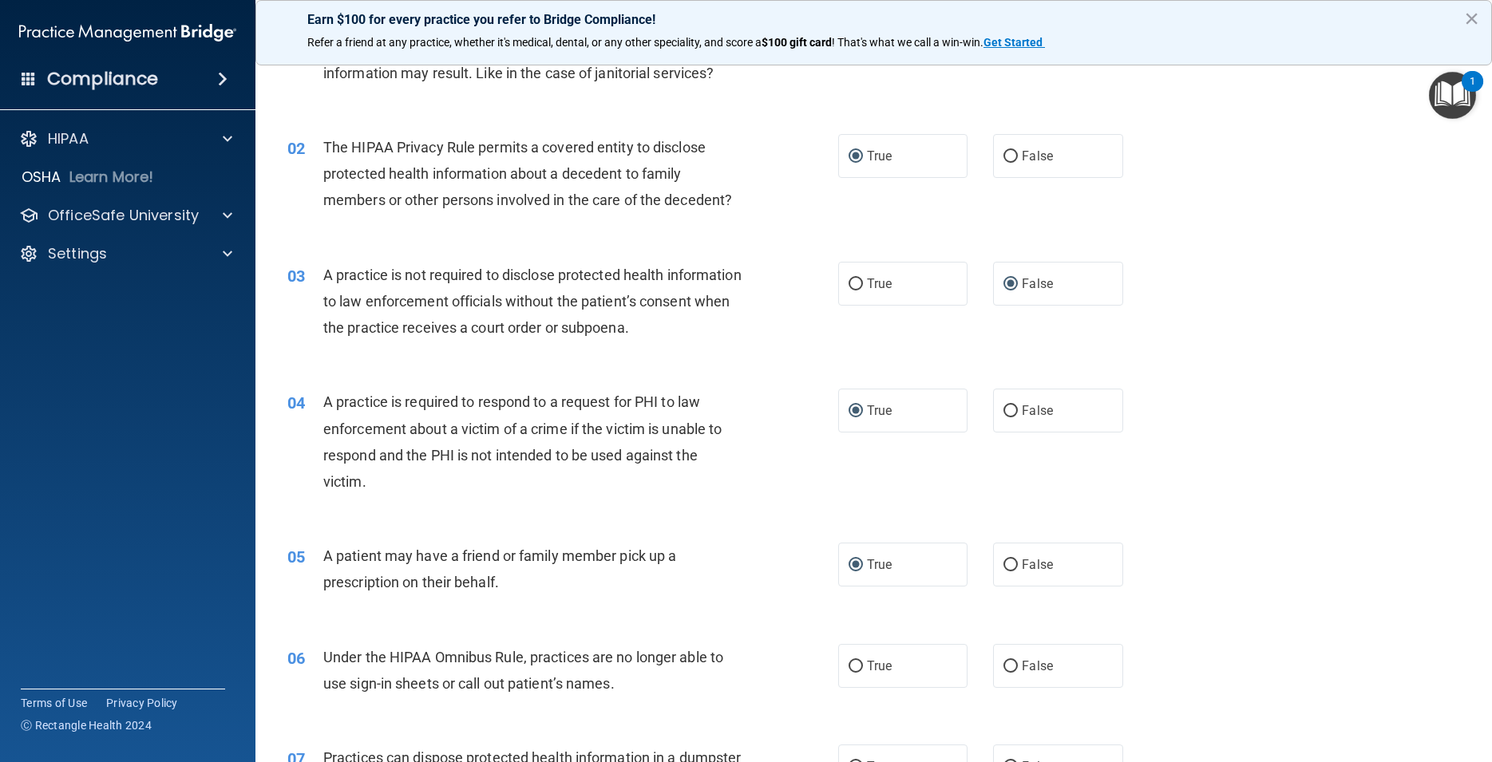
scroll to position [144, 0]
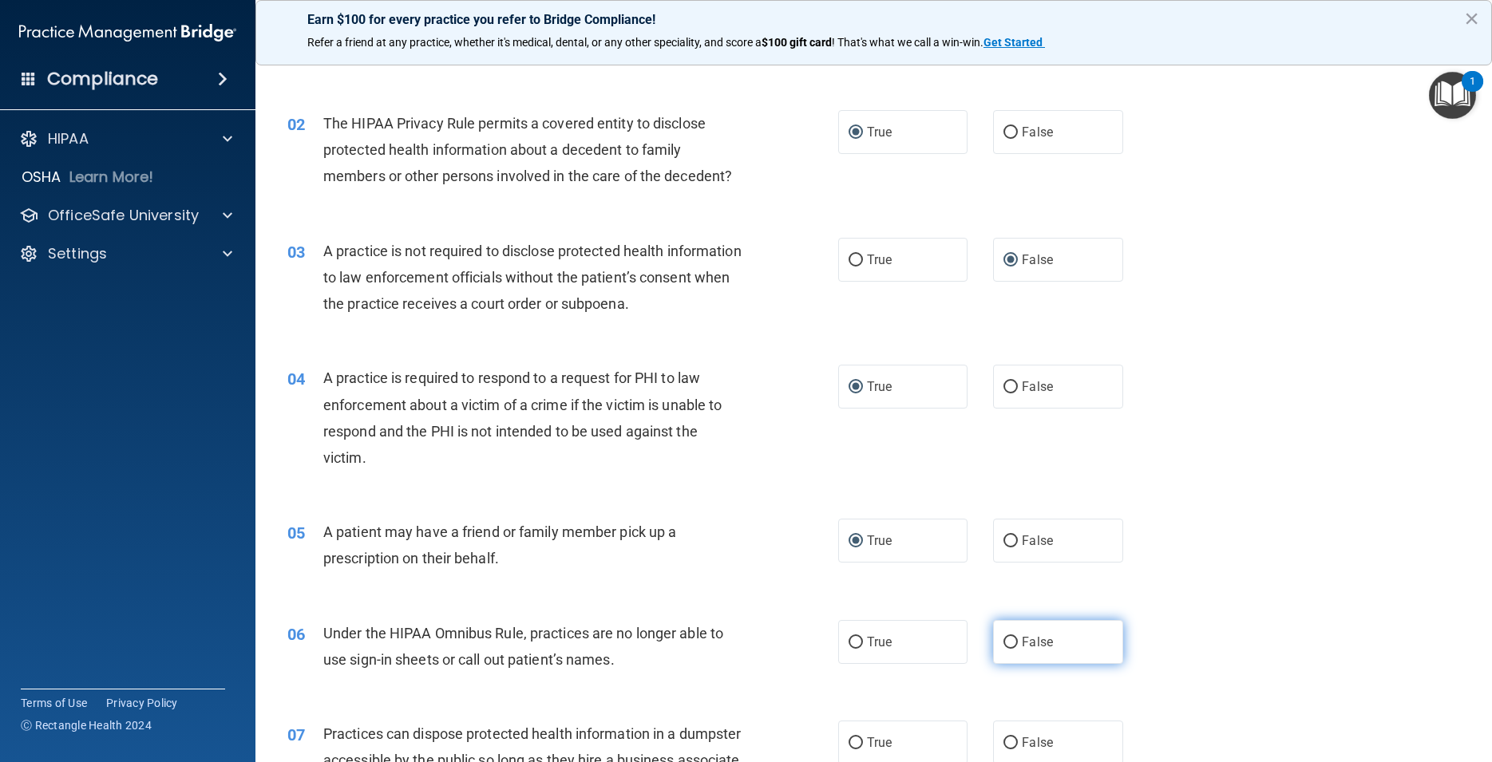
click at [1005, 643] on input "False" at bounding box center [1010, 643] width 14 height 12
radio input "true"
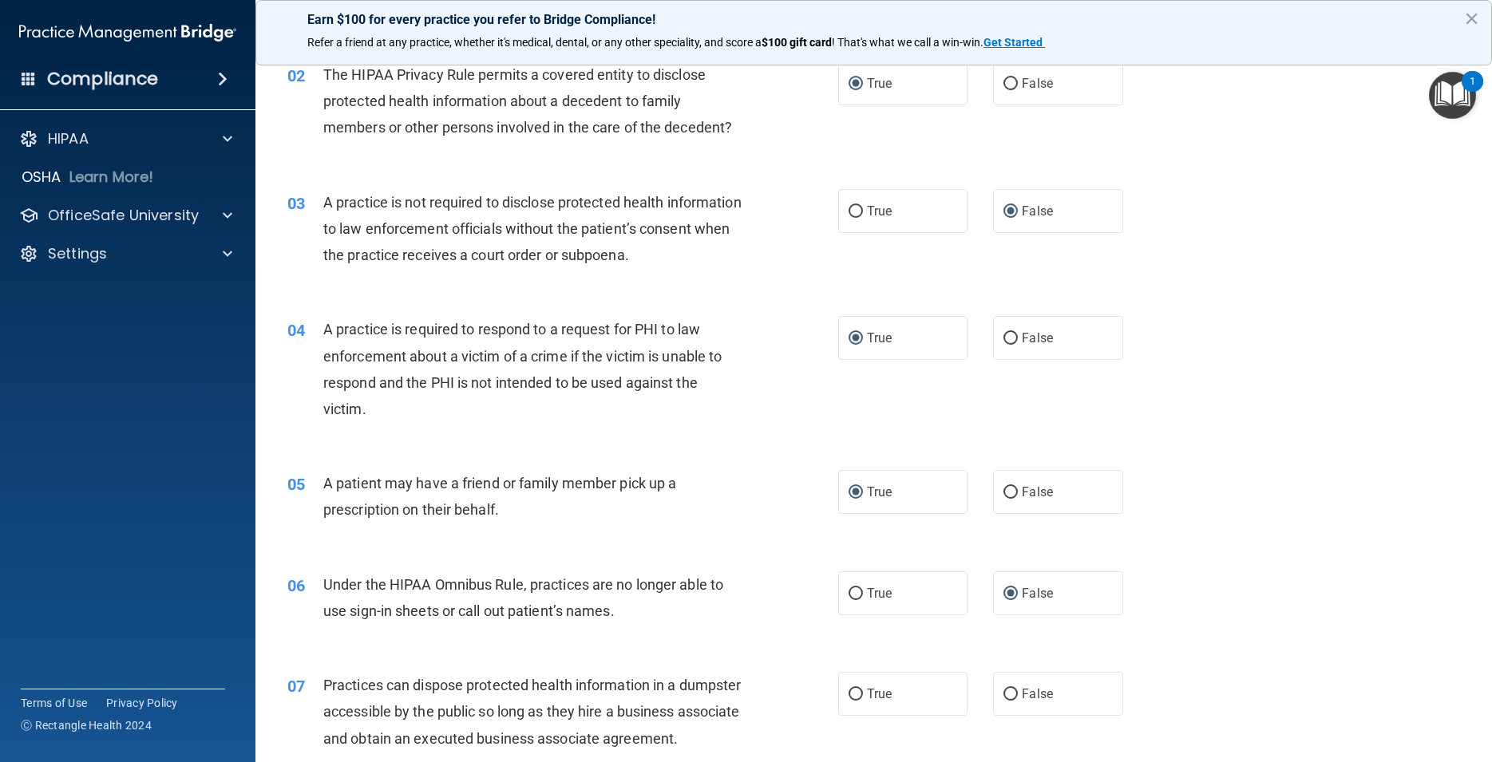
scroll to position [216, 0]
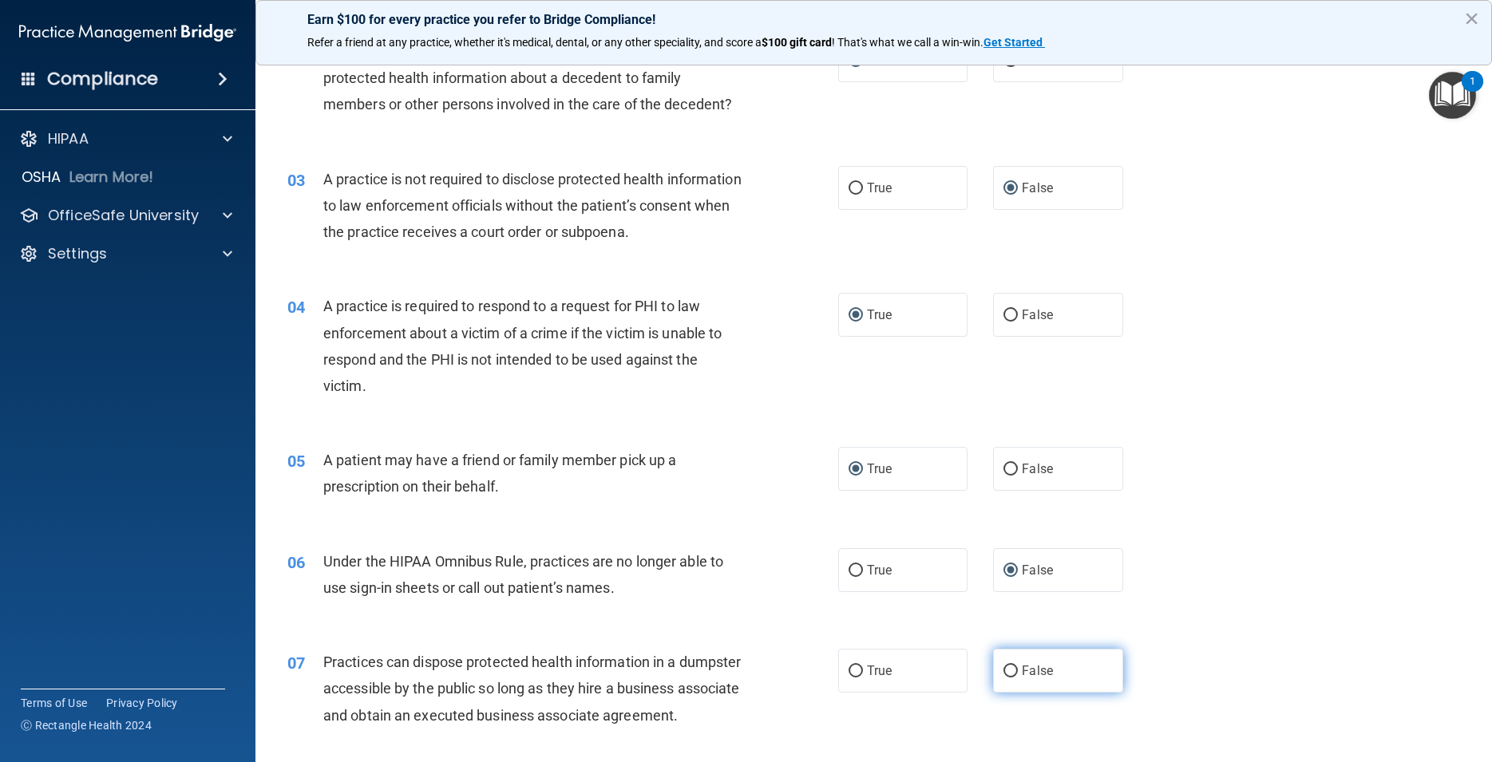
click at [1005, 669] on input "False" at bounding box center [1010, 672] width 14 height 12
radio input "true"
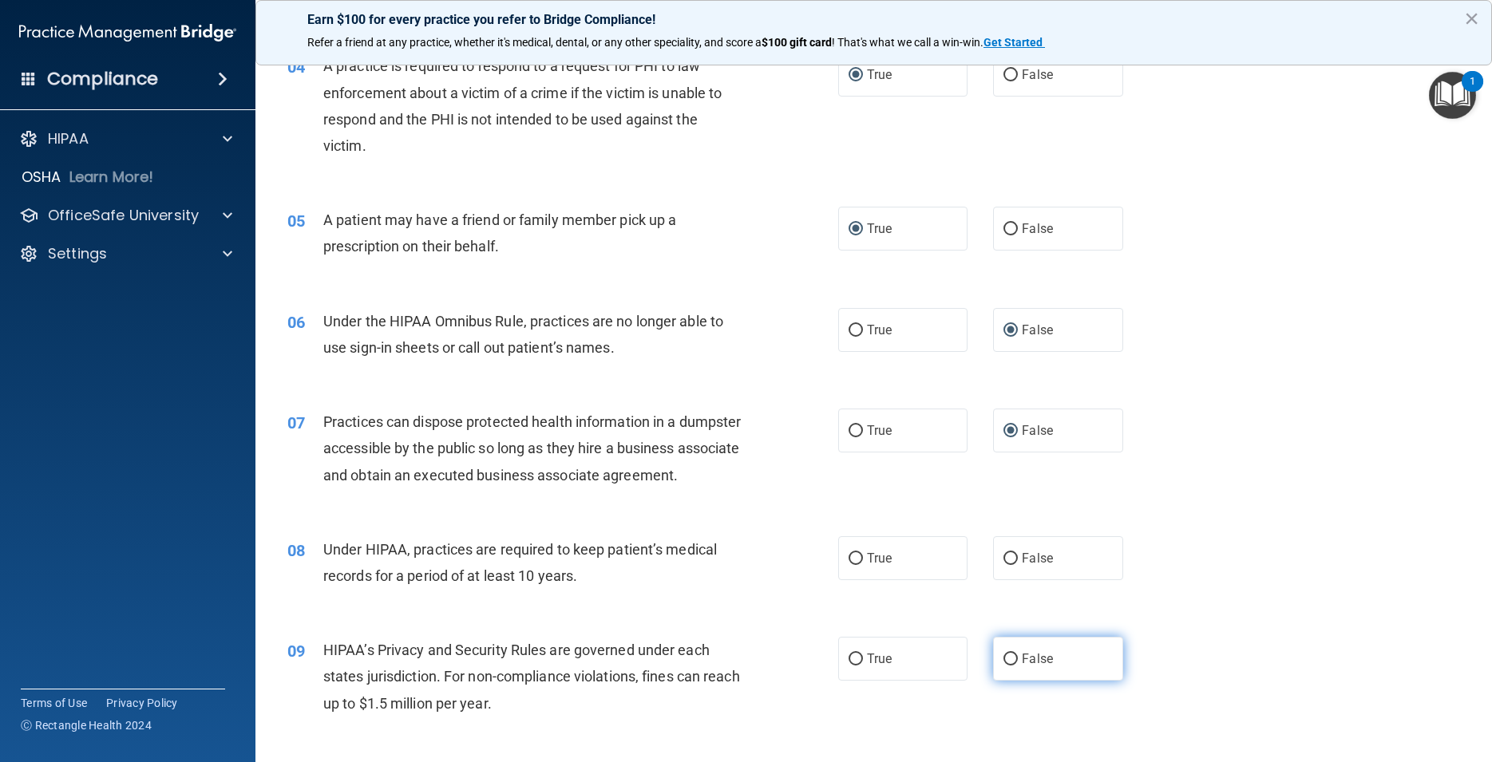
scroll to position [503, 0]
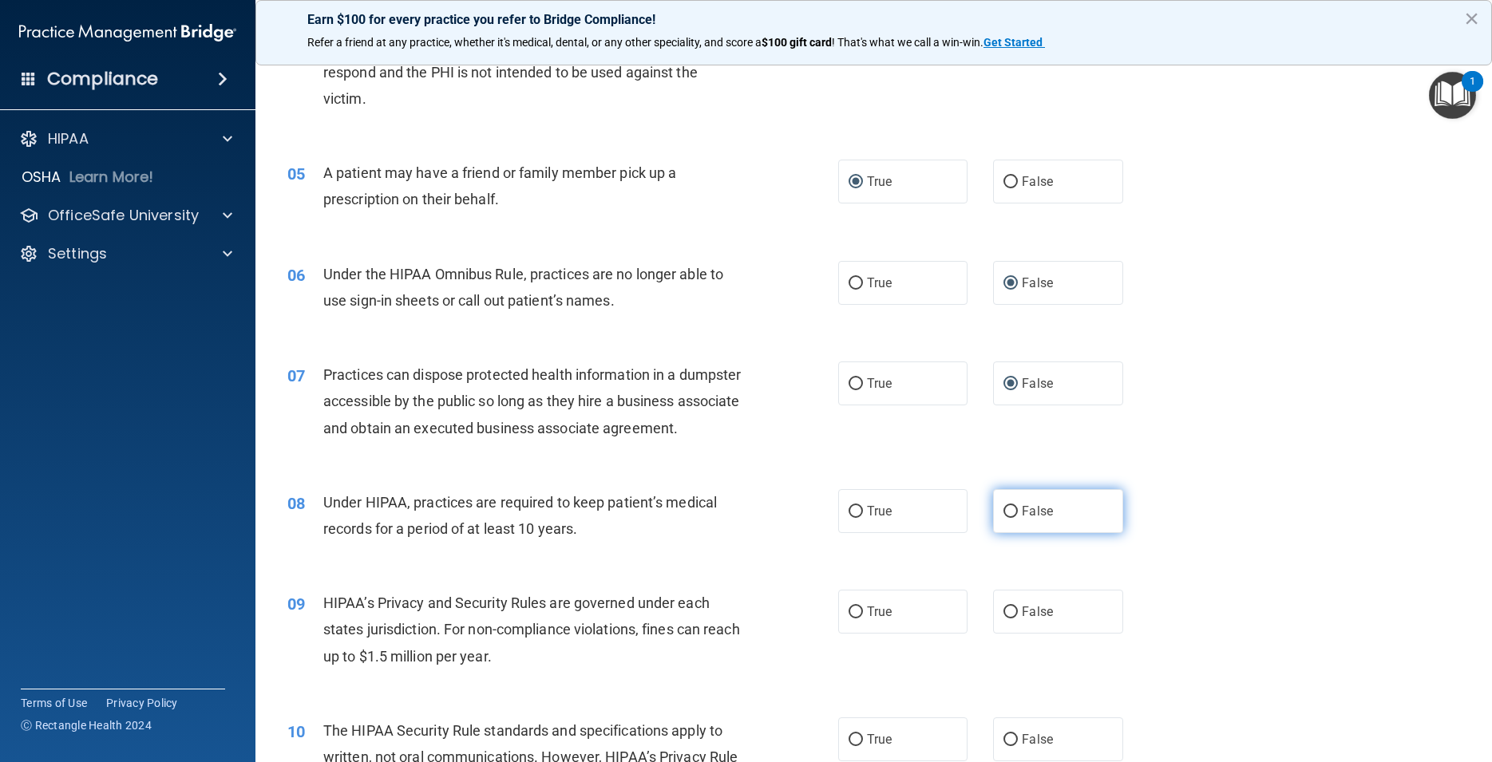
click at [1006, 518] on input "False" at bounding box center [1010, 512] width 14 height 12
radio input "true"
click at [1003, 619] on input "False" at bounding box center [1010, 613] width 14 height 12
radio input "true"
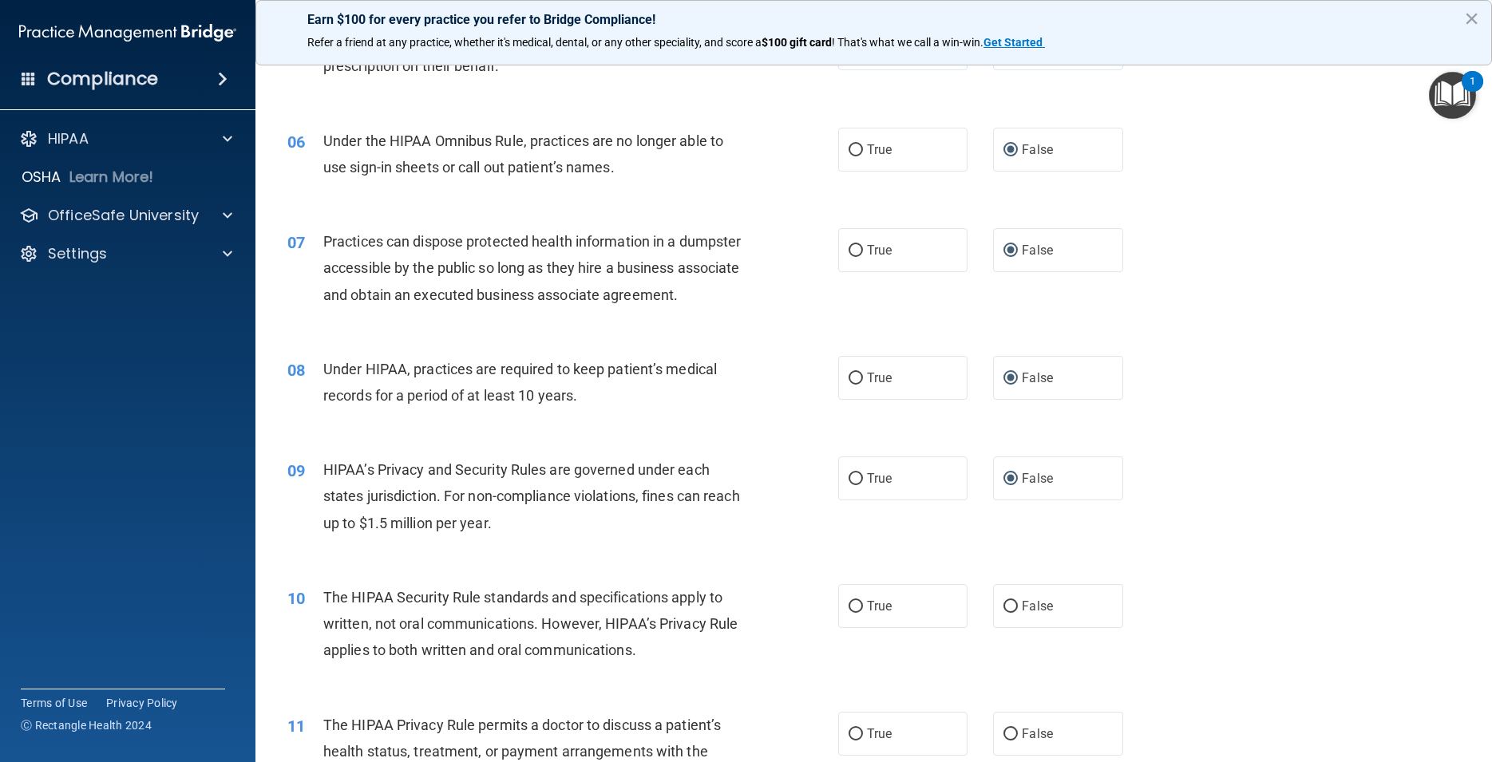
scroll to position [718, 0]
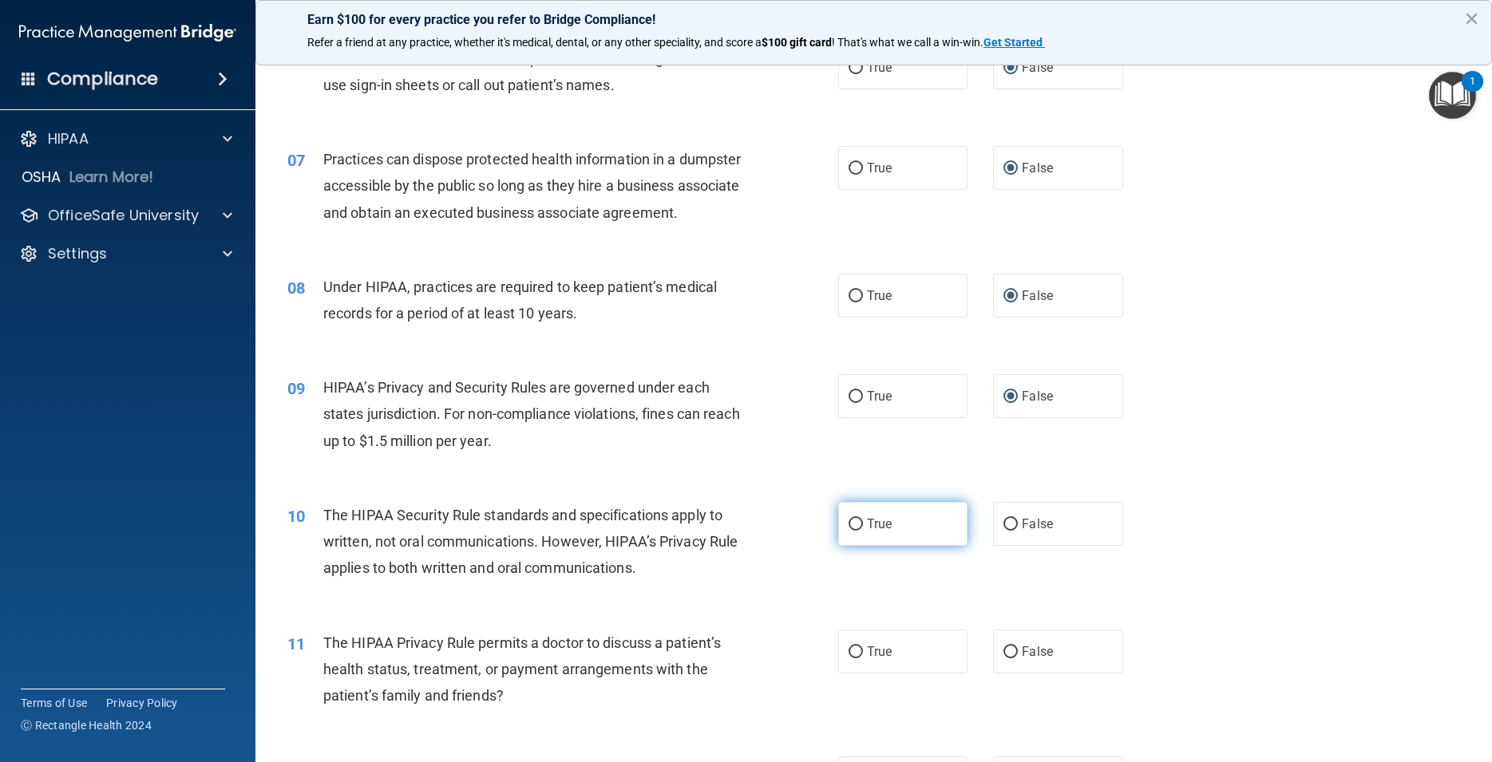
click at [852, 531] on input "True" at bounding box center [855, 525] width 14 height 12
radio input "true"
click at [848, 658] on input "True" at bounding box center [855, 653] width 14 height 12
radio input "true"
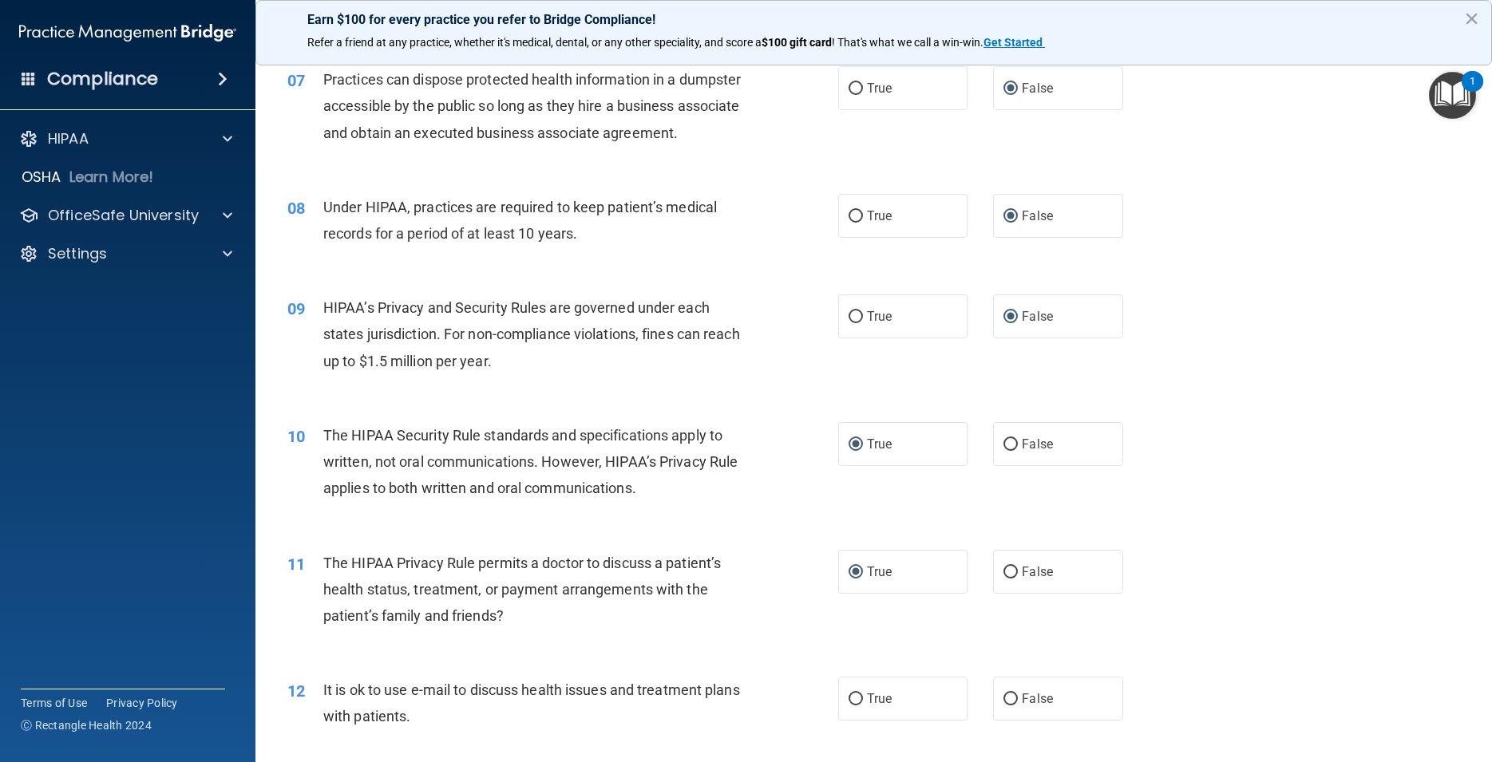
scroll to position [934, 0]
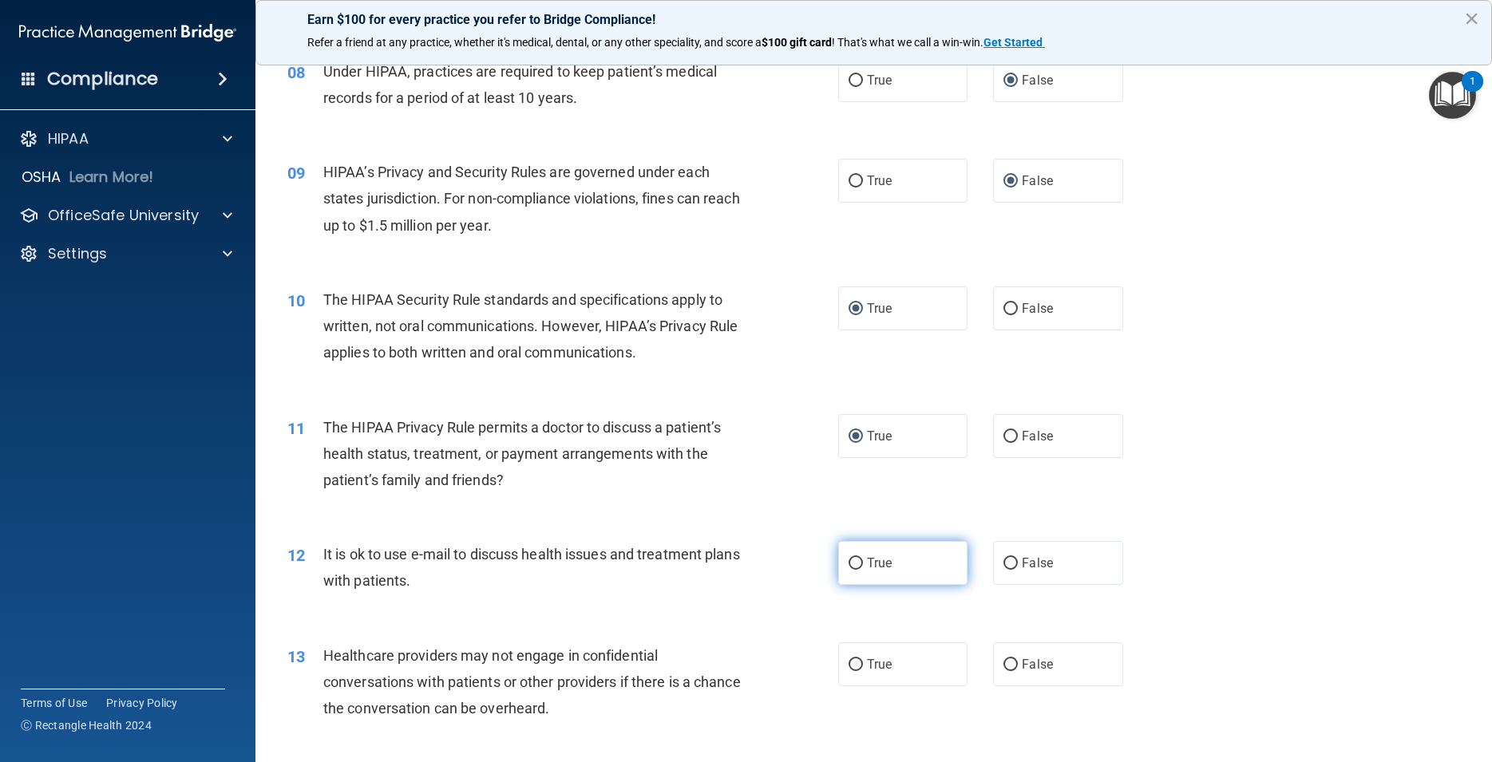
click at [848, 570] on input "True" at bounding box center [855, 564] width 14 height 12
radio input "true"
click at [1003, 671] on input "False" at bounding box center [1010, 665] width 14 height 12
radio input "true"
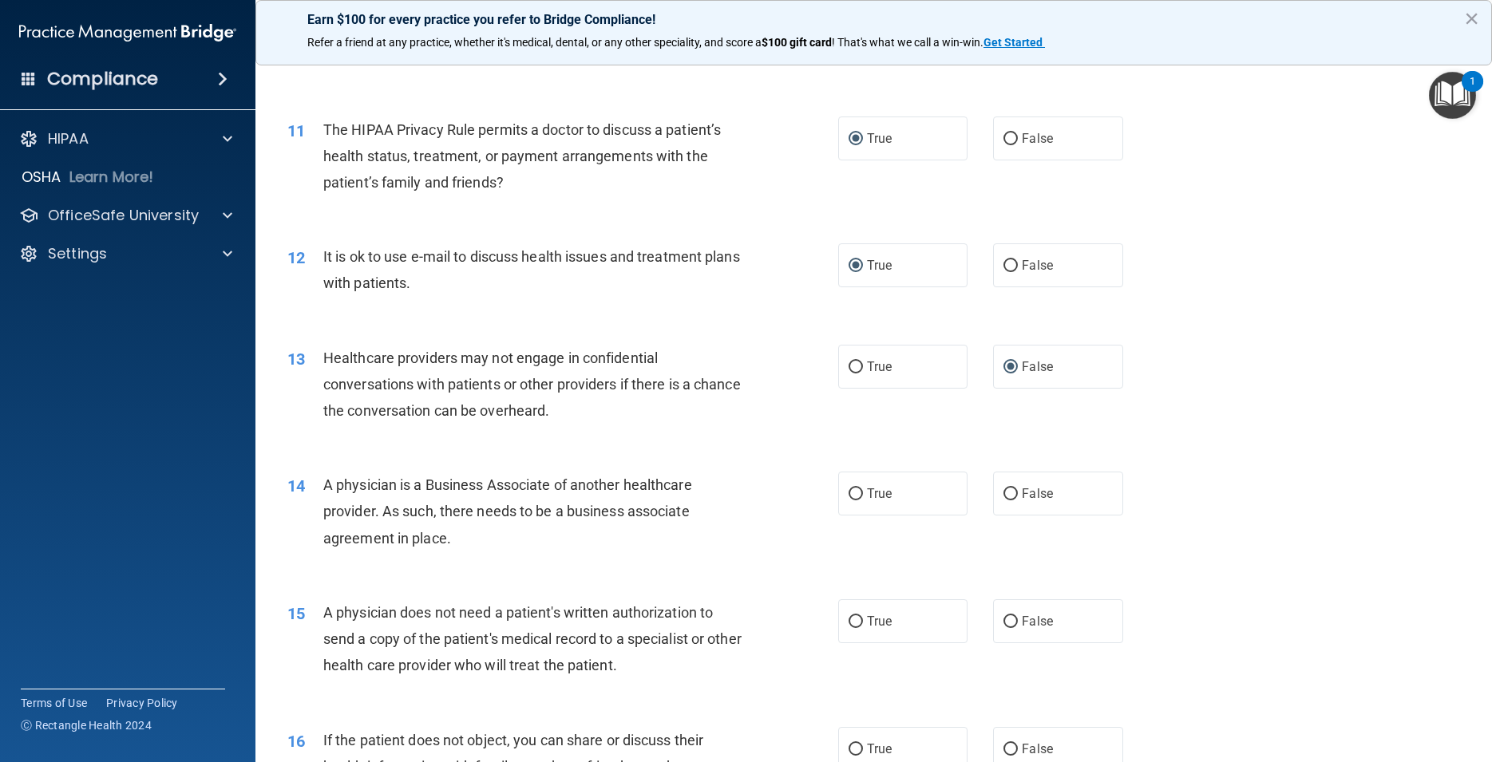
scroll to position [1293, 0]
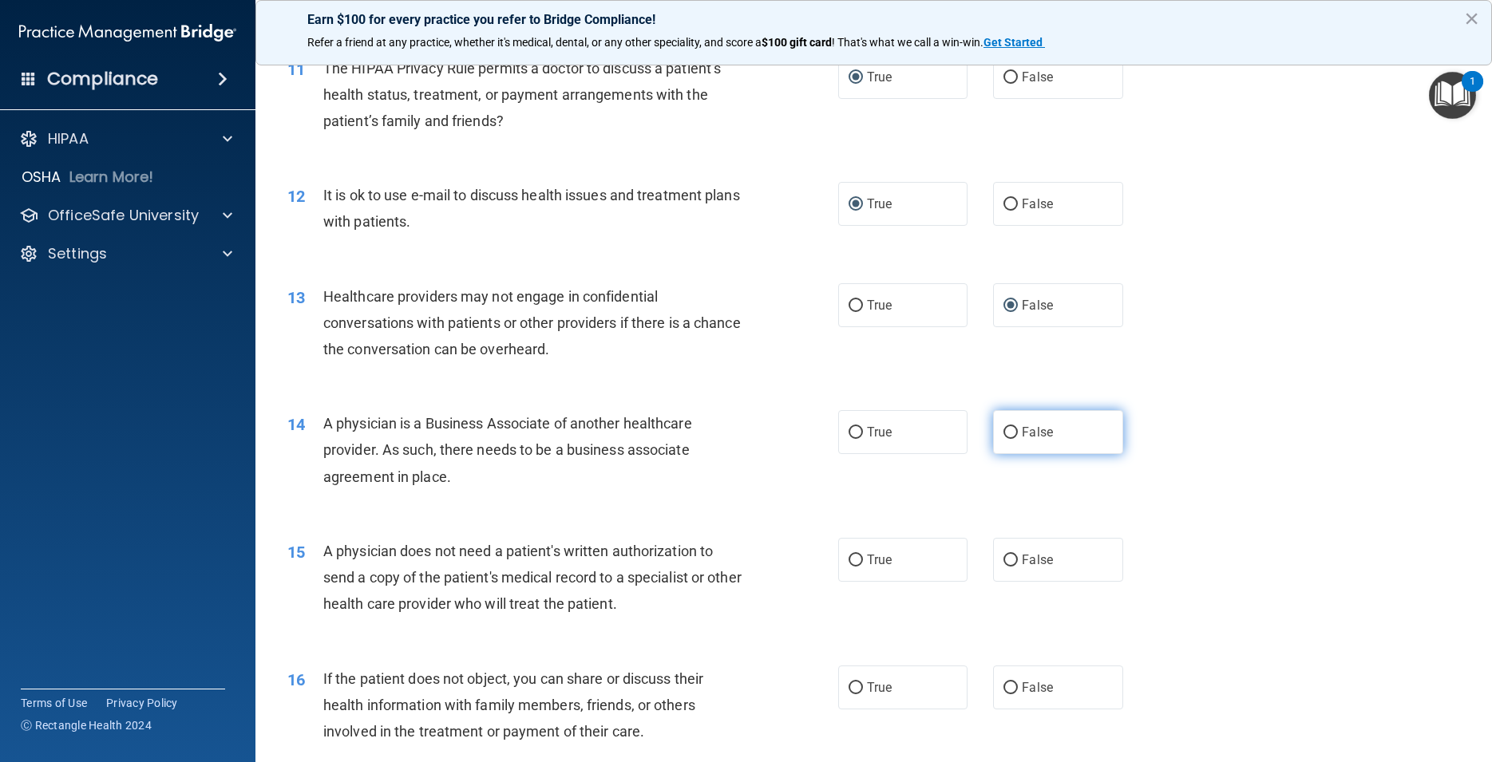
click at [1004, 439] on input "False" at bounding box center [1010, 433] width 14 height 12
radio input "true"
click at [848, 567] on input "True" at bounding box center [855, 561] width 14 height 12
radio input "true"
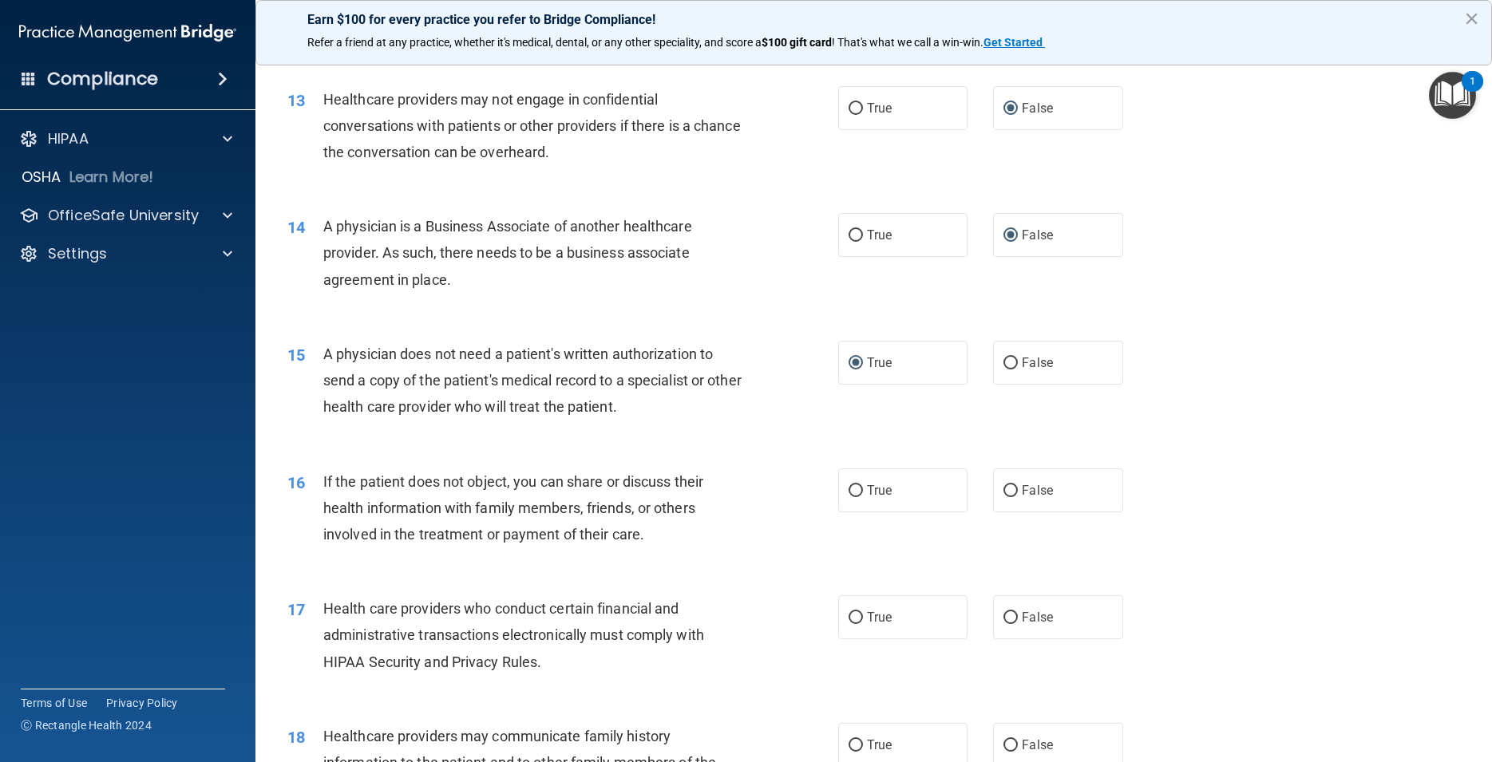
scroll to position [1509, 0]
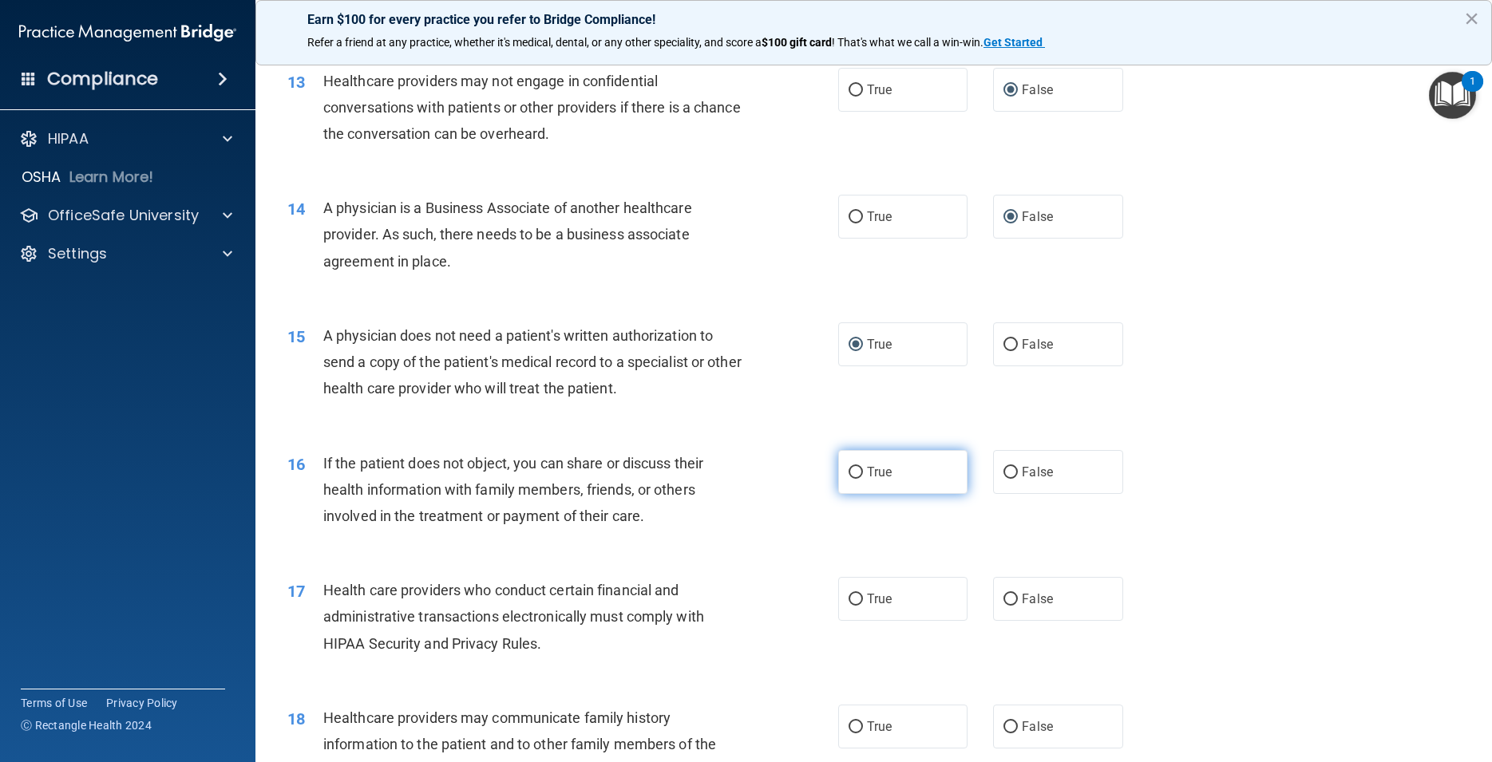
click at [848, 479] on input "True" at bounding box center [855, 473] width 14 height 12
radio input "true"
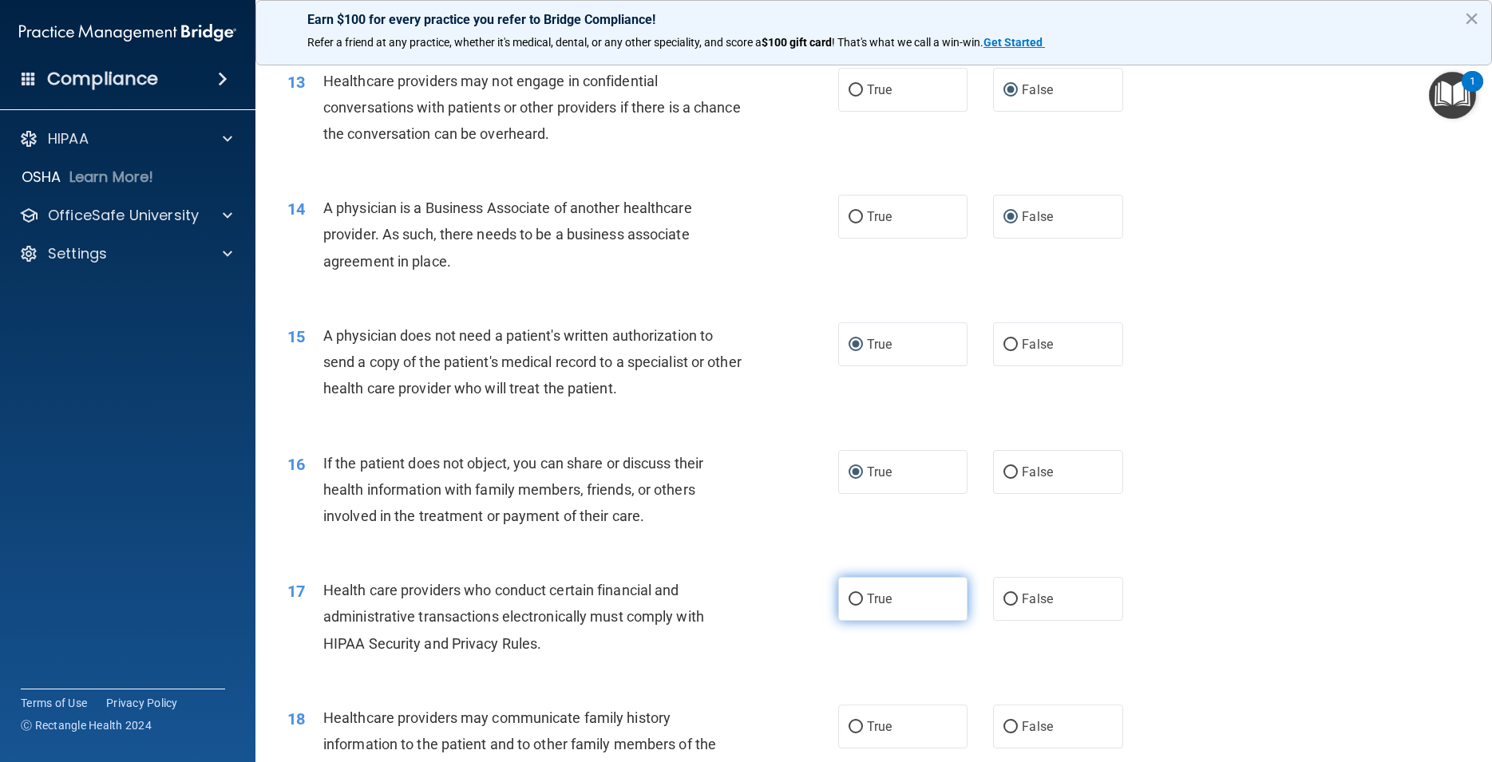
click at [851, 606] on input "True" at bounding box center [855, 600] width 14 height 12
radio input "true"
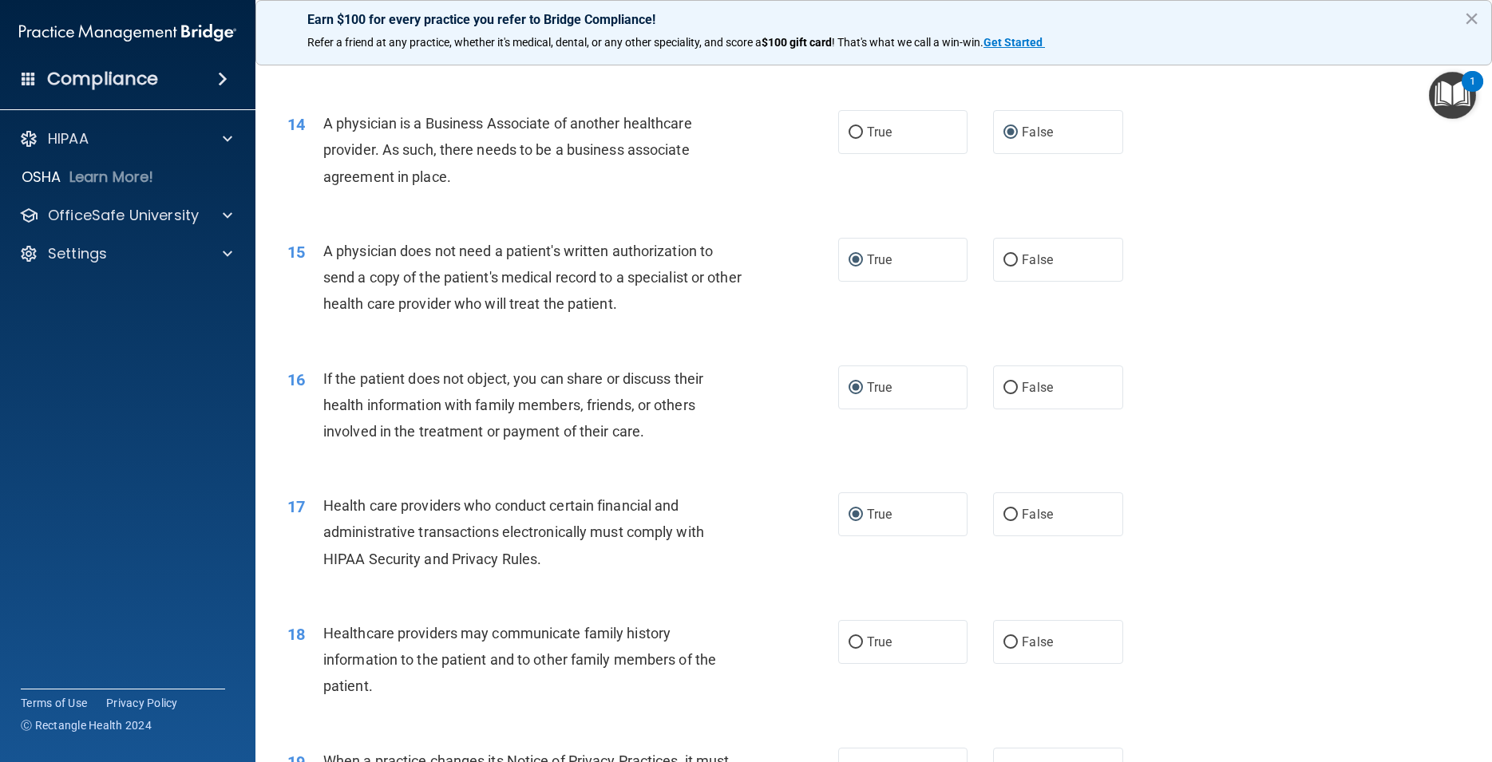
scroll to position [1652, 0]
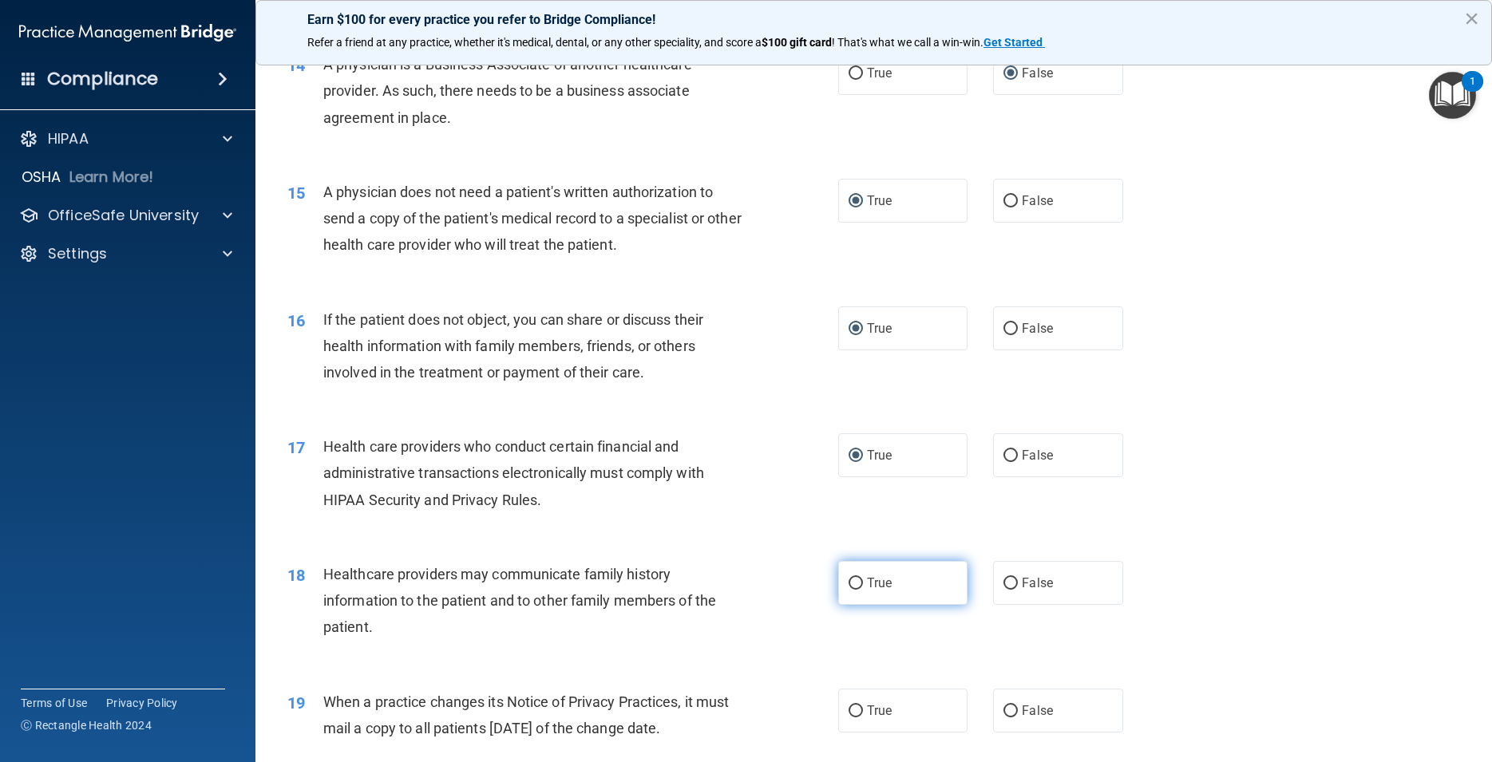
click at [852, 590] on input "True" at bounding box center [855, 584] width 14 height 12
radio input "true"
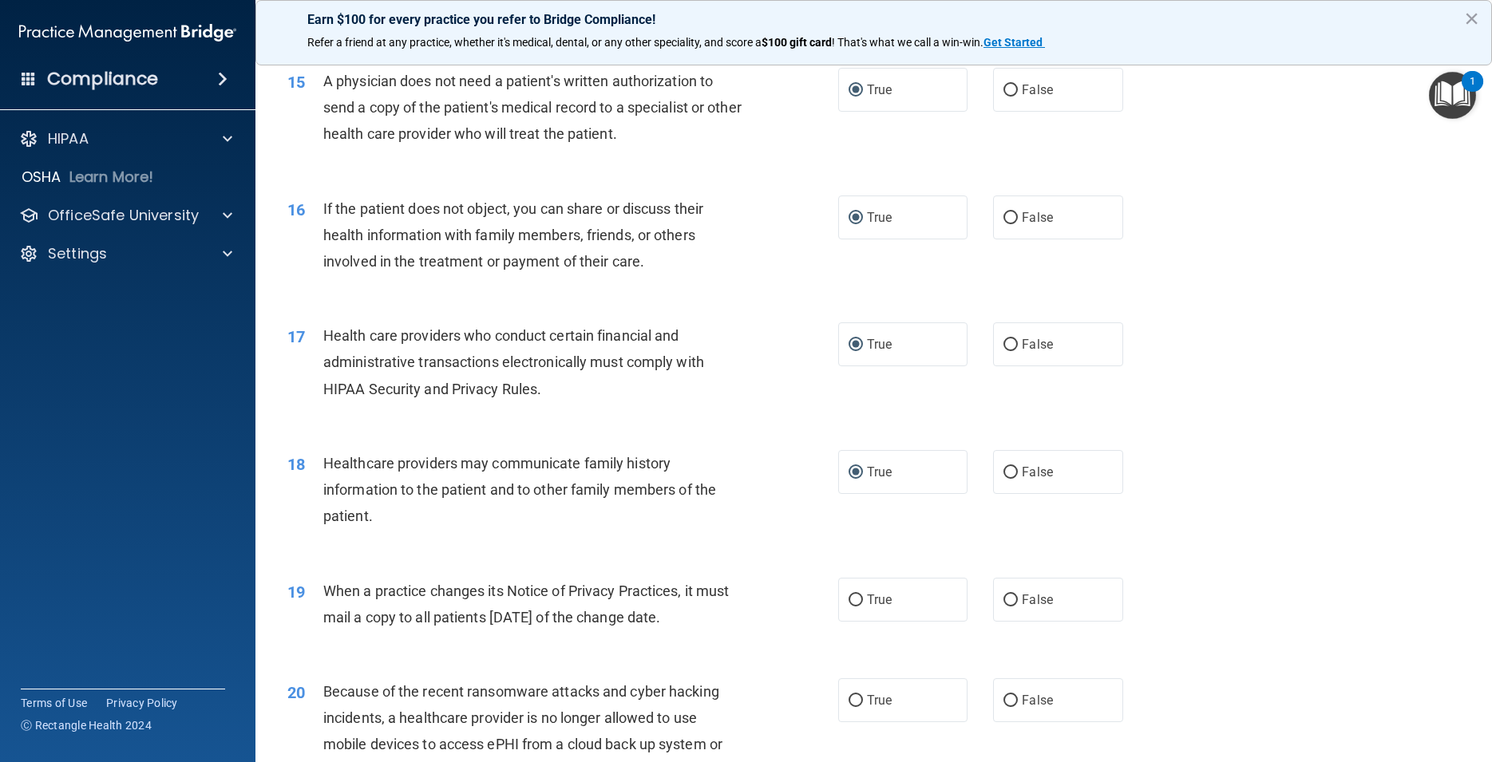
scroll to position [1868, 0]
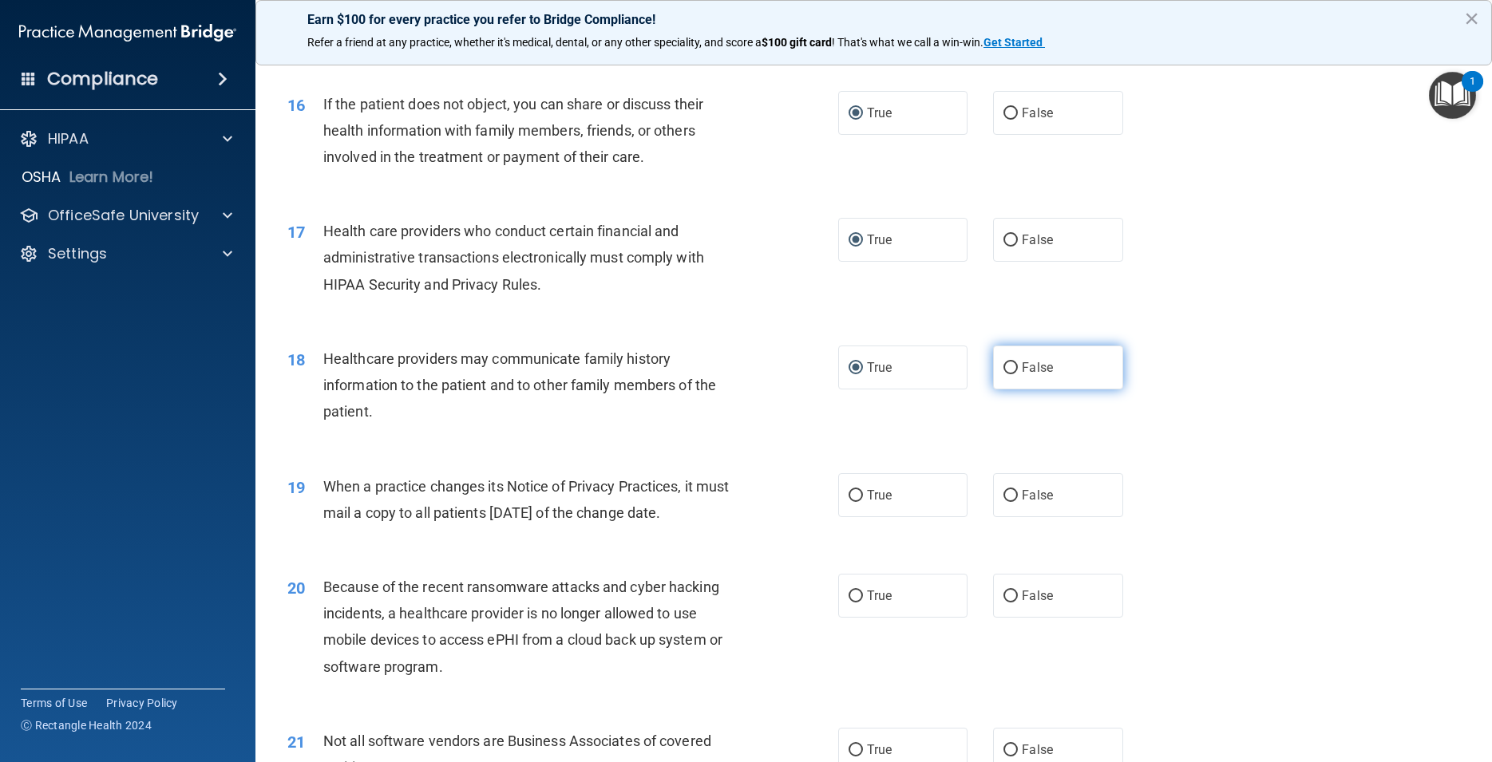
click at [1008, 374] on input "False" at bounding box center [1010, 368] width 14 height 12
radio input "true"
radio input "false"
click at [1006, 502] on input "False" at bounding box center [1010, 496] width 14 height 12
radio input "true"
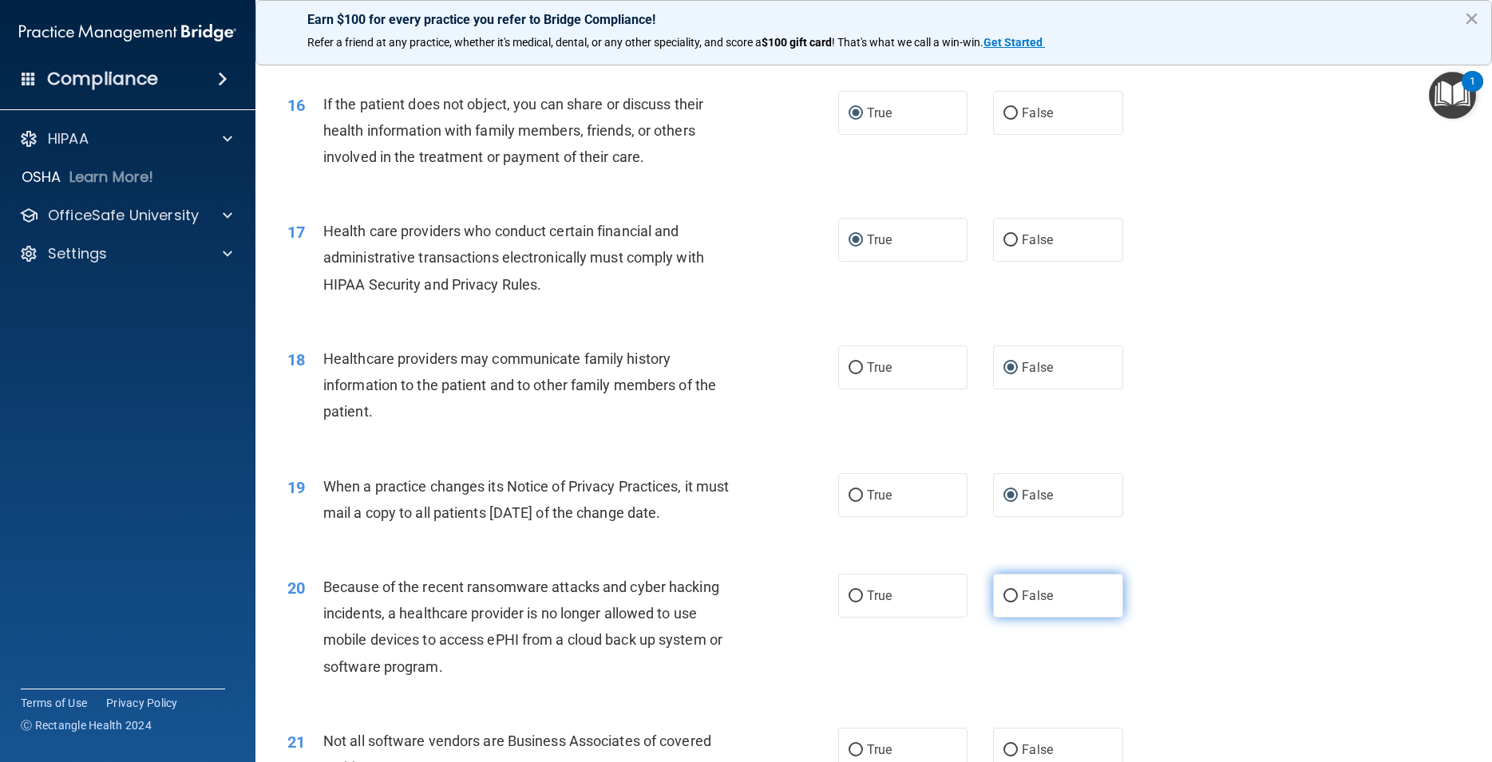
click at [1003, 603] on input "False" at bounding box center [1010, 597] width 14 height 12
radio input "true"
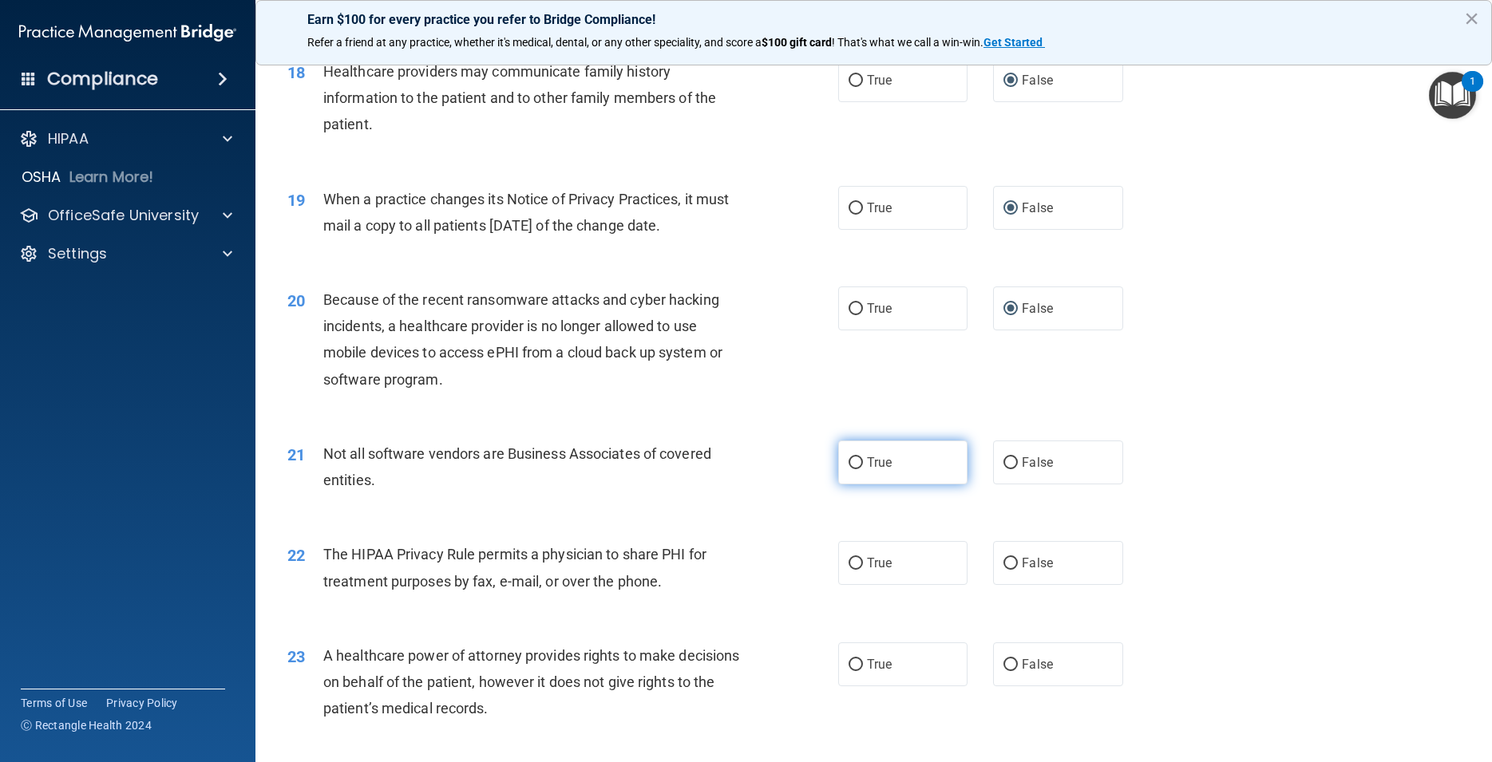
click at [848, 469] on input "True" at bounding box center [855, 463] width 14 height 12
radio input "true"
click at [849, 570] on input "True" at bounding box center [855, 564] width 14 height 12
radio input "true"
click at [1005, 671] on input "False" at bounding box center [1010, 665] width 14 height 12
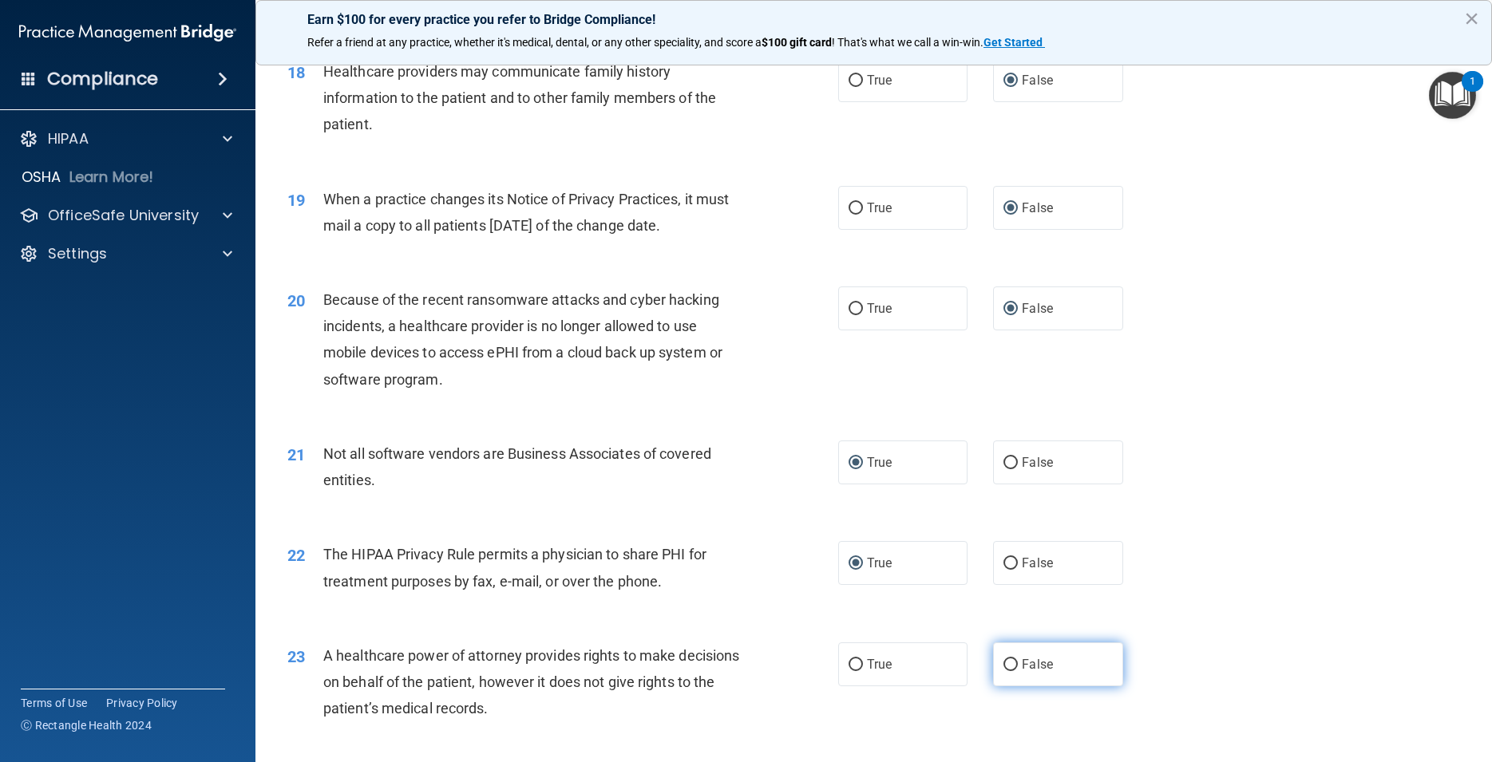
radio input "true"
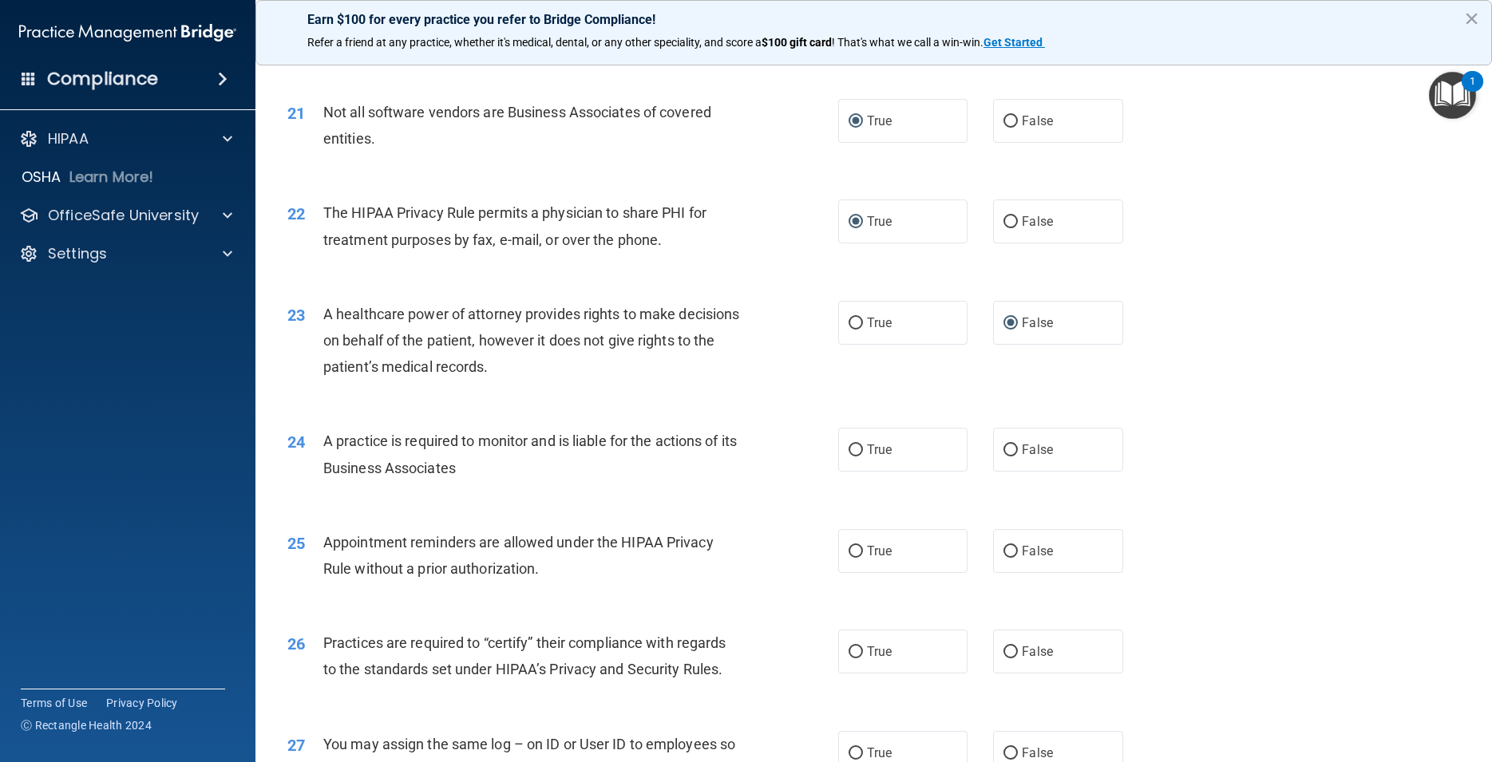
scroll to position [2514, 0]
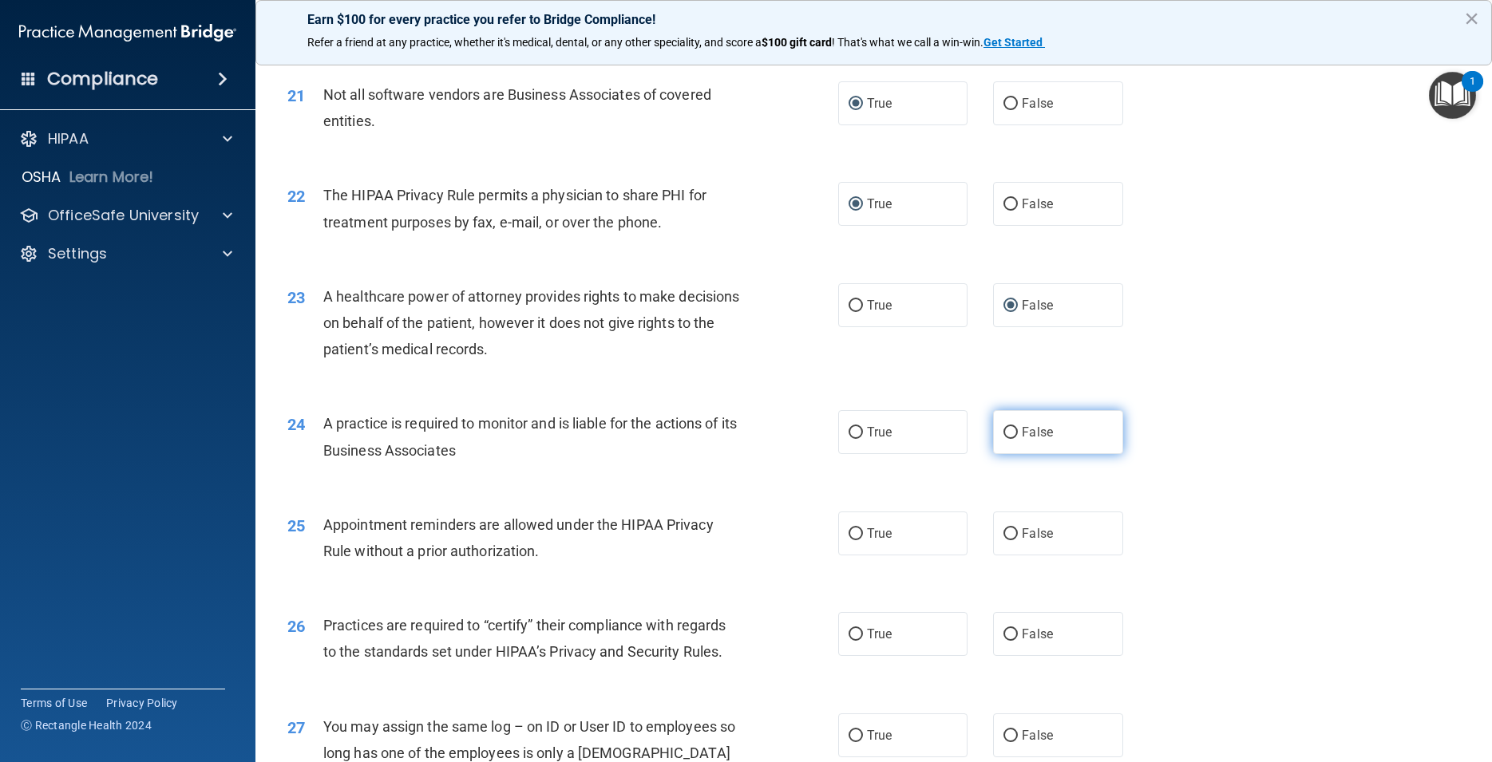
click at [1004, 439] on input "False" at bounding box center [1010, 433] width 14 height 12
radio input "true"
click at [849, 540] on input "True" at bounding box center [855, 534] width 14 height 12
radio input "true"
click at [1003, 641] on input "False" at bounding box center [1010, 635] width 14 height 12
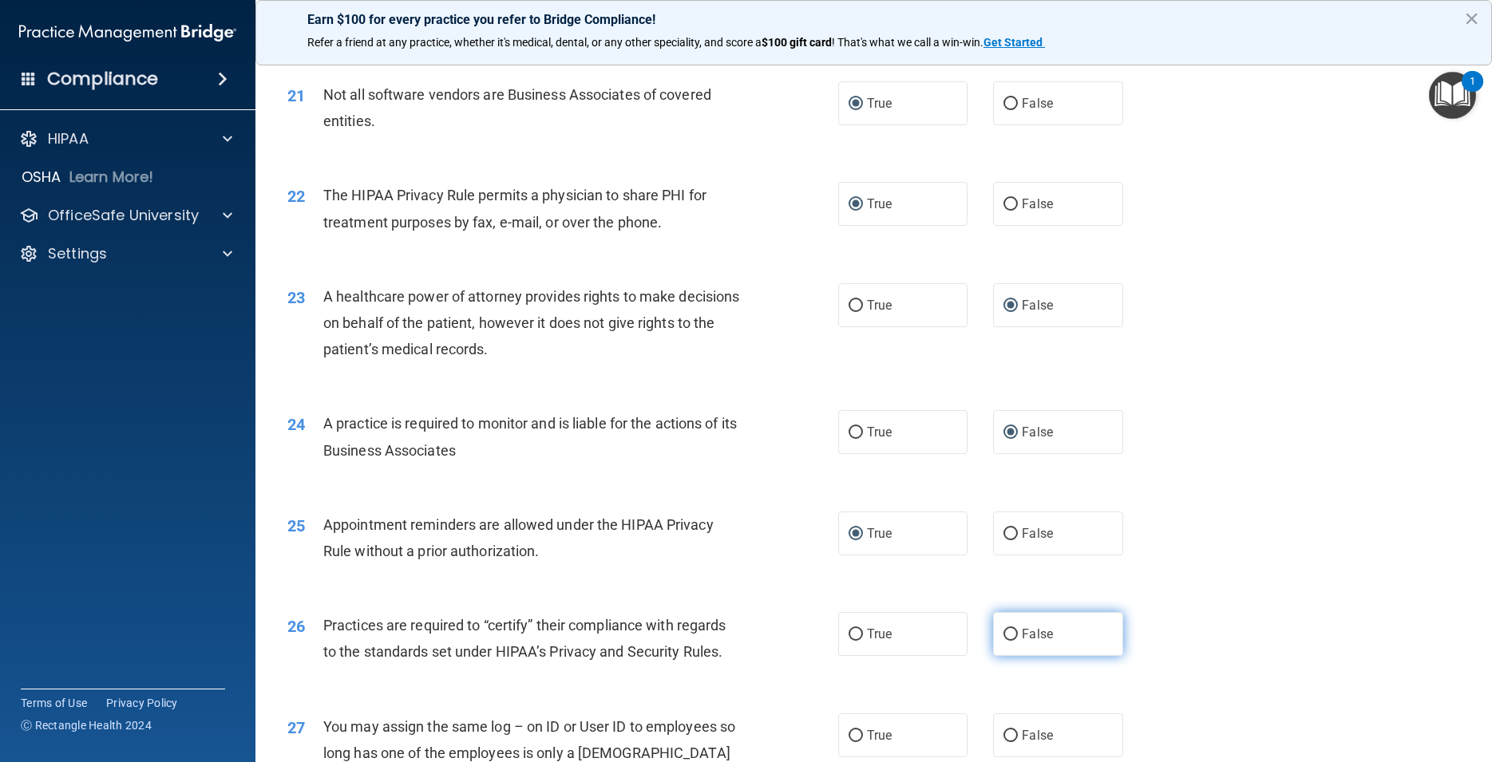
radio input "true"
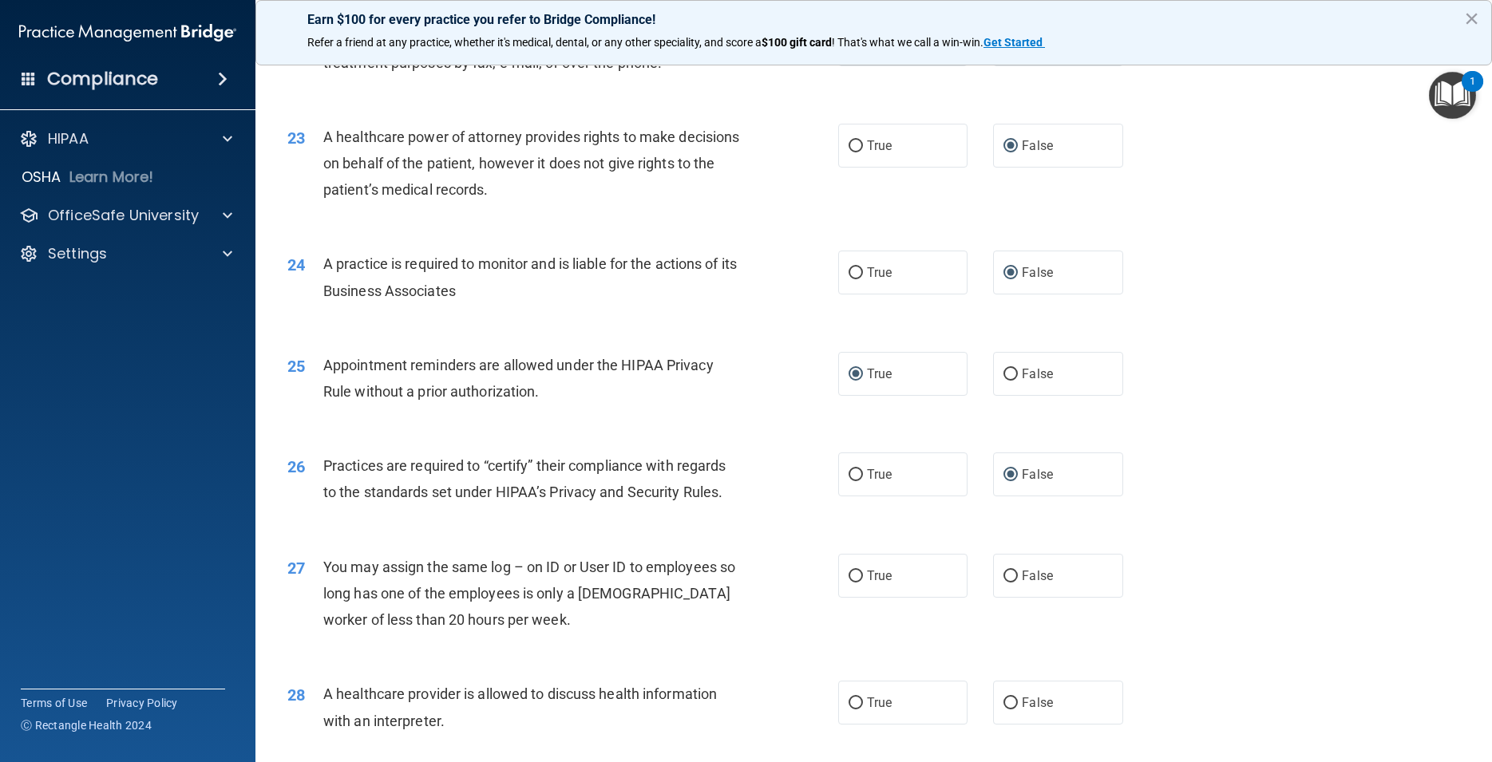
scroll to position [2802, 0]
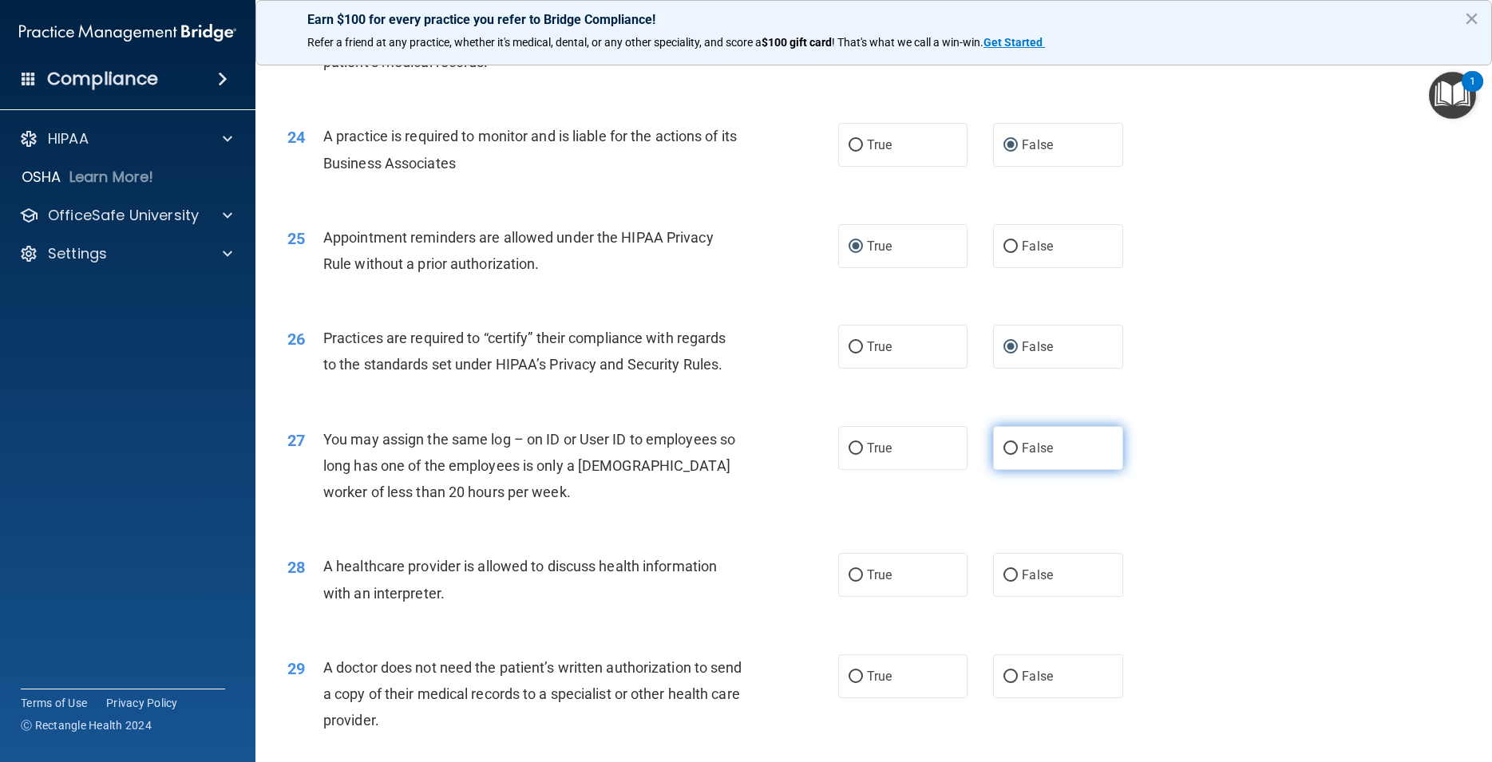
click at [1003, 455] on input "False" at bounding box center [1010, 449] width 14 height 12
radio input "true"
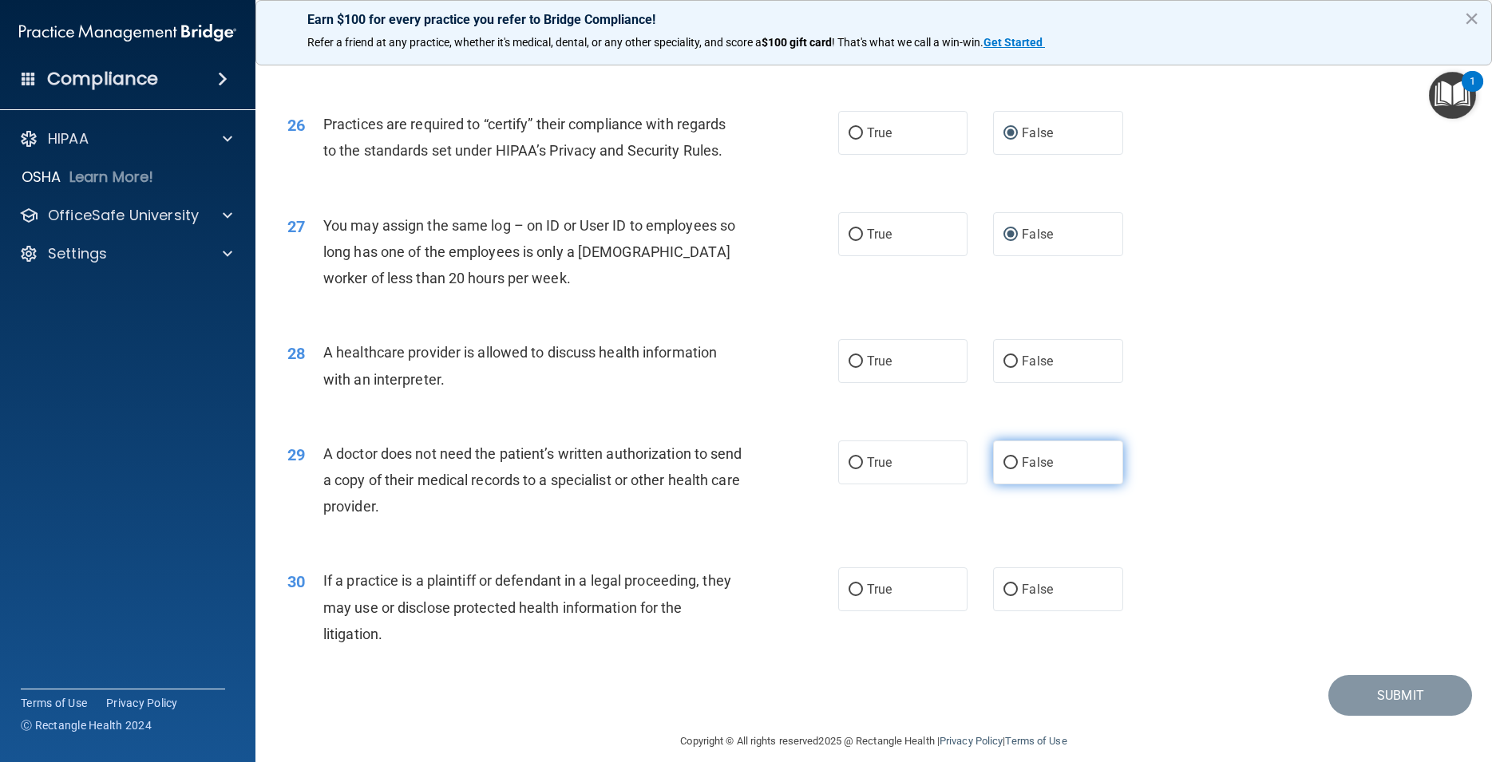
scroll to position [3017, 0]
drag, startPoint x: 848, startPoint y: 389, endPoint x: 856, endPoint y: 492, distance: 103.3
click at [848, 366] on input "True" at bounding box center [855, 360] width 14 height 12
radio input "true"
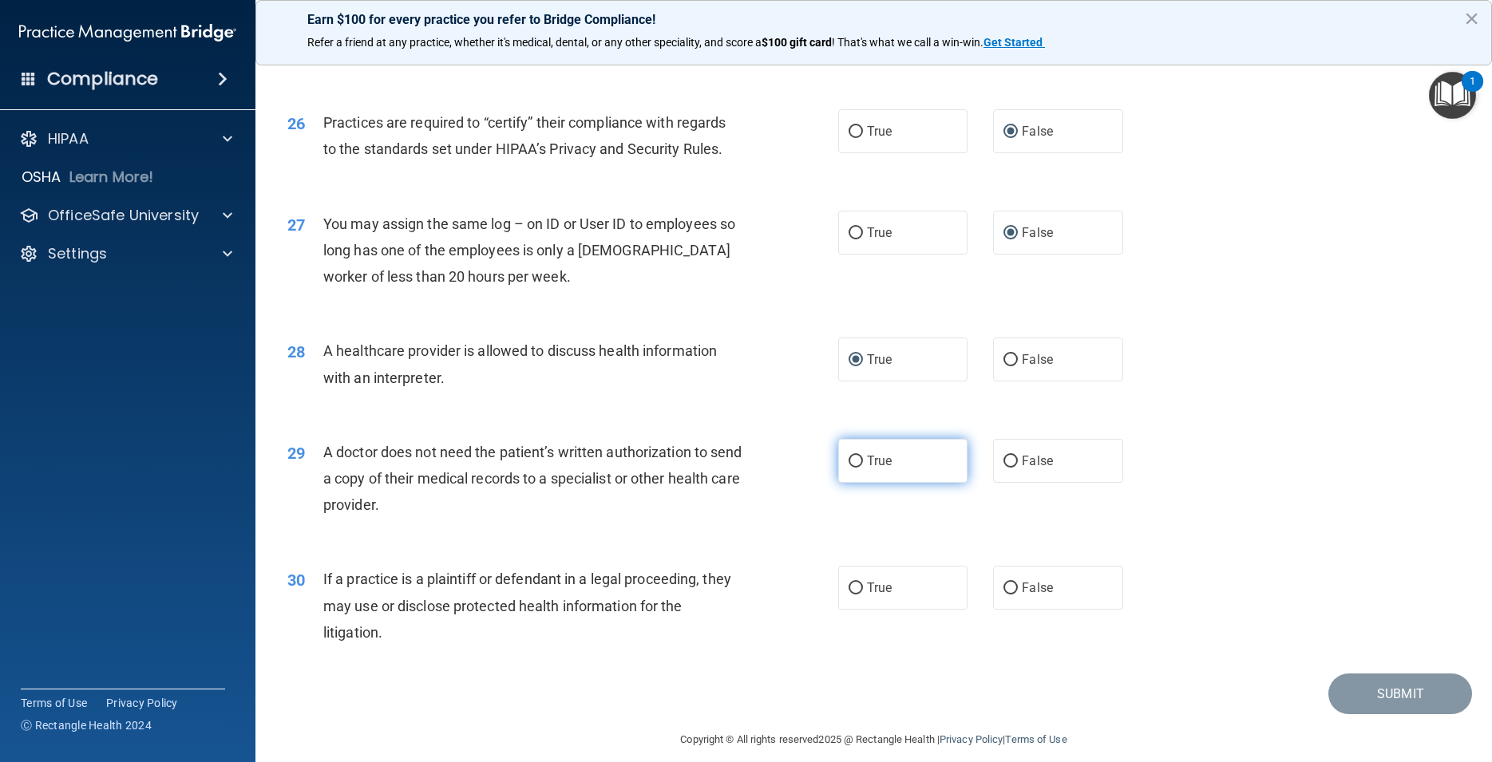
click at [852, 483] on label "True" at bounding box center [902, 461] width 129 height 44
click at [852, 468] on input "True" at bounding box center [855, 462] width 14 height 12
radio input "true"
click at [848, 595] on input "True" at bounding box center [855, 589] width 14 height 12
radio input "true"
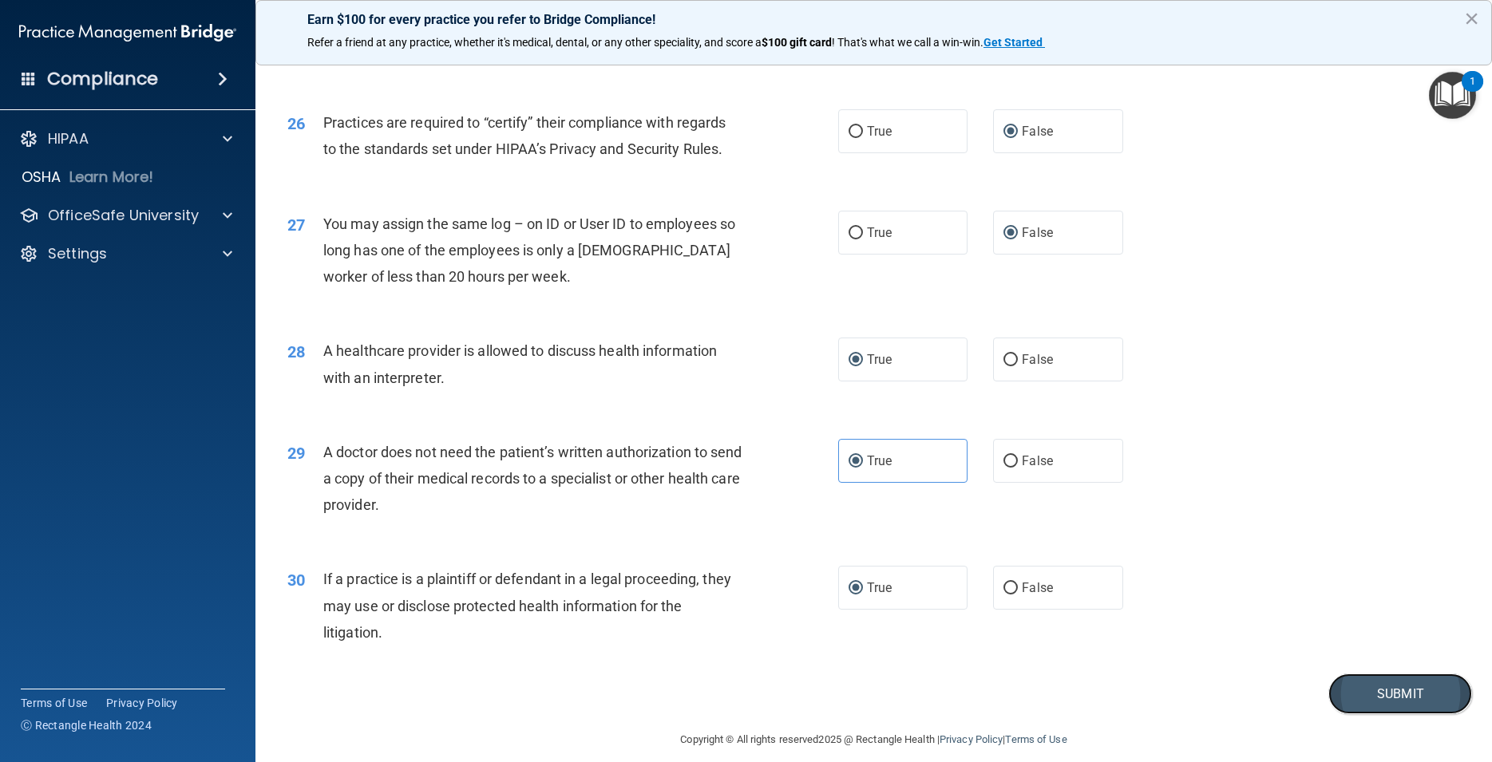
click at [1348, 714] on button "Submit" at bounding box center [1400, 694] width 144 height 41
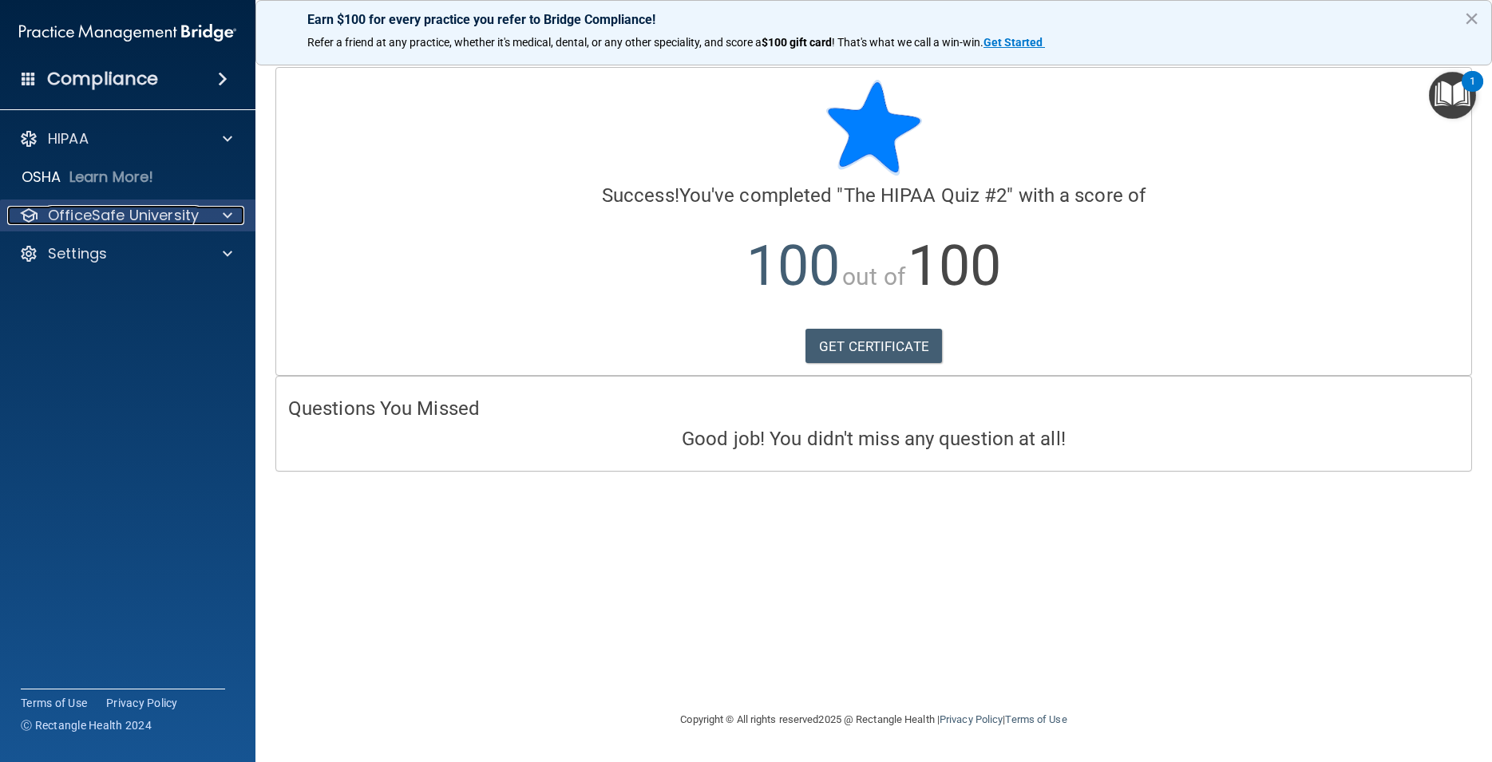
click at [227, 216] on span at bounding box center [228, 215] width 10 height 19
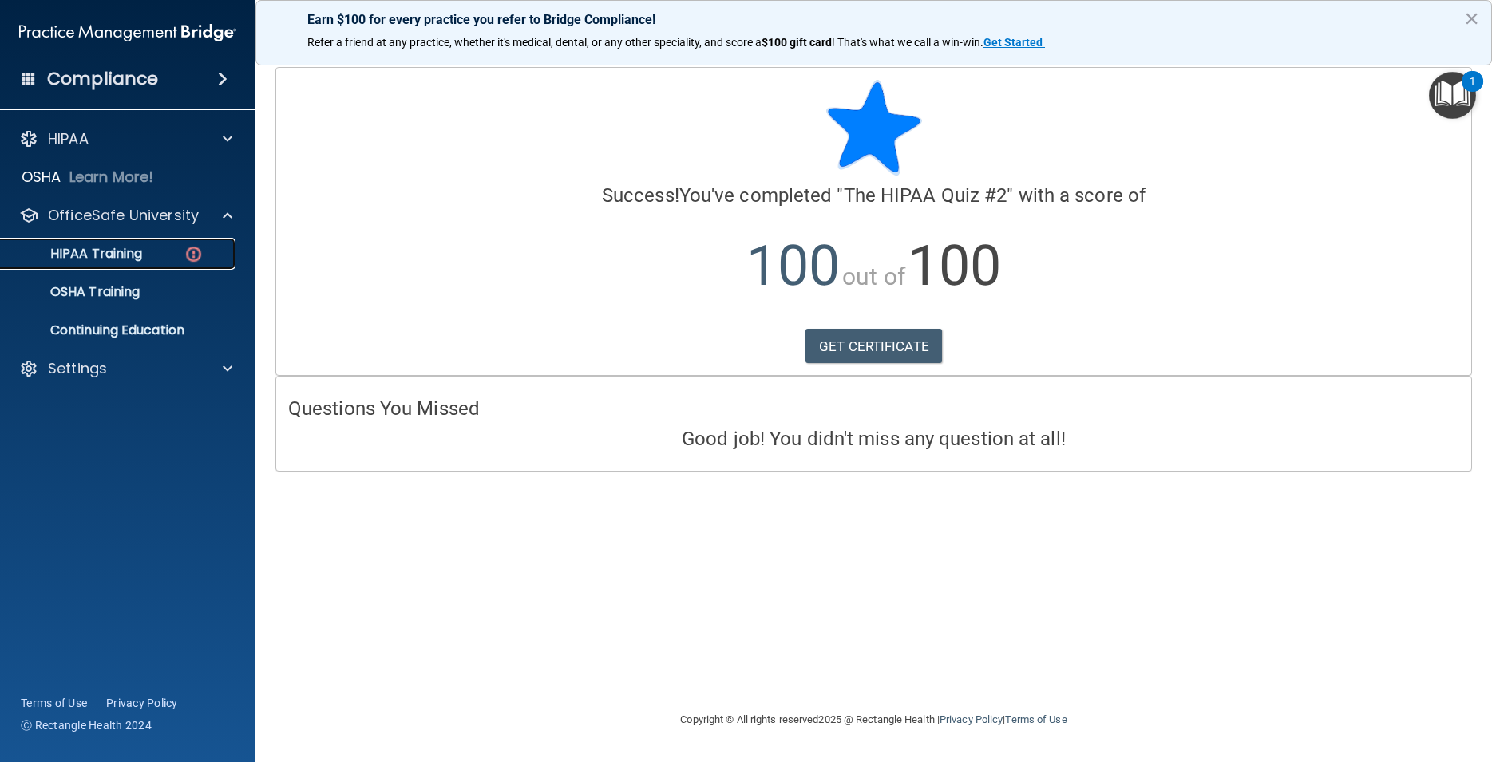
click at [132, 261] on p "HIPAA Training" at bounding box center [76, 254] width 132 height 16
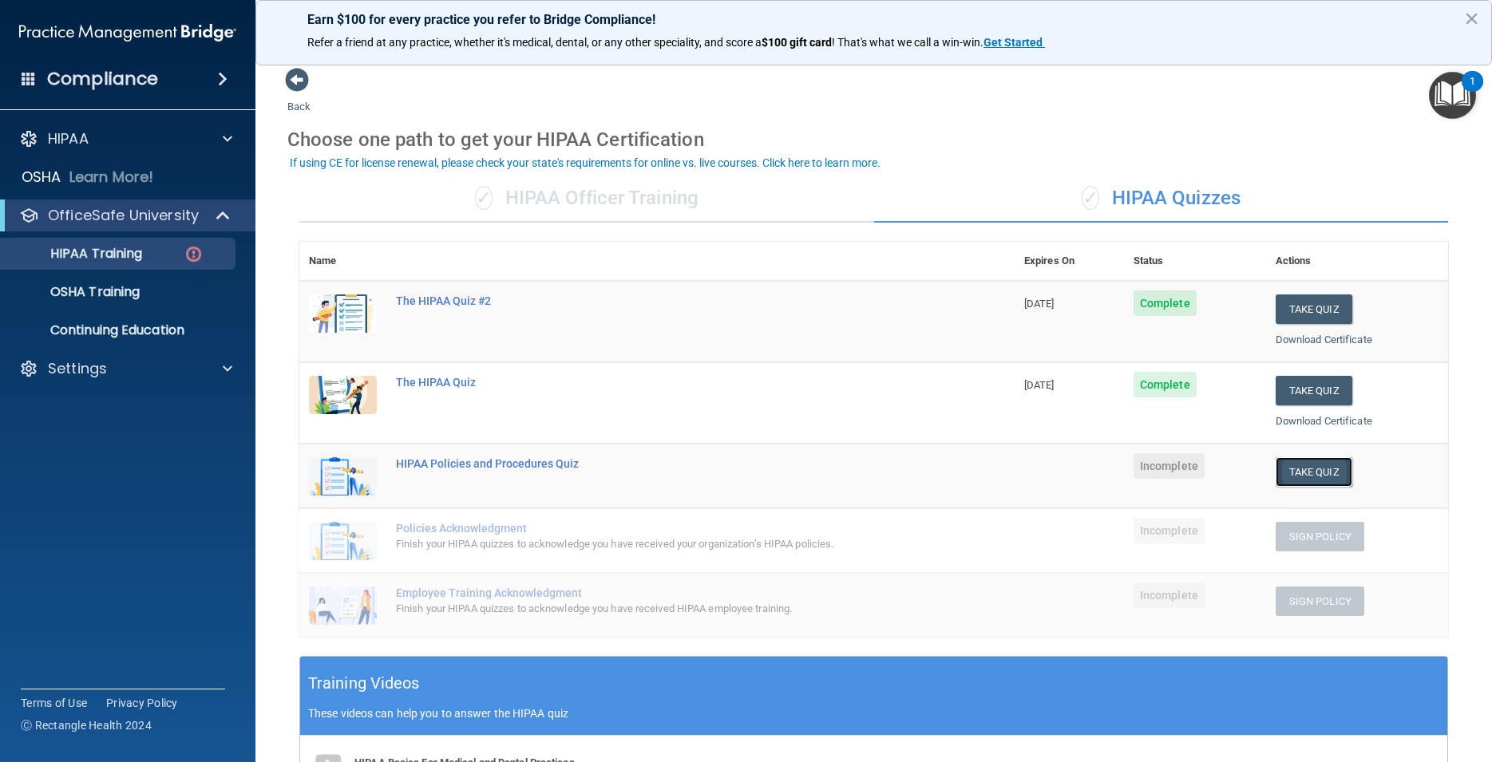
click at [1295, 468] on button "Take Quiz" at bounding box center [1313, 472] width 77 height 30
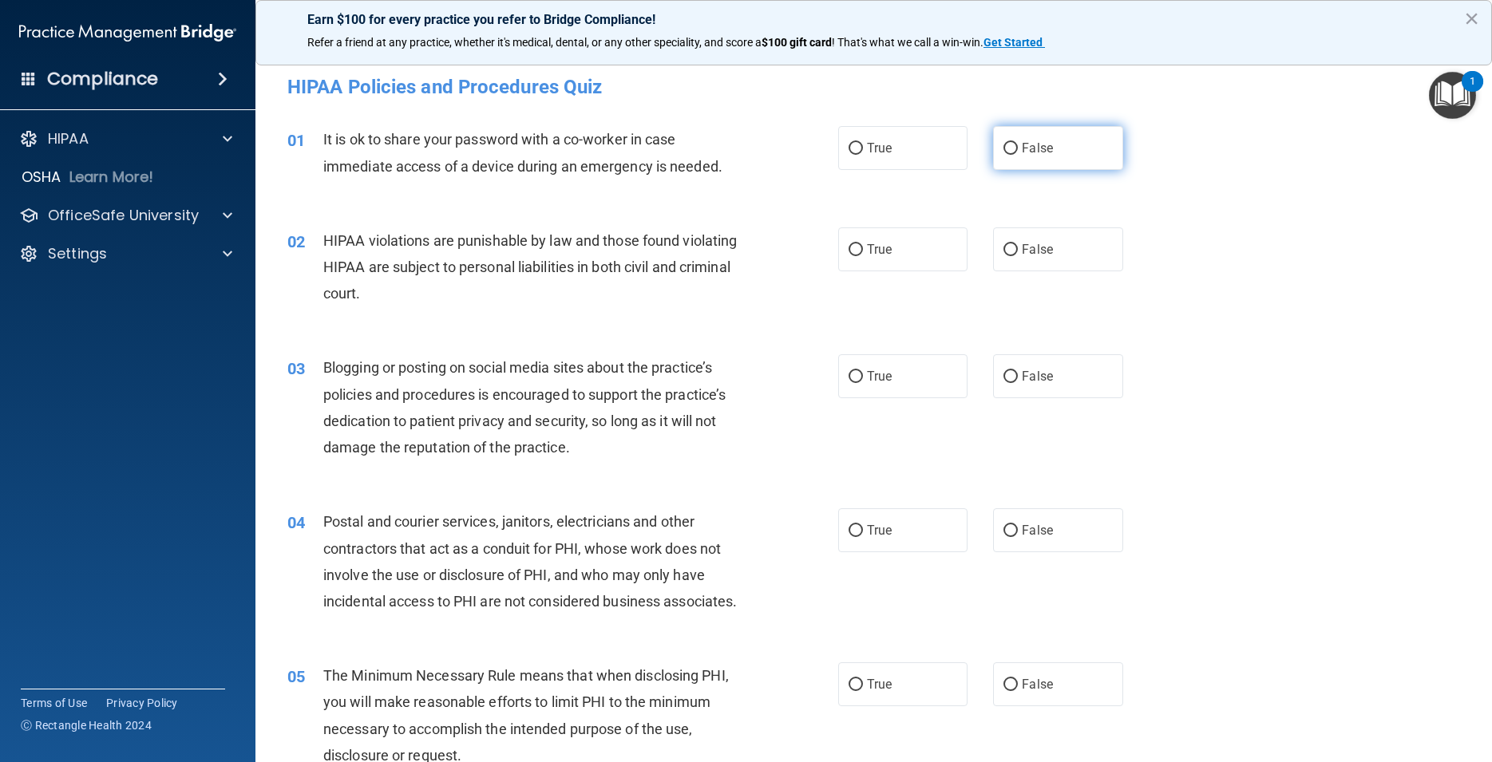
click at [1003, 150] on input "False" at bounding box center [1010, 149] width 14 height 12
radio input "true"
click at [848, 249] on input "True" at bounding box center [855, 250] width 14 height 12
radio input "true"
click at [1003, 382] on input "False" at bounding box center [1010, 377] width 14 height 12
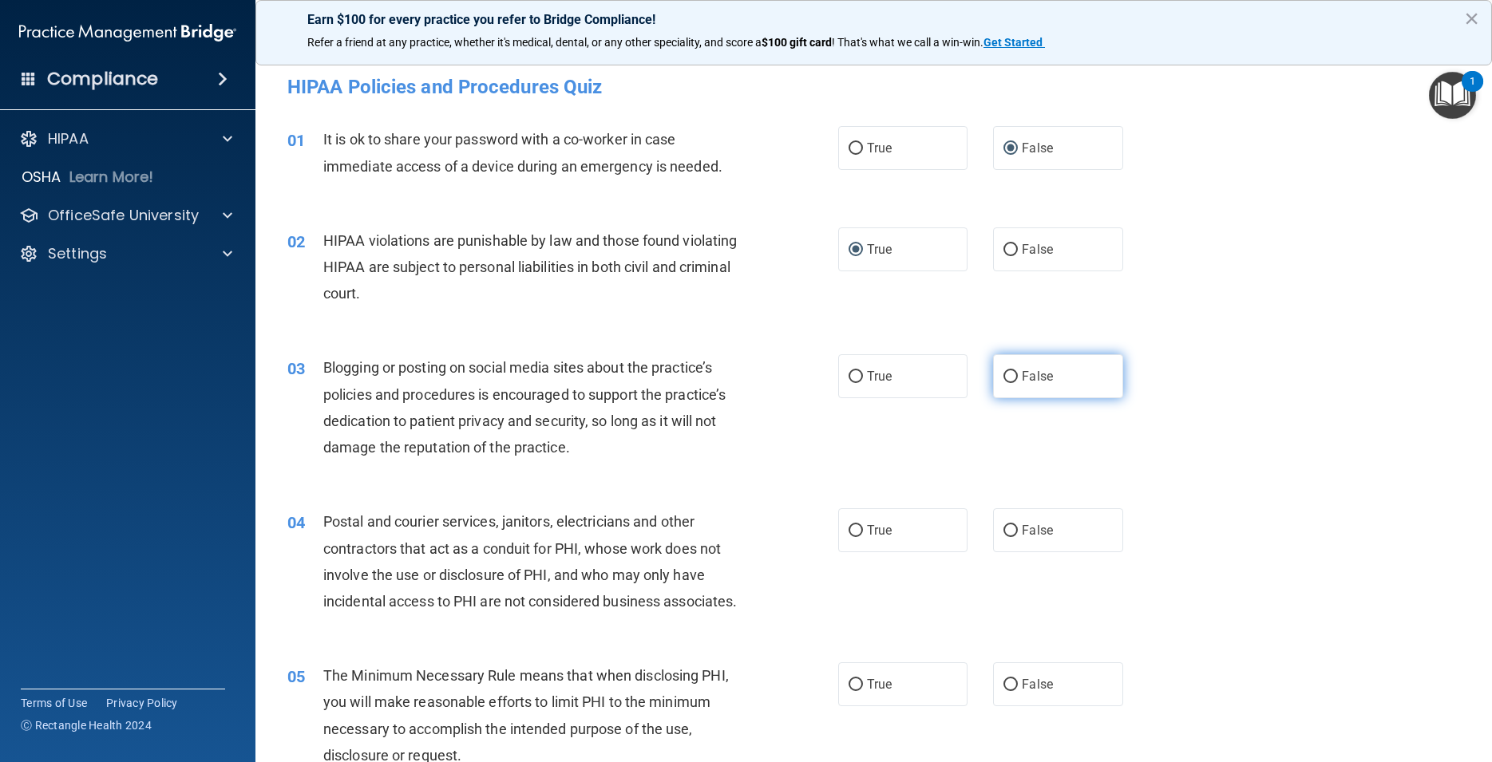
radio input "true"
click at [850, 534] on input "True" at bounding box center [855, 531] width 14 height 12
radio input "true"
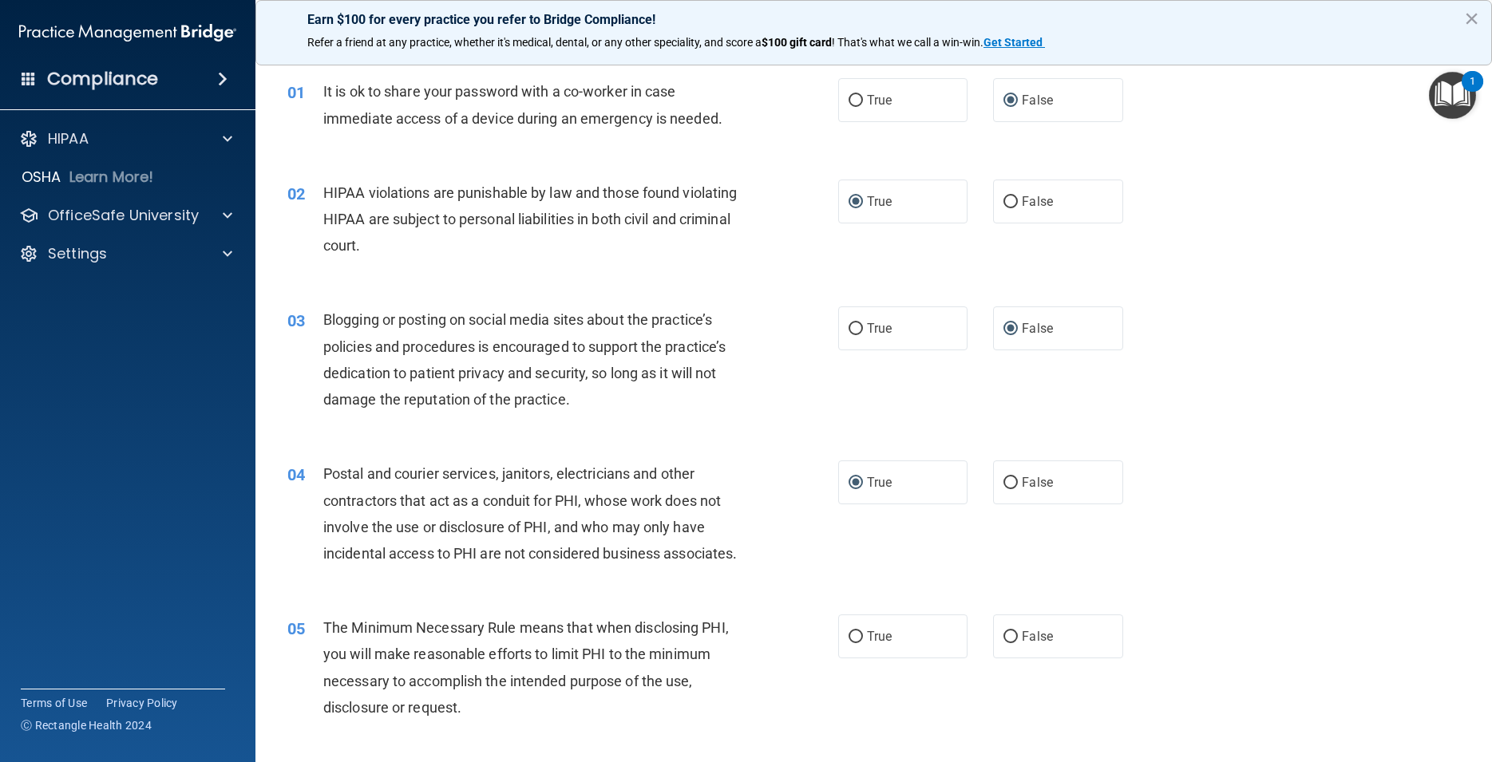
scroll to position [72, 0]
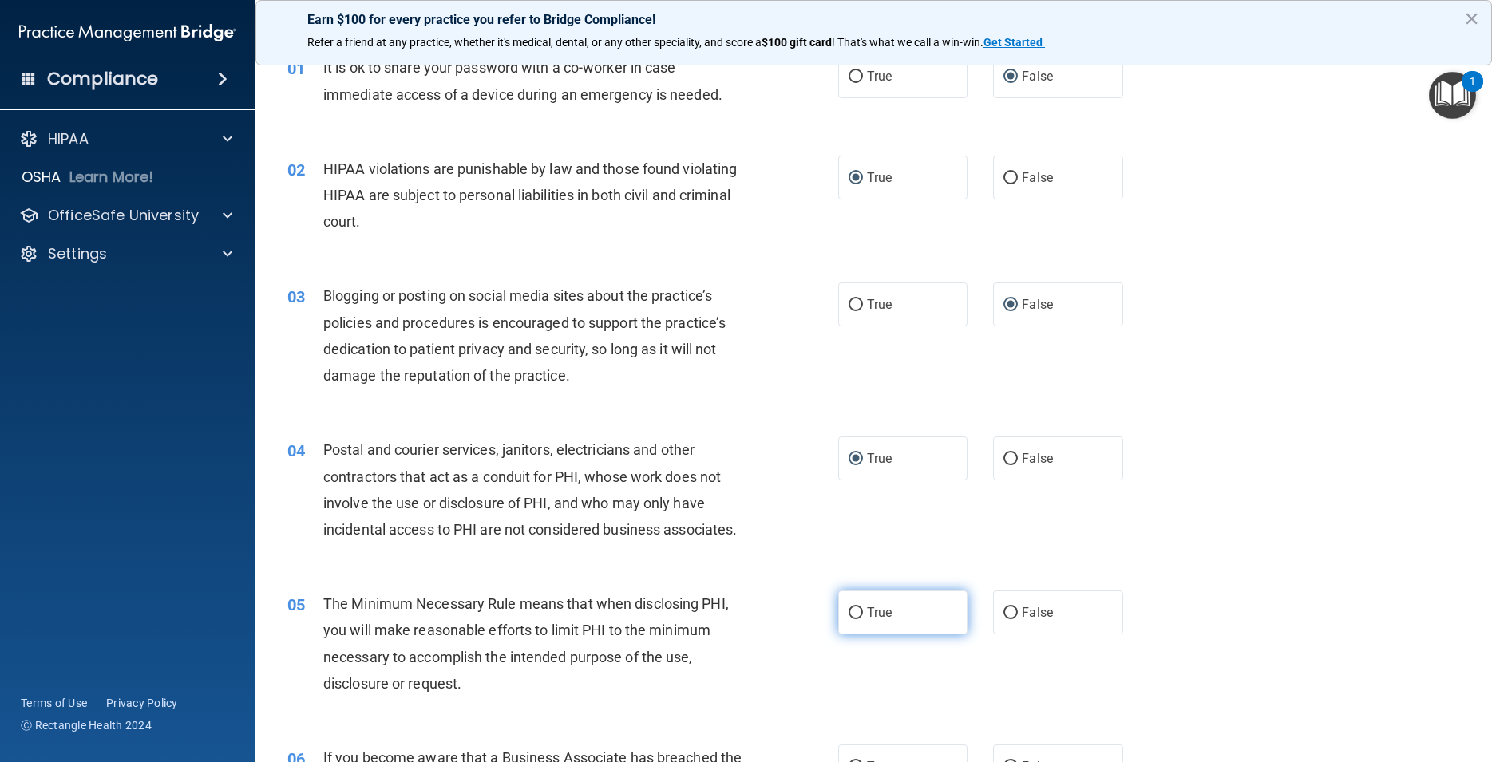
click at [850, 619] on input "True" at bounding box center [855, 613] width 14 height 12
radio input "true"
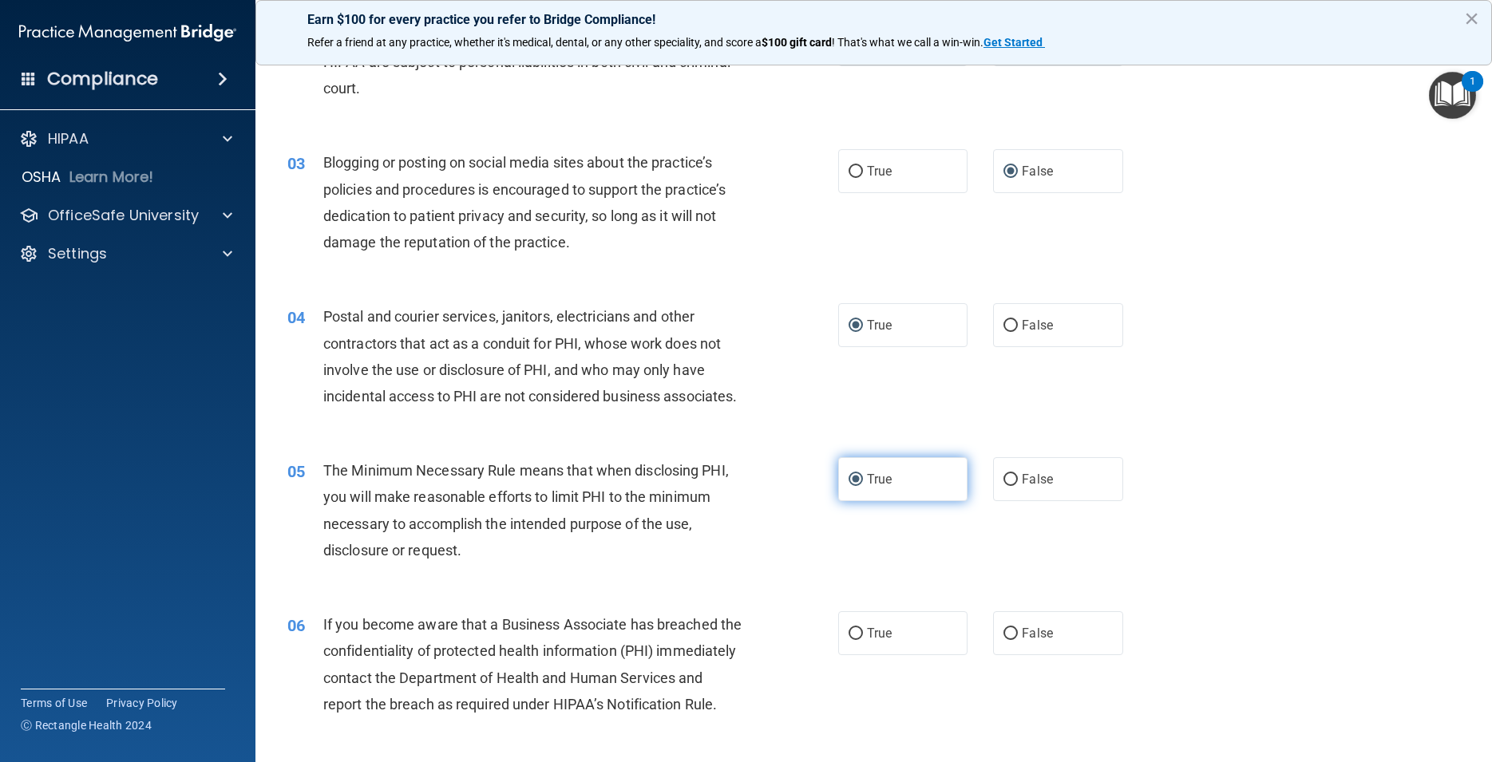
scroll to position [216, 0]
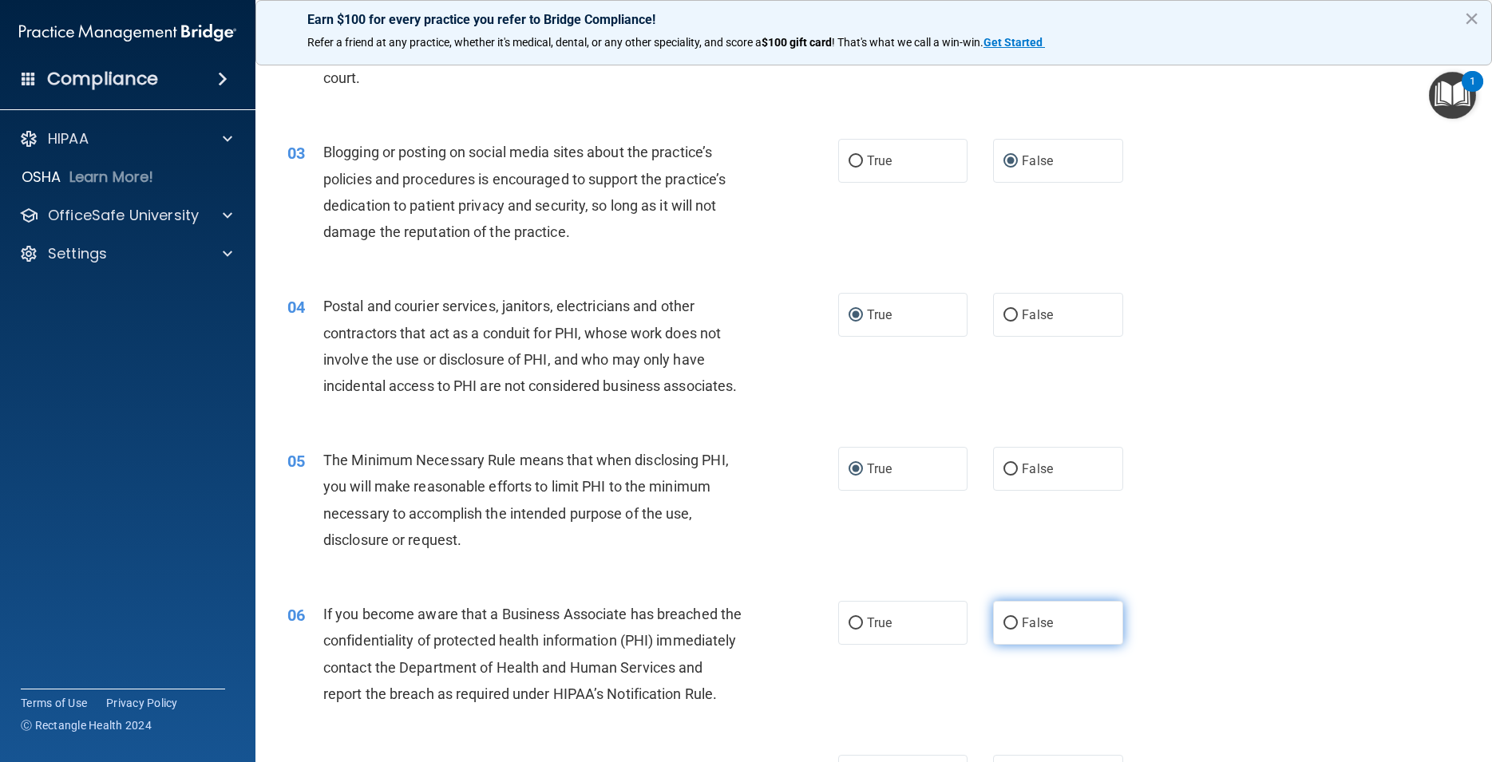
click at [1003, 630] on input "False" at bounding box center [1010, 624] width 14 height 12
radio input "true"
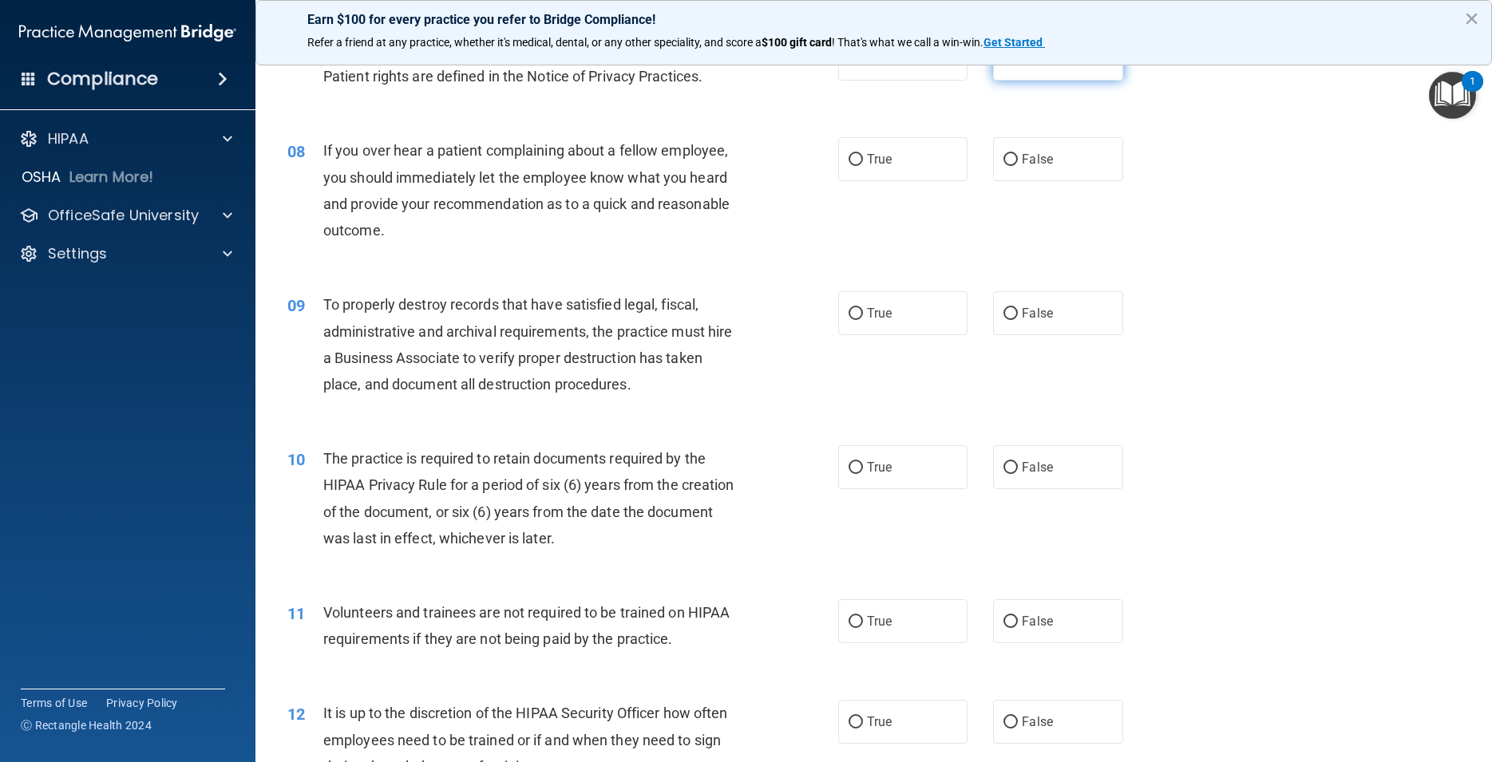
scroll to position [790, 0]
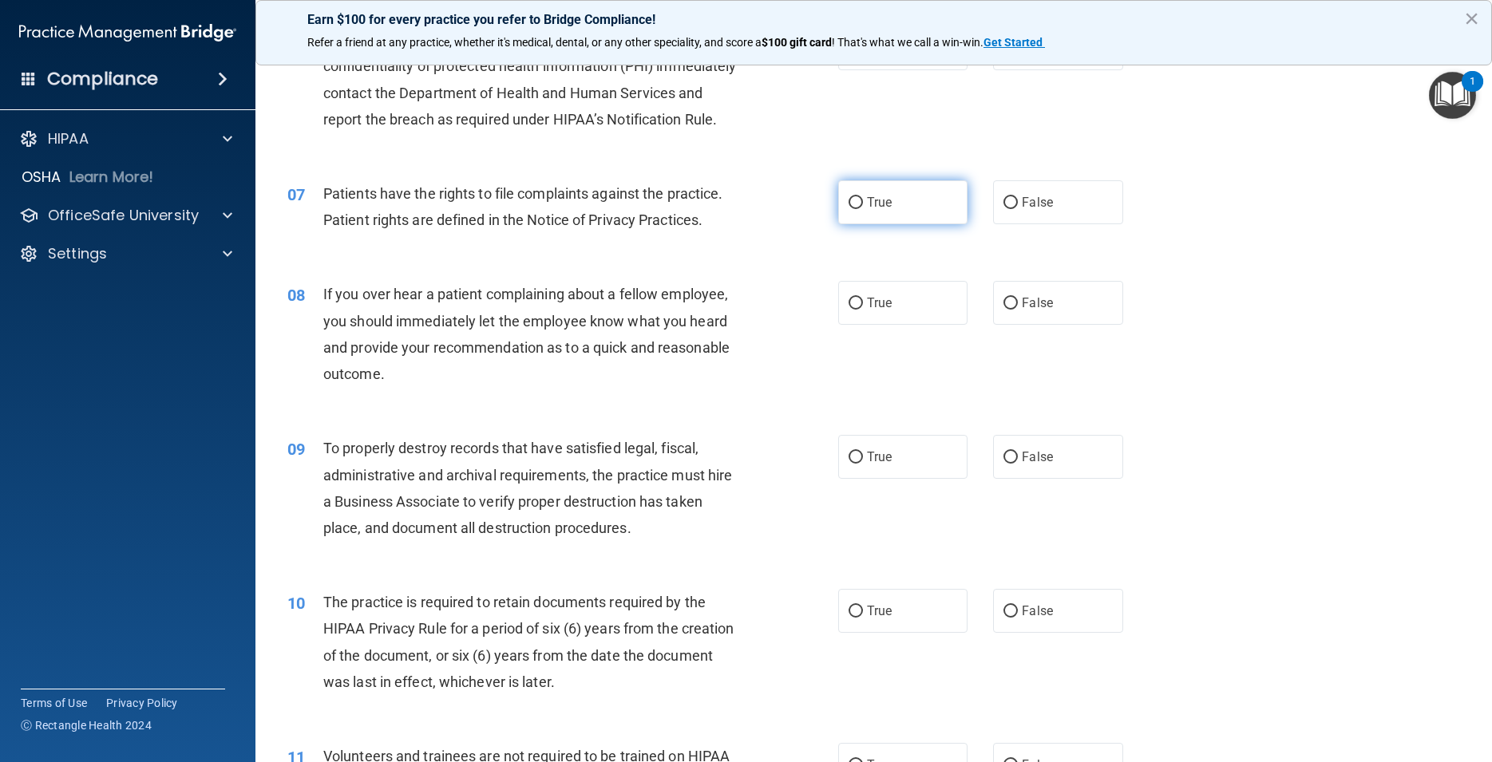
click at [849, 209] on input "True" at bounding box center [855, 203] width 14 height 12
radio input "true"
drag, startPoint x: 1002, startPoint y: 358, endPoint x: 1018, endPoint y: 463, distance: 105.8
click at [1007, 325] on label "False" at bounding box center [1057, 303] width 129 height 44
click at [1007, 310] on input "False" at bounding box center [1010, 304] width 14 height 12
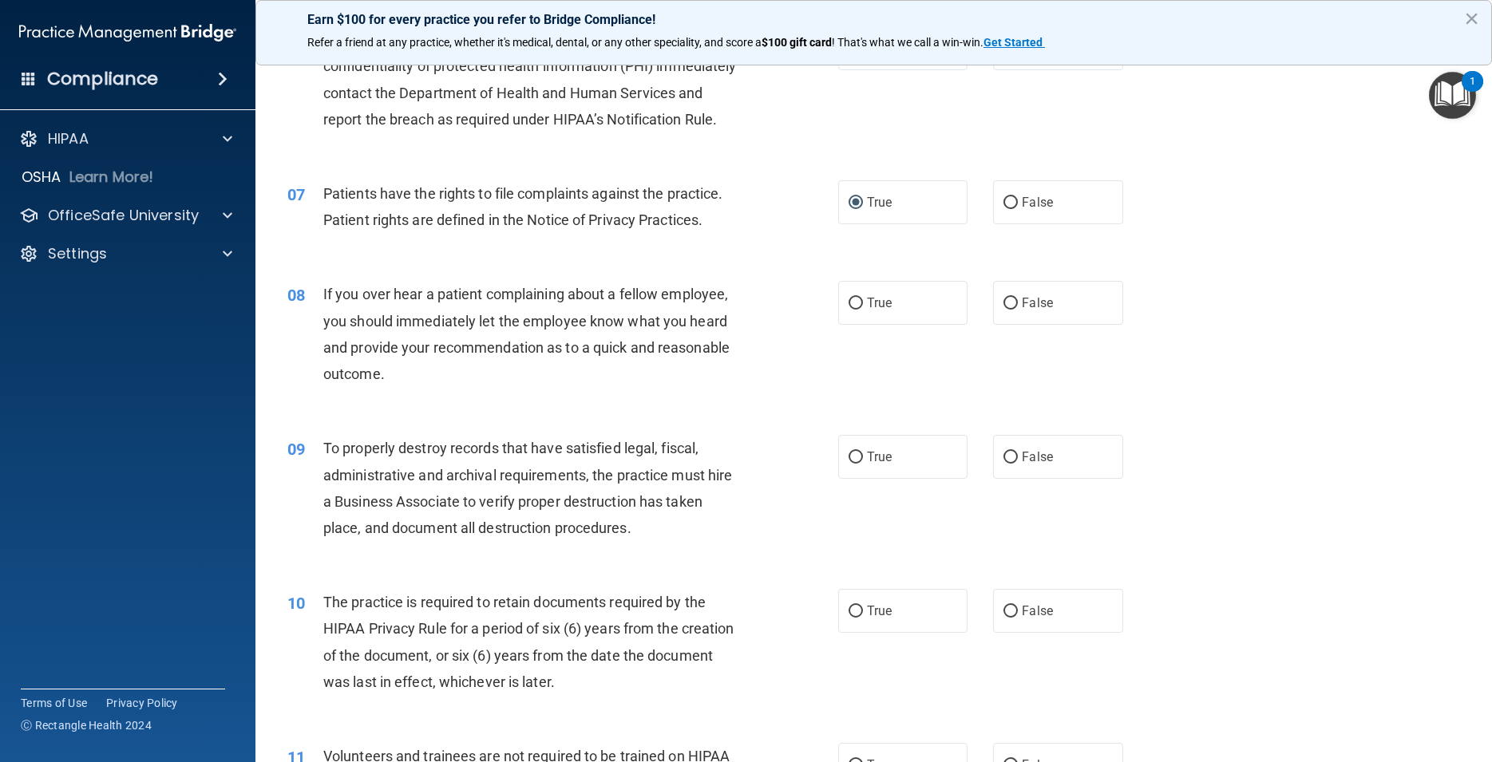
radio input "true"
click at [1005, 464] on input "False" at bounding box center [1010, 458] width 14 height 12
radio input "true"
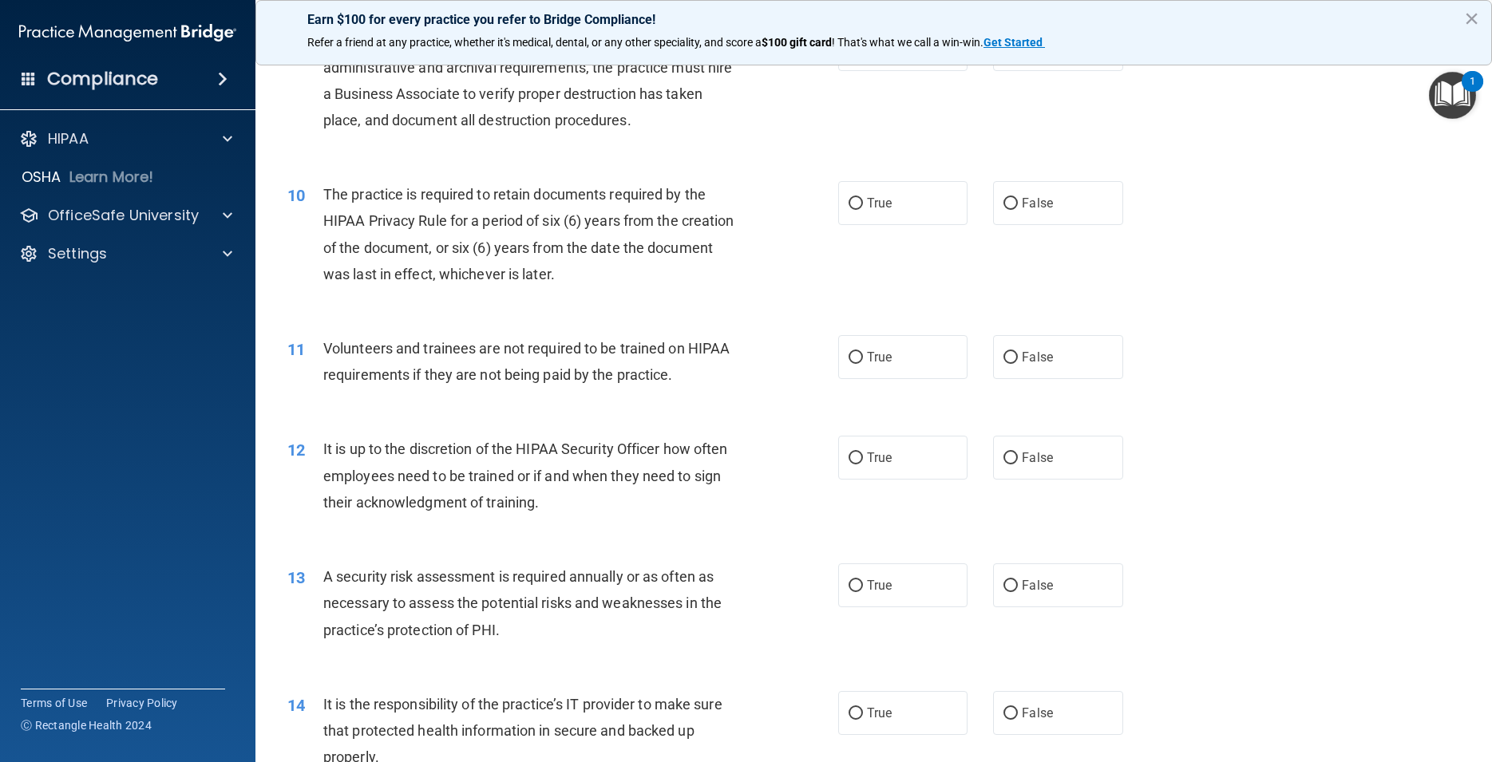
scroll to position [1221, 0]
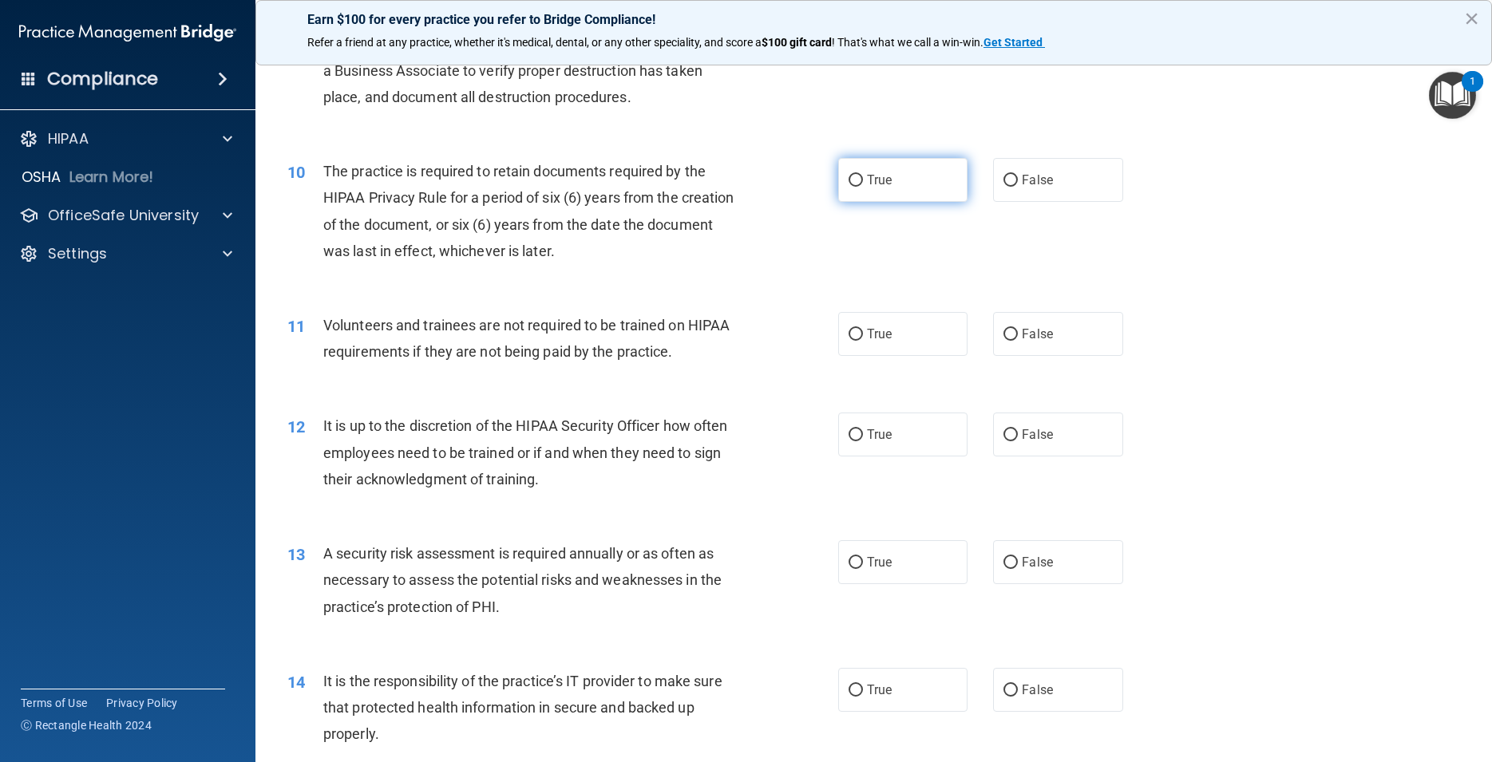
click at [848, 187] on input "True" at bounding box center [855, 181] width 14 height 12
radio input "true"
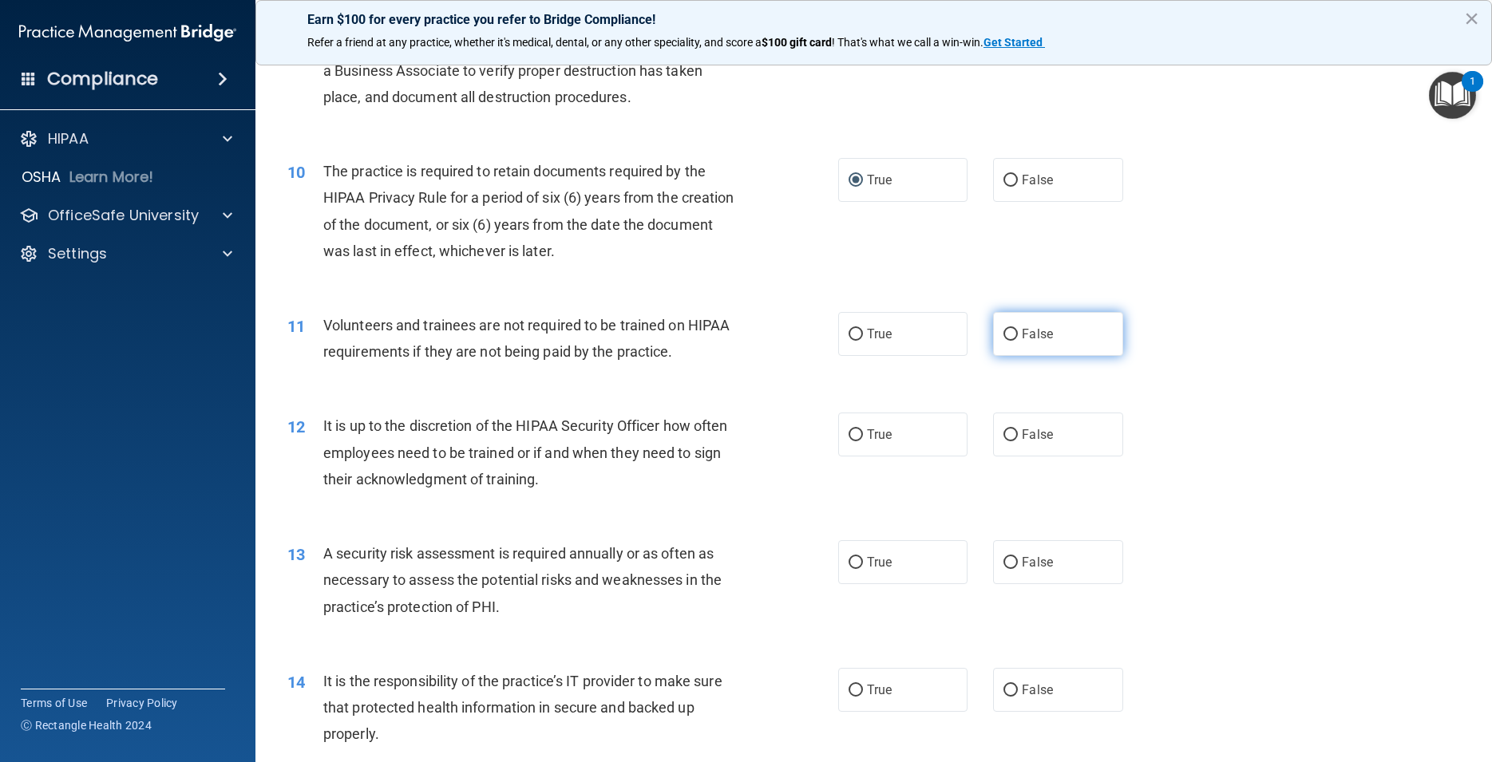
click at [1003, 341] on input "False" at bounding box center [1010, 335] width 14 height 12
radio input "true"
click at [1003, 441] on input "False" at bounding box center [1010, 435] width 14 height 12
radio input "true"
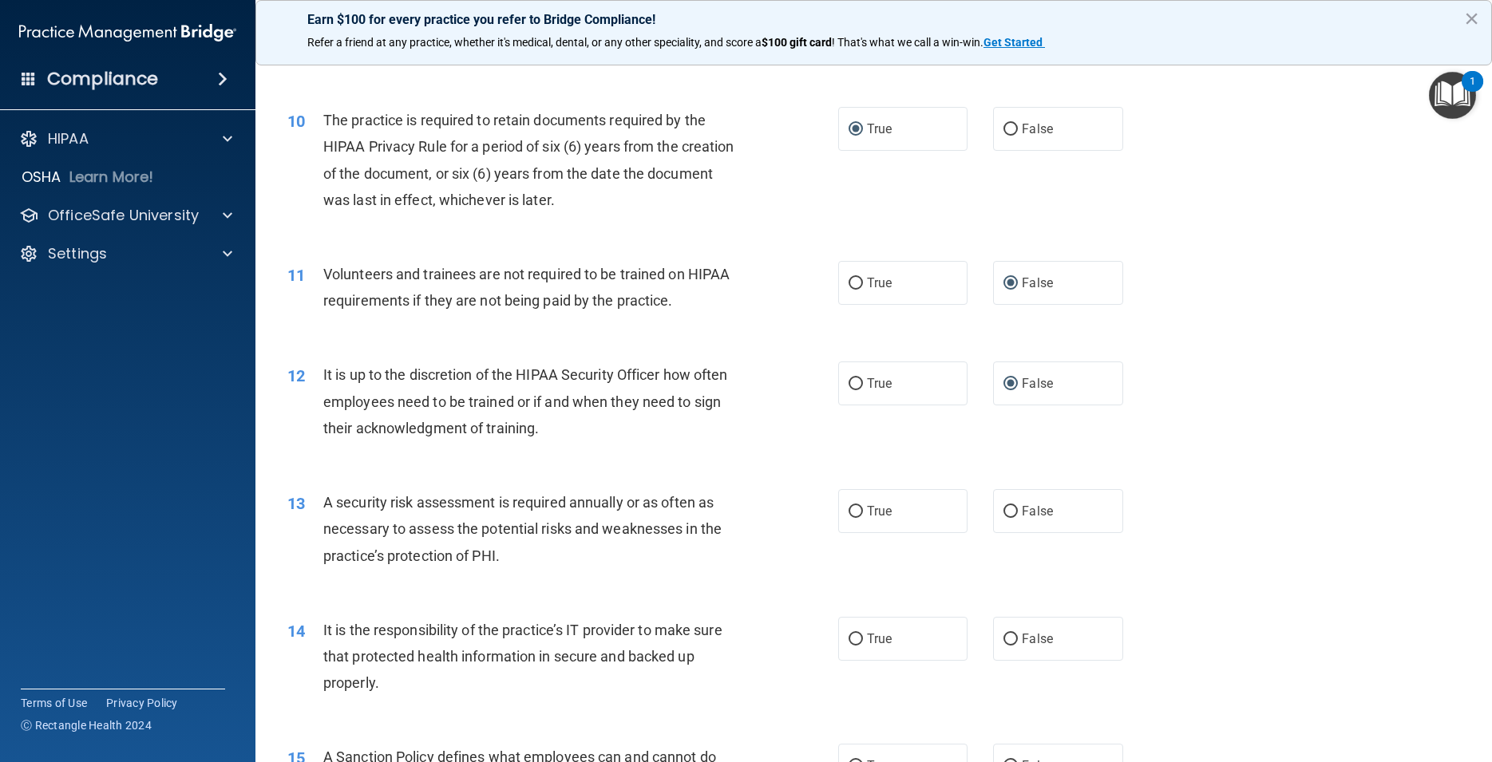
scroll to position [1293, 0]
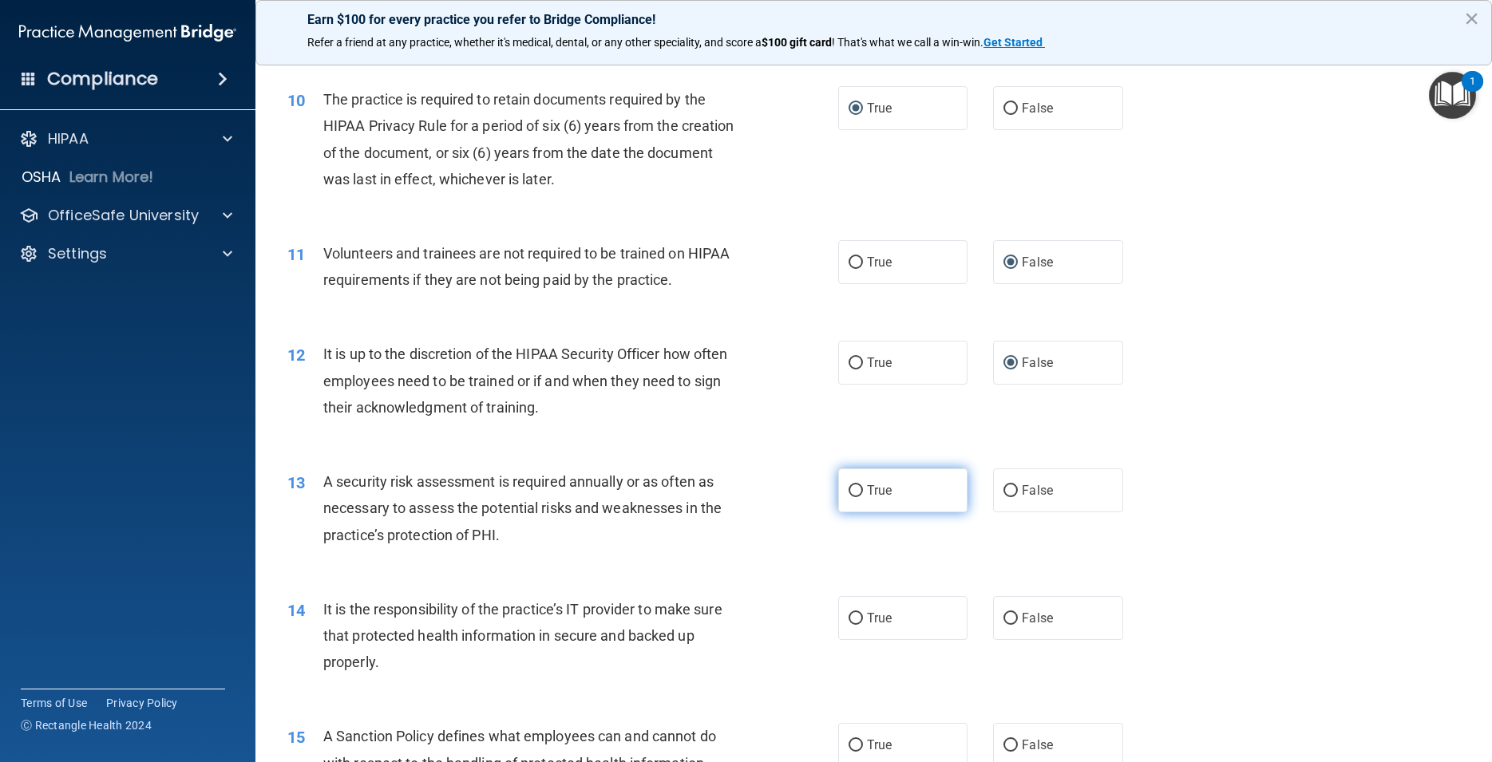
click at [853, 497] on input "True" at bounding box center [855, 491] width 14 height 12
radio input "true"
click at [1007, 625] on input "False" at bounding box center [1010, 619] width 14 height 12
radio input "true"
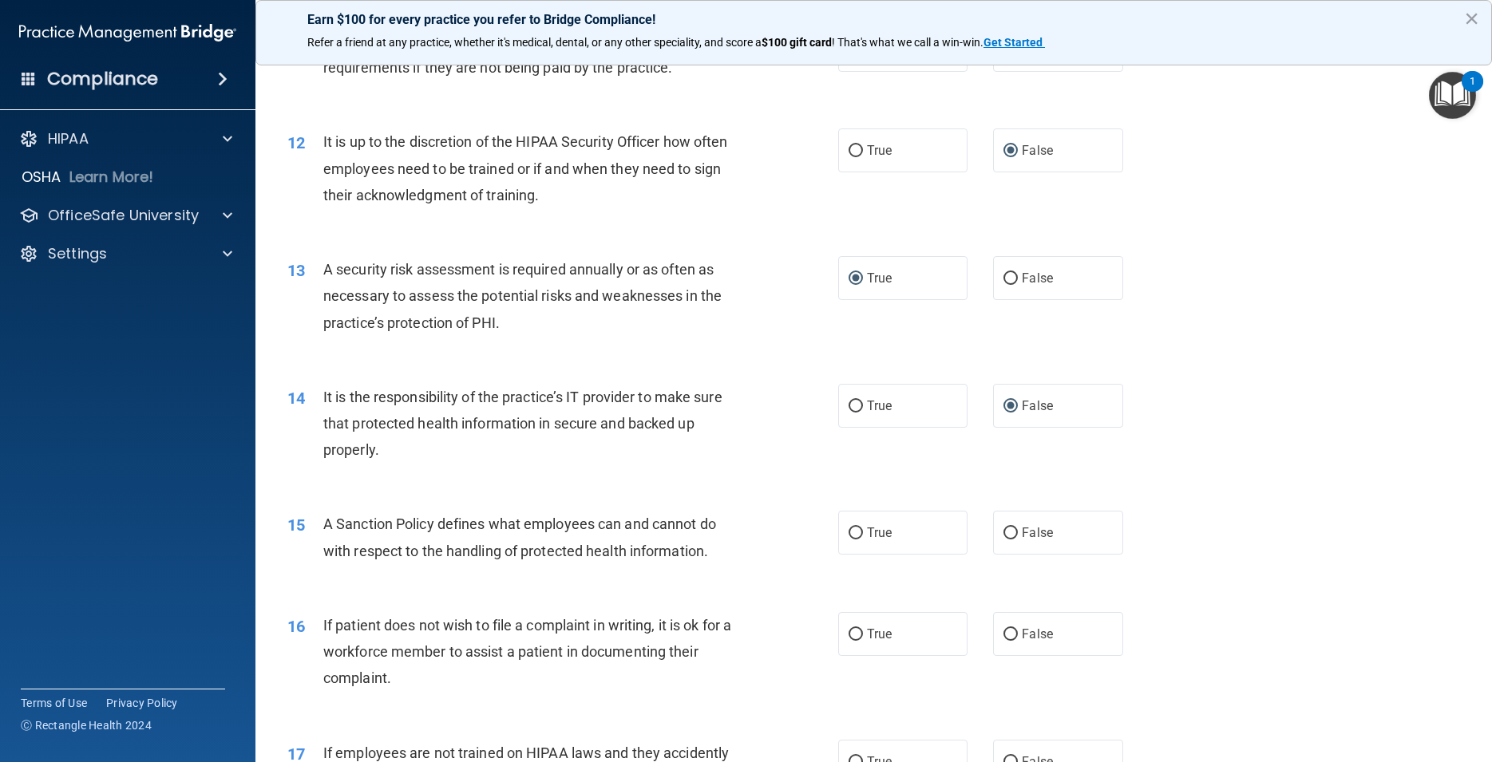
scroll to position [1509, 0]
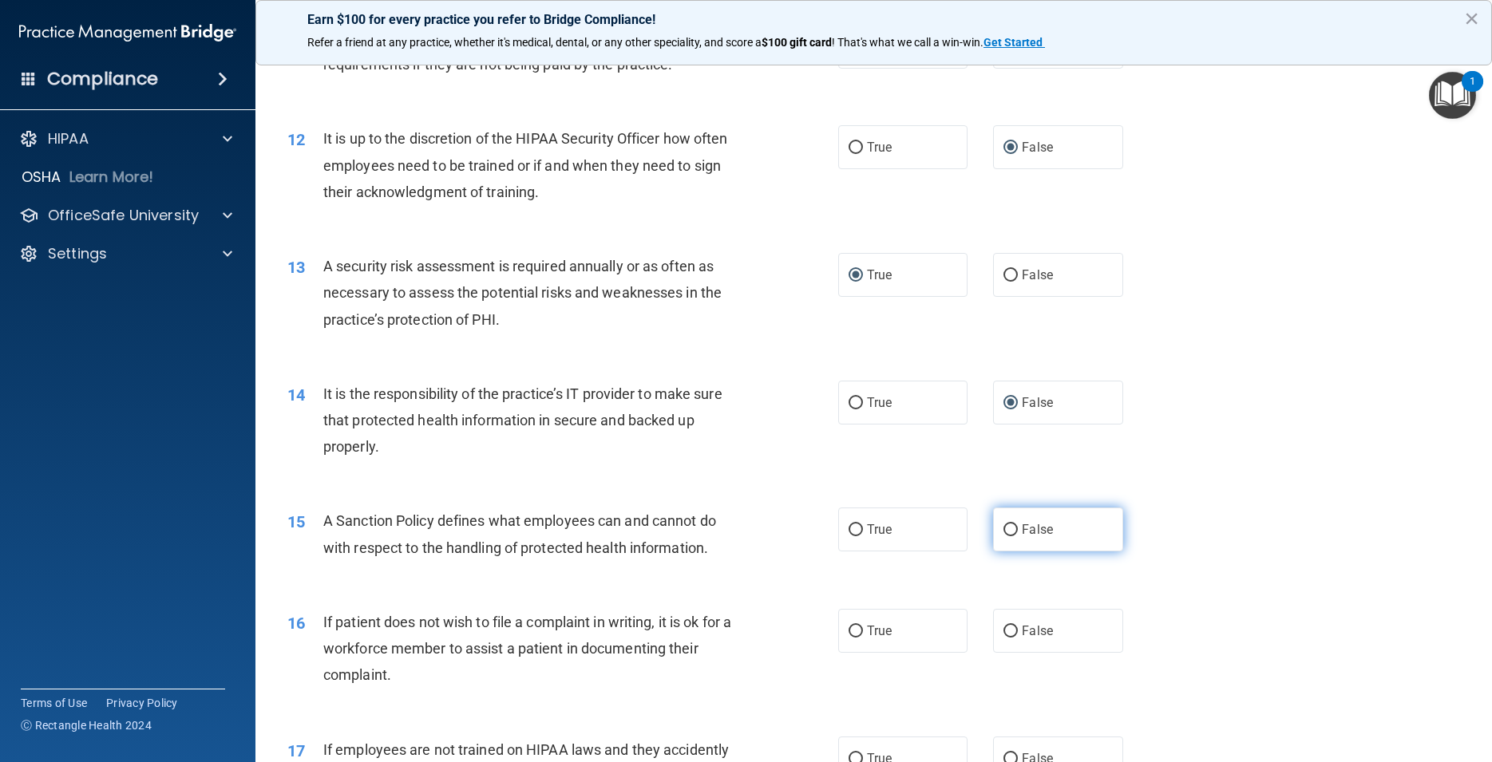
click at [1010, 552] on label "False" at bounding box center [1057, 530] width 129 height 44
click at [1010, 536] on input "False" at bounding box center [1010, 530] width 14 height 12
radio input "true"
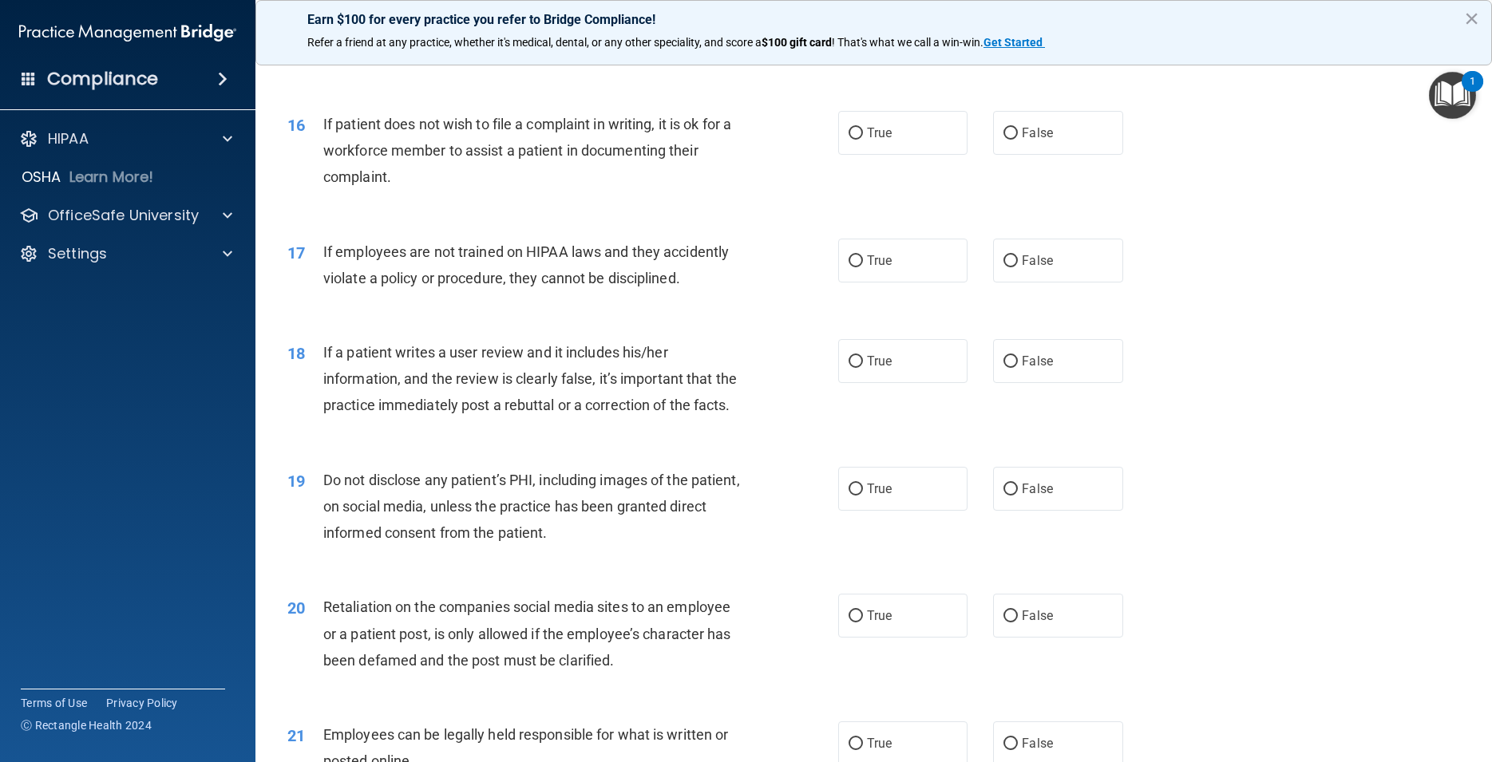
scroll to position [2011, 0]
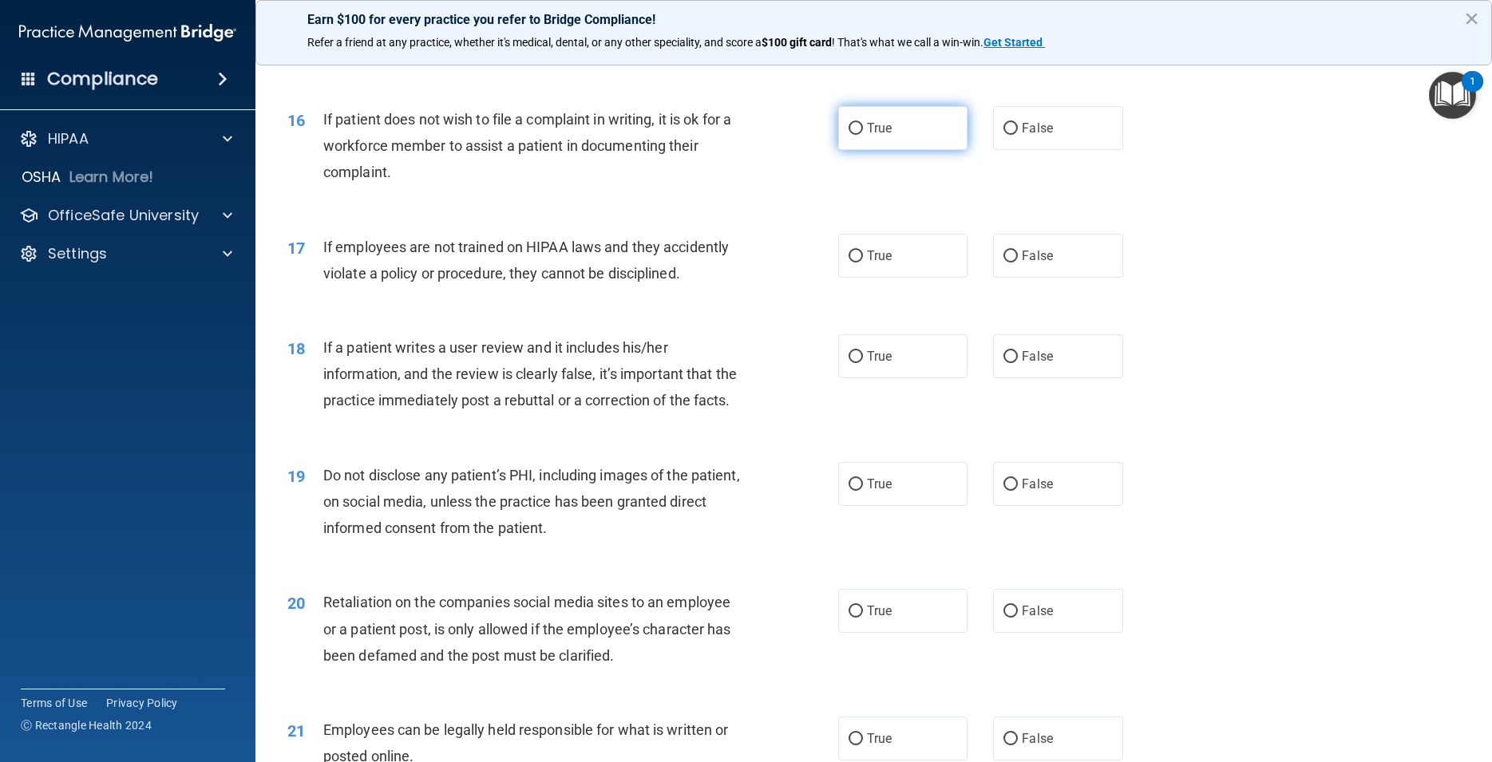
click at [848, 135] on input "True" at bounding box center [855, 129] width 14 height 12
radio input "true"
click at [1003, 263] on input "False" at bounding box center [1010, 257] width 14 height 12
radio input "true"
click at [1004, 363] on input "False" at bounding box center [1010, 357] width 14 height 12
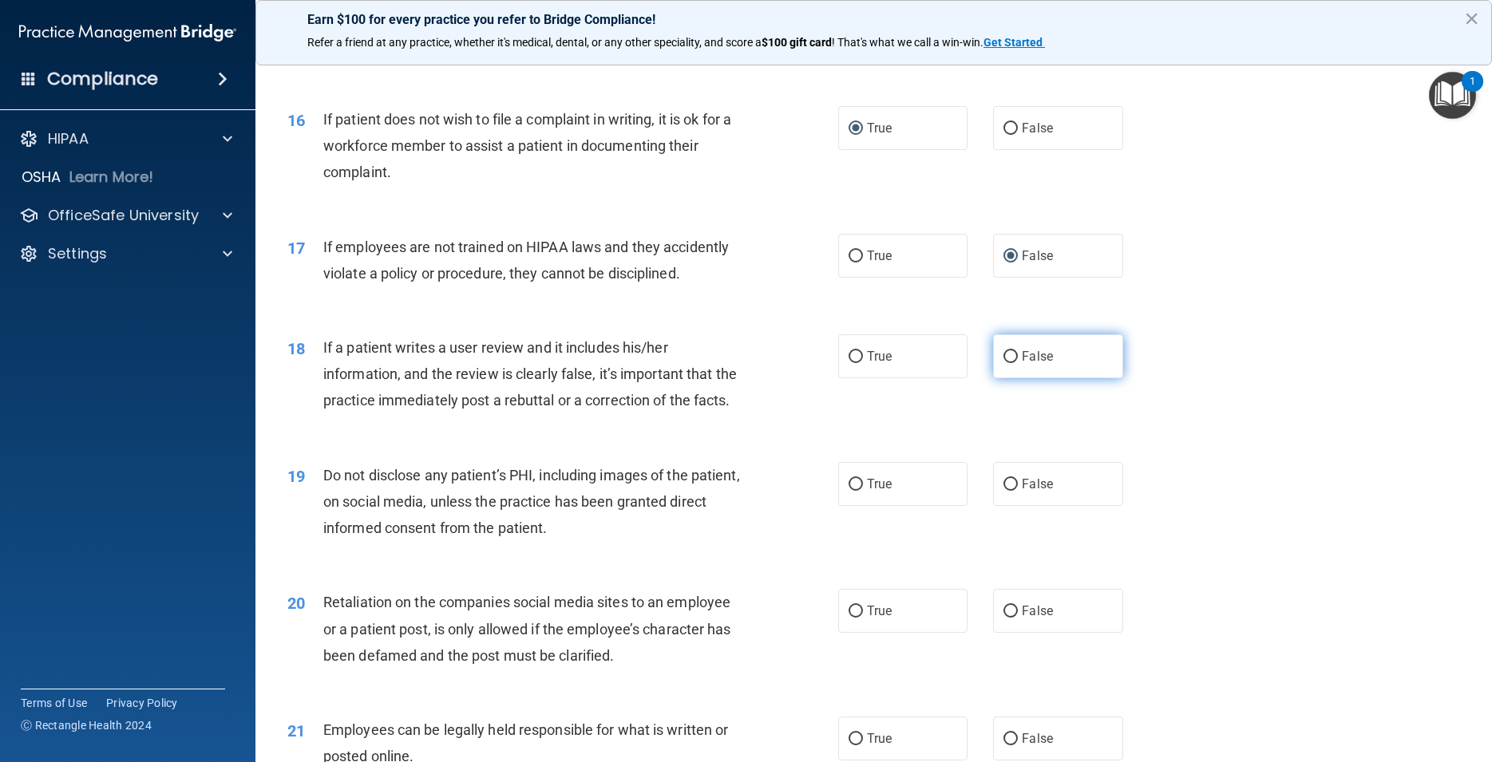
radio input "true"
click at [850, 363] on input "True" at bounding box center [855, 357] width 14 height 12
radio input "true"
click at [1003, 363] on input "False" at bounding box center [1010, 357] width 14 height 12
radio input "true"
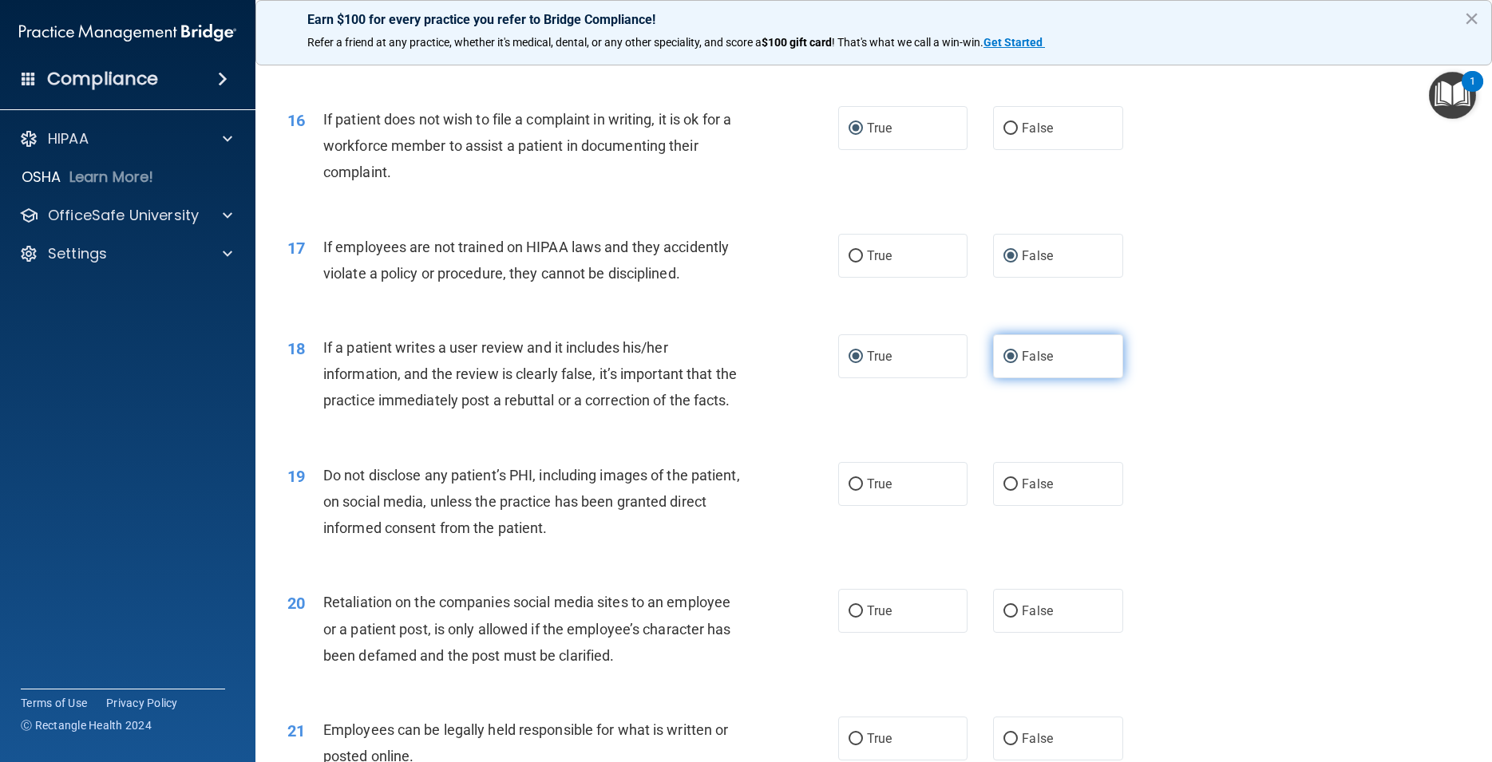
radio input "false"
click at [851, 491] on input "True" at bounding box center [855, 485] width 14 height 12
radio input "true"
click at [1003, 618] on input "False" at bounding box center [1010, 612] width 14 height 12
radio input "true"
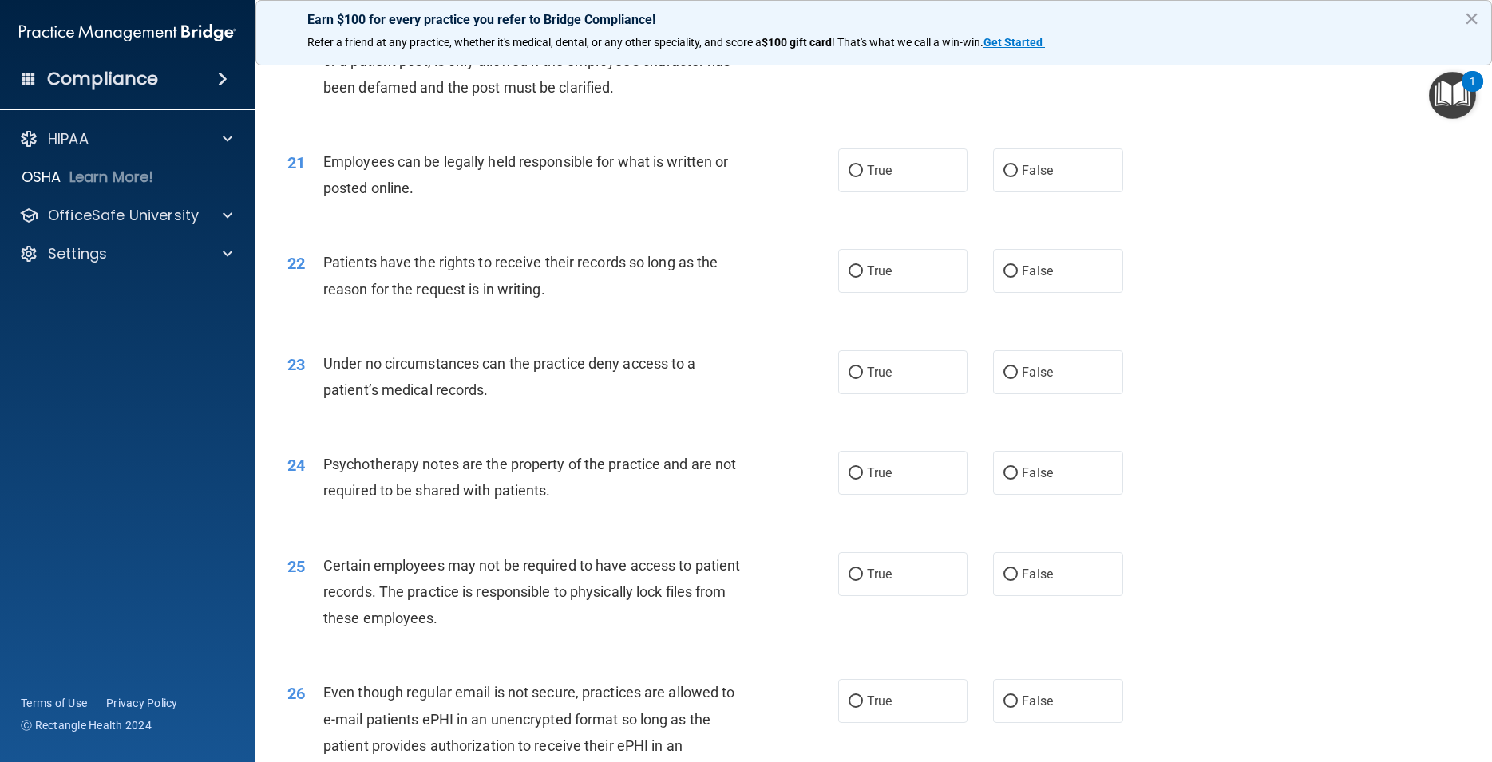
scroll to position [2658, 0]
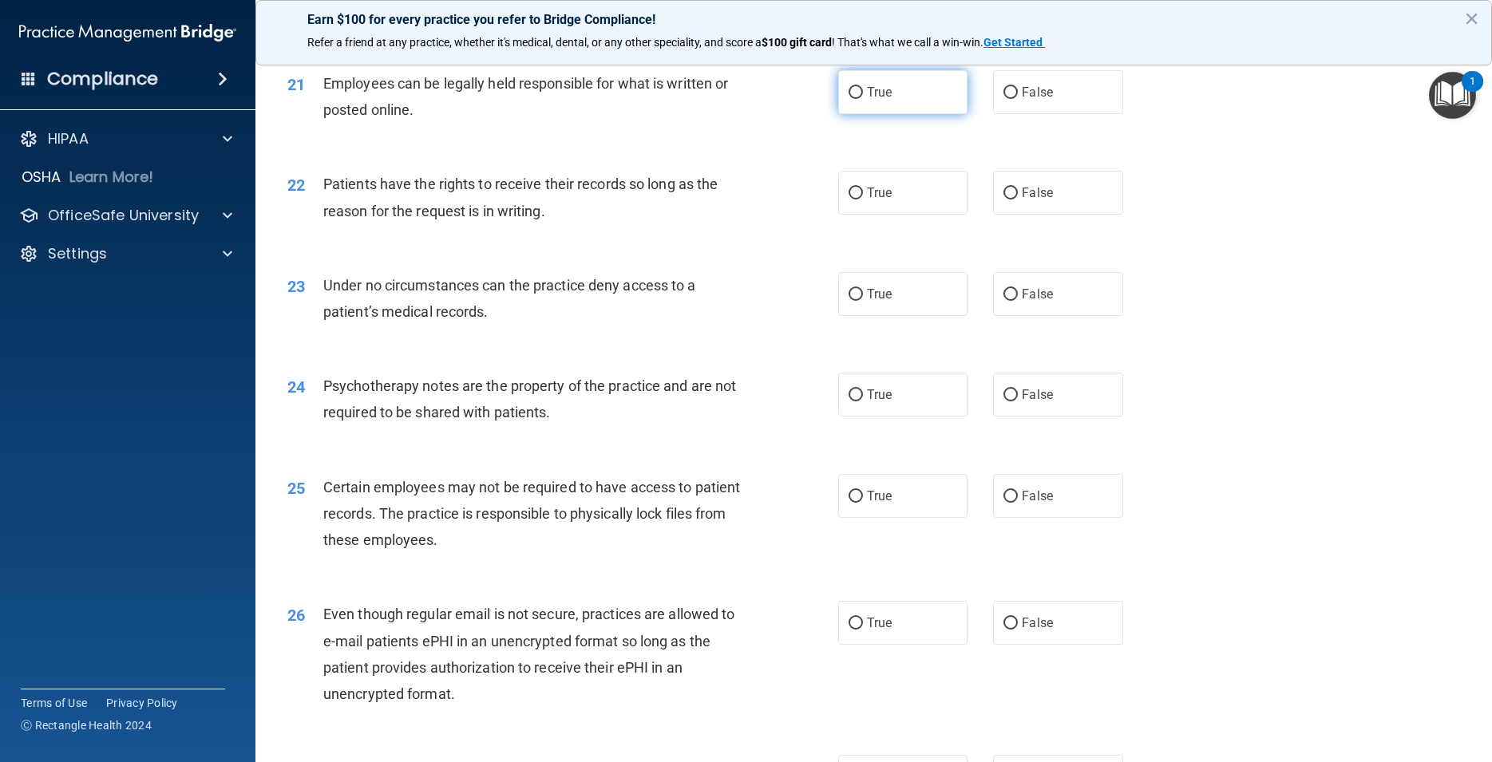
click at [852, 99] on input "True" at bounding box center [855, 93] width 14 height 12
radio input "true"
drag, startPoint x: 1000, startPoint y: 273, endPoint x: 998, endPoint y: 293, distance: 20.0
click at [1003, 200] on input "False" at bounding box center [1010, 194] width 14 height 12
radio input "true"
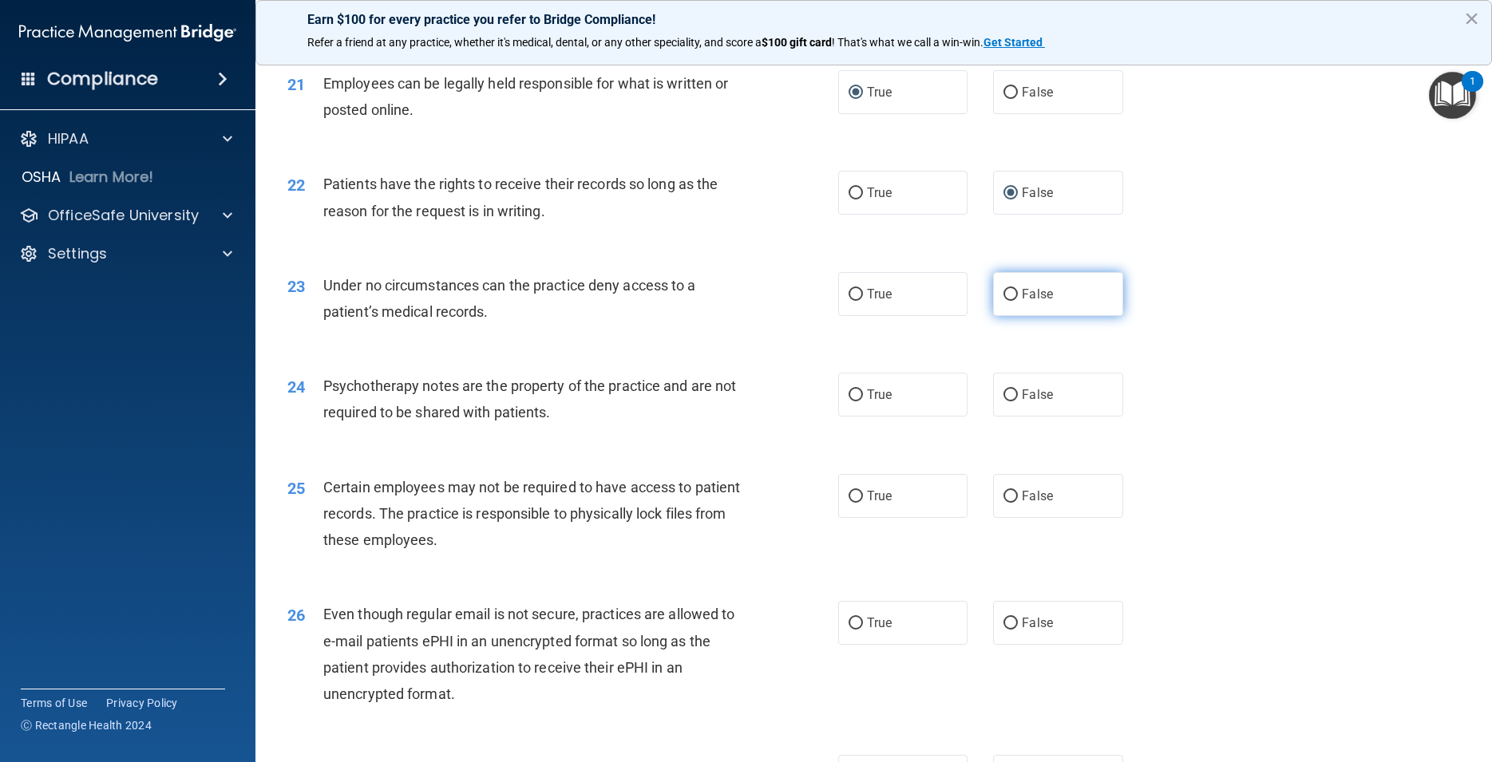
click at [1003, 301] on input "False" at bounding box center [1010, 295] width 14 height 12
radio input "true"
click at [850, 301] on input "True" at bounding box center [855, 295] width 14 height 12
radio input "true"
radio input "false"
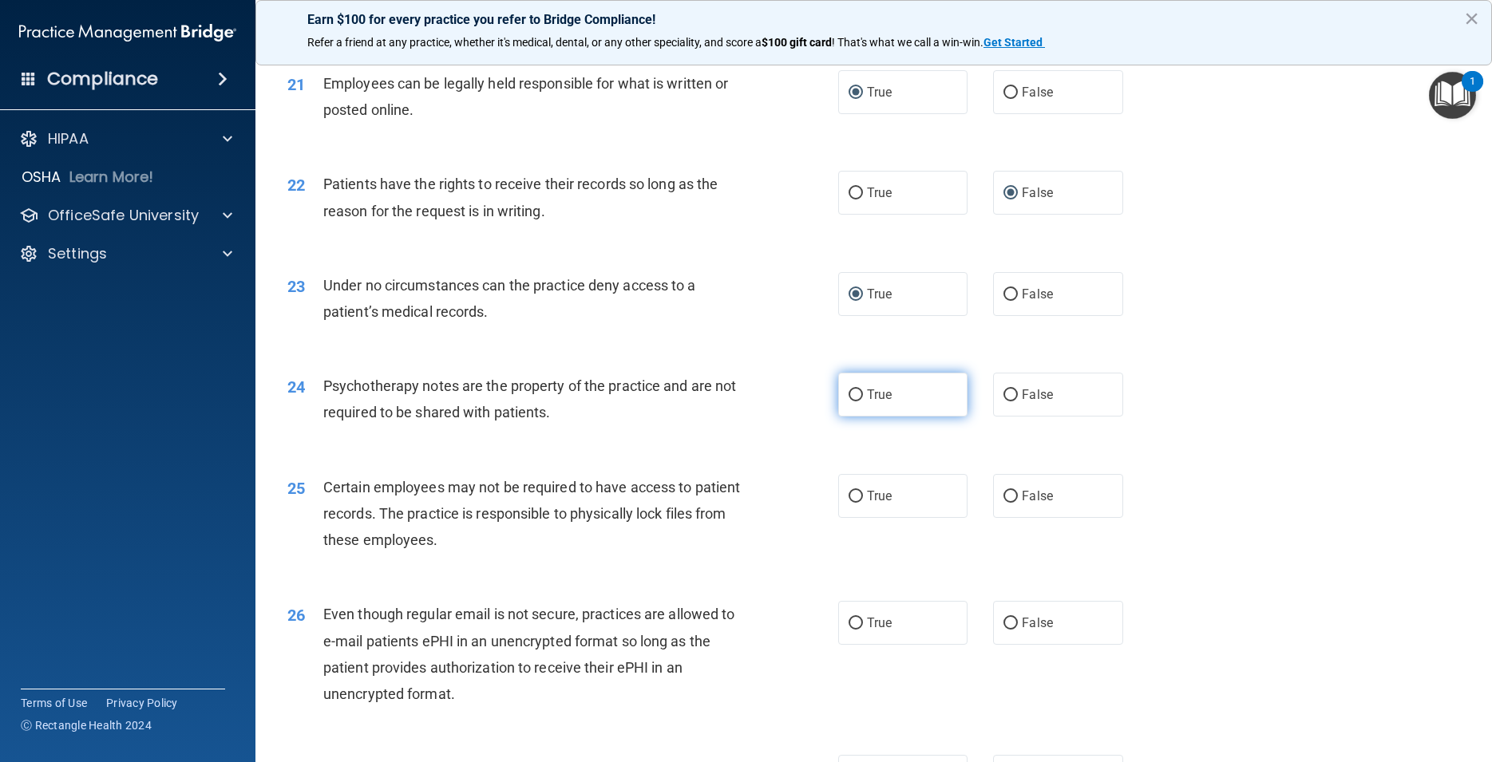
click at [848, 401] on input "True" at bounding box center [855, 395] width 14 height 12
radio input "true"
click at [848, 503] on input "True" at bounding box center [855, 497] width 14 height 12
radio input "true"
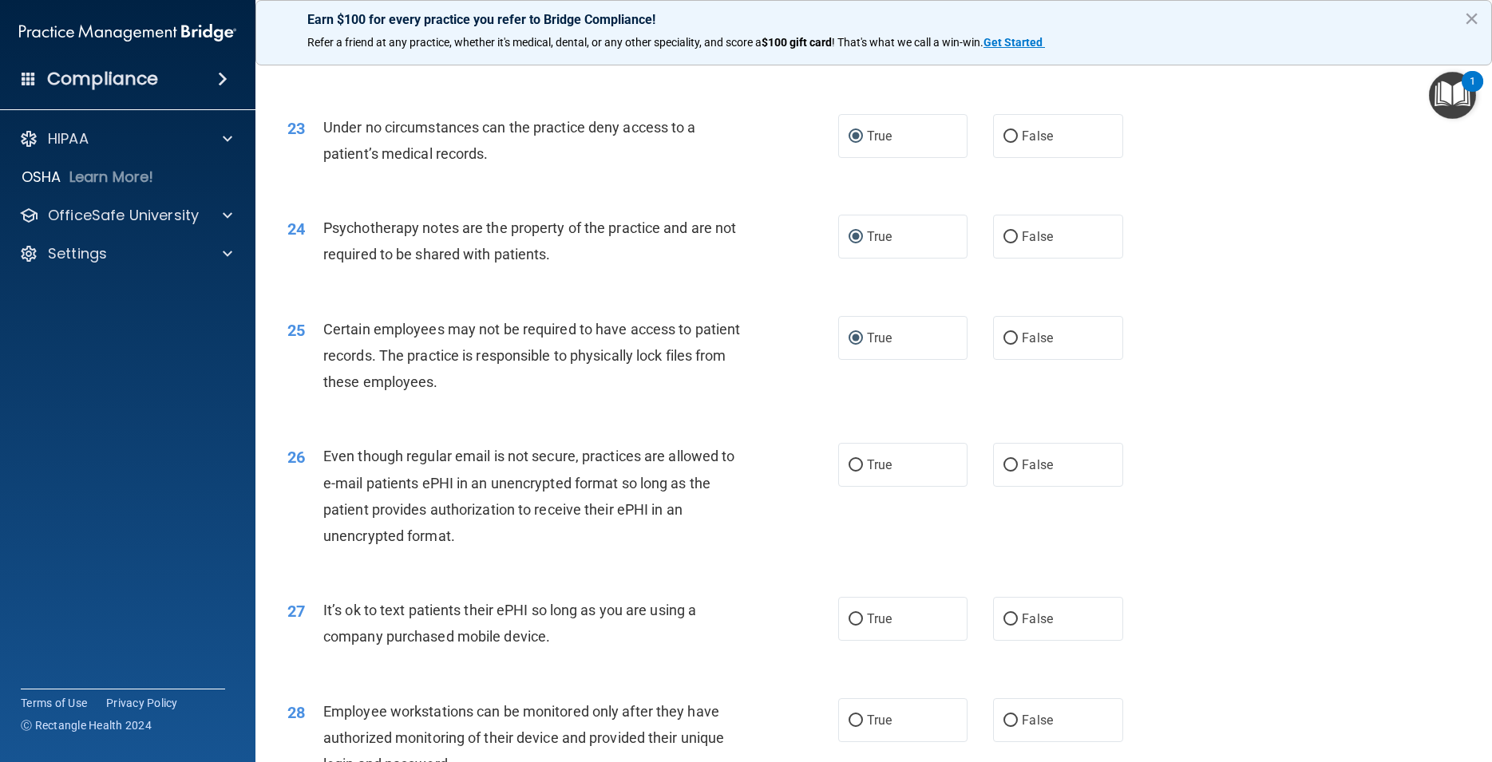
scroll to position [2802, 0]
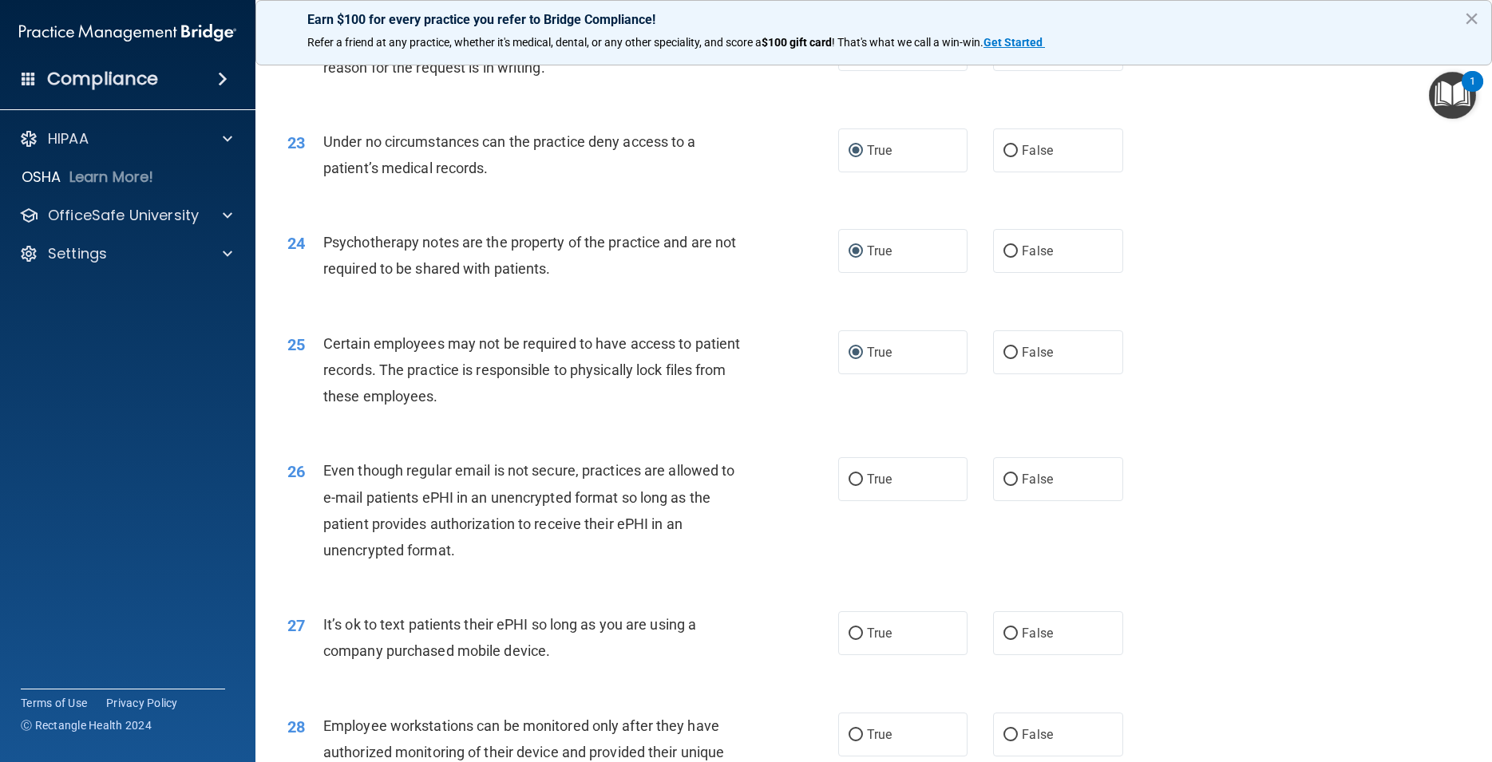
drag, startPoint x: 1005, startPoint y: 228, endPoint x: 1023, endPoint y: 278, distance: 52.8
click at [1004, 157] on input "False" at bounding box center [1010, 151] width 14 height 12
radio input "true"
radio input "false"
click at [849, 486] on input "True" at bounding box center [855, 480] width 14 height 12
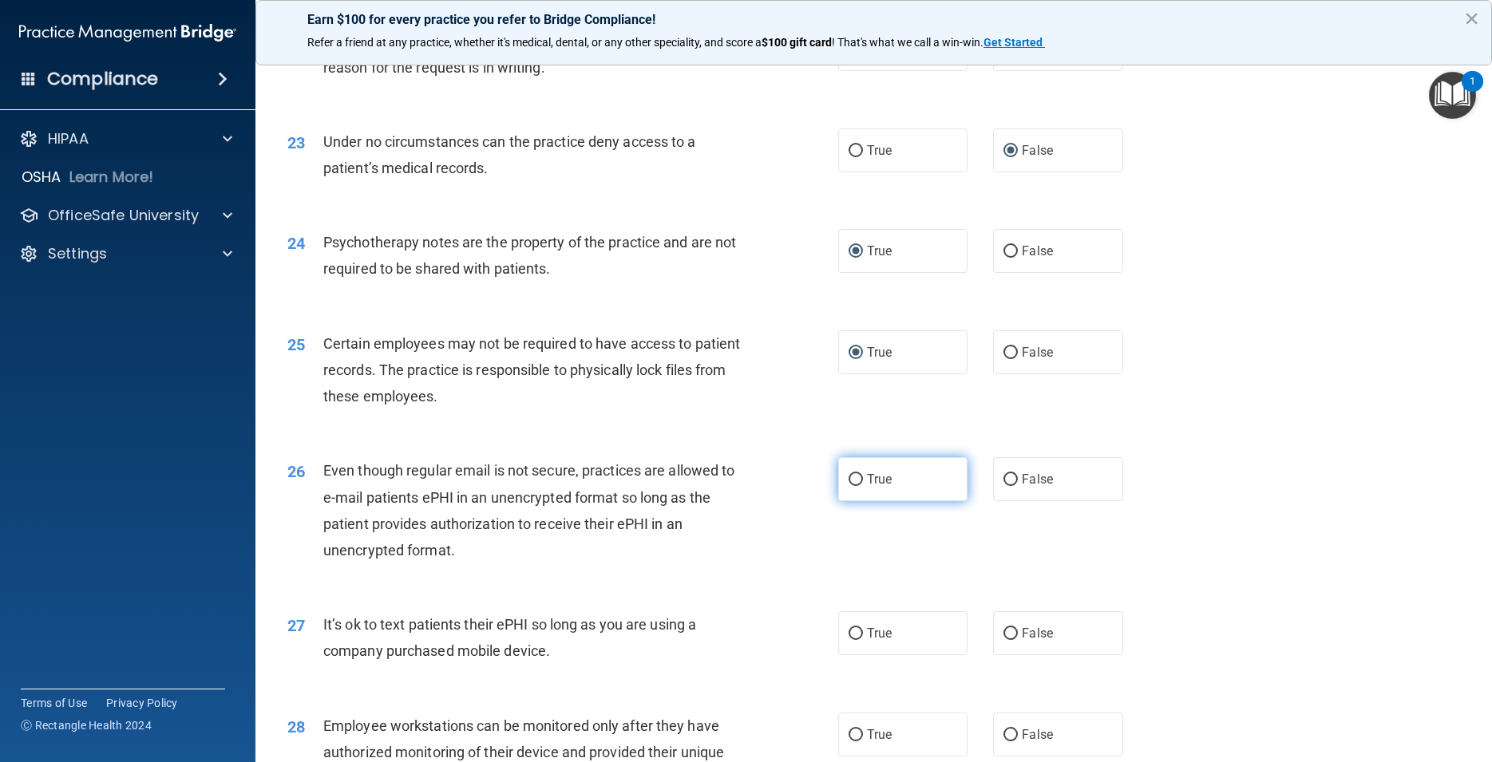
radio input "true"
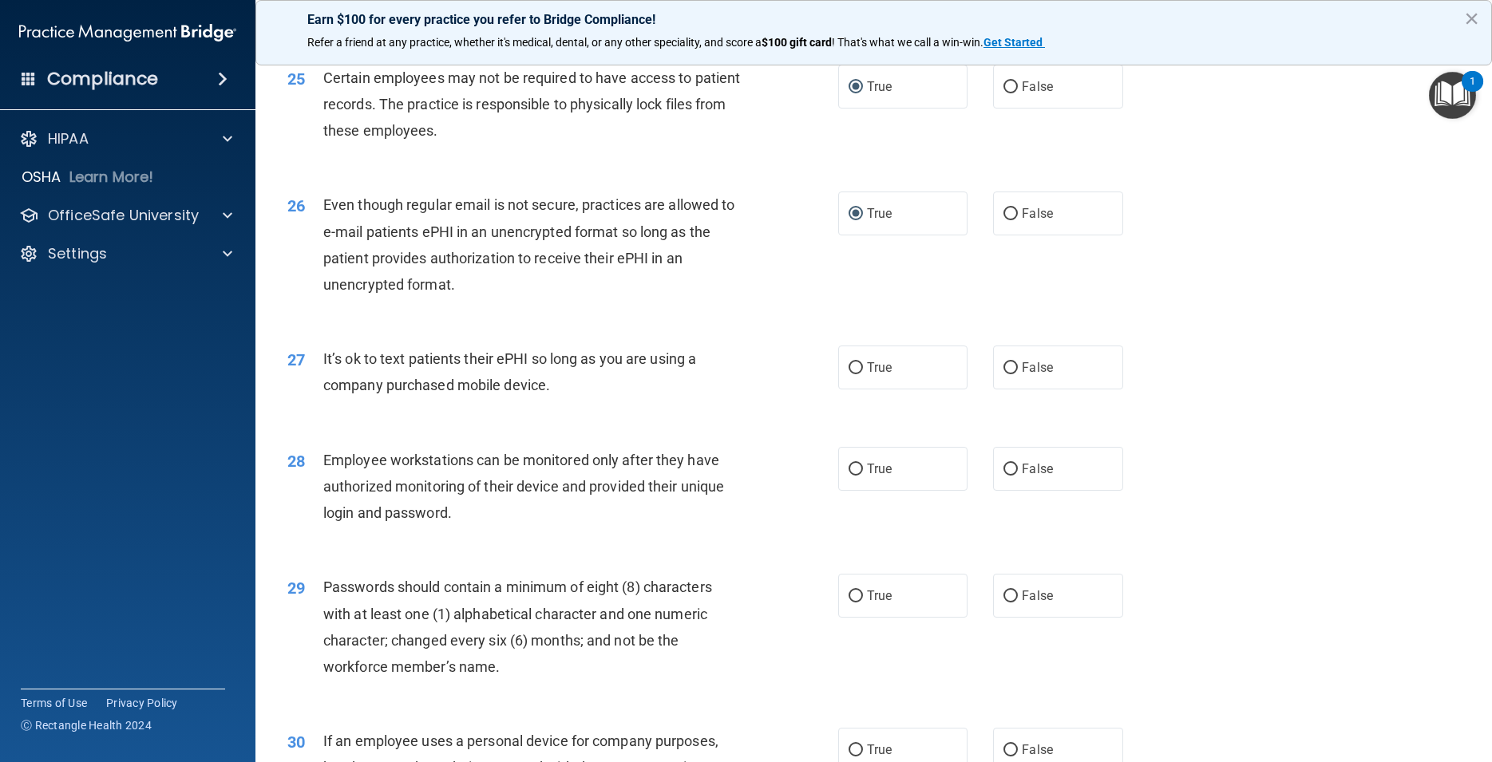
scroll to position [3089, 0]
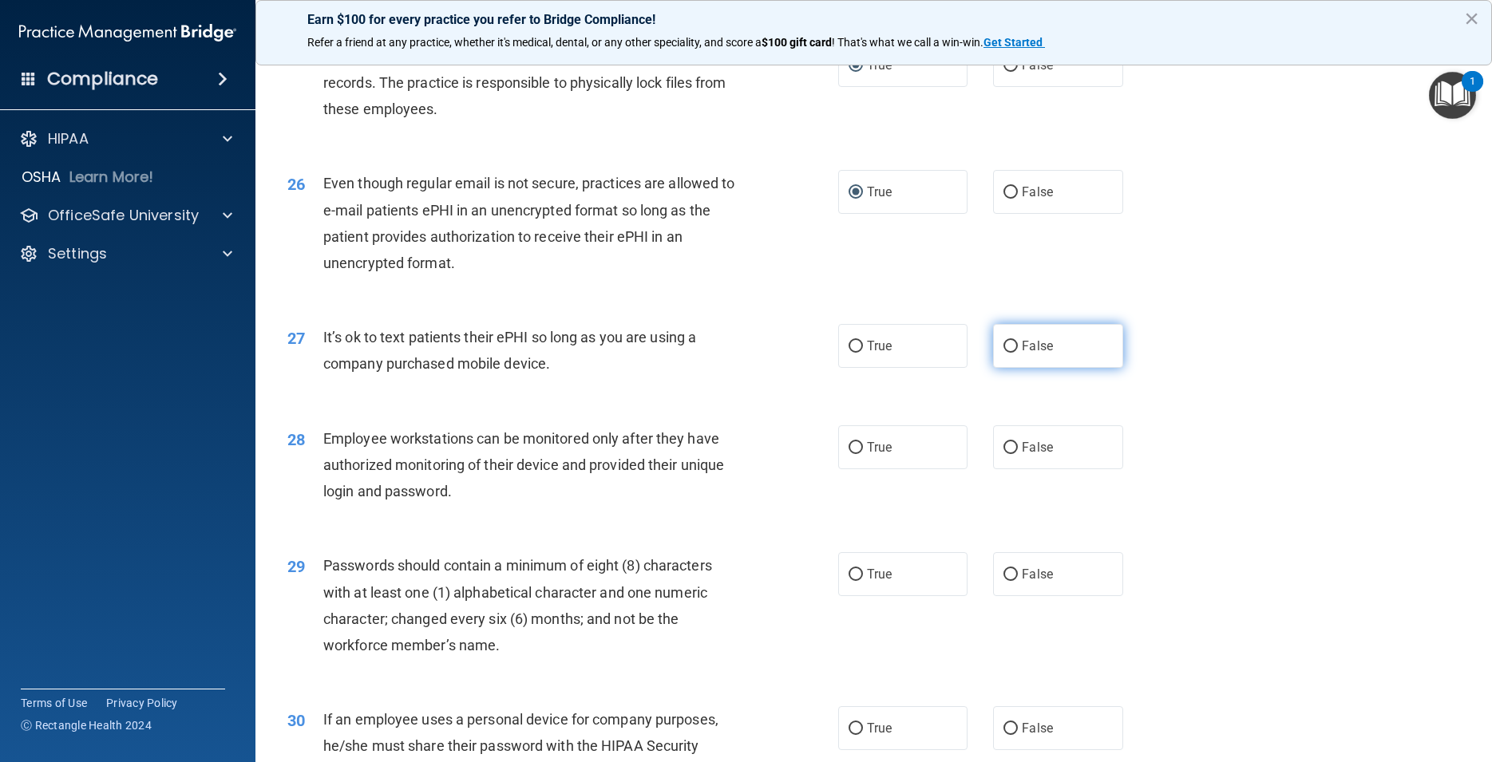
click at [1005, 353] on input "False" at bounding box center [1010, 347] width 14 height 12
radio input "true"
click at [1006, 454] on input "False" at bounding box center [1010, 448] width 14 height 12
radio input "true"
click at [848, 581] on input "True" at bounding box center [855, 575] width 14 height 12
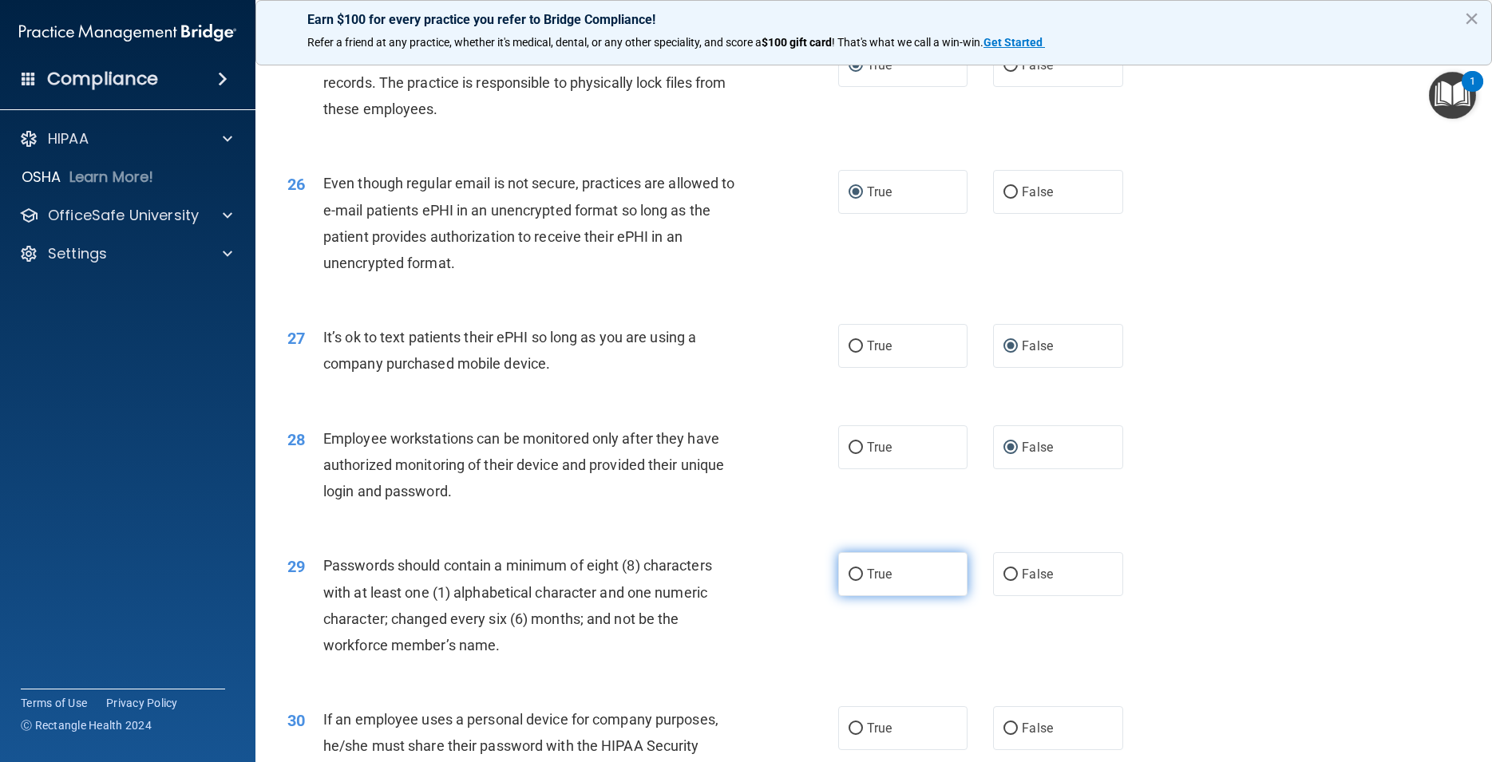
radio input "true"
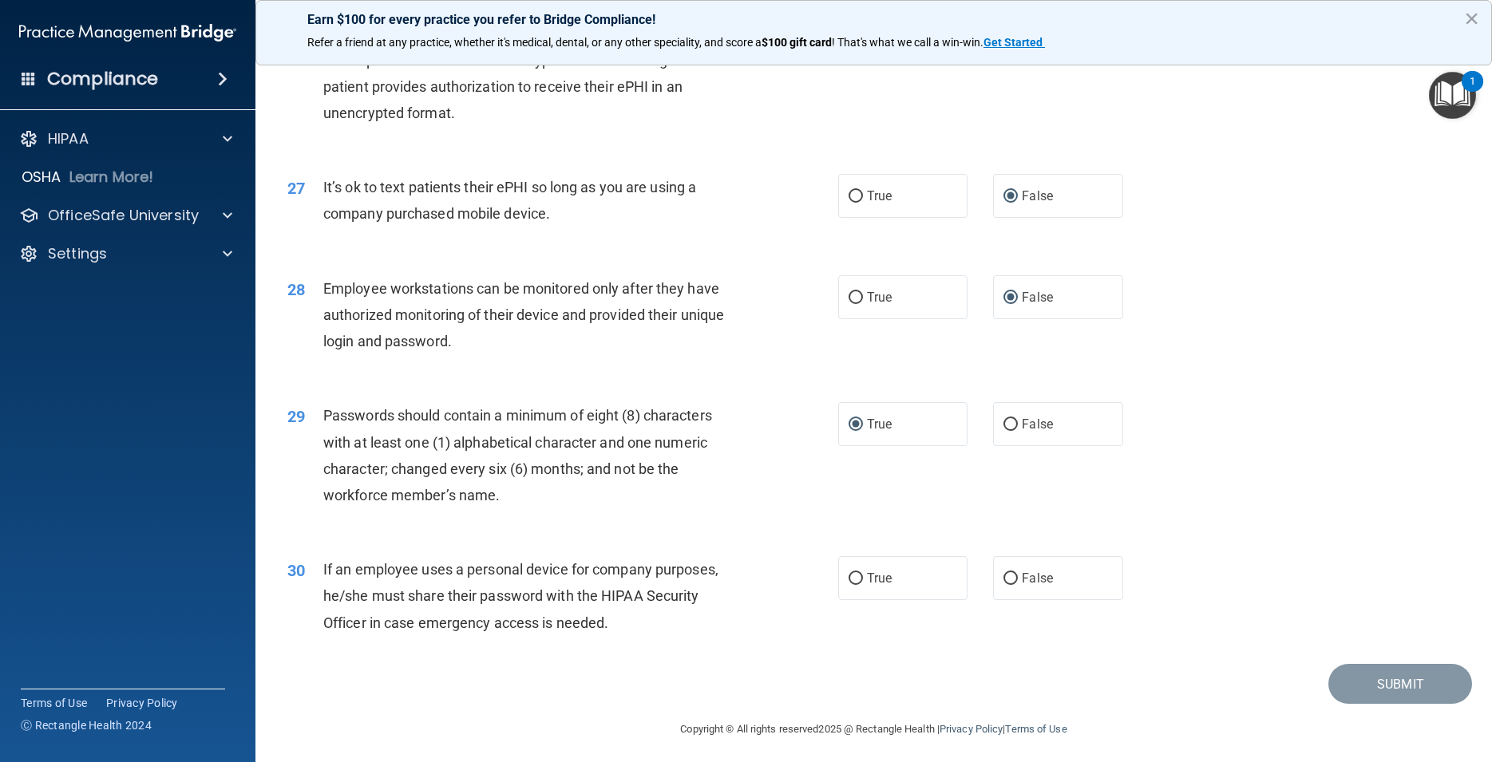
scroll to position [3325, 0]
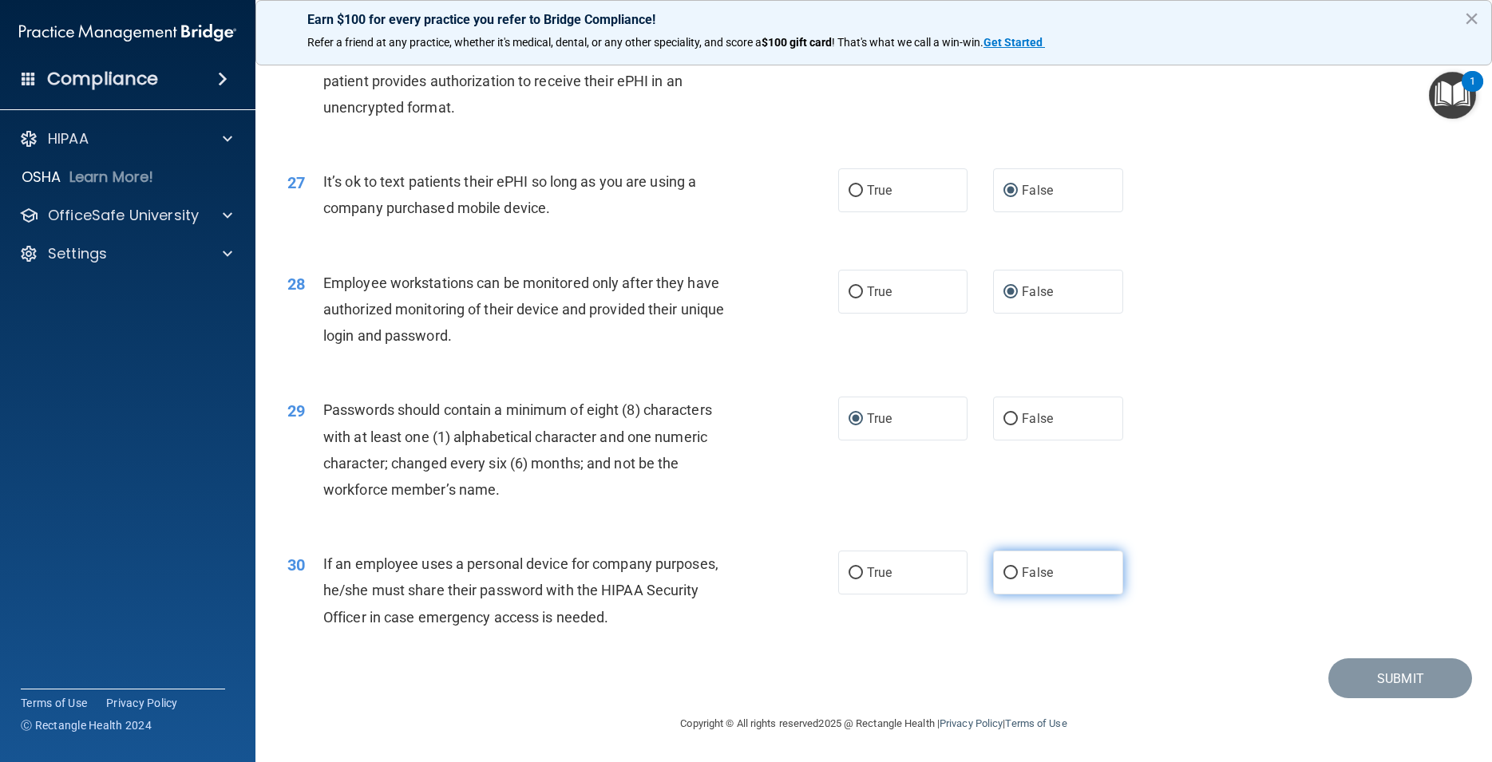
click at [1005, 575] on input "False" at bounding box center [1010, 573] width 14 height 12
radio input "true"
click at [1345, 678] on button "Submit" at bounding box center [1400, 678] width 144 height 41
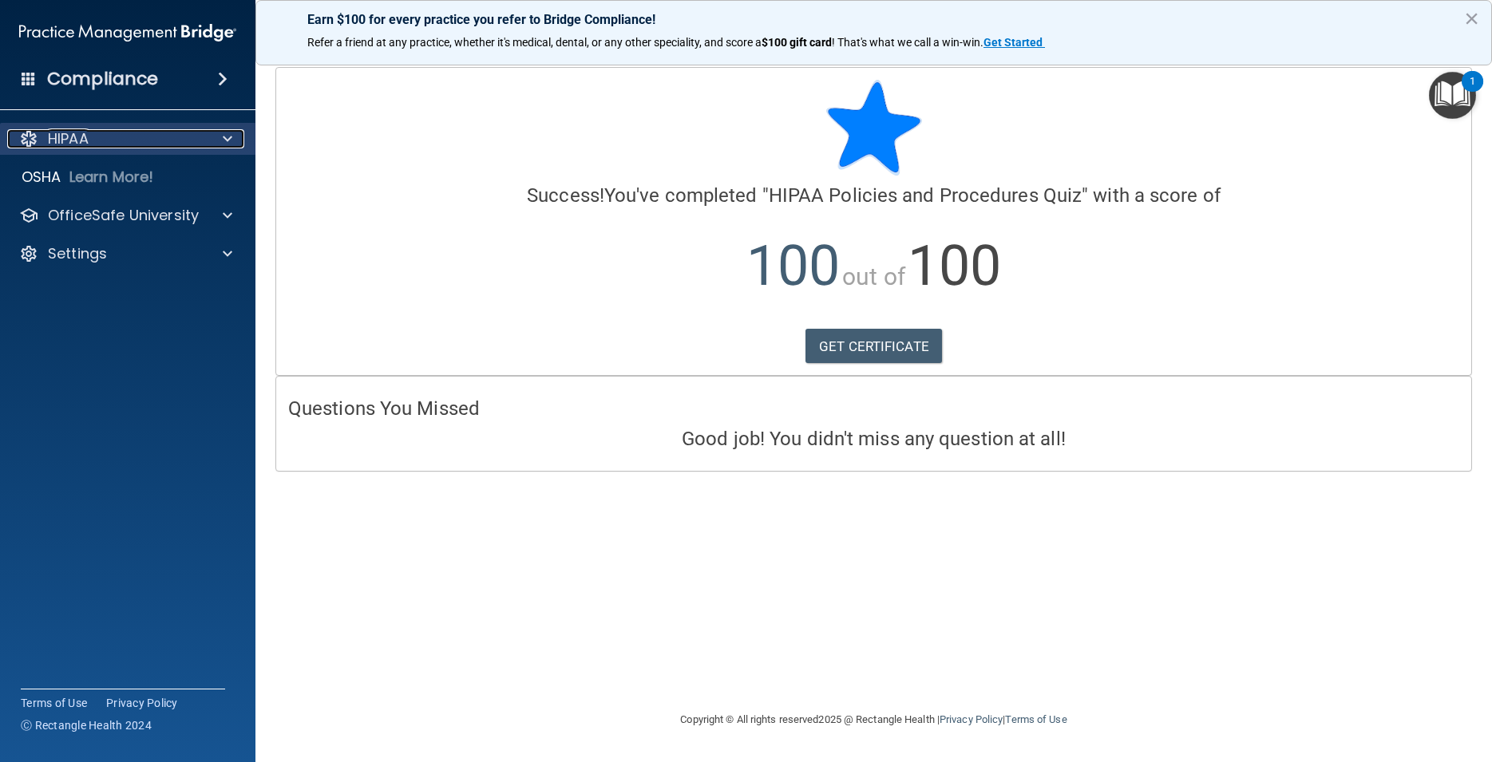
click at [234, 139] on div at bounding box center [225, 138] width 40 height 19
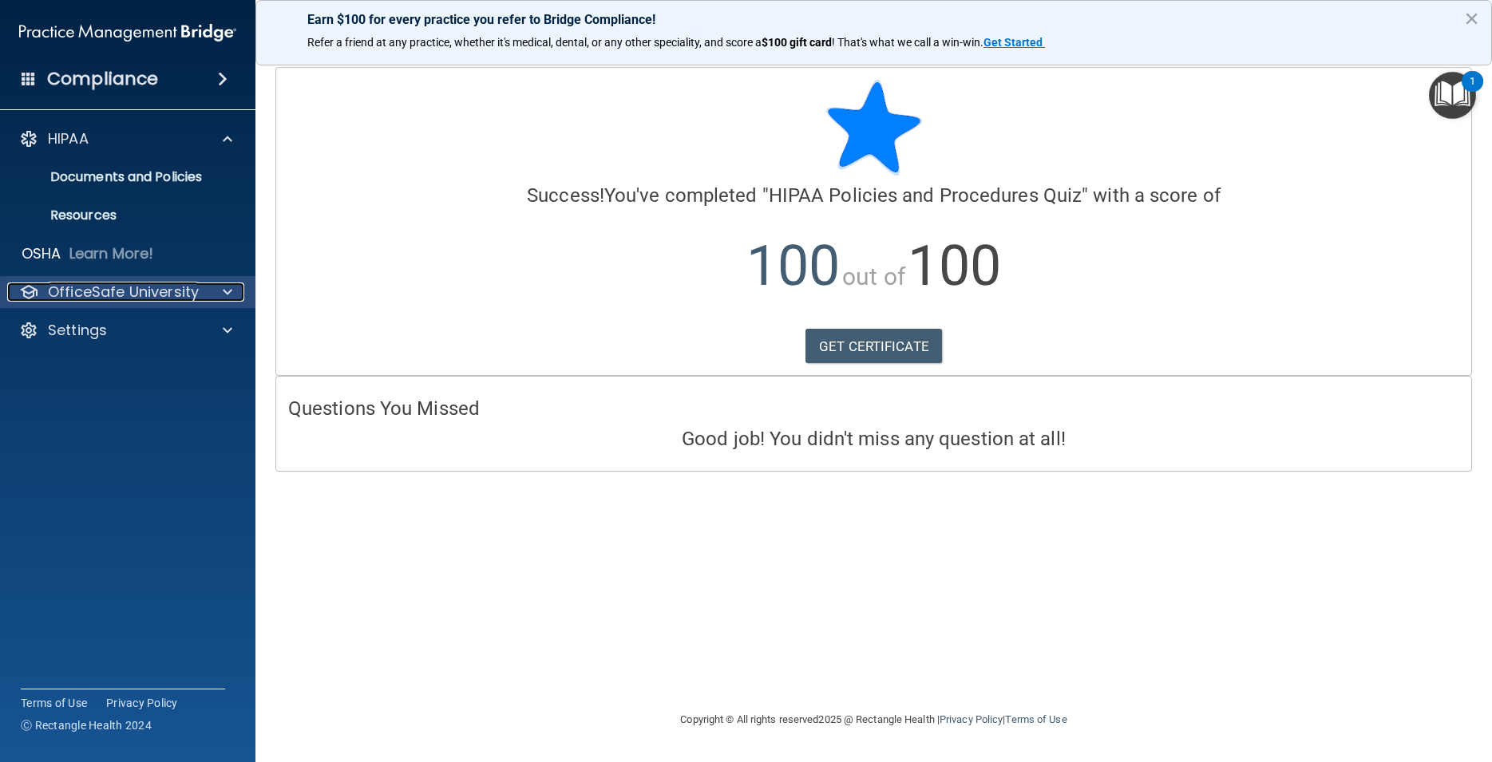
click at [217, 293] on div at bounding box center [225, 292] width 40 height 19
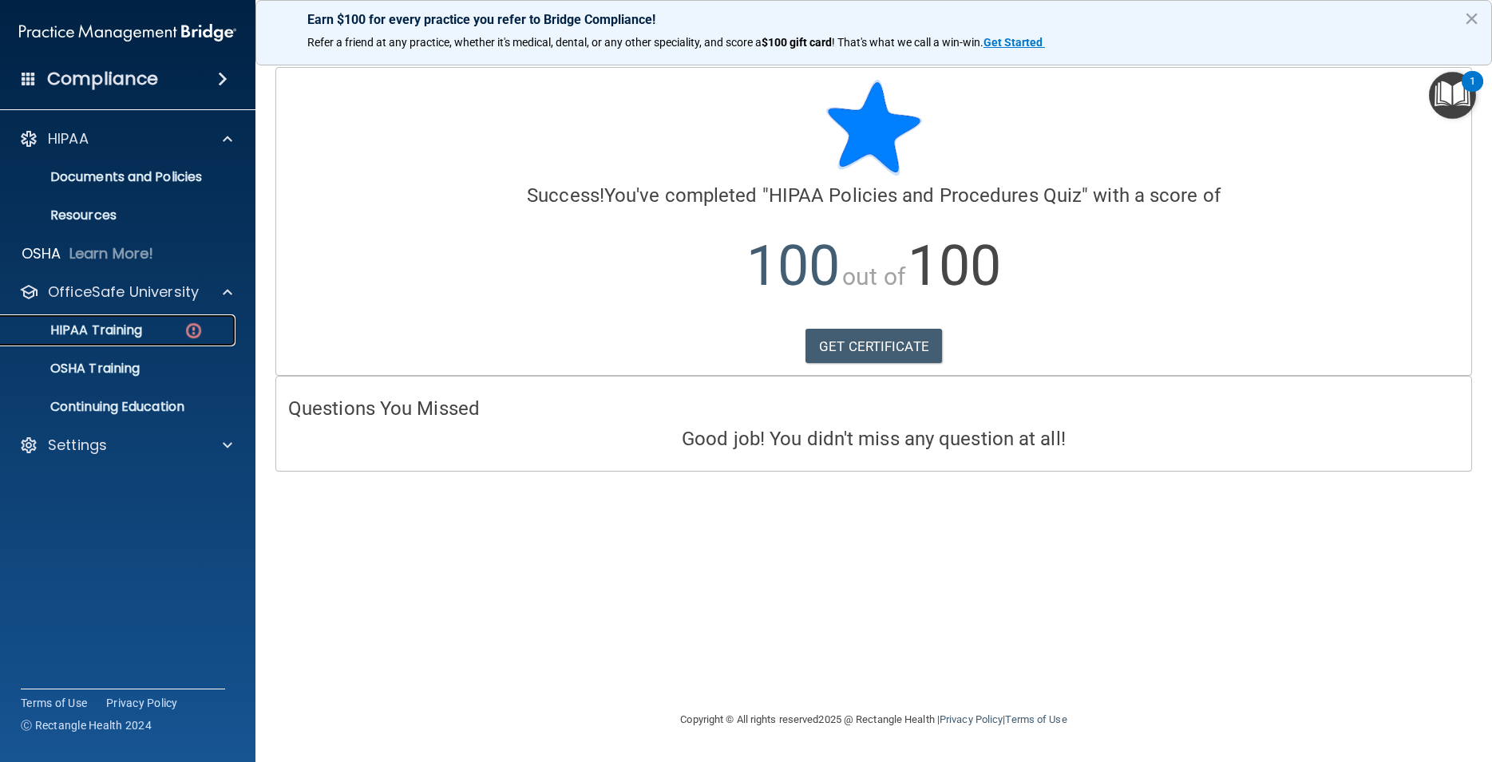
click at [142, 337] on p "HIPAA Training" at bounding box center [76, 330] width 132 height 16
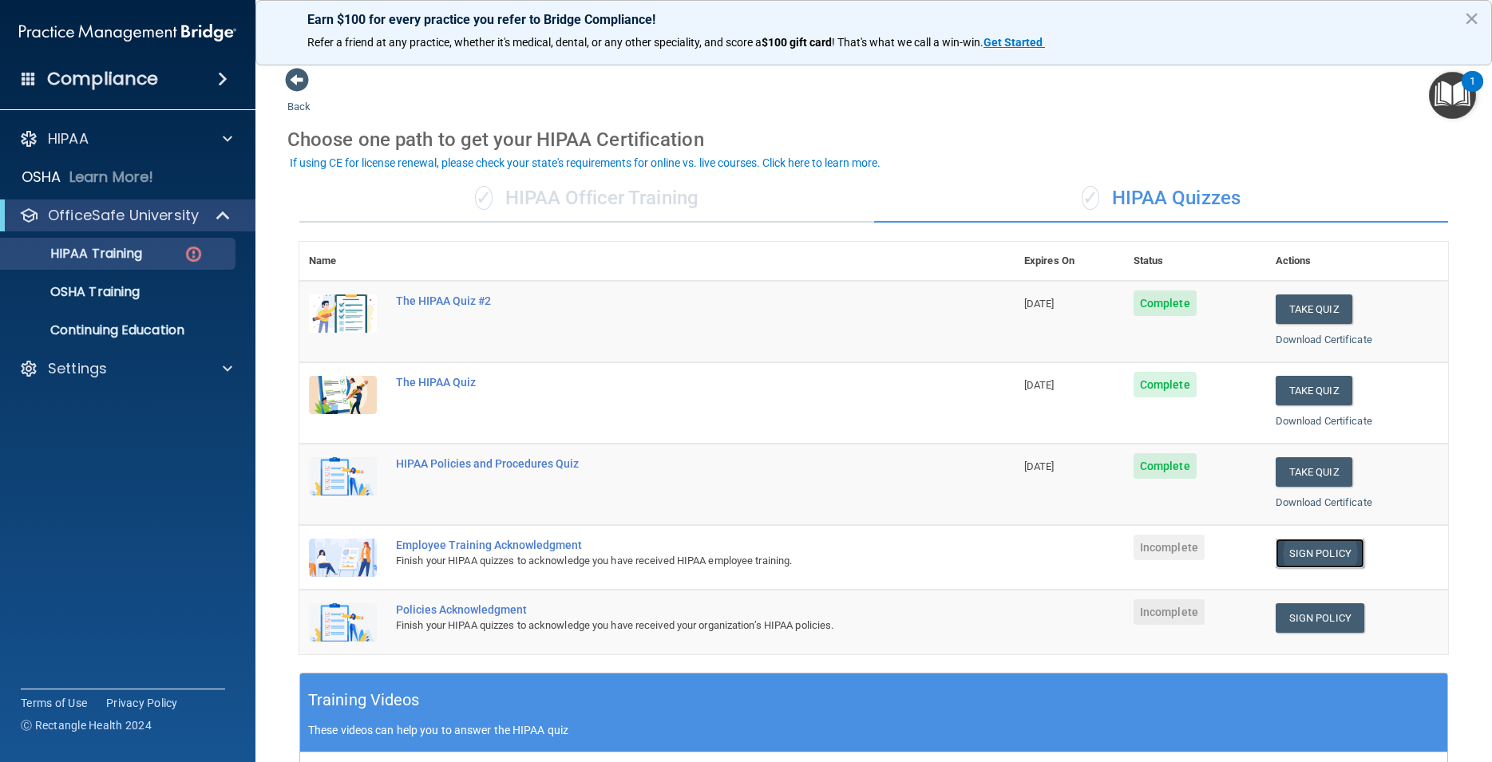
click at [1305, 553] on link "Sign Policy" at bounding box center [1319, 554] width 89 height 30
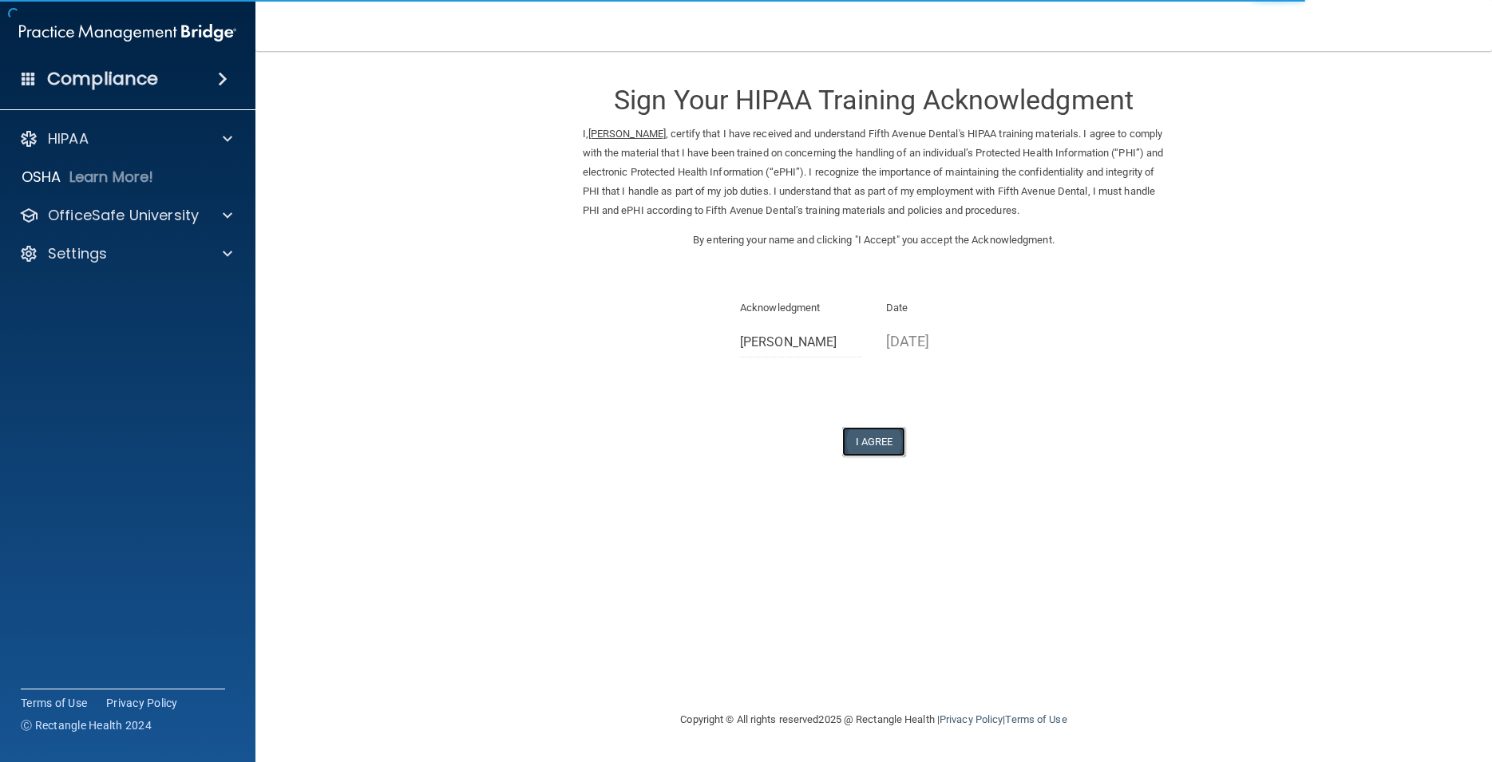
click at [882, 439] on button "I Agree" at bounding box center [874, 442] width 64 height 30
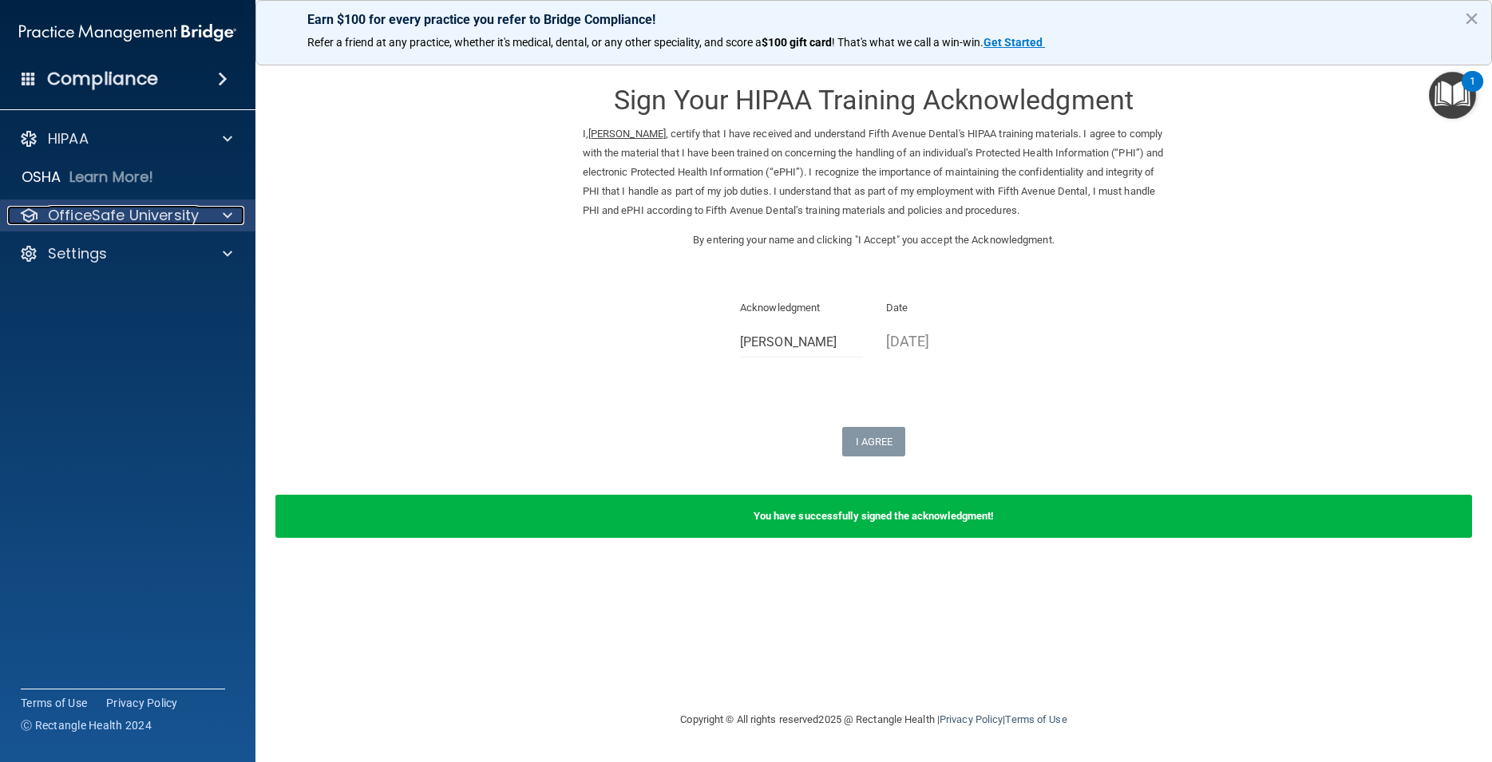
click at [230, 212] on span at bounding box center [228, 215] width 10 height 19
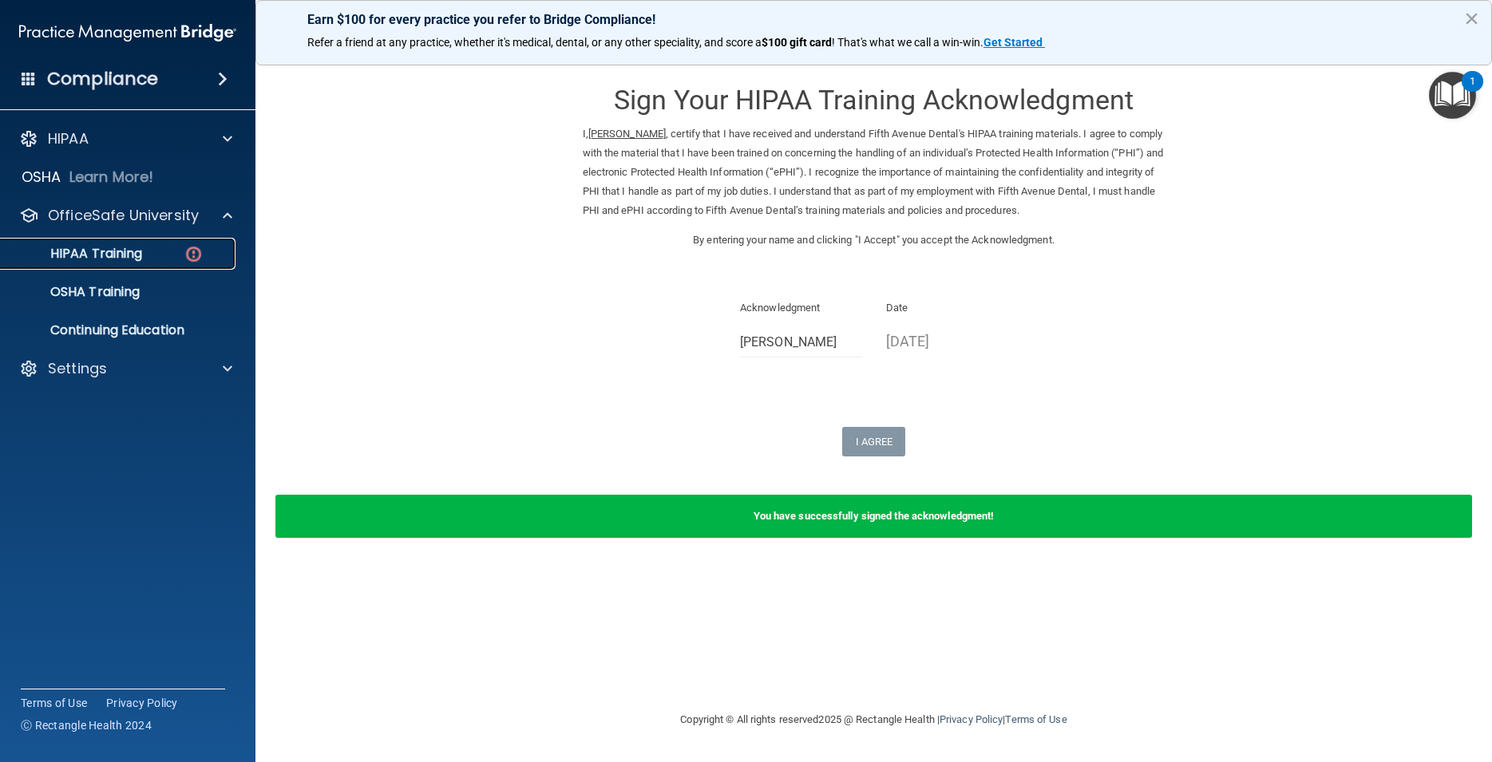
click at [161, 258] on div "HIPAA Training" at bounding box center [119, 254] width 218 height 16
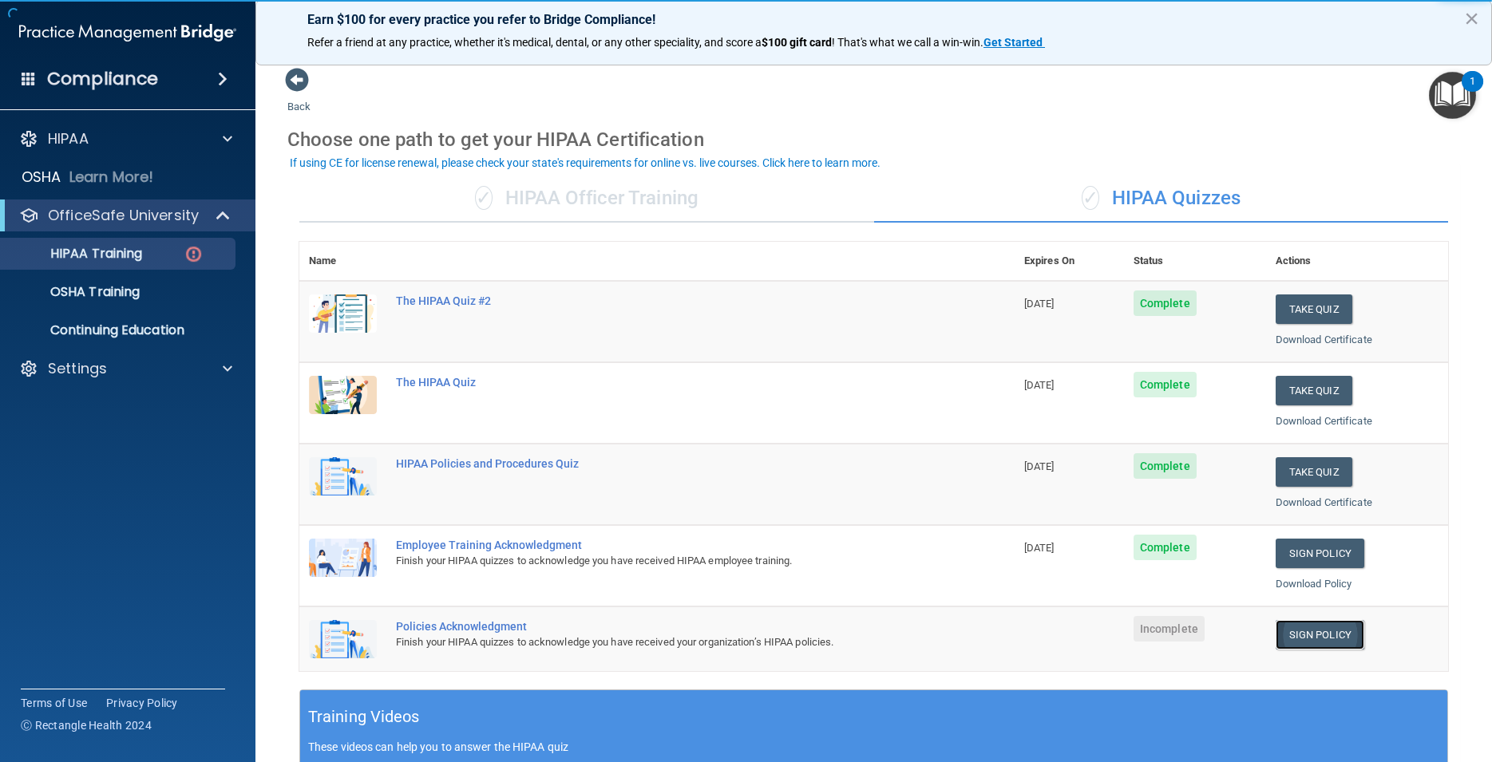
click at [1335, 631] on link "Sign Policy" at bounding box center [1319, 635] width 89 height 30
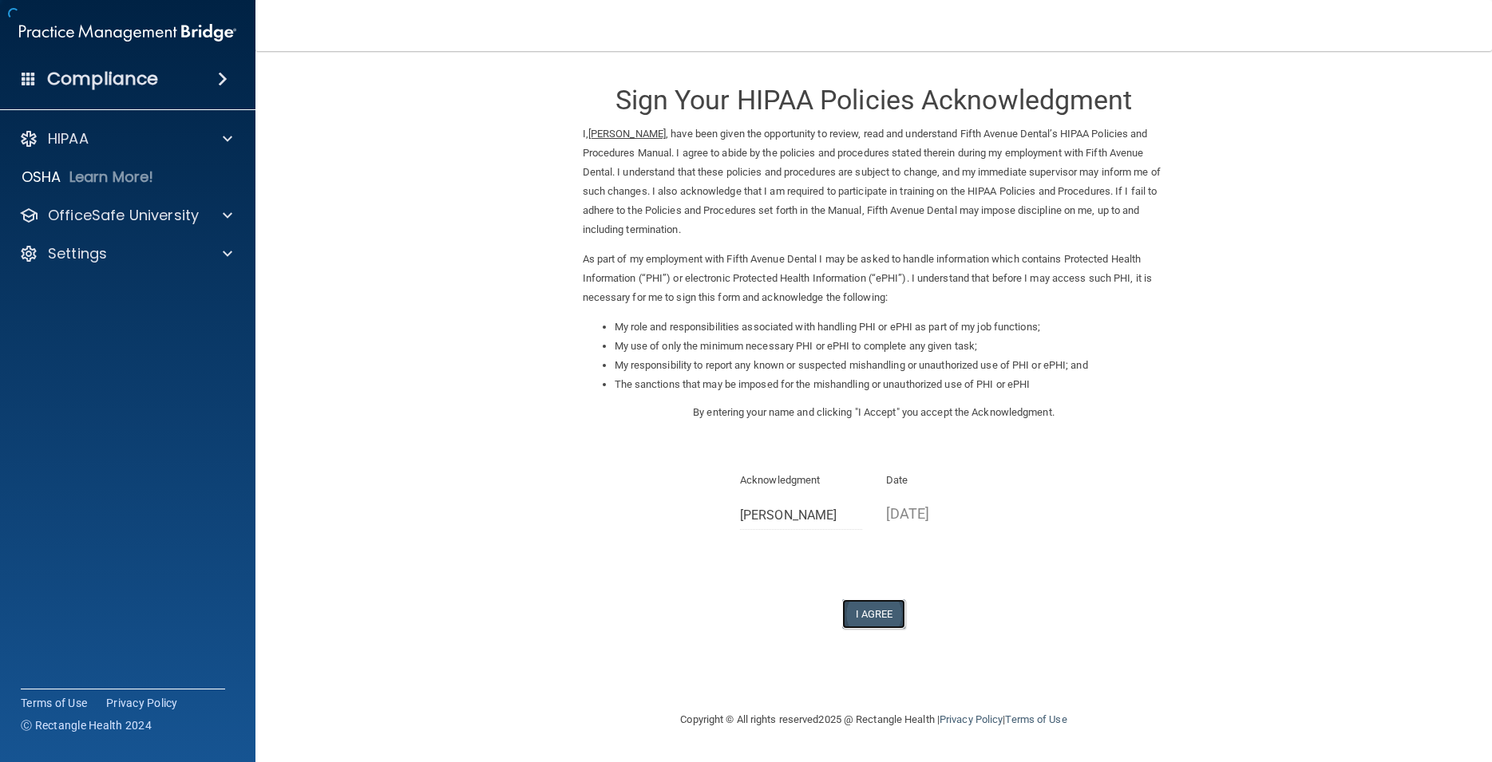
click at [875, 614] on button "I Agree" at bounding box center [874, 614] width 64 height 30
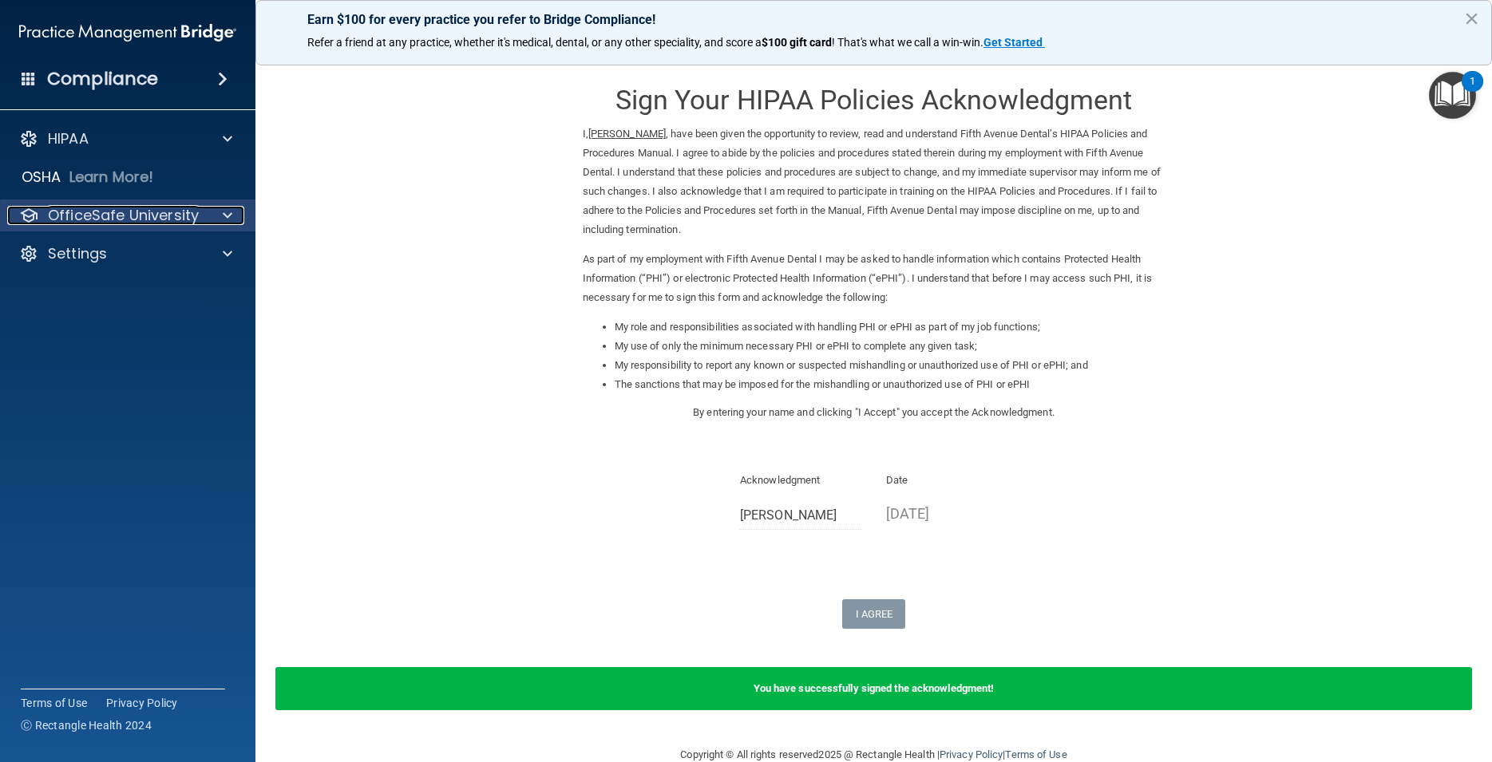
click at [236, 215] on div at bounding box center [225, 215] width 40 height 19
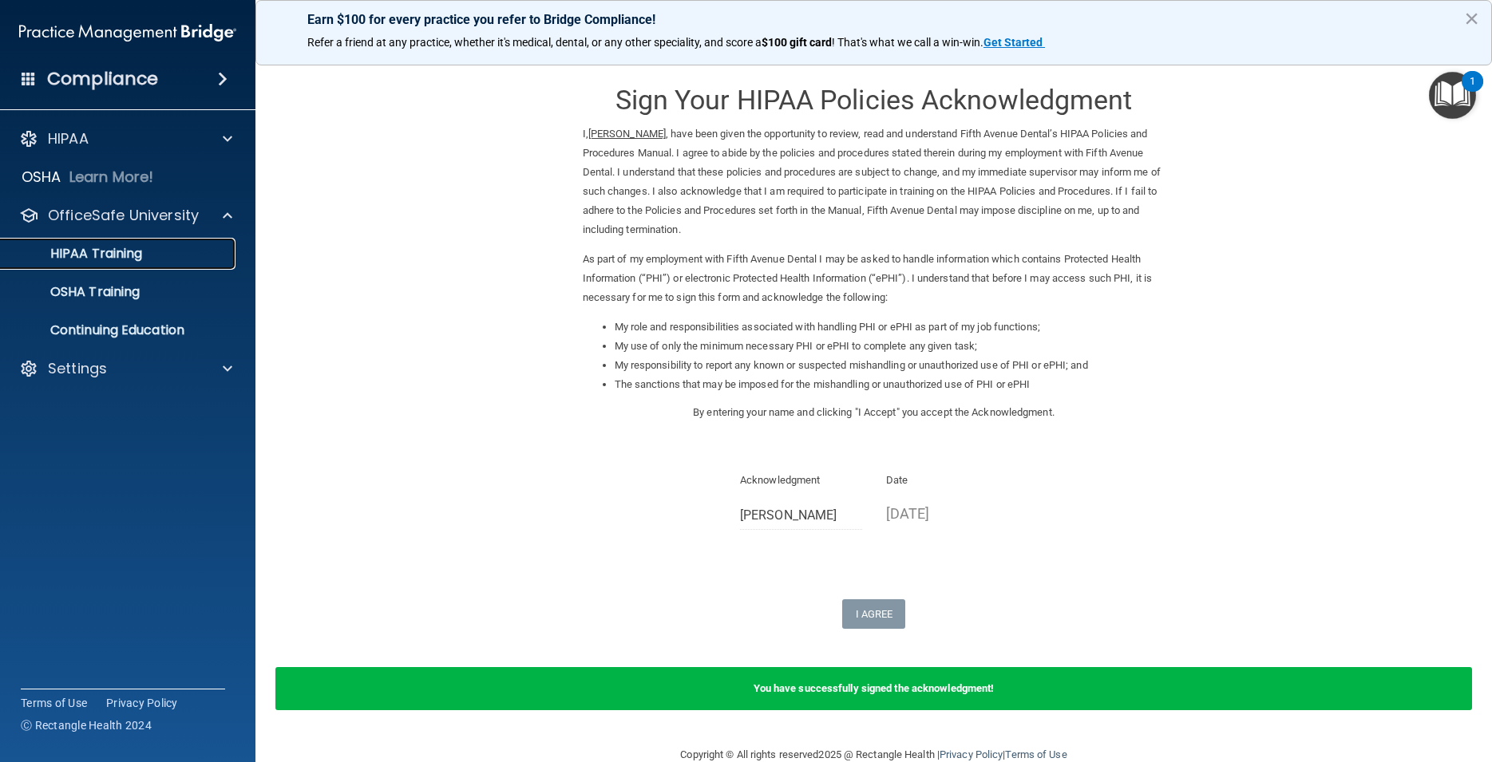
click at [134, 259] on p "HIPAA Training" at bounding box center [76, 254] width 132 height 16
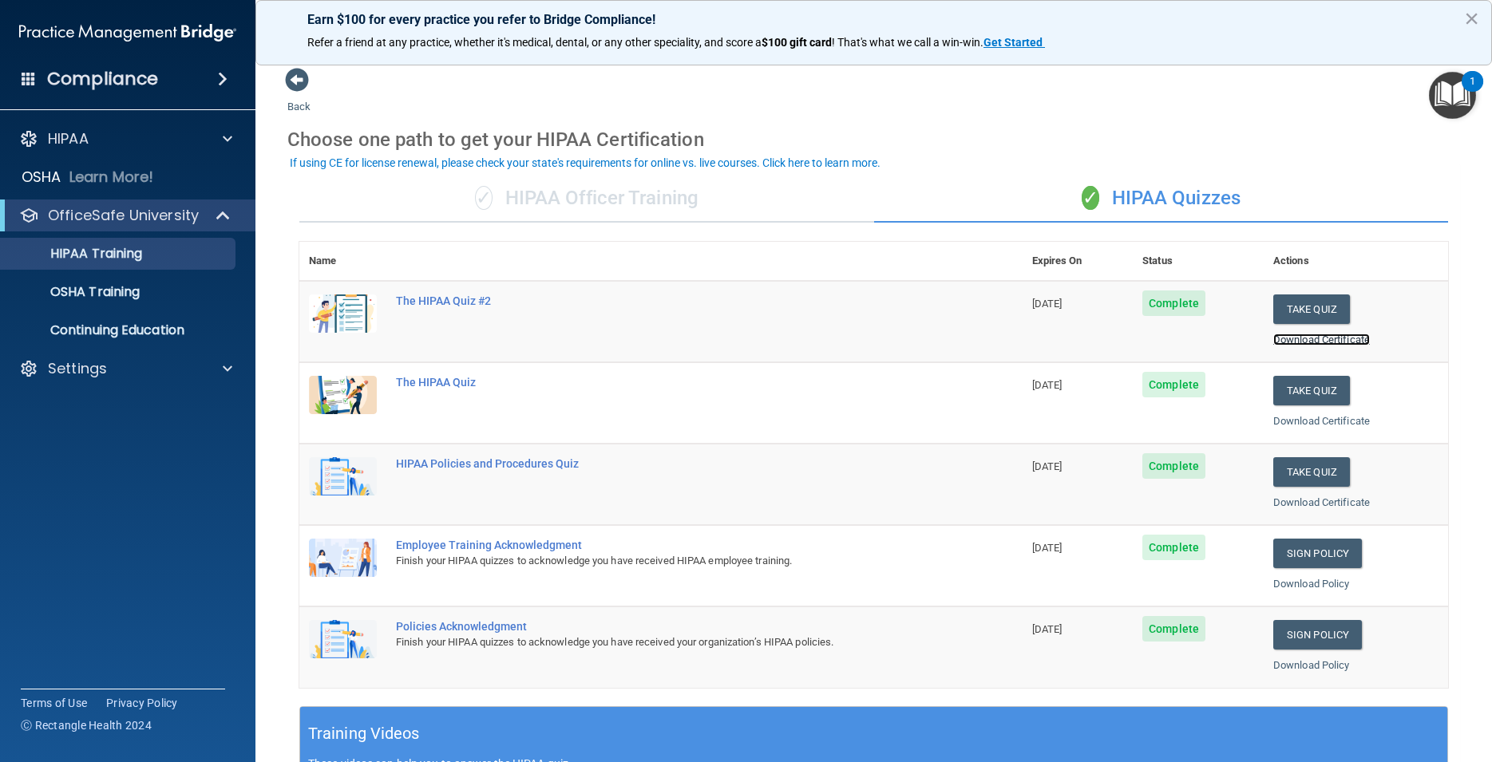
click at [1330, 340] on link "Download Certificate" at bounding box center [1321, 340] width 97 height 12
